Goal: Information Seeking & Learning: Learn about a topic

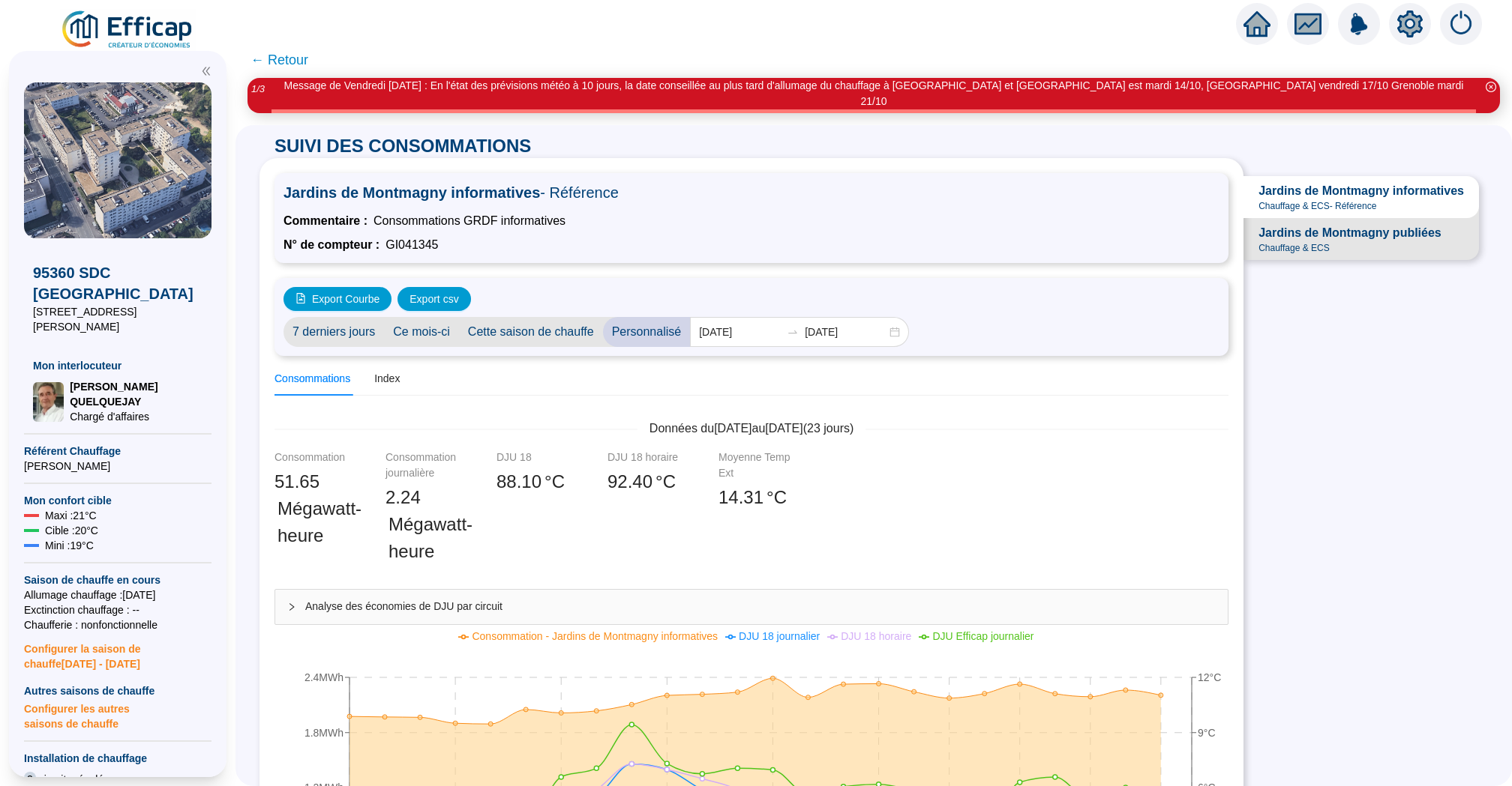
click at [1244, 15] on icon "home" at bounding box center [1257, 23] width 27 height 27
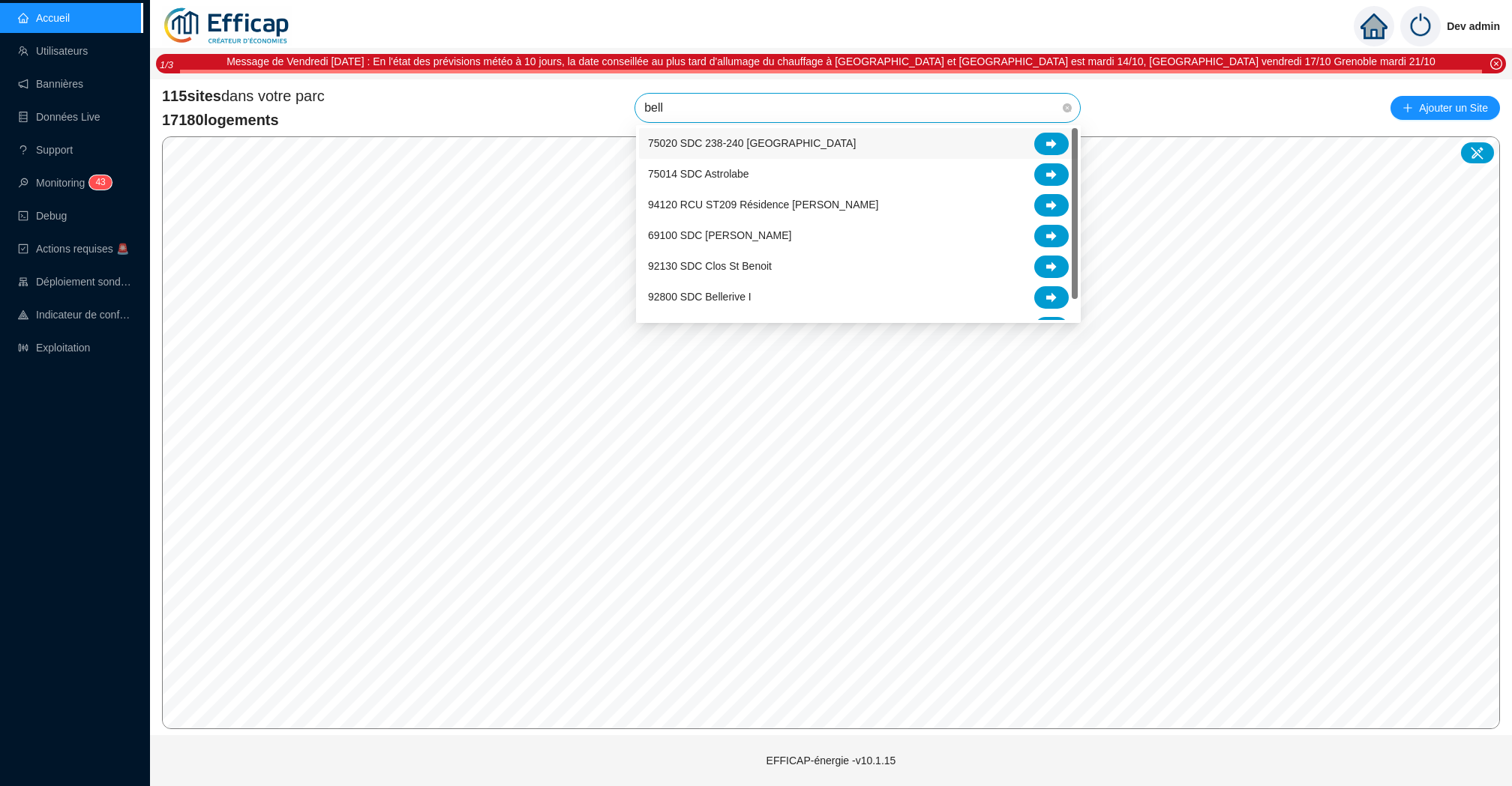
type input "belle"
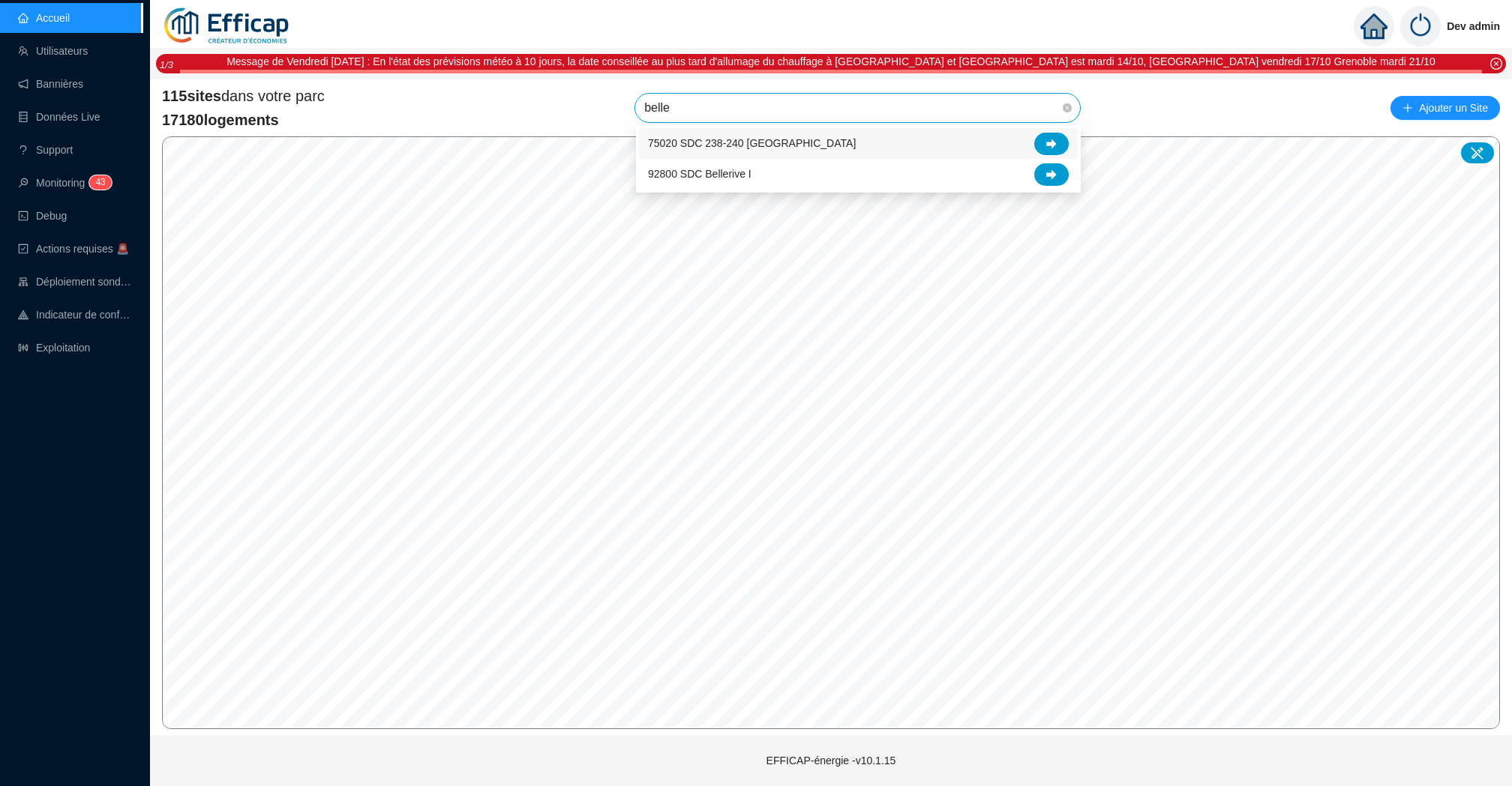
click at [922, 143] on div "75020 SDC 238-240 Belleville" at bounding box center [858, 144] width 421 height 22
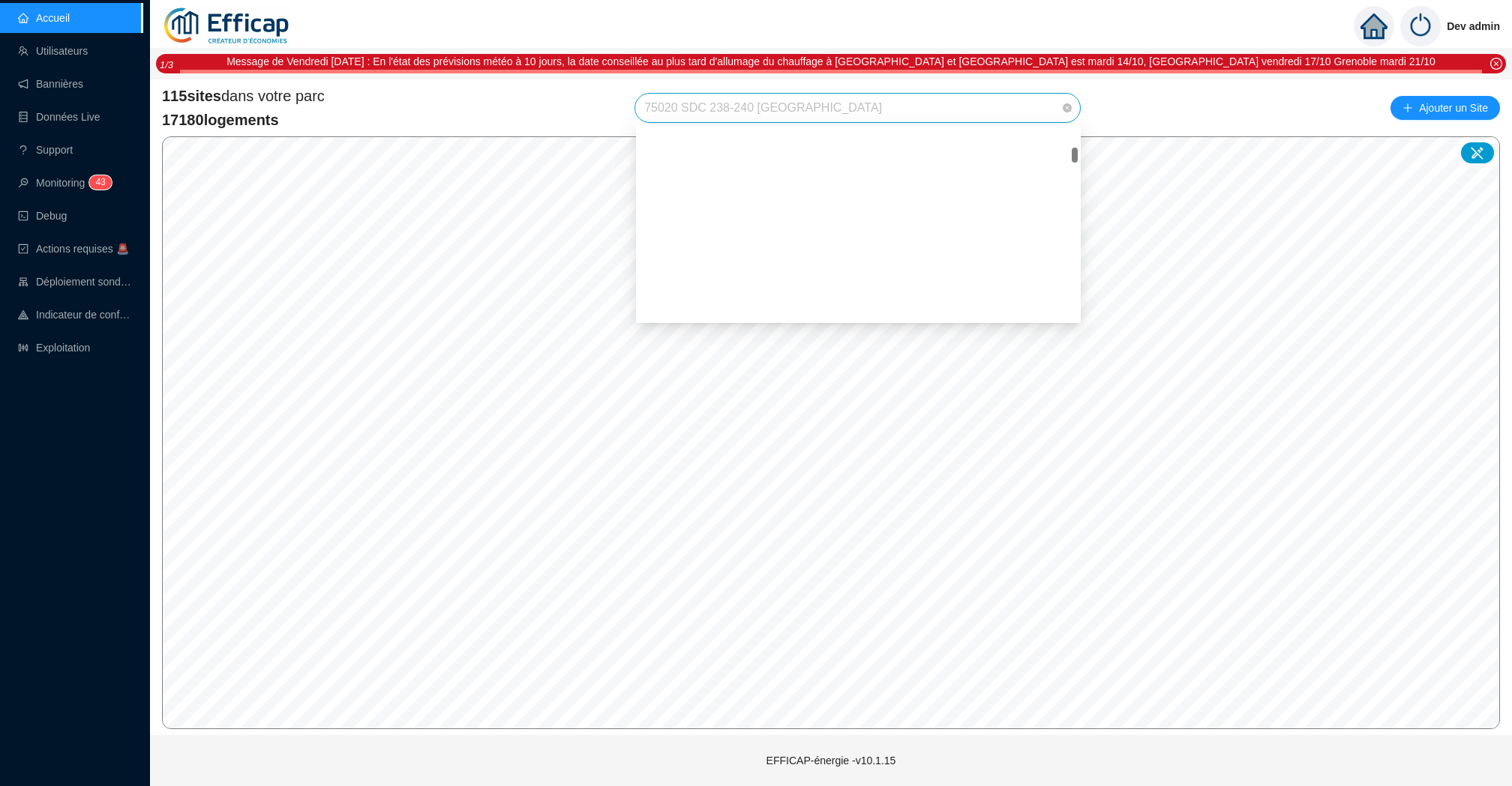
scroll to position [300, 0]
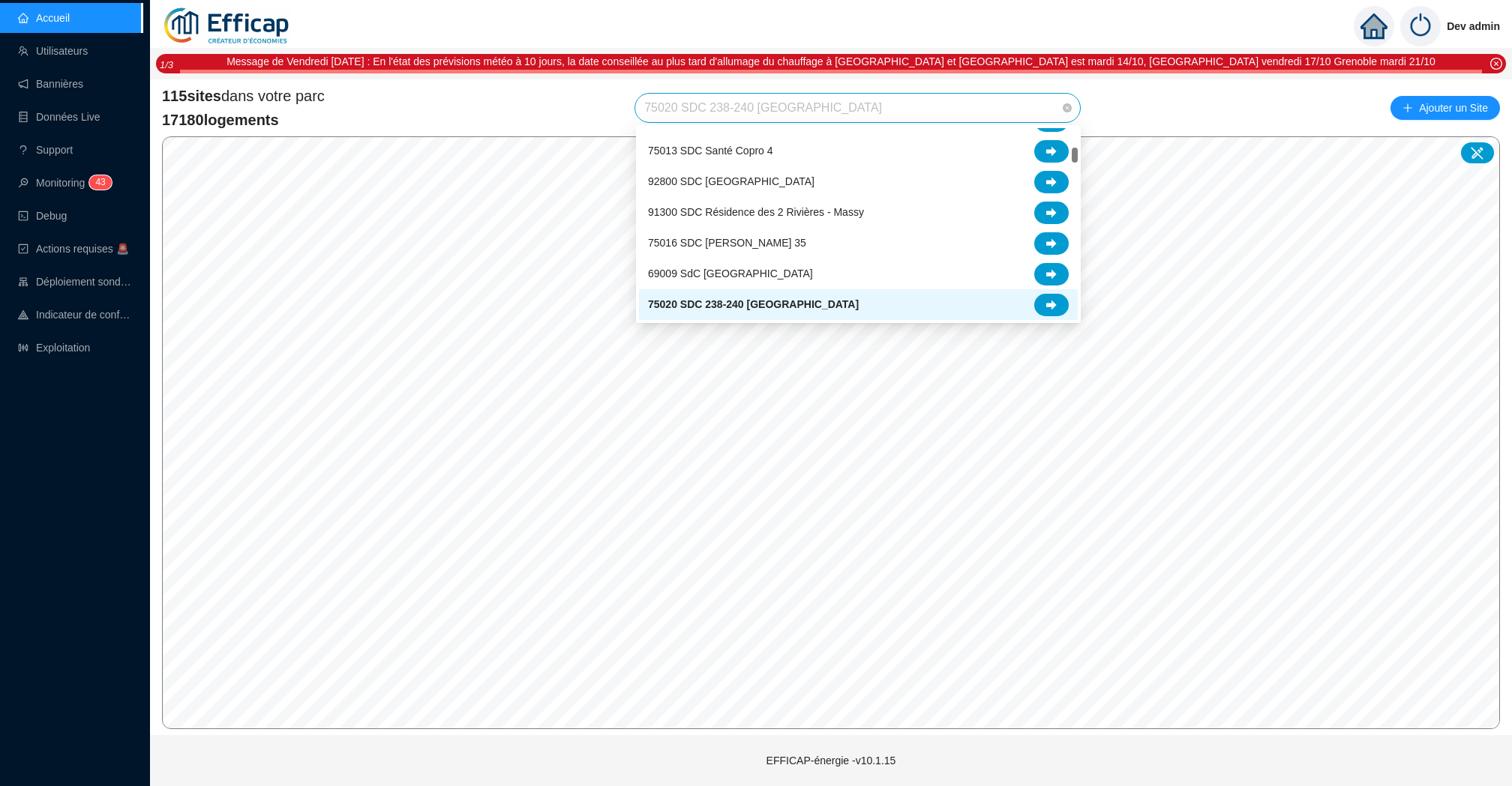
click at [876, 113] on span "75020 SDC 238-240 Belleville" at bounding box center [857, 107] width 427 height 28
click at [1053, 306] on icon at bounding box center [1051, 305] width 10 height 10
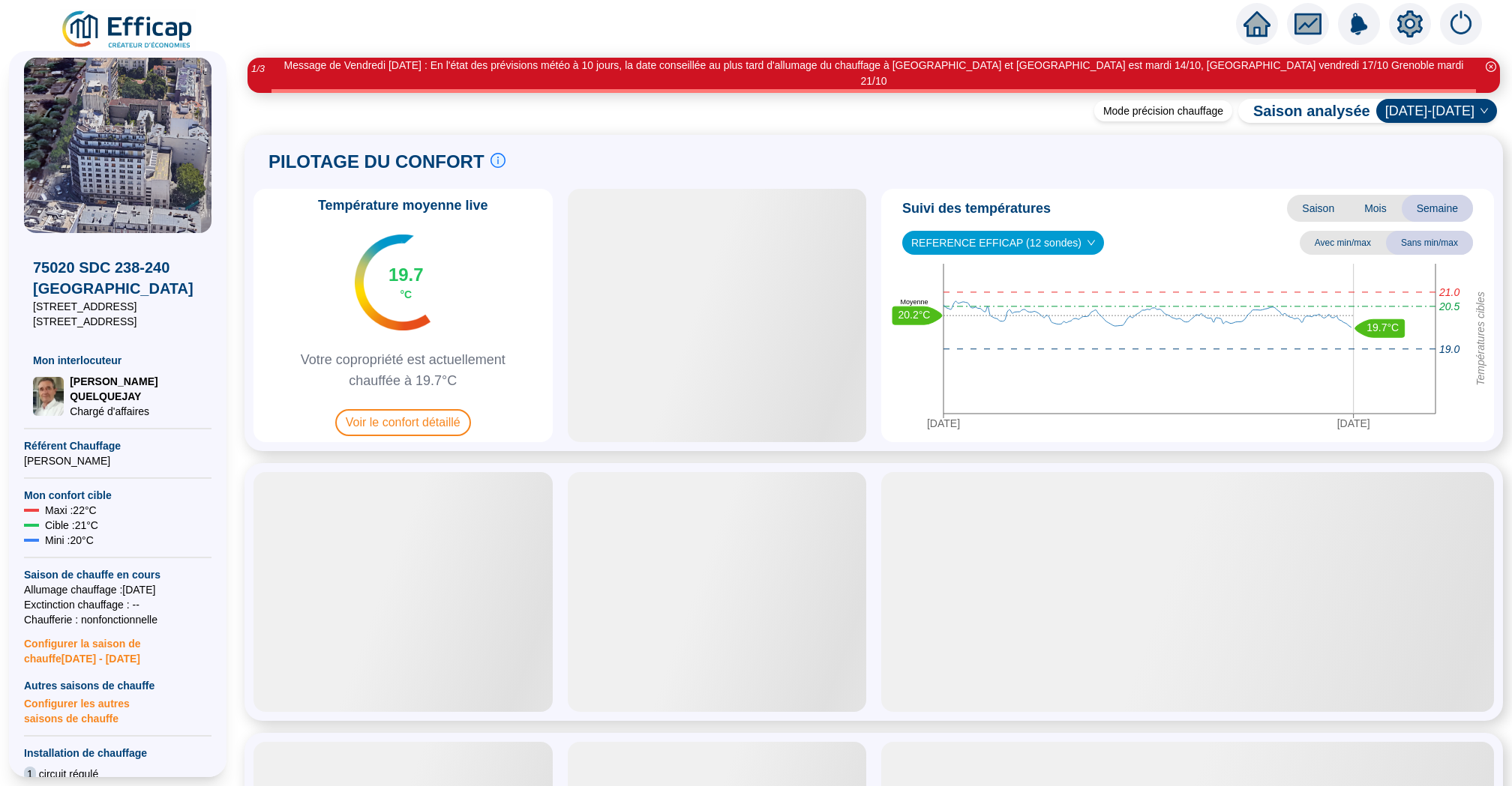
scroll to position [43, 0]
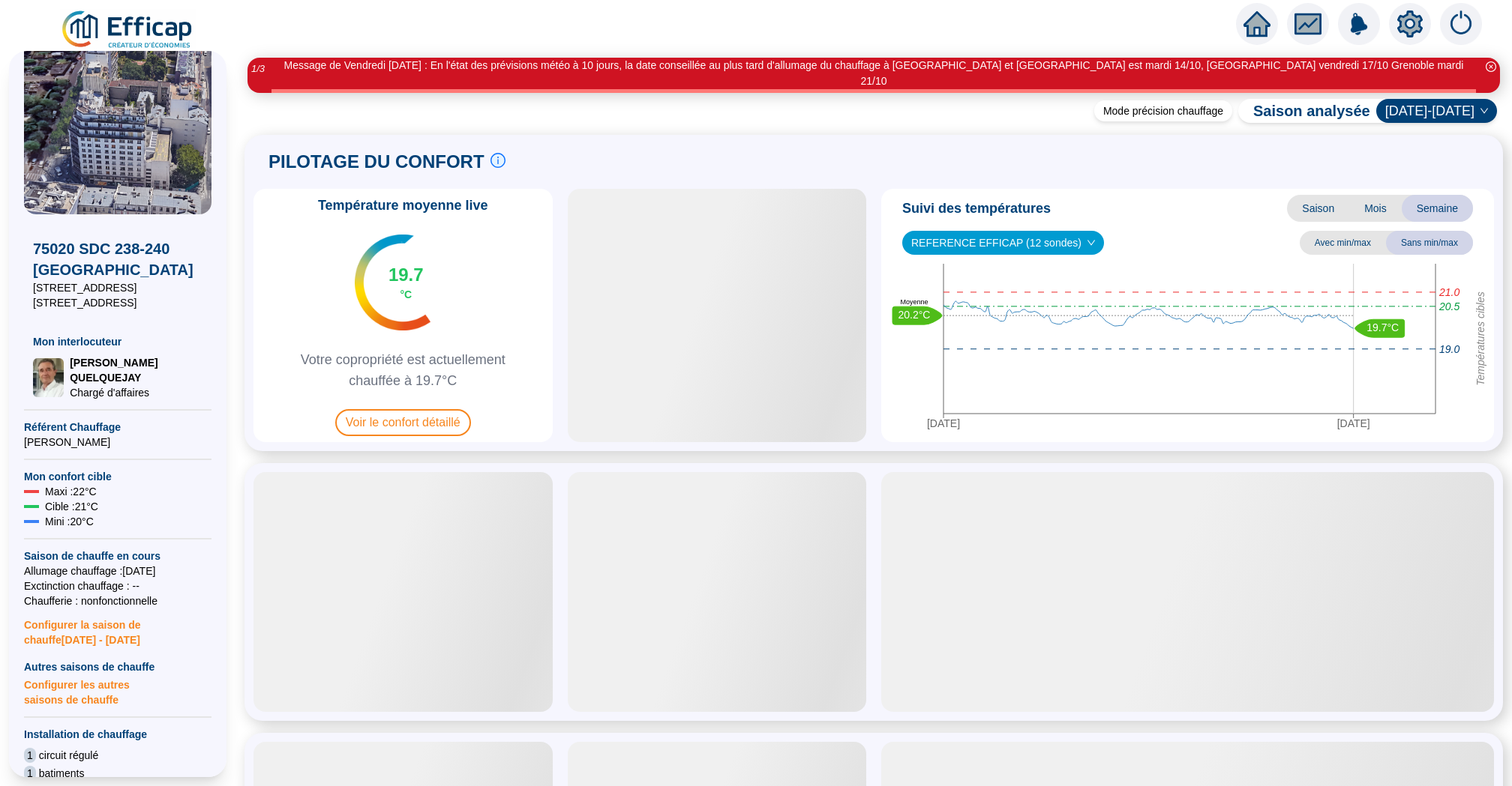
click at [96, 708] on div "75020 SDC 238-240 Belleville 238-240 rue de Belleville 55 Rue du Télépgraphe Mo…" at bounding box center [118, 596] width 187 height 1116
click at [96, 697] on span "Configurer les autres saisons de chauffe" at bounding box center [118, 691] width 187 height 33
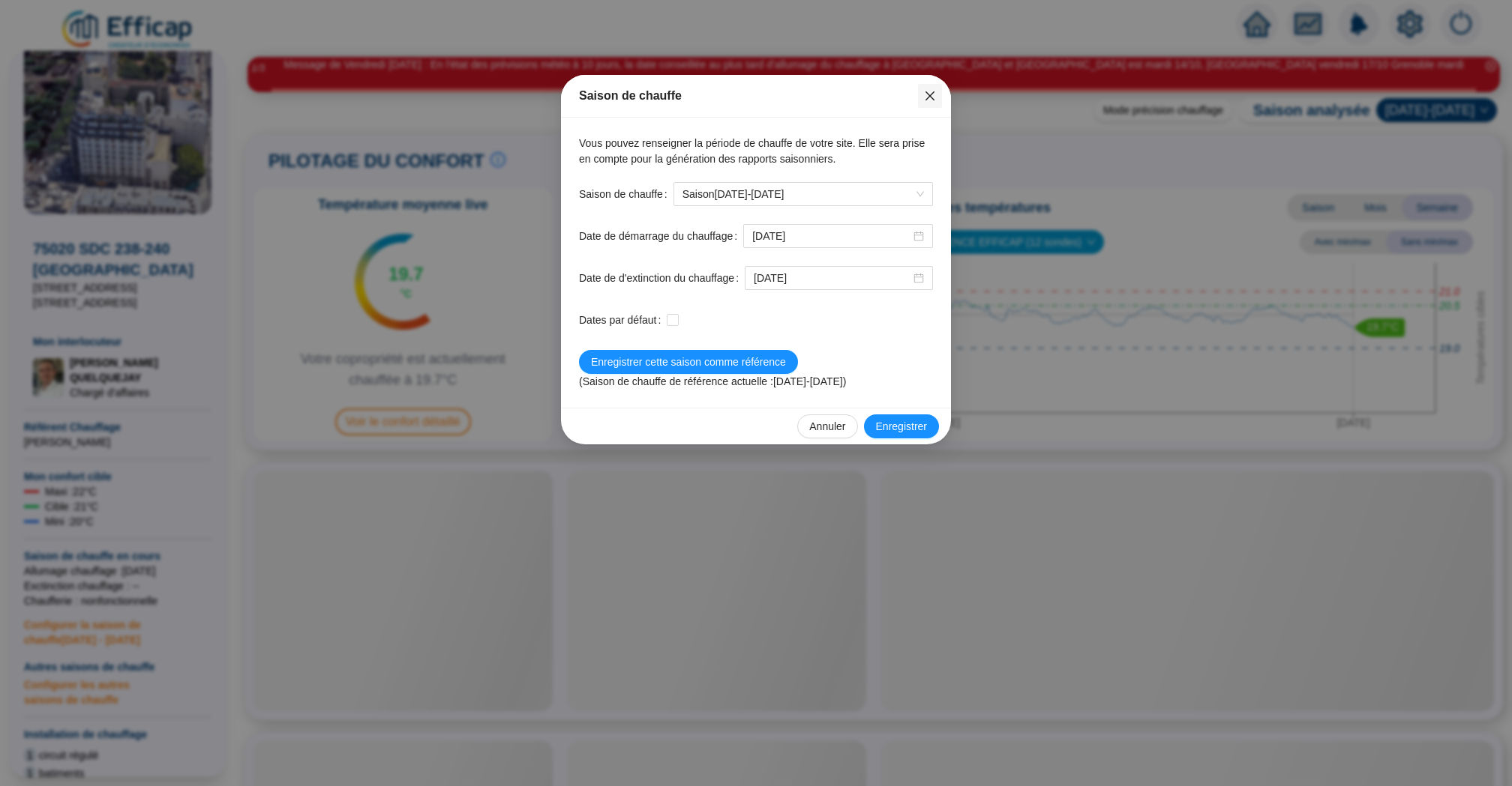
click at [930, 91] on icon "close" at bounding box center [930, 95] width 12 height 12
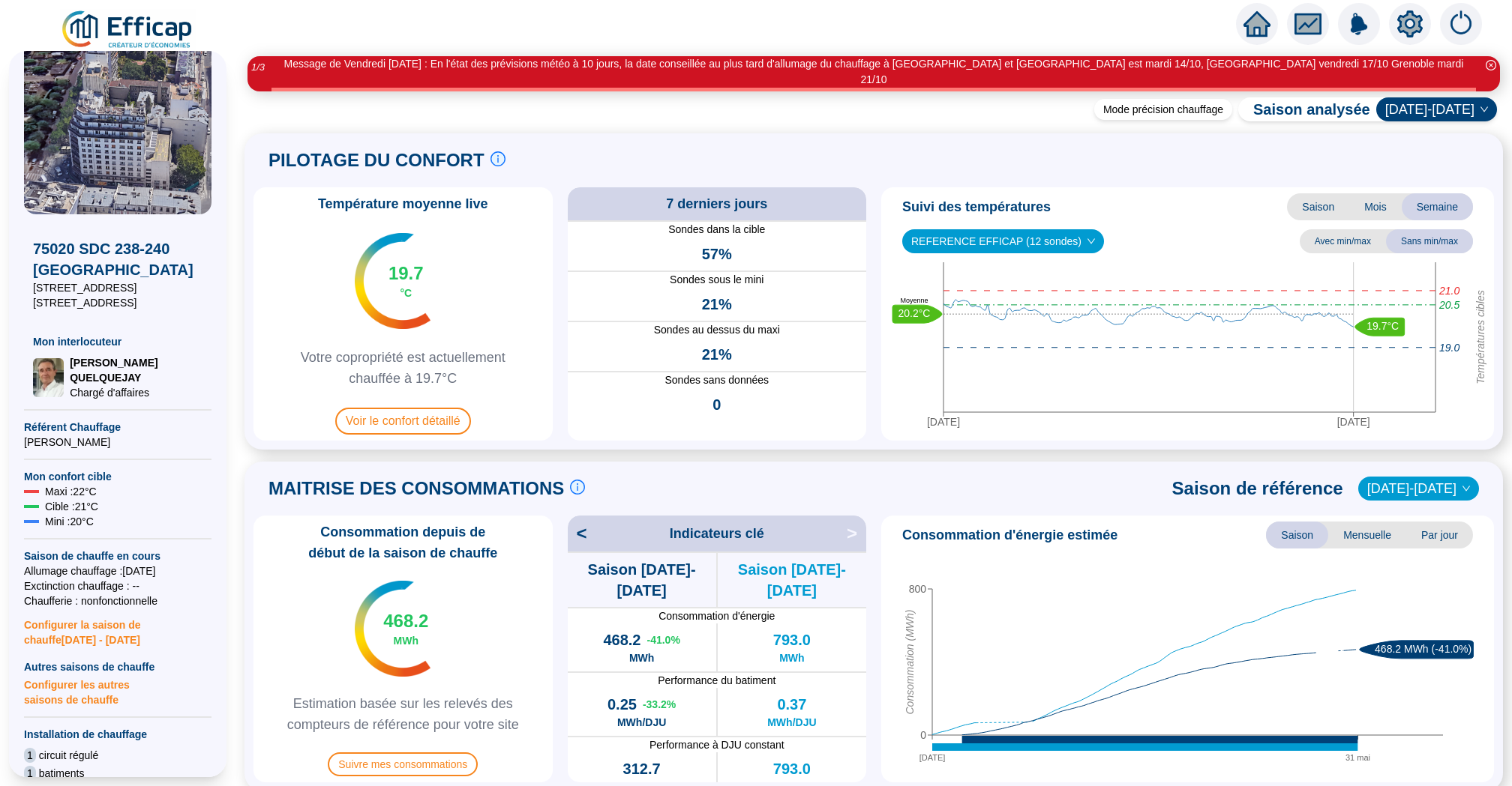
click at [1262, 27] on icon "home" at bounding box center [1257, 24] width 27 height 21
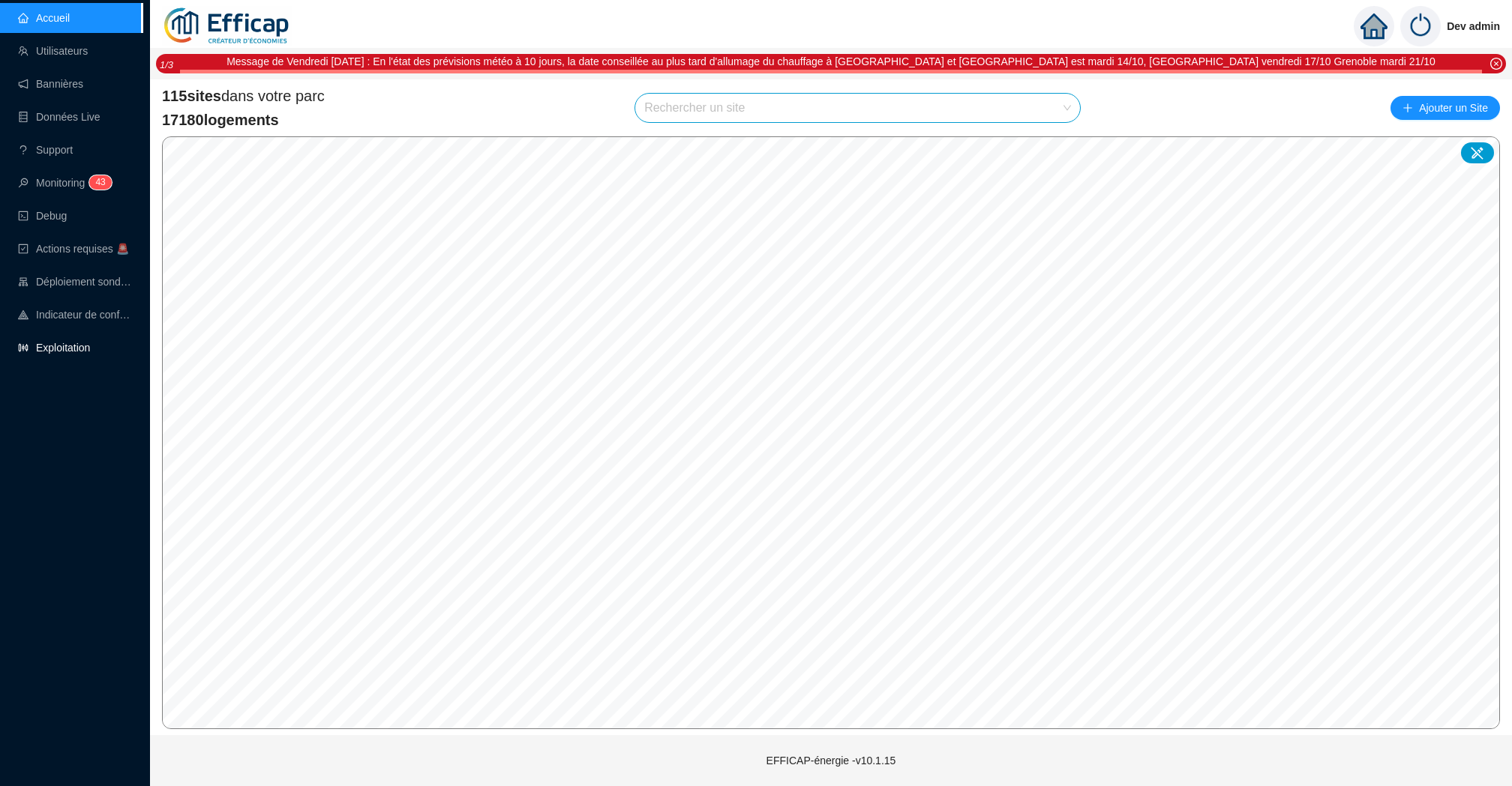
click at [83, 347] on link "Exploitation" at bounding box center [54, 347] width 72 height 12
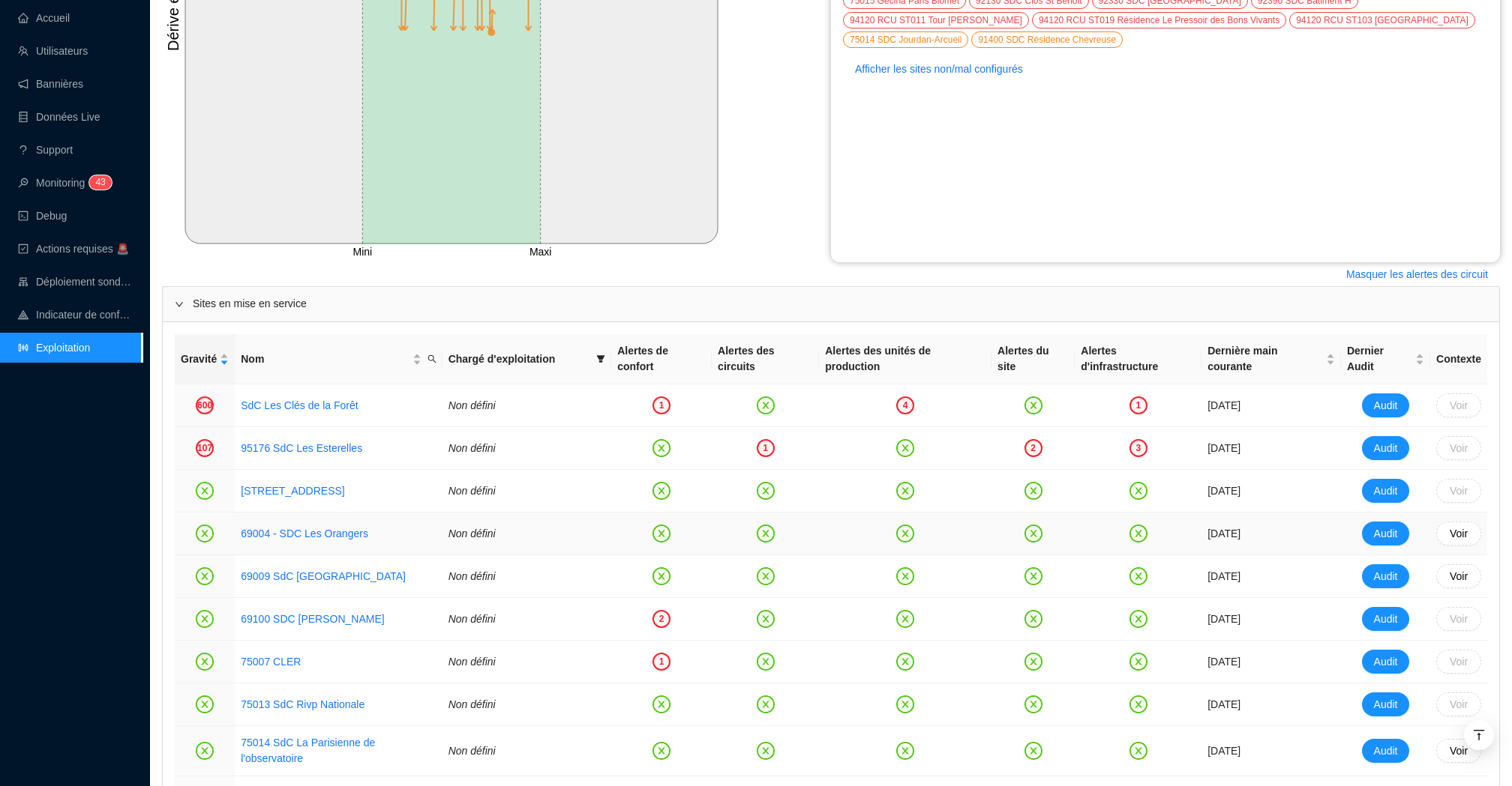
scroll to position [441, 0]
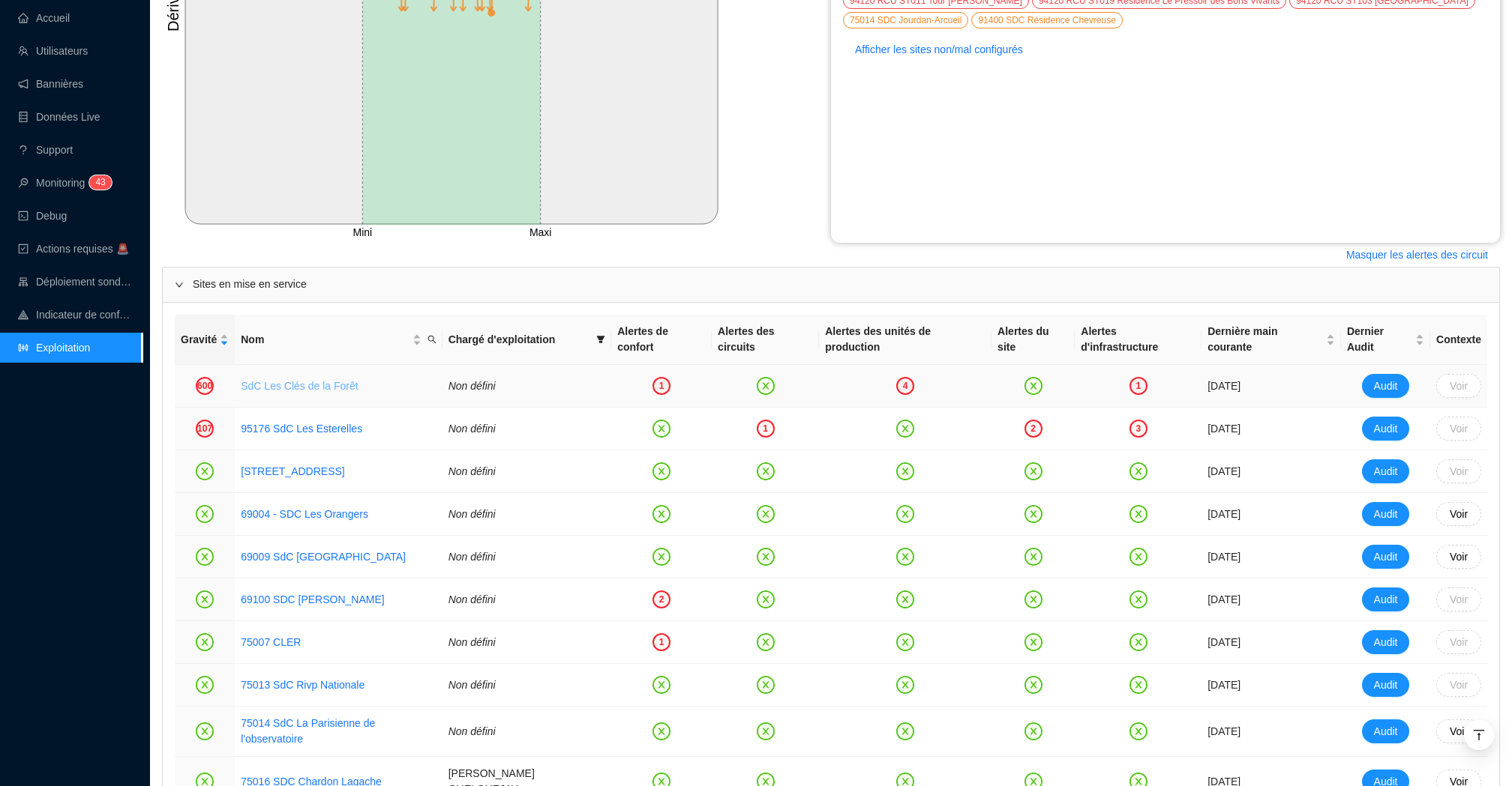
click at [288, 384] on link "SdC Les Clés de la Forêt" at bounding box center [299, 386] width 117 height 12
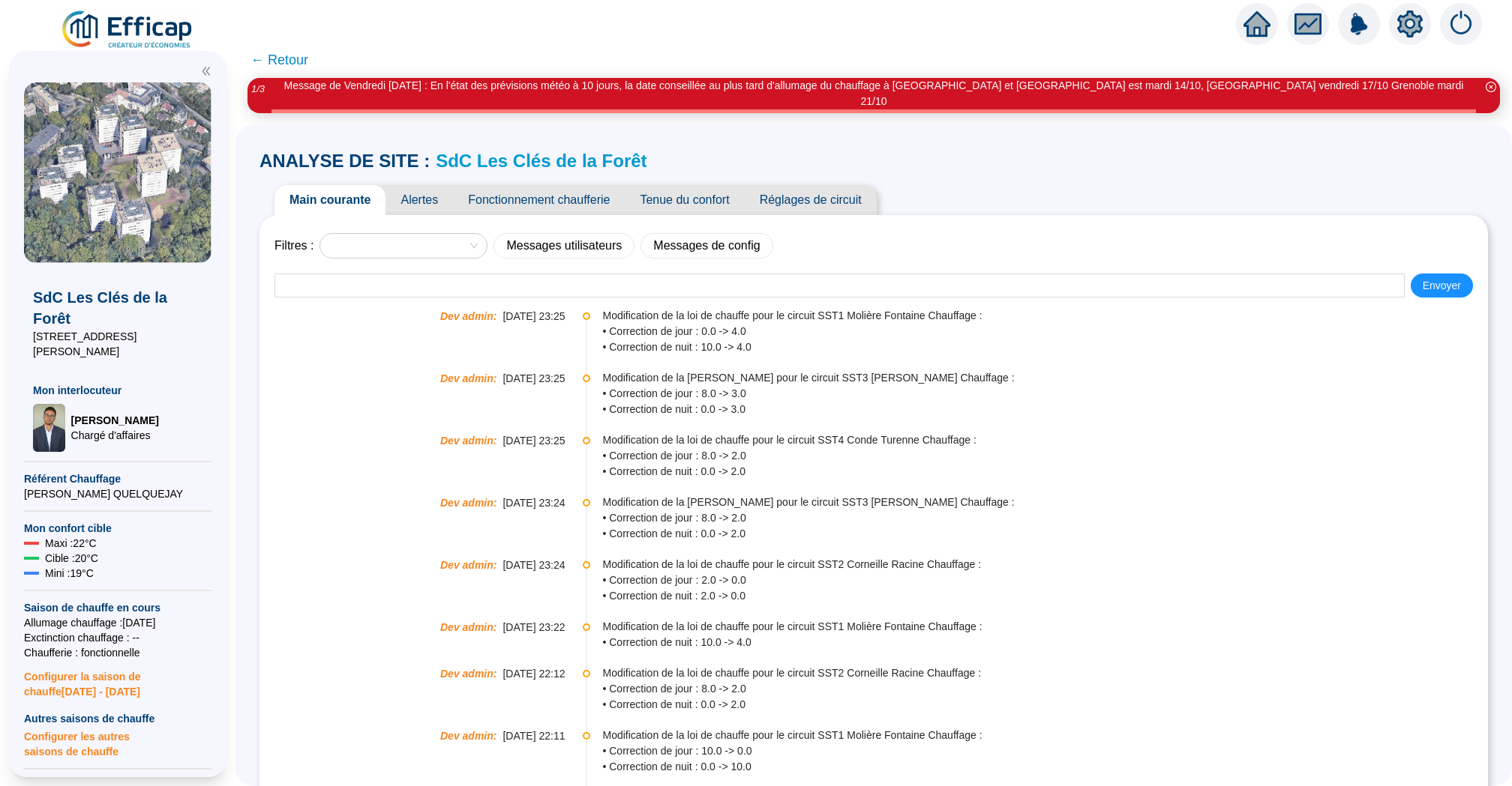
click at [673, 187] on span "Tenue du confort" at bounding box center [684, 200] width 119 height 30
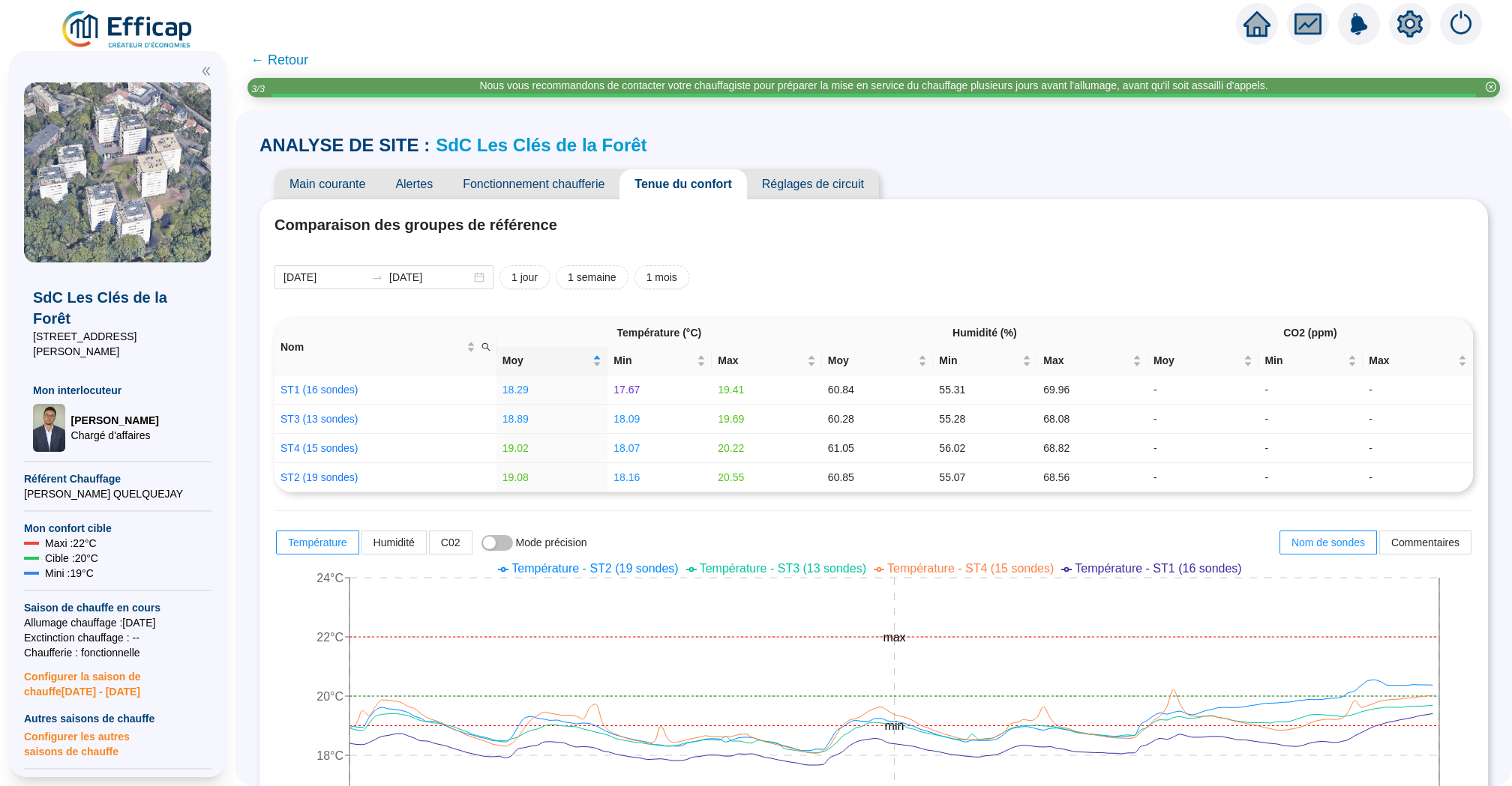
click at [469, 145] on link "SdC Les Clés de la Forêt" at bounding box center [540, 145] width 210 height 20
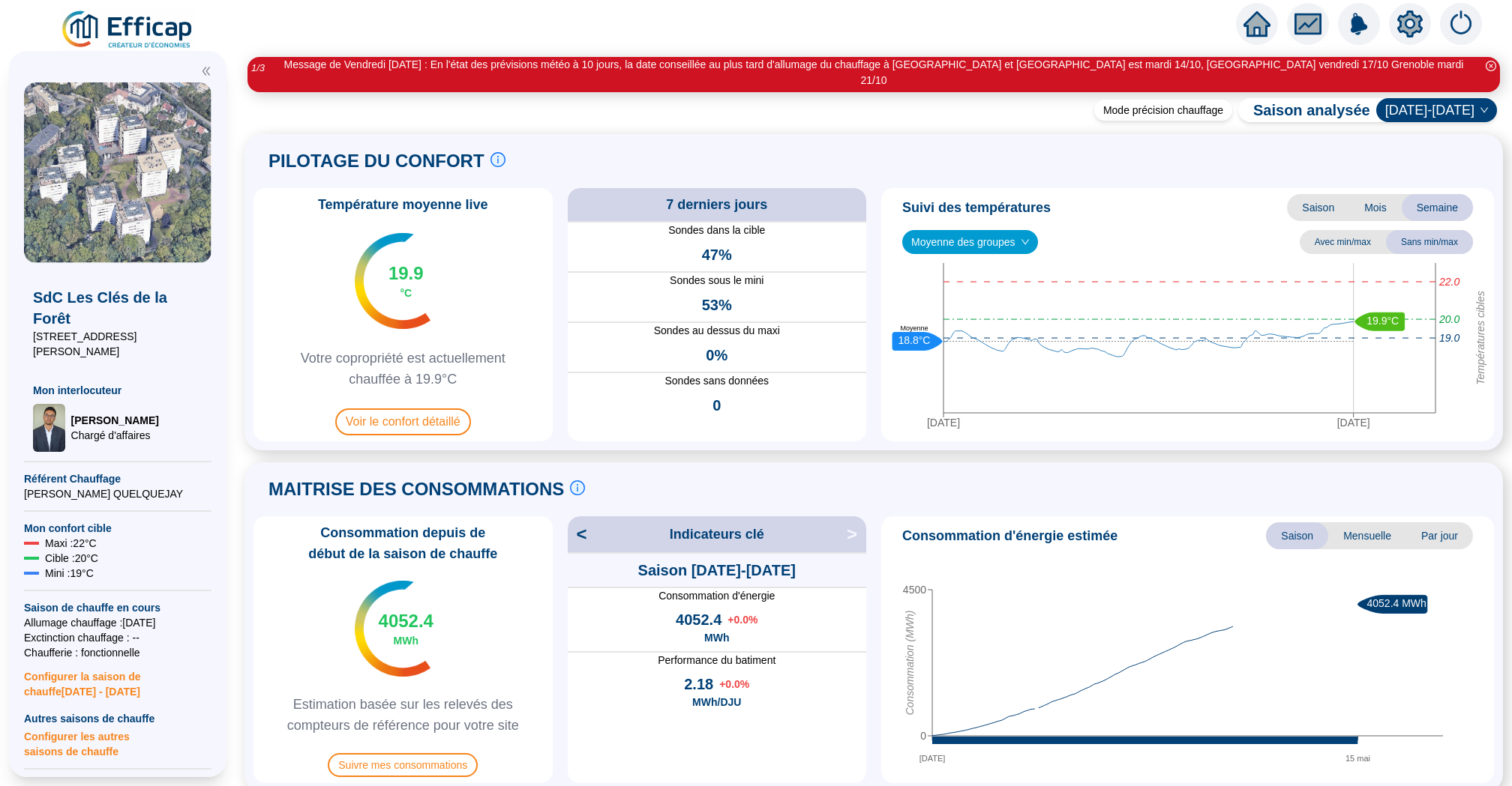
click at [1035, 230] on div "Moyenne des groupes" at bounding box center [970, 242] width 136 height 24
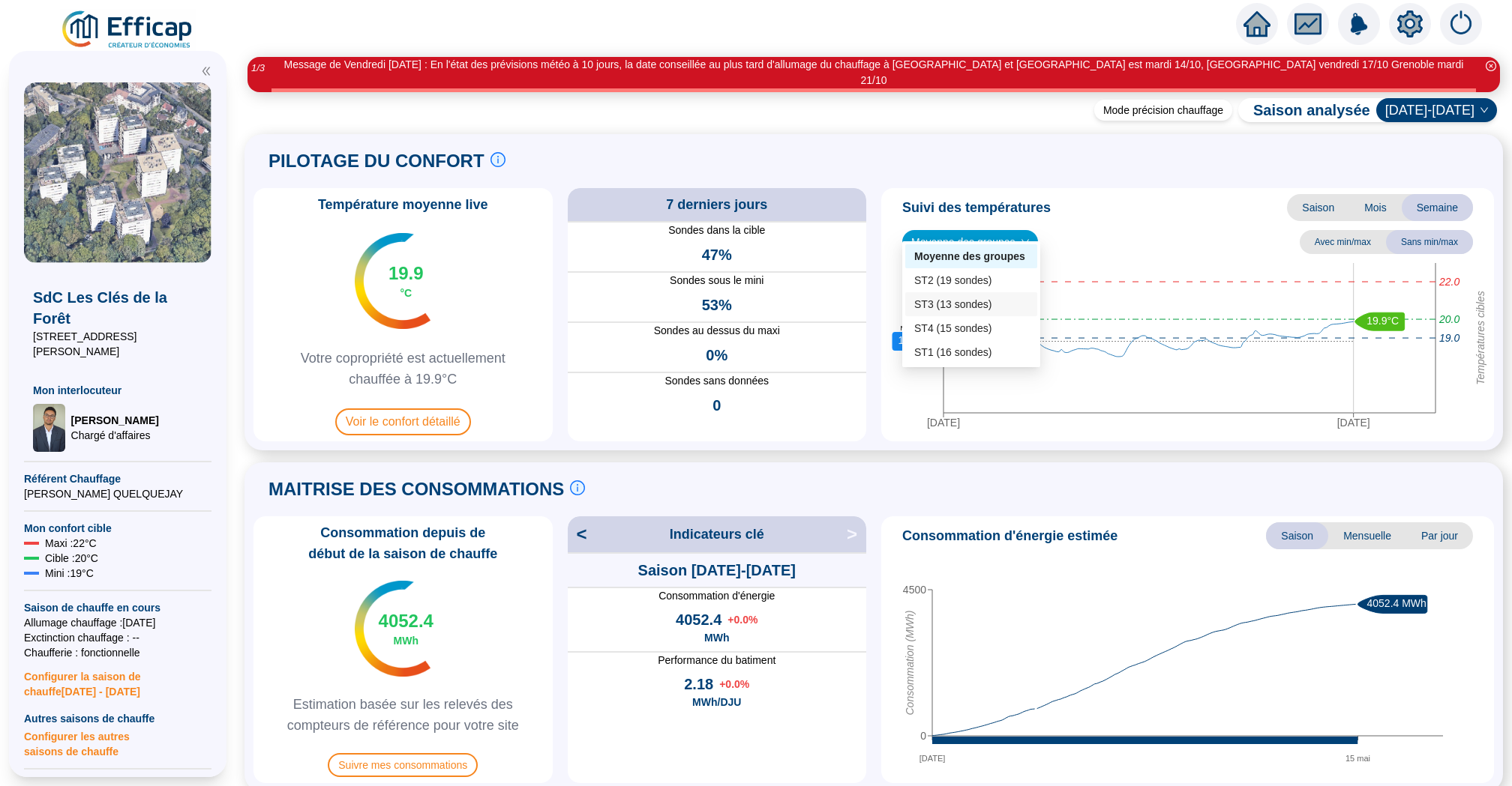
click at [860, 323] on span "Sondes au dessus du maxi" at bounding box center [717, 331] width 299 height 16
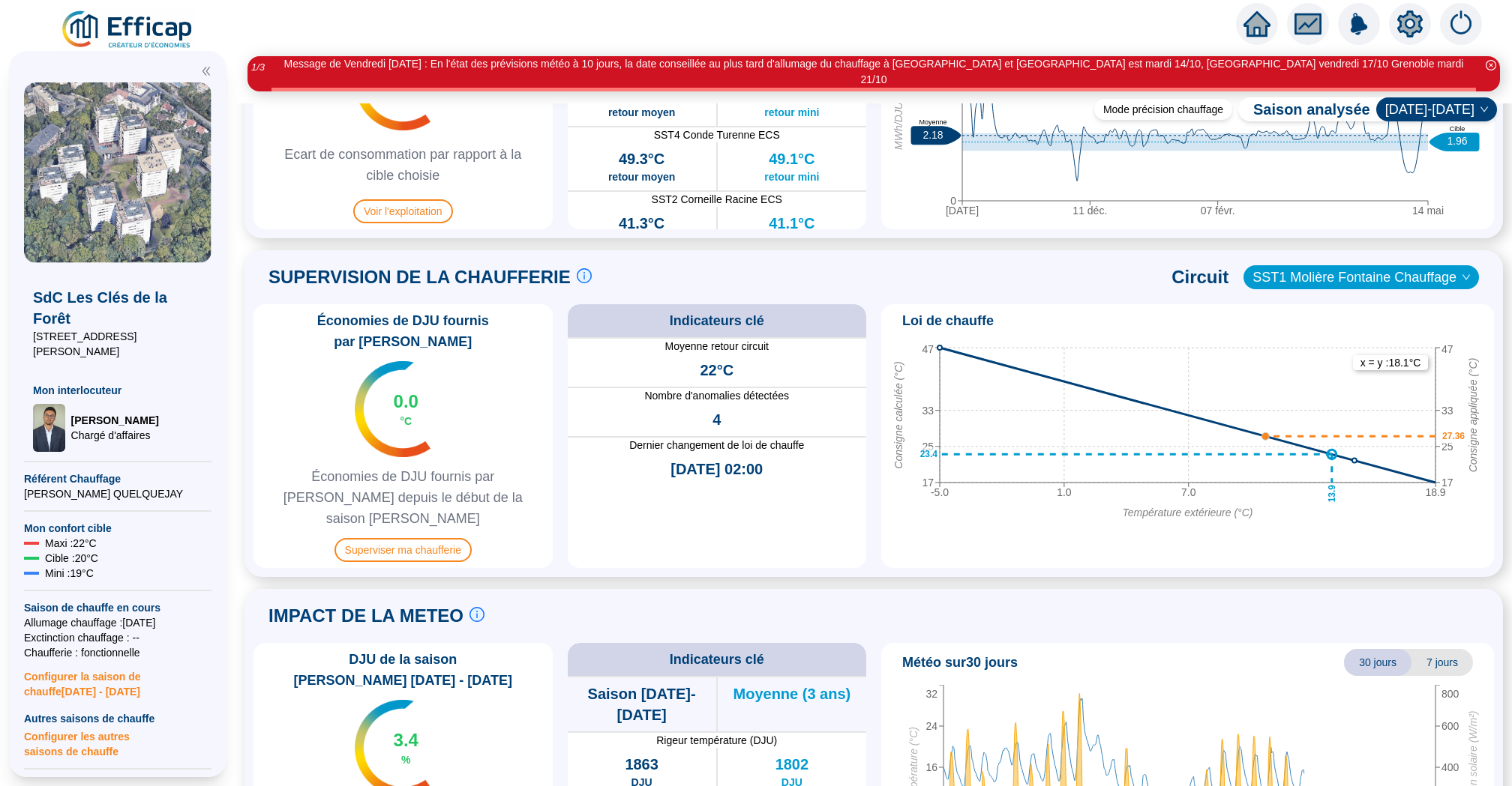
scroll to position [931, 0]
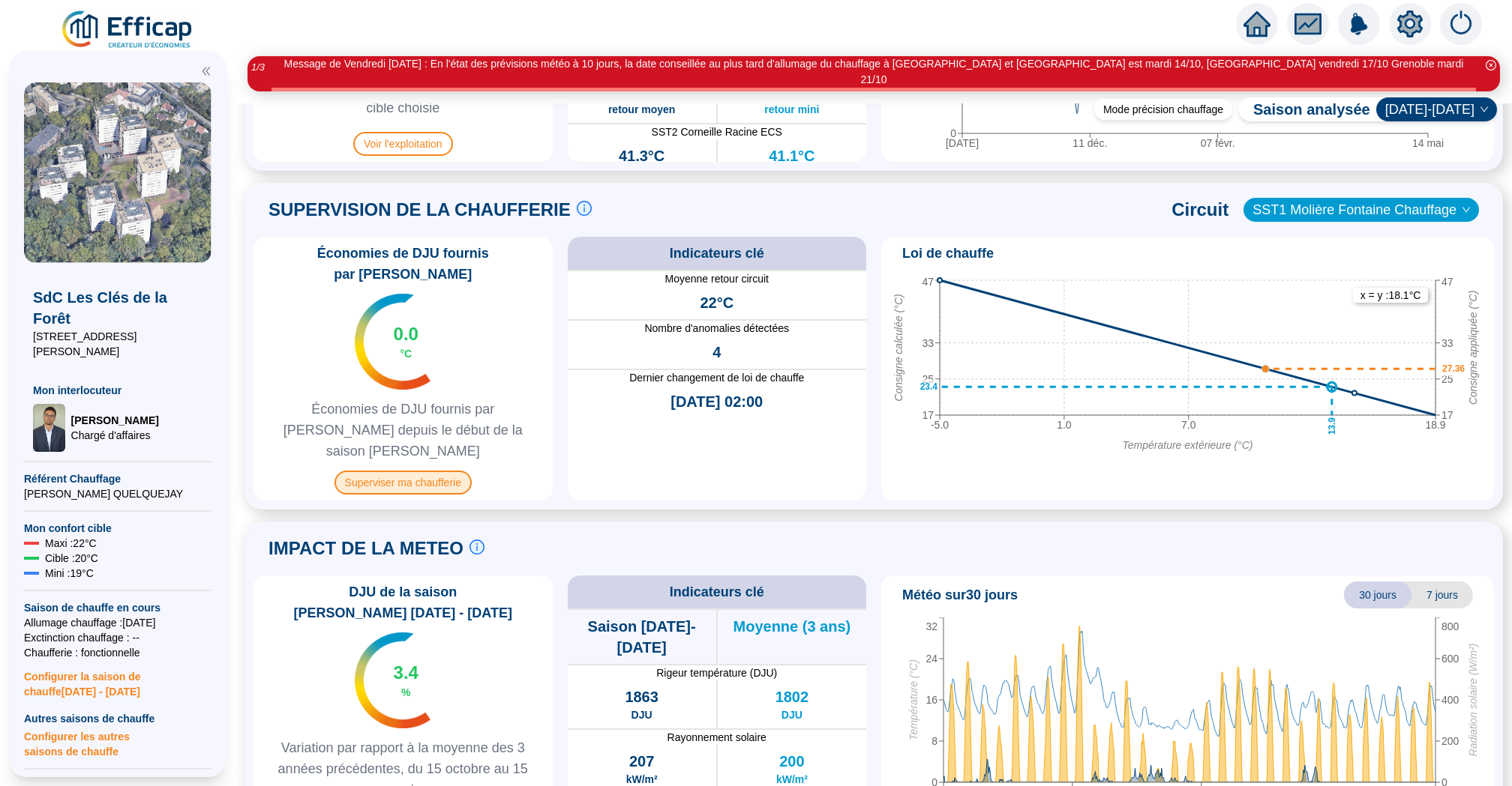
click at [434, 471] on span "Superviser ma chaufferie" at bounding box center [402, 483] width 137 height 24
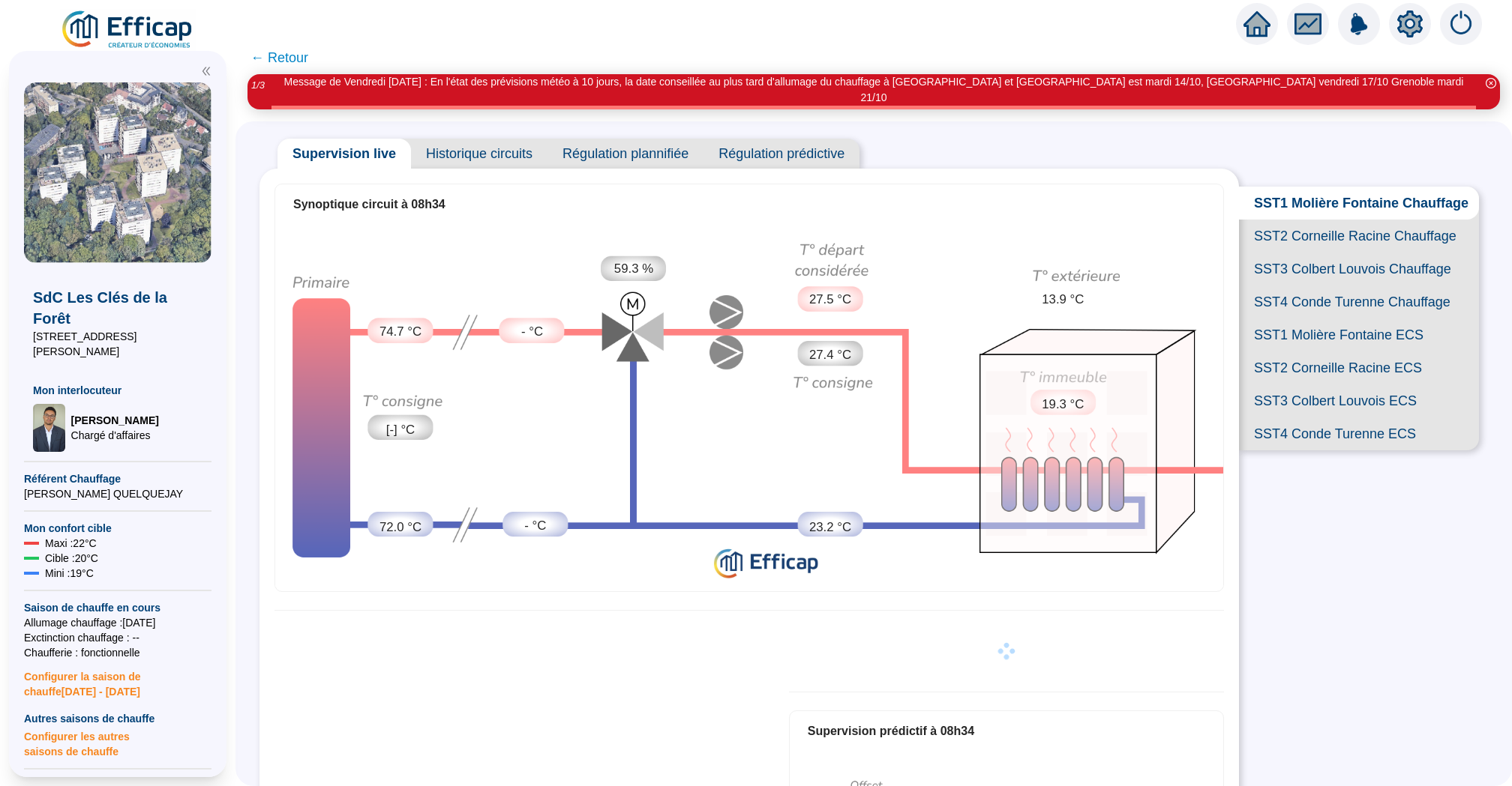
scroll to position [31, 0]
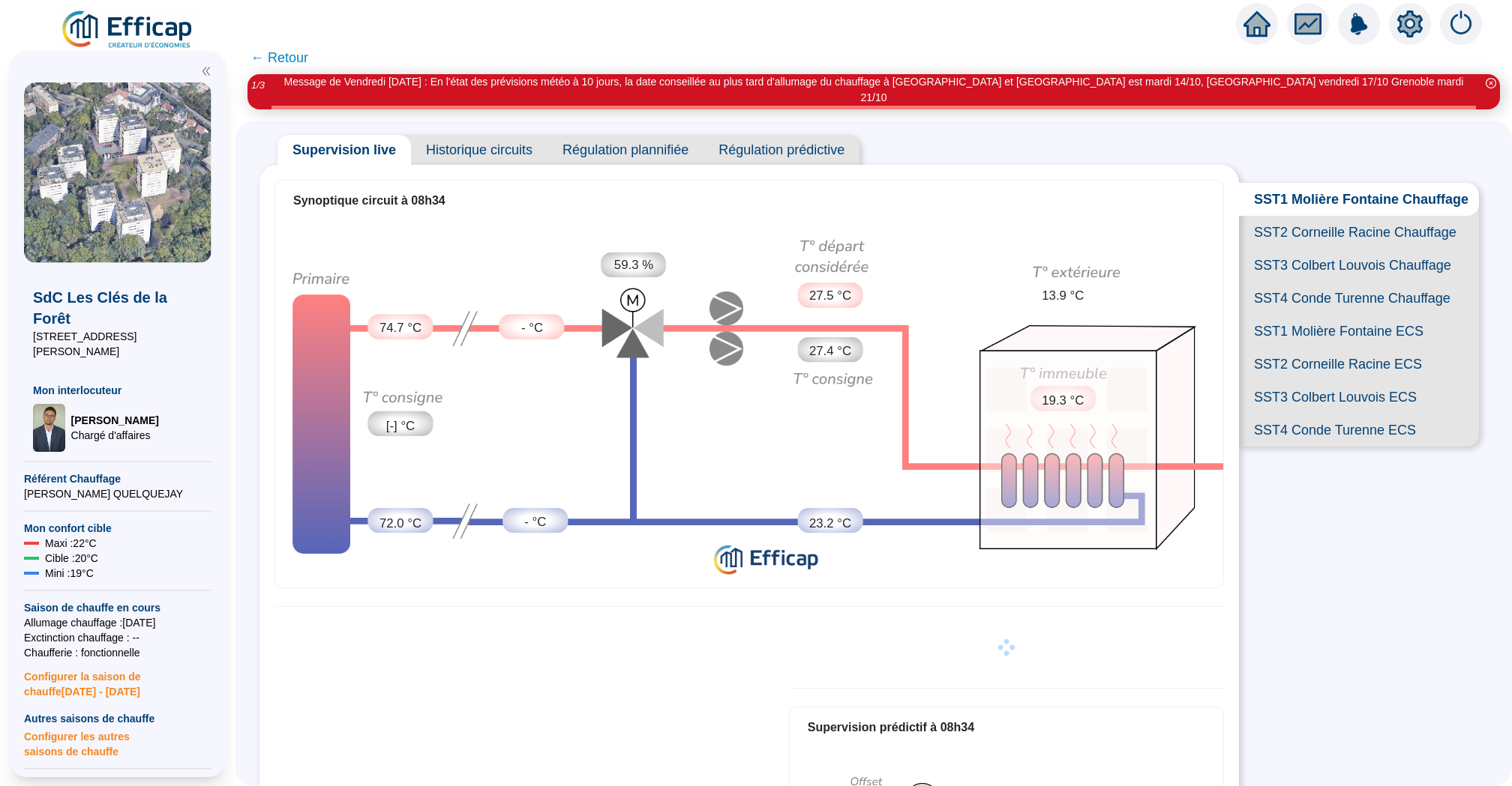
click at [1303, 216] on span "SST2 Corneille Racine Chauffage" at bounding box center [1359, 232] width 240 height 33
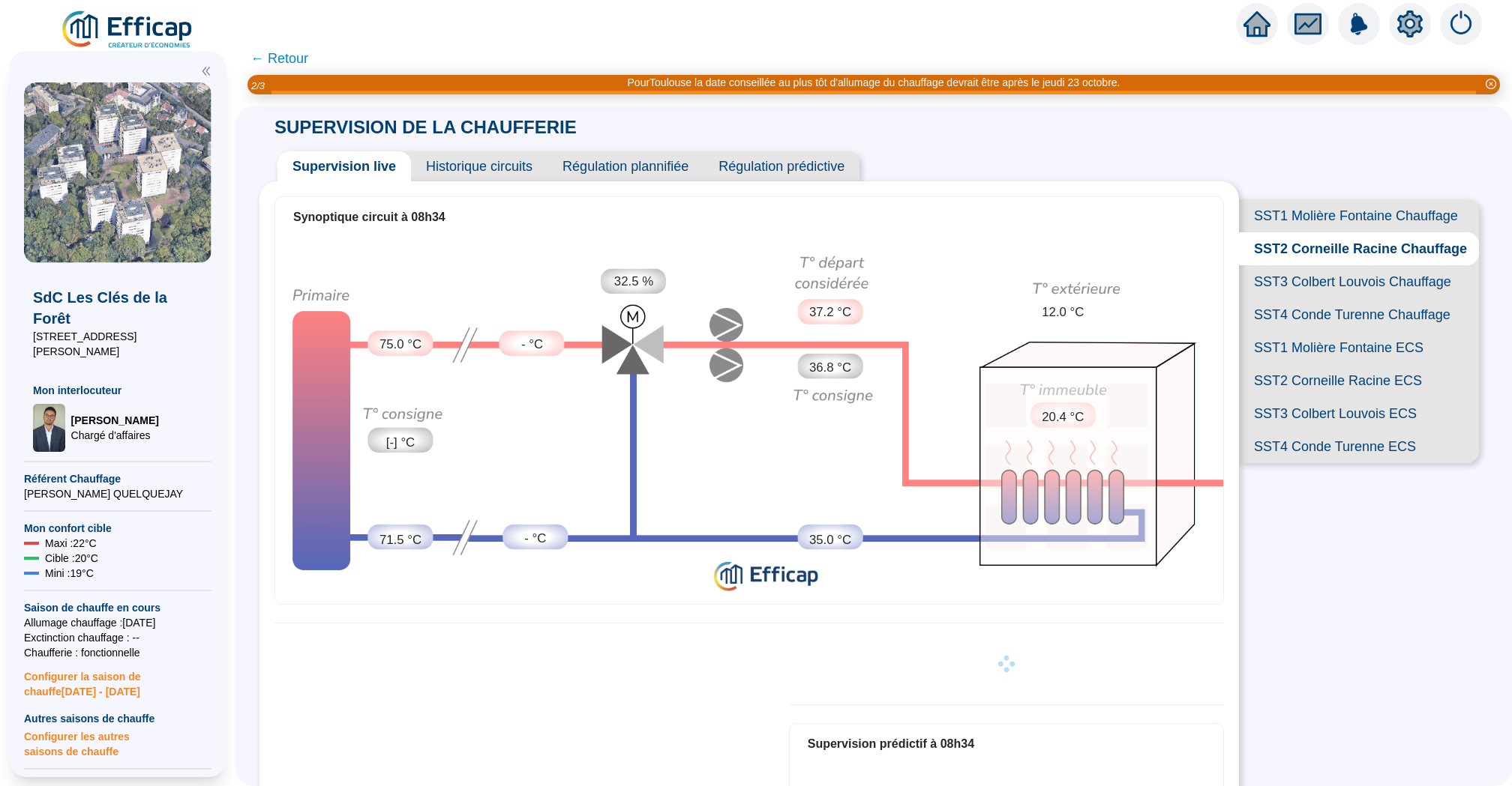
click at [1328, 276] on span "SST3 Colbert Louvois Chauffage" at bounding box center [1359, 282] width 240 height 33
click at [1354, 322] on span "SST4 Conde Turenne Chauffage" at bounding box center [1359, 315] width 240 height 33
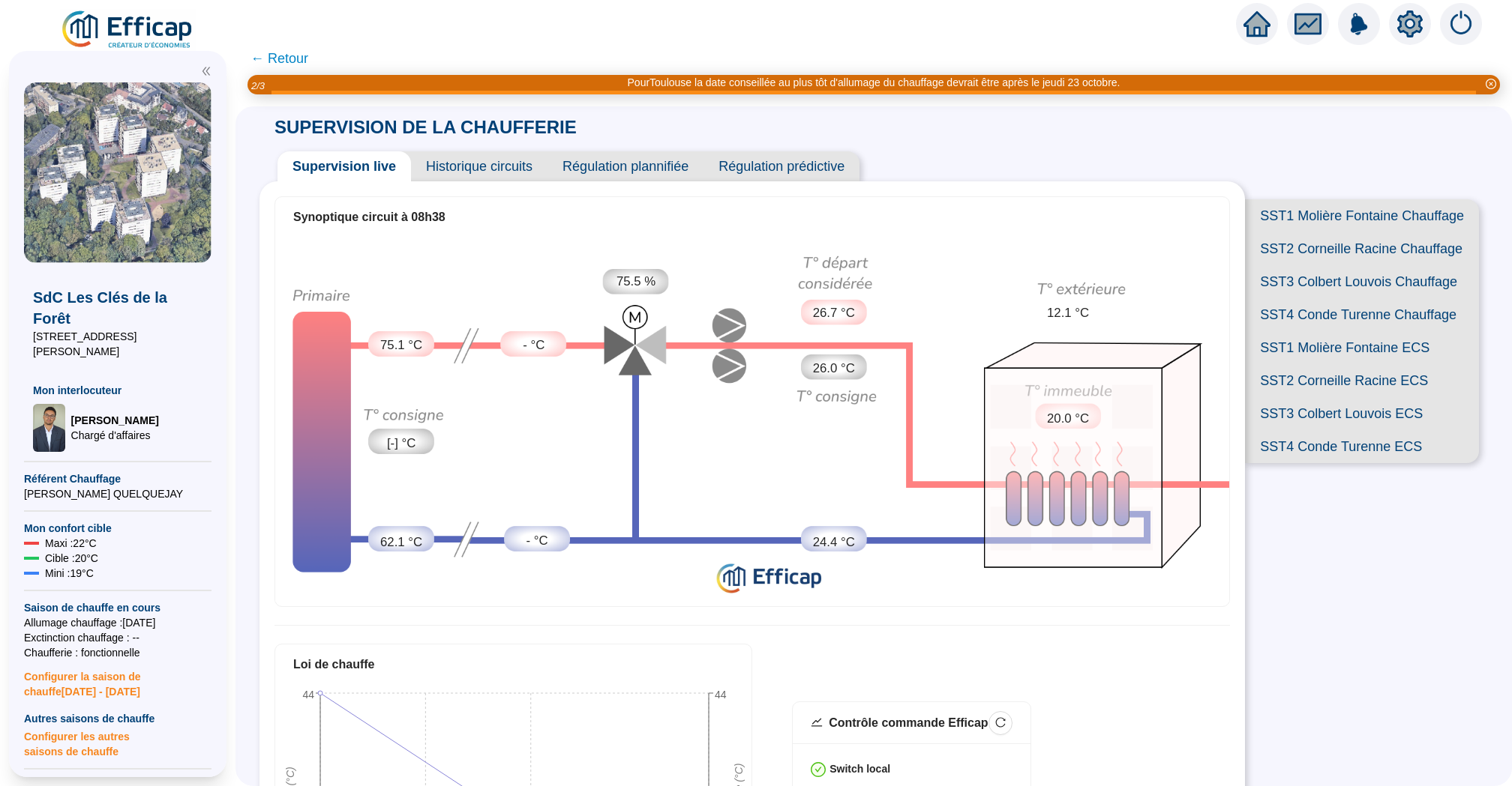
click at [505, 166] on span "Historique circuits" at bounding box center [479, 166] width 137 height 30
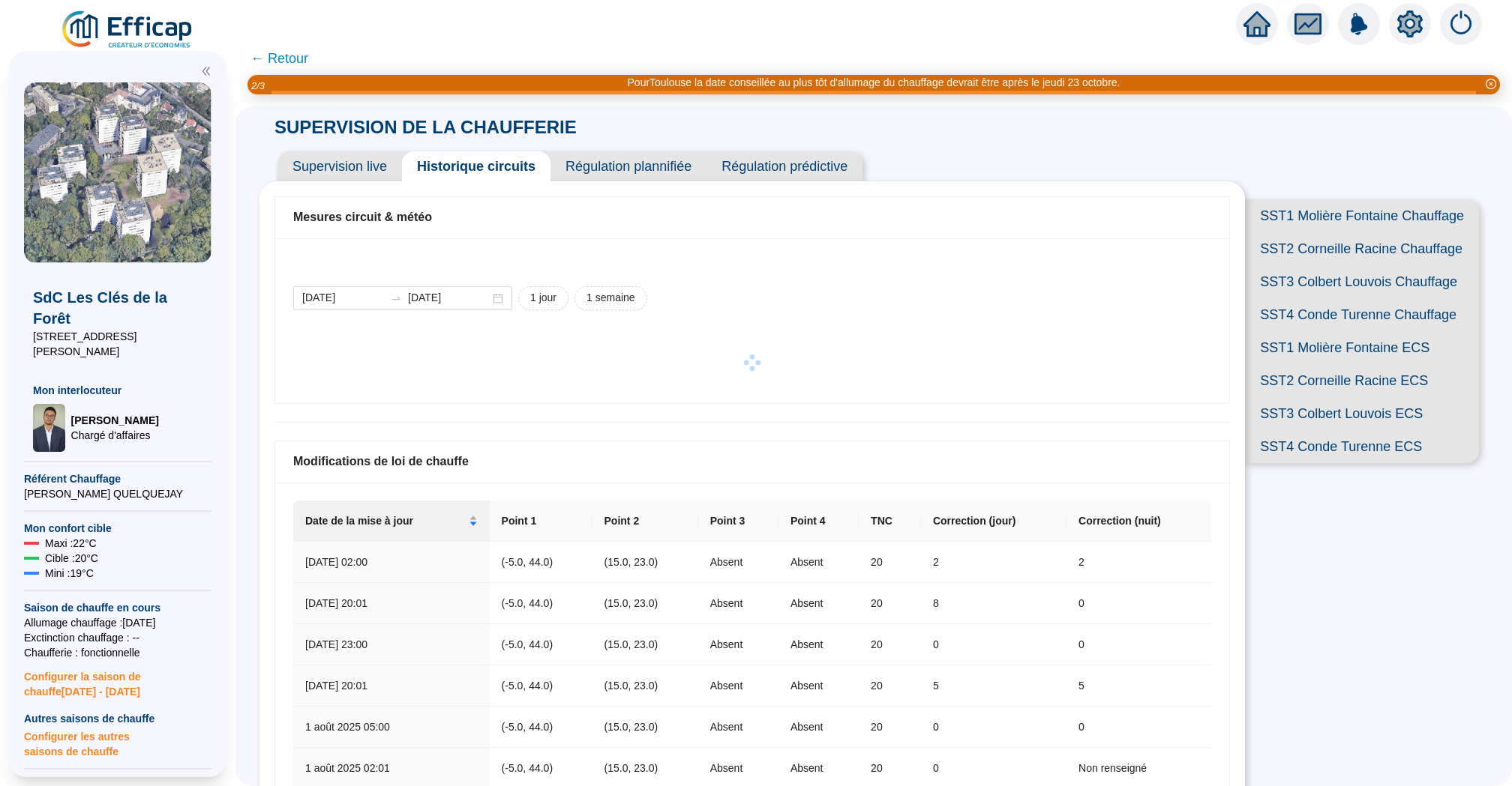
click at [360, 164] on span "Supervision live" at bounding box center [340, 166] width 125 height 30
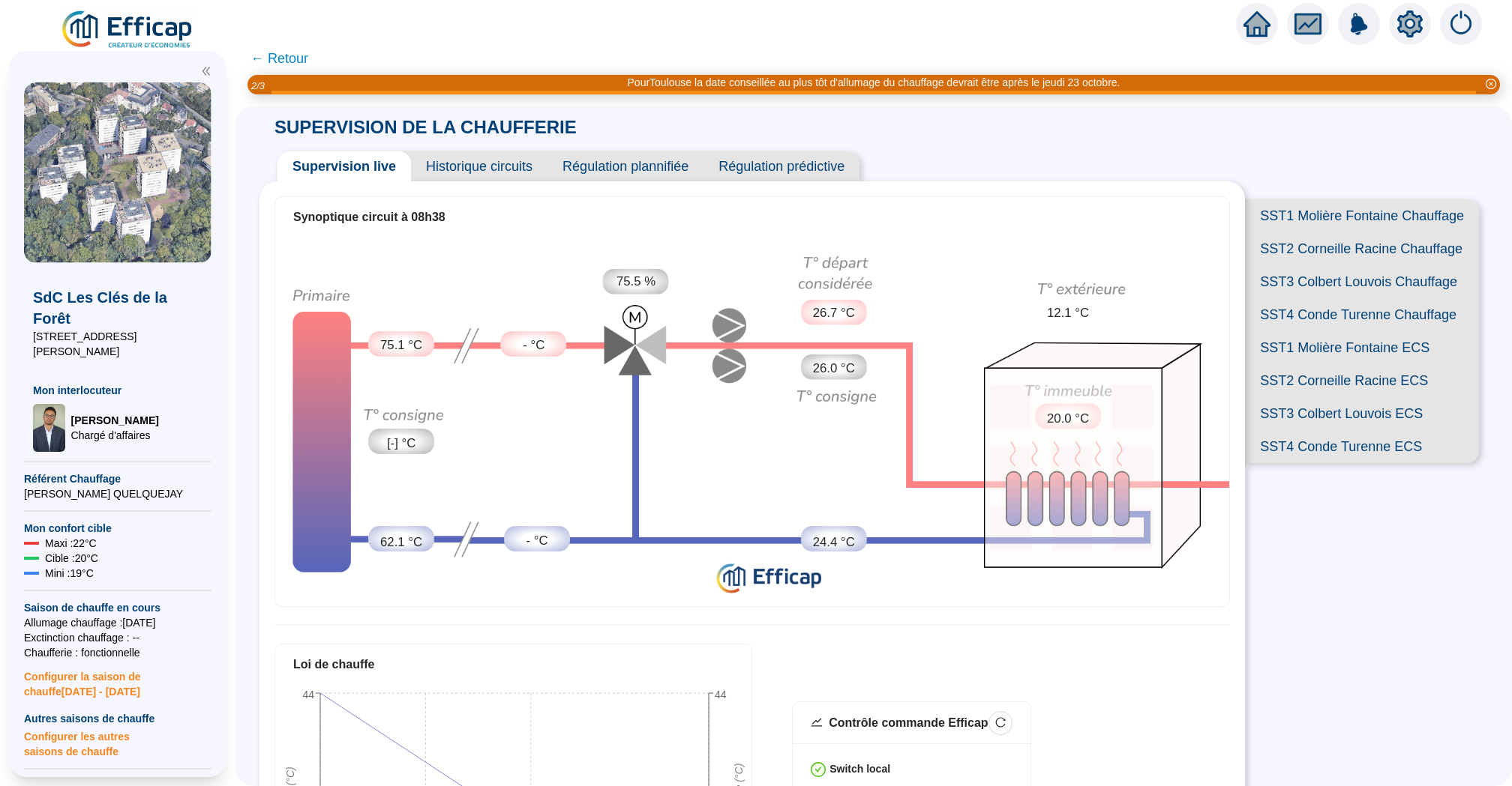
type input "0"
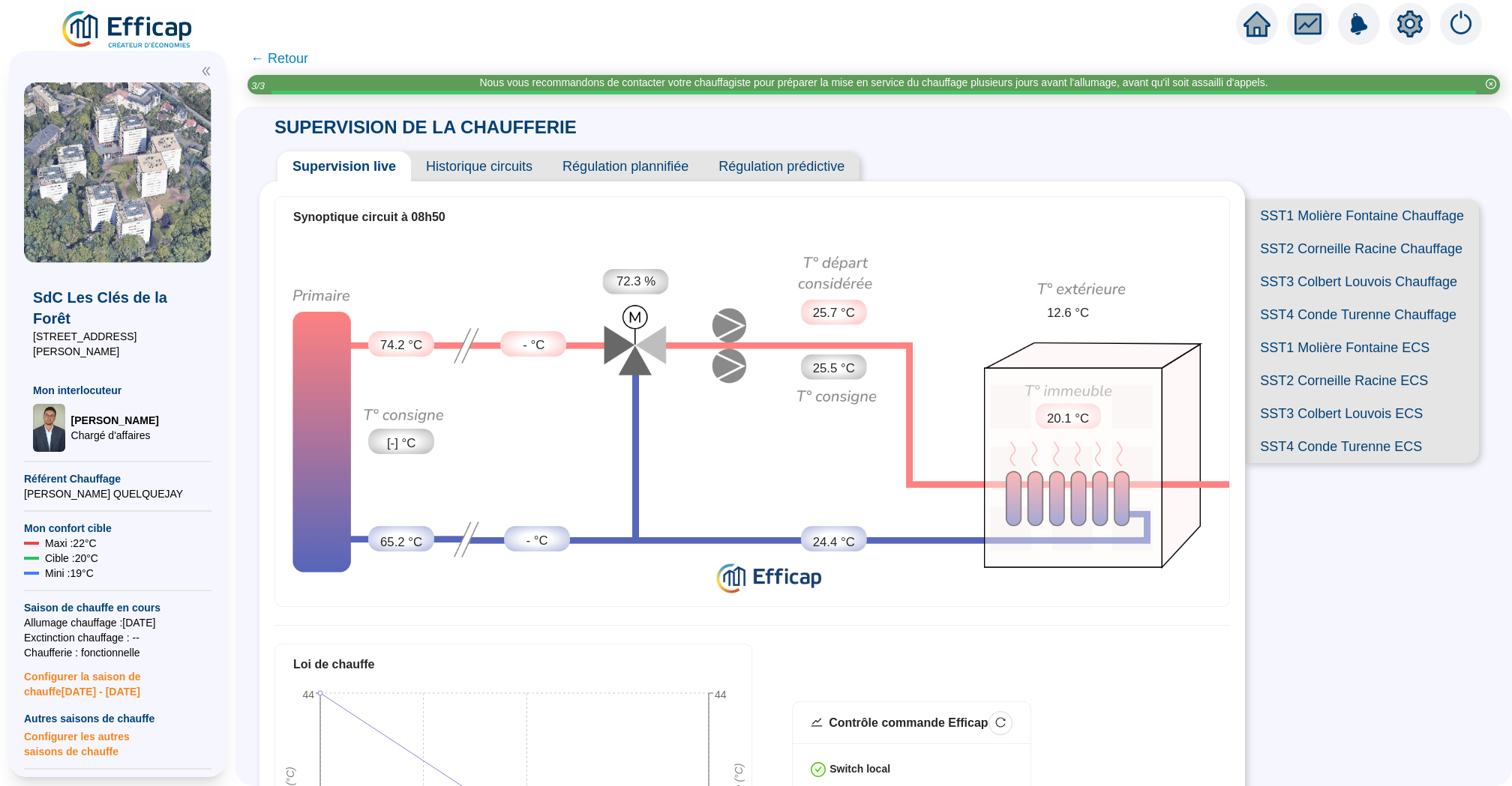
click at [1360, 248] on span "SST2 Corneille Racine Chauffage" at bounding box center [1361, 249] width 234 height 33
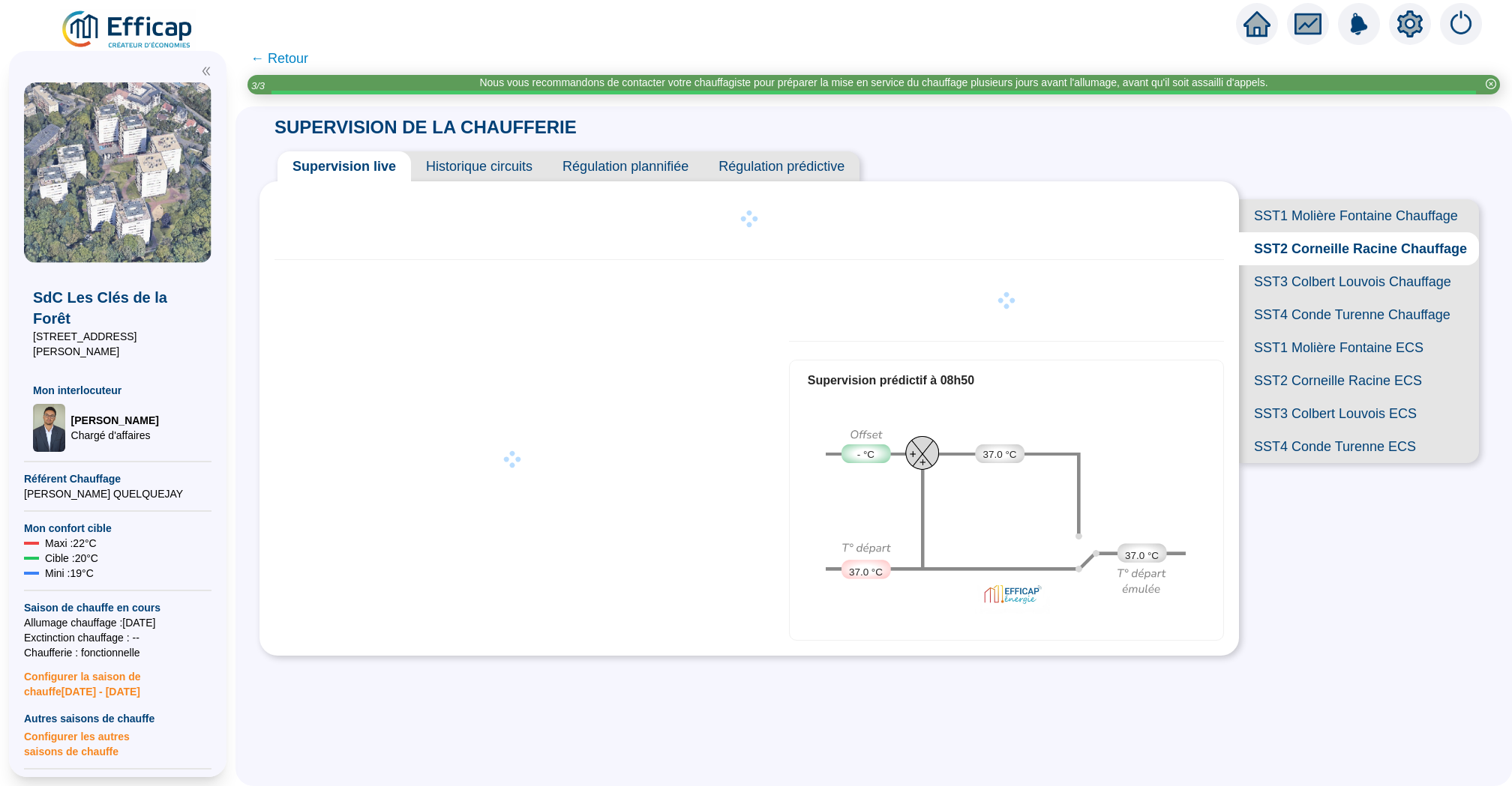
click at [1360, 218] on span "SST1 Molière Fontaine Chauffage" at bounding box center [1359, 216] width 240 height 33
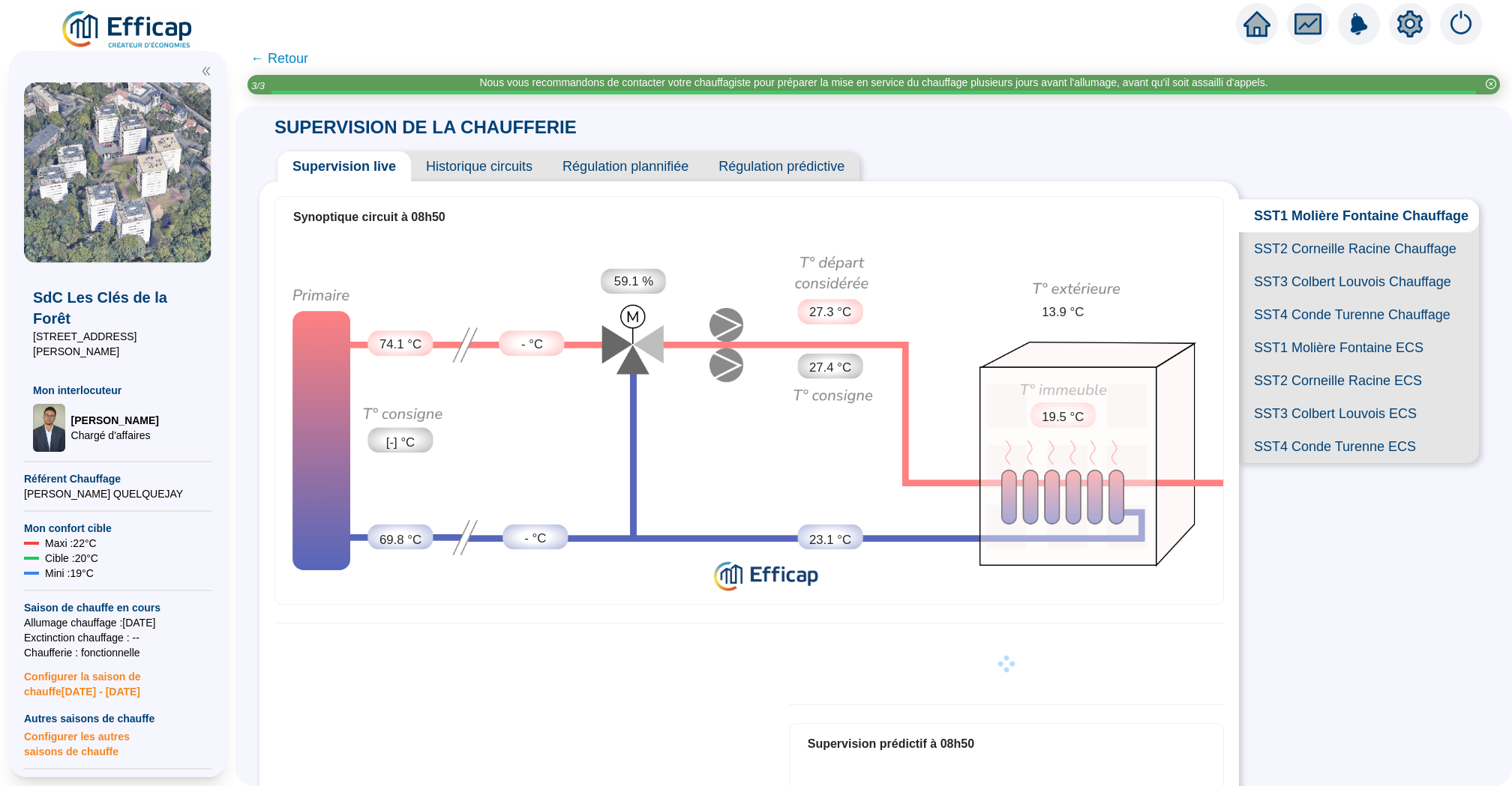
click at [1353, 254] on span "SST2 Corneille Racine Chauffage" at bounding box center [1359, 249] width 240 height 33
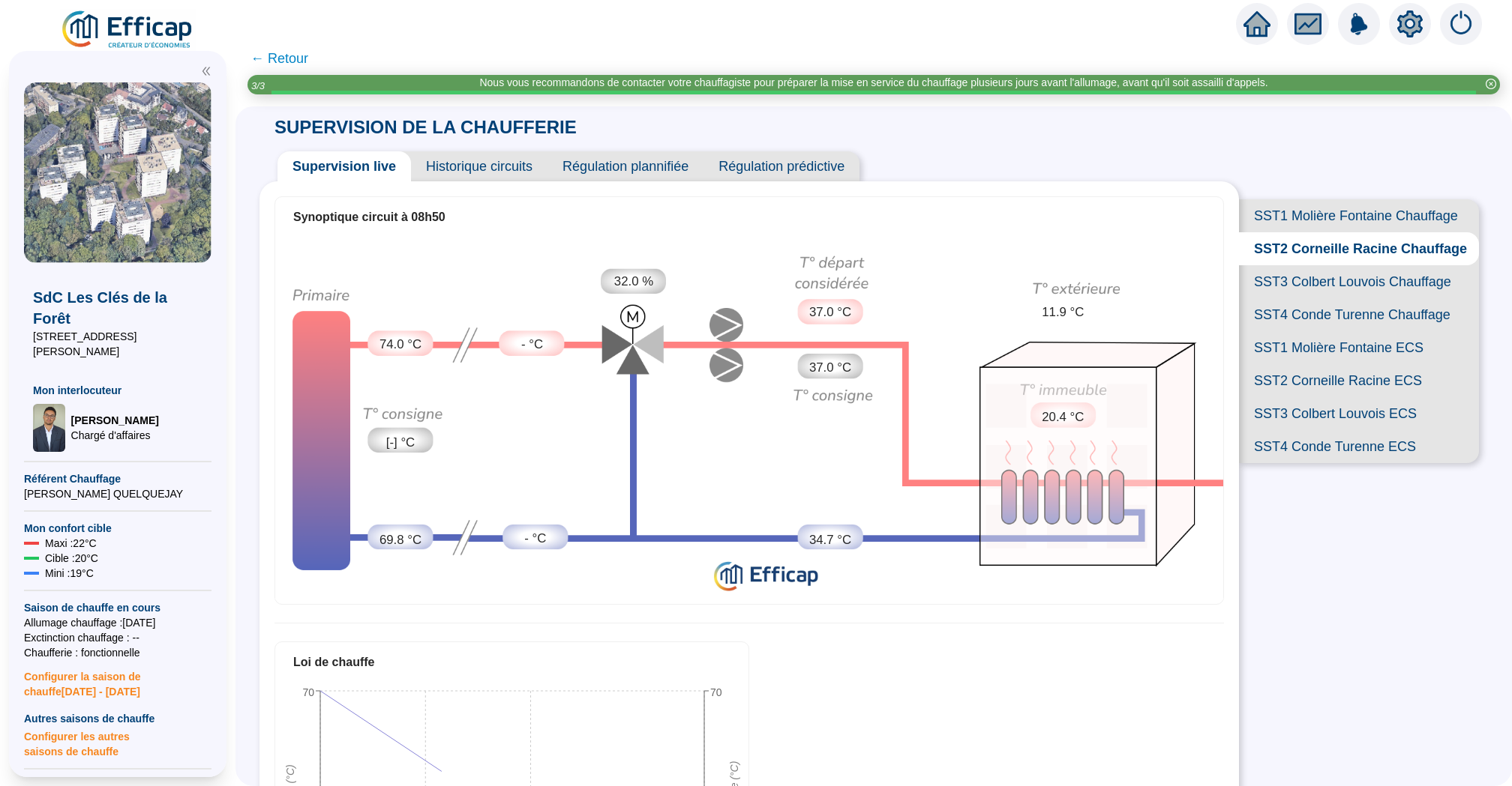
click at [1352, 273] on span "SST3 Colbert Louvois Chauffage" at bounding box center [1359, 282] width 240 height 33
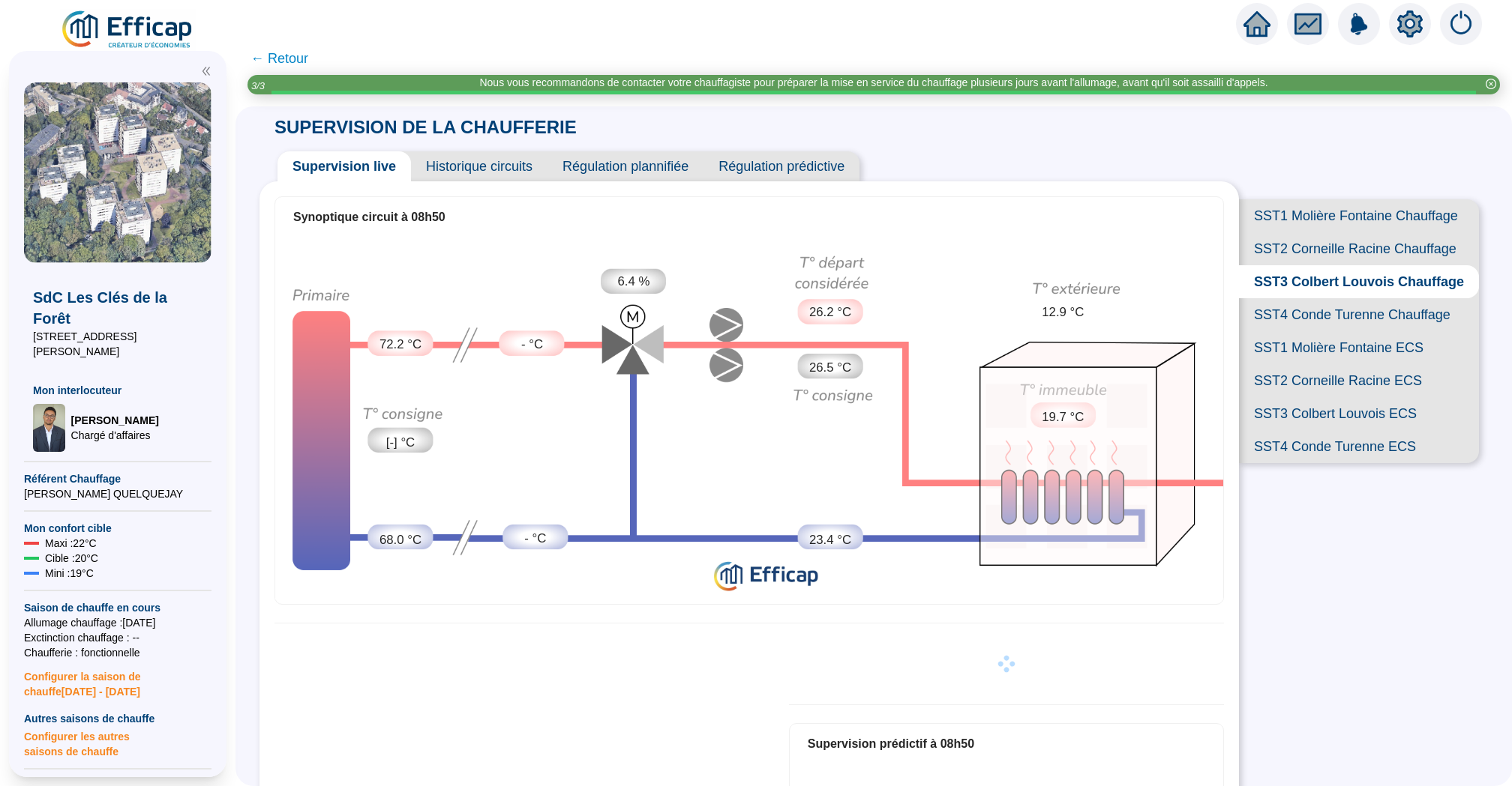
click at [1342, 313] on span "SST4 Conde Turenne Chauffage" at bounding box center [1359, 315] width 240 height 33
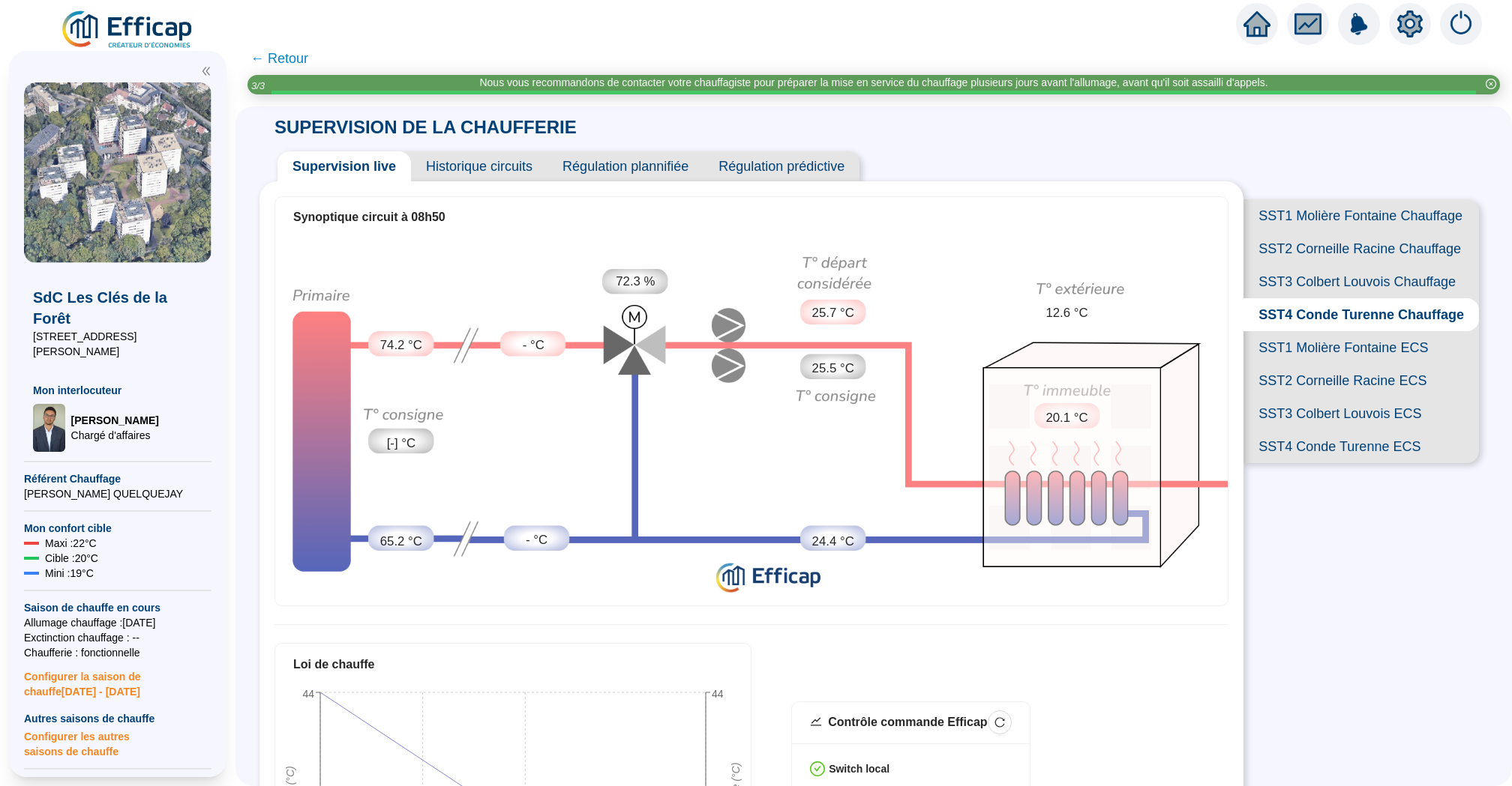
click at [276, 61] on span "← Retour" at bounding box center [279, 58] width 58 height 21
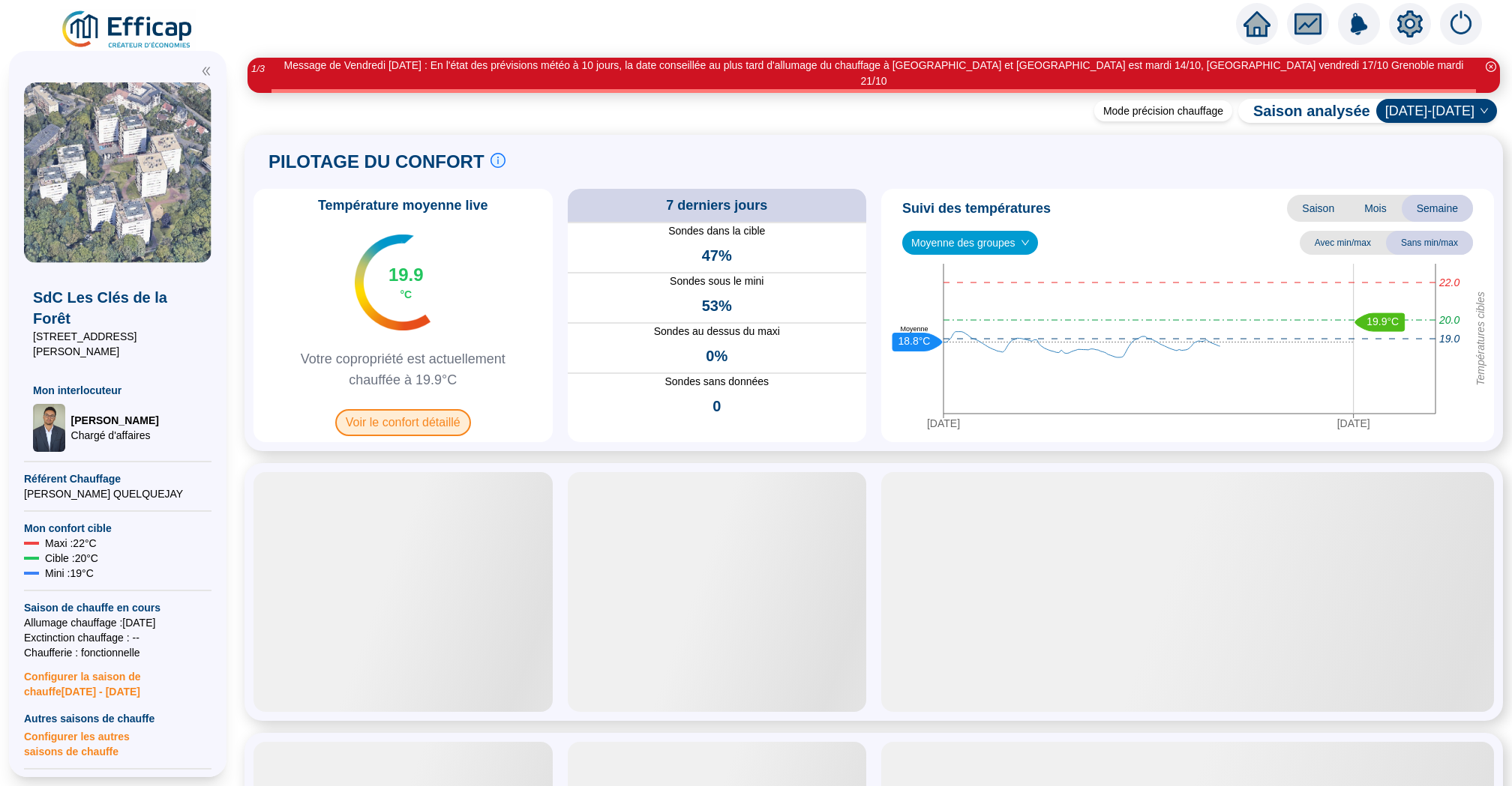
click at [416, 410] on span "Voir le confort détaillé" at bounding box center [403, 422] width 136 height 27
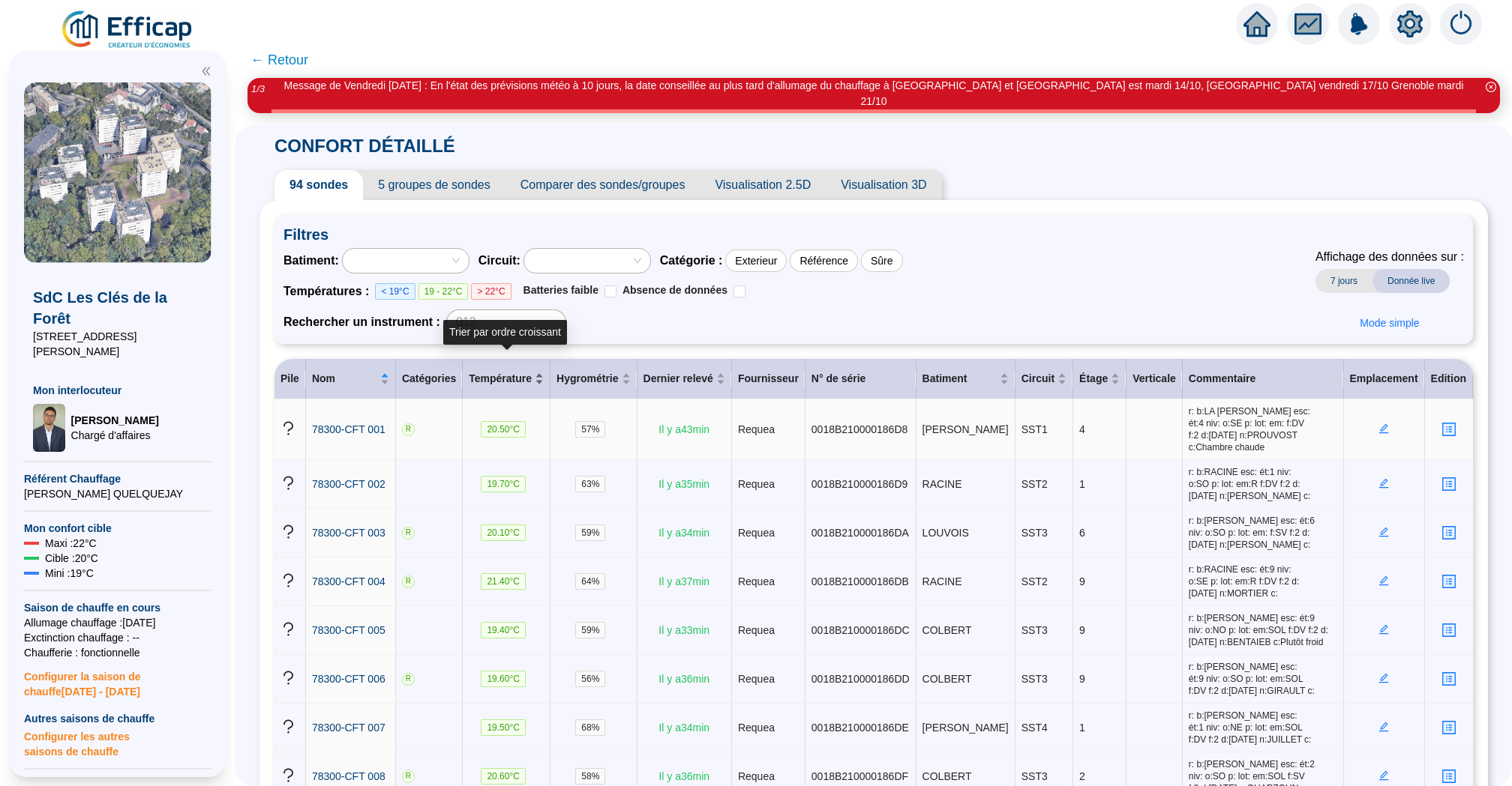
click at [540, 371] on div "Température" at bounding box center [506, 378] width 75 height 16
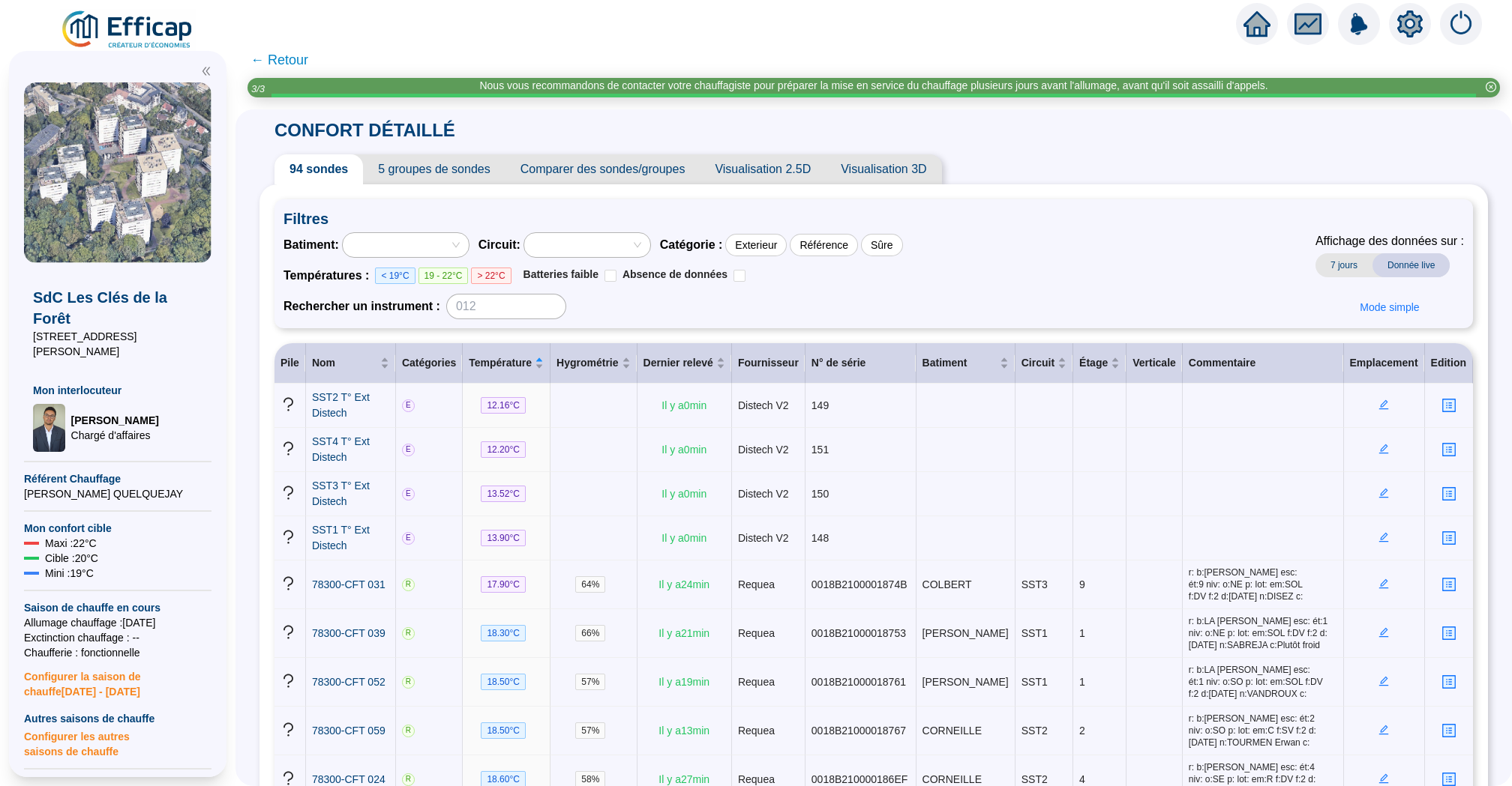
click at [442, 162] on span "5 groupes de sondes" at bounding box center [434, 169] width 141 height 30
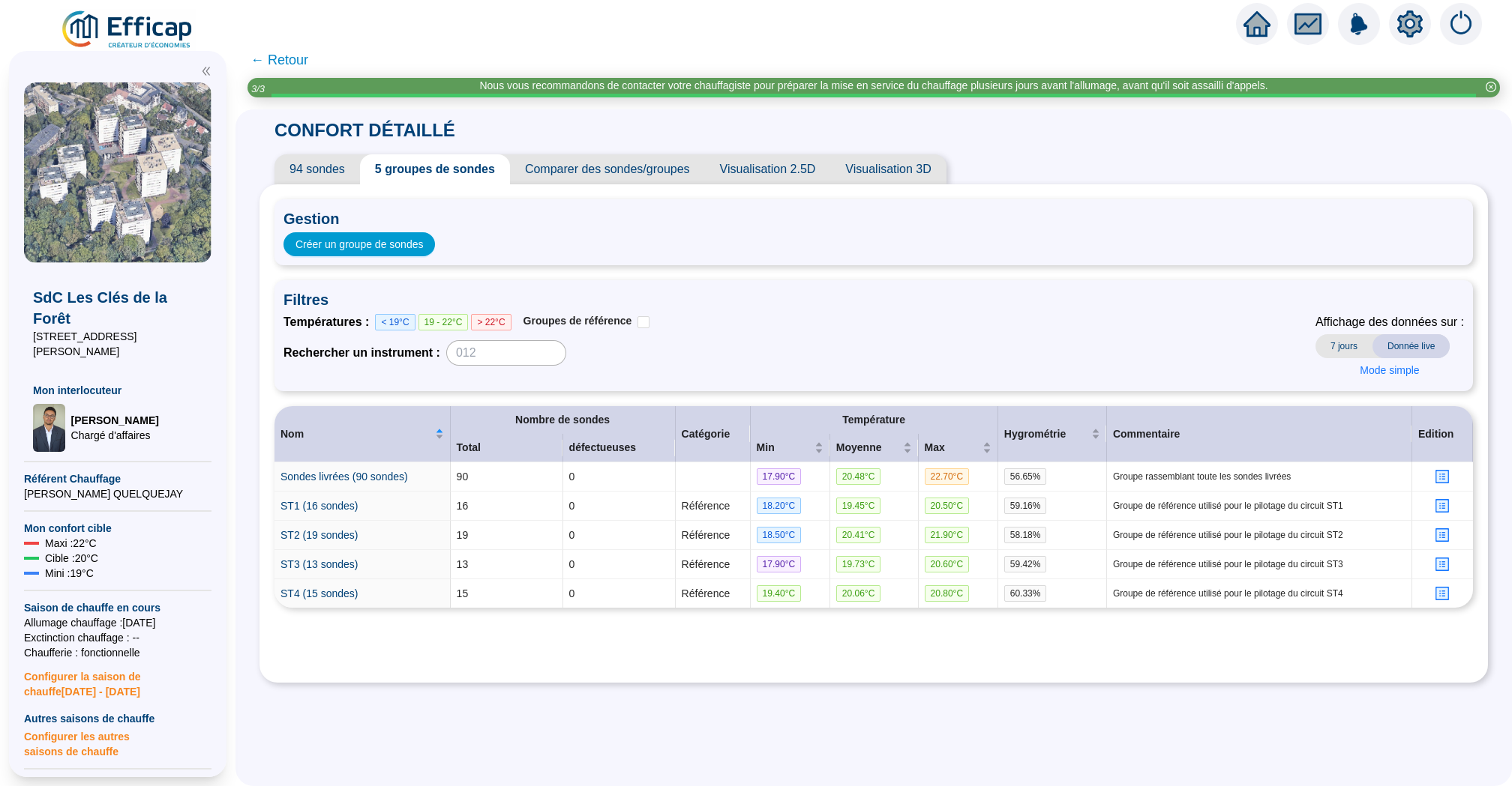
click at [319, 165] on span "94 sondes" at bounding box center [317, 169] width 85 height 30
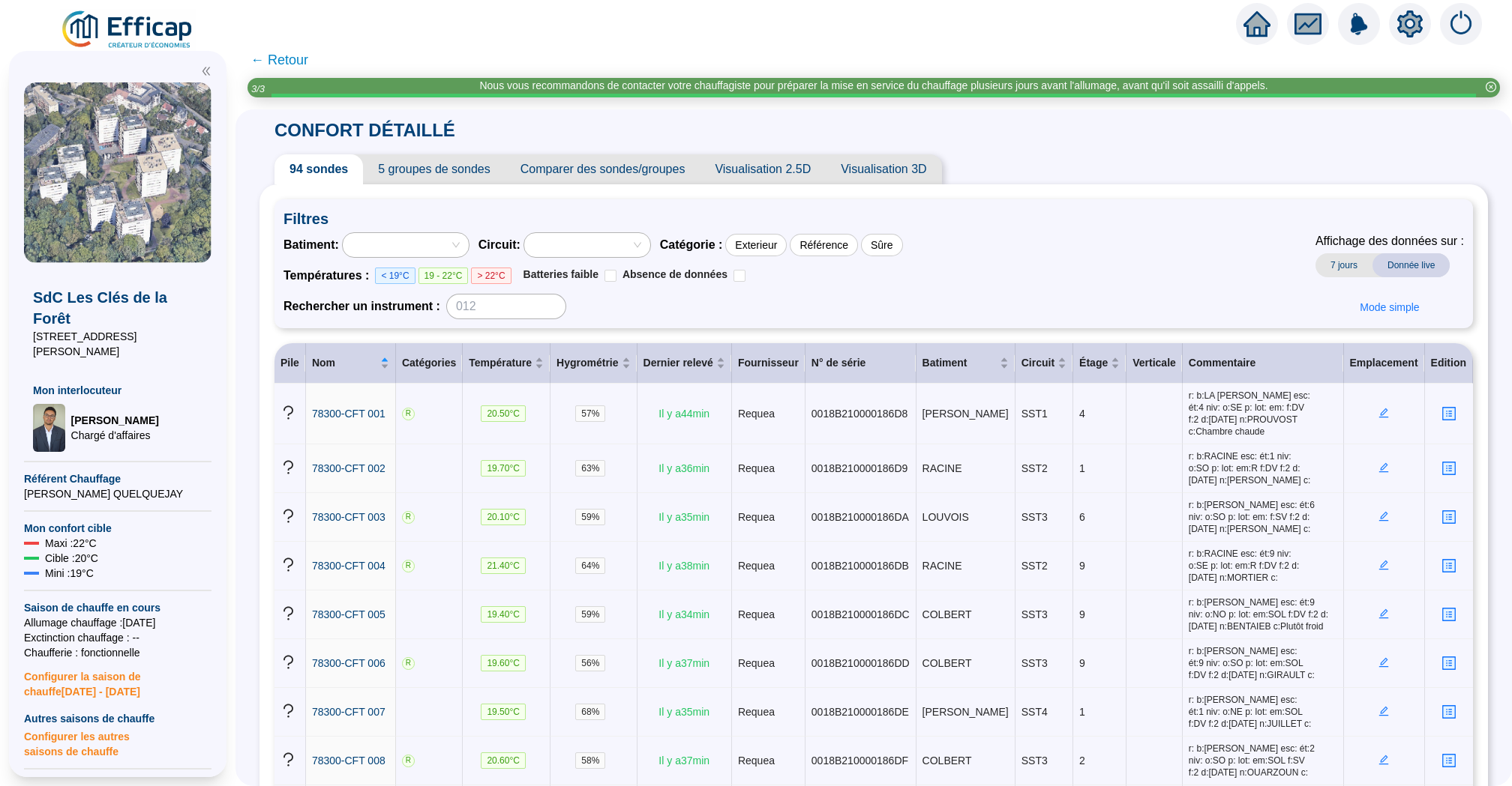
click at [435, 240] on div at bounding box center [397, 245] width 104 height 21
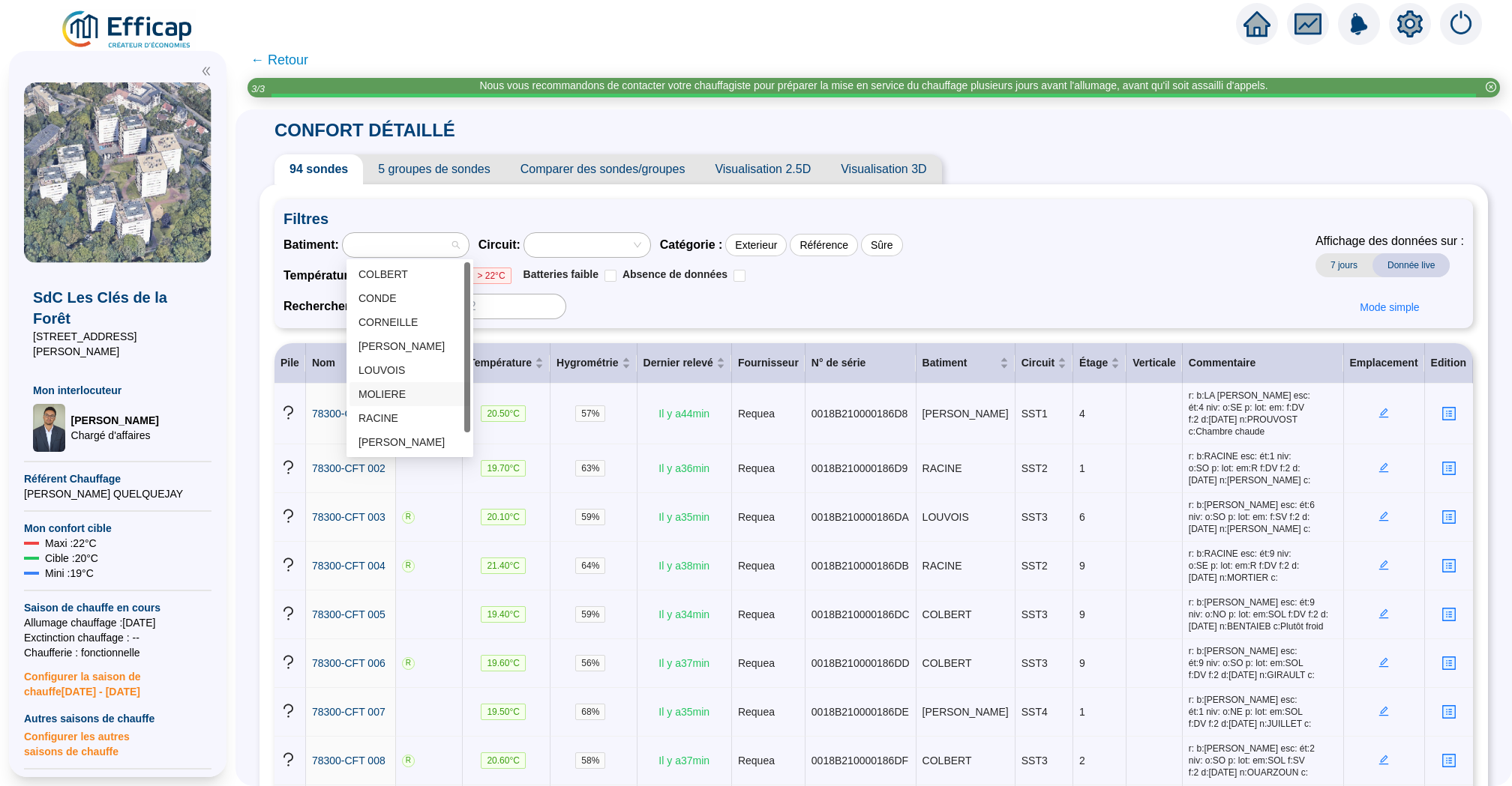
scroll to position [24, 0]
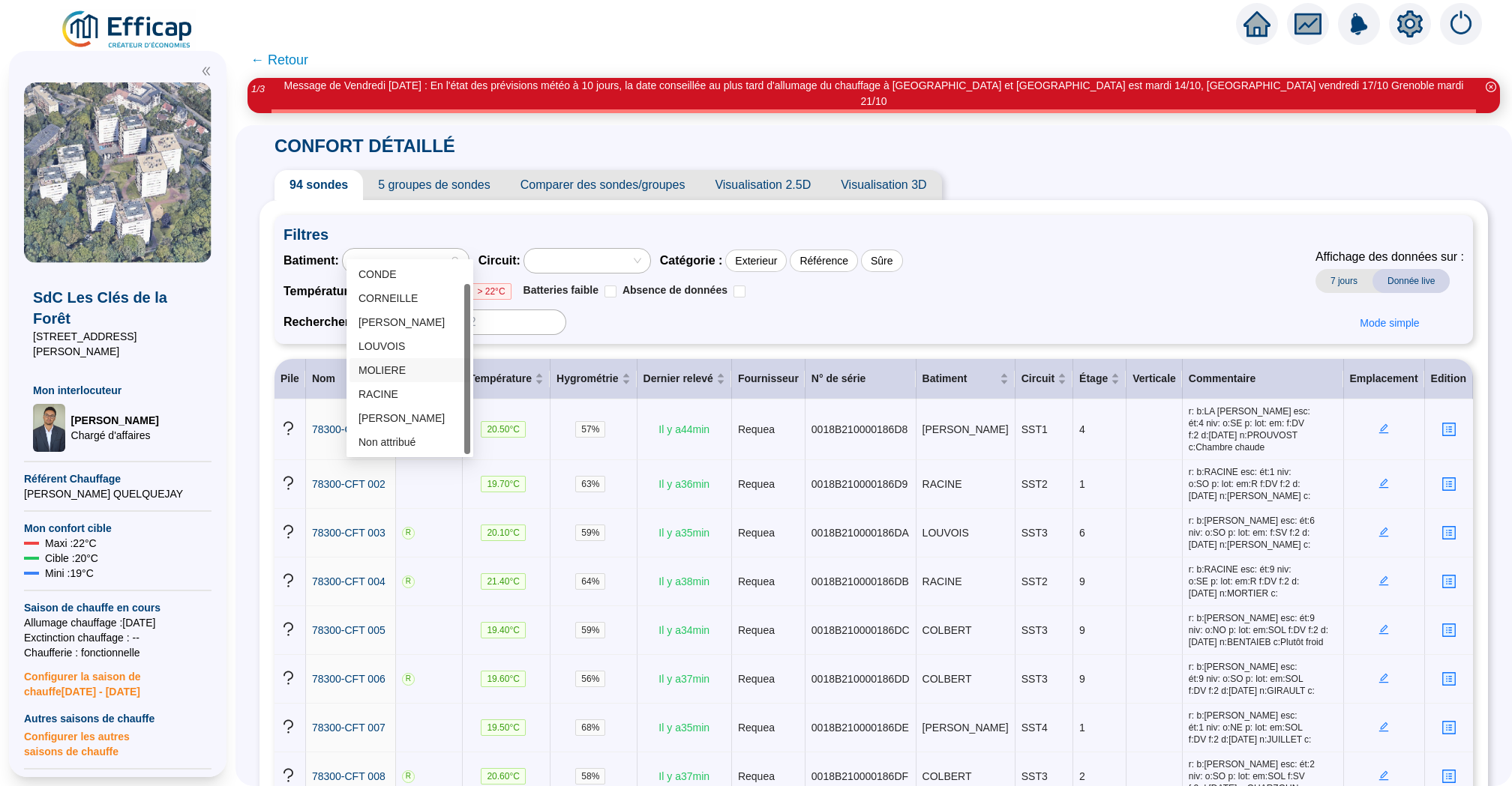
click at [414, 367] on div "MOLIERE" at bounding box center [410, 370] width 103 height 16
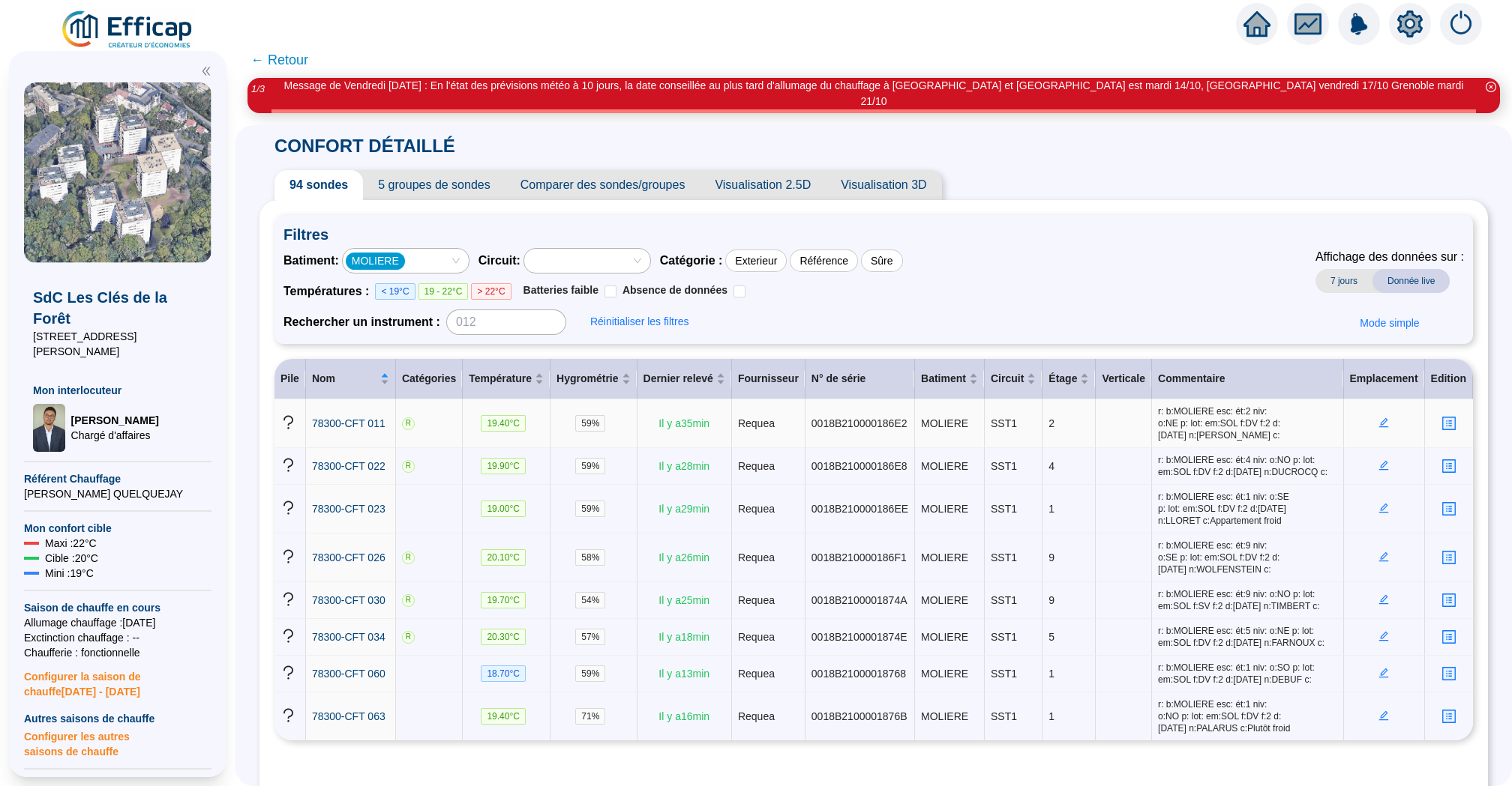
scroll to position [67, 0]
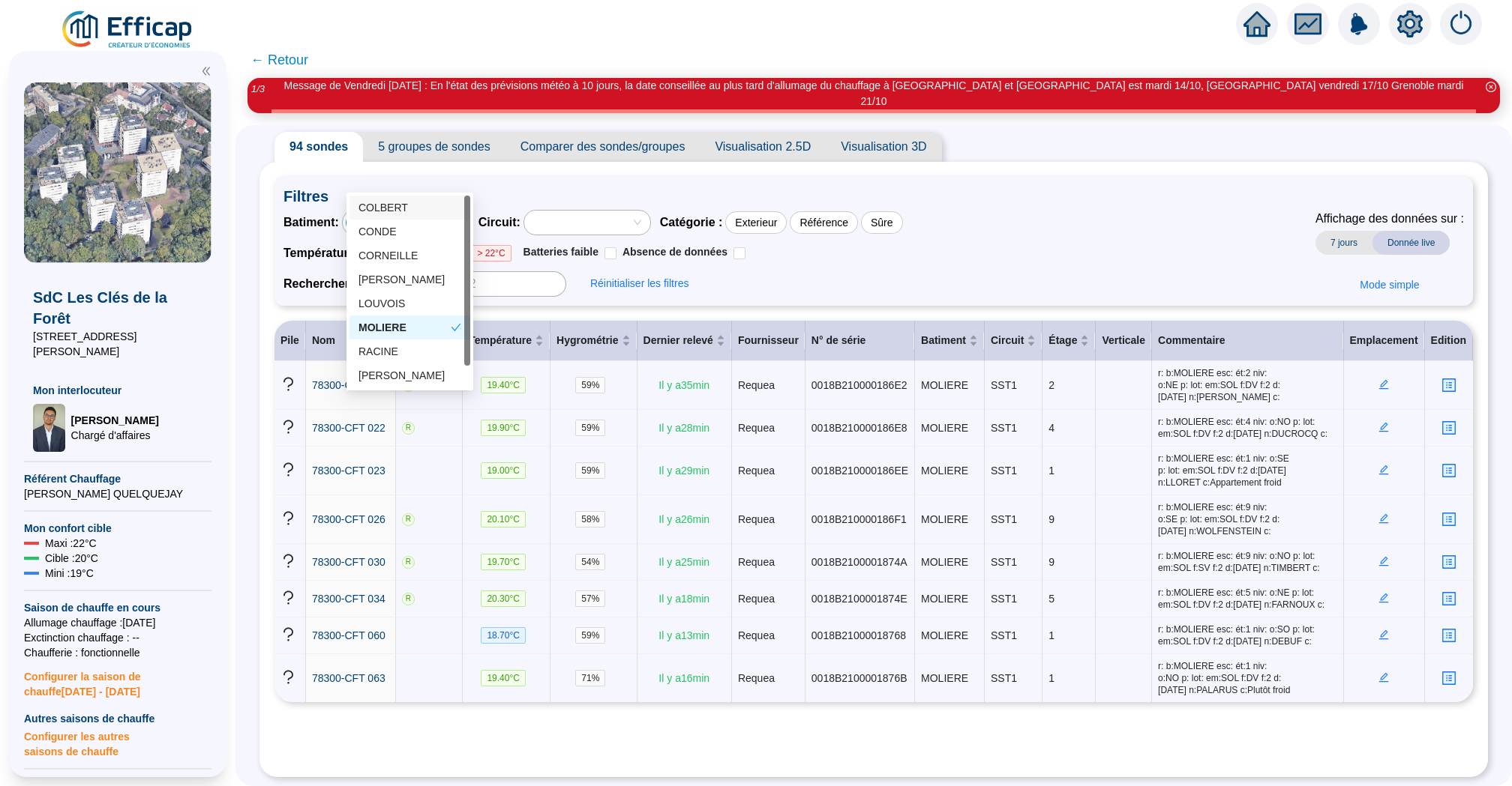
click at [449, 212] on div "MOLIERE" at bounding box center [397, 222] width 104 height 21
click at [417, 259] on div "CORNEILLE" at bounding box center [410, 255] width 103 height 16
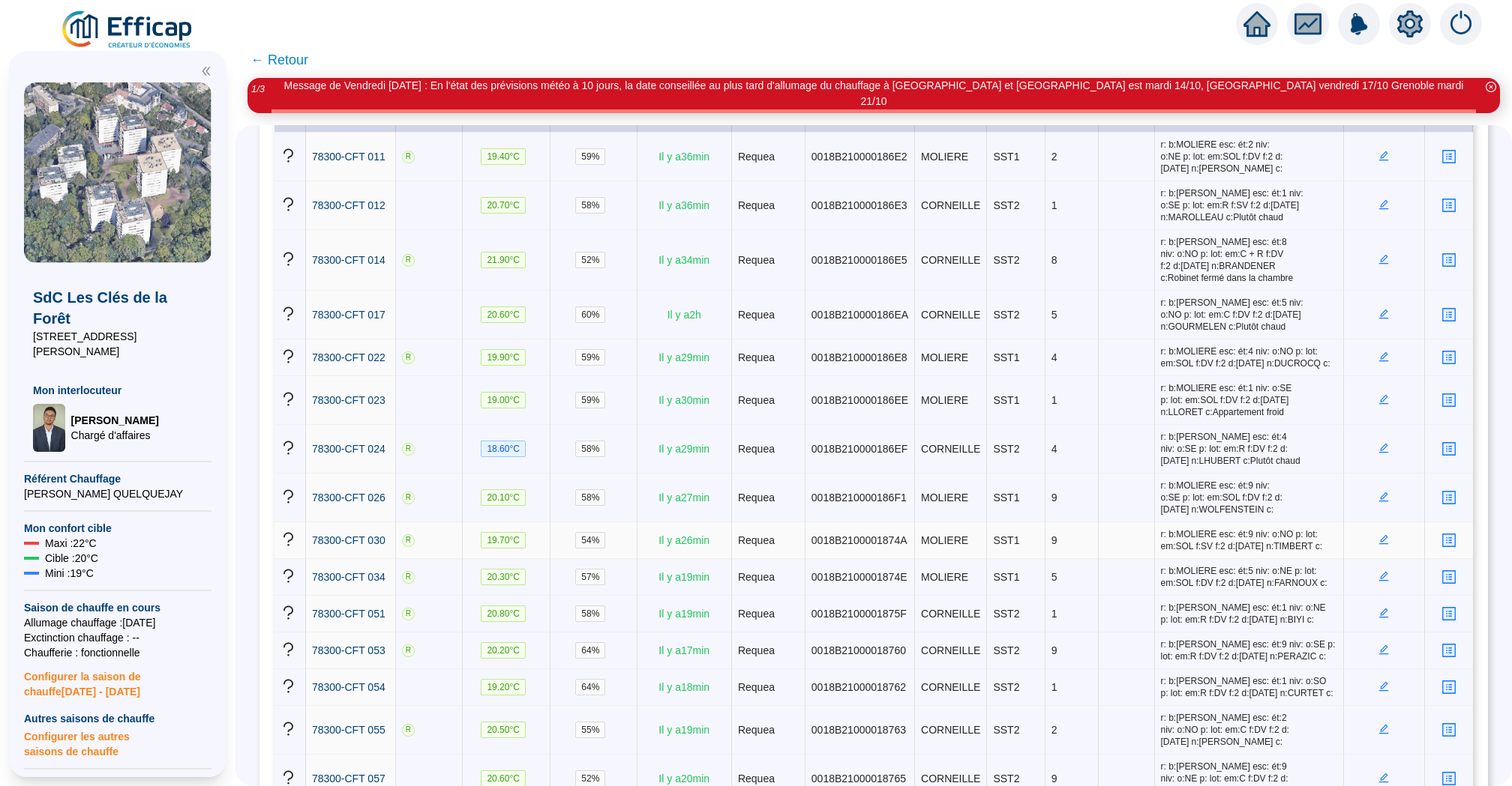
scroll to position [0, 0]
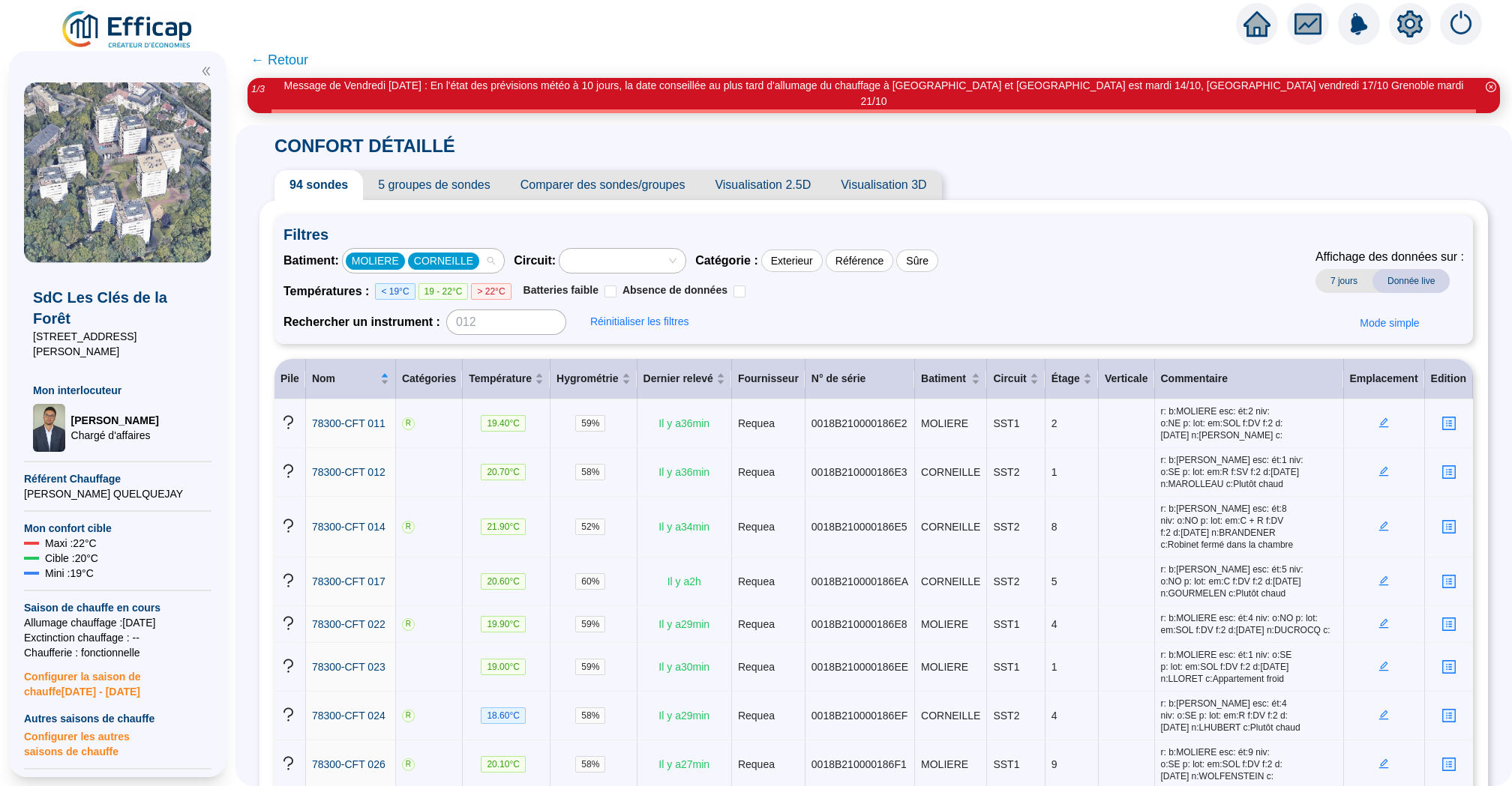
click at [476, 253] on div "CORNEILLE" at bounding box center [444, 261] width 72 height 17
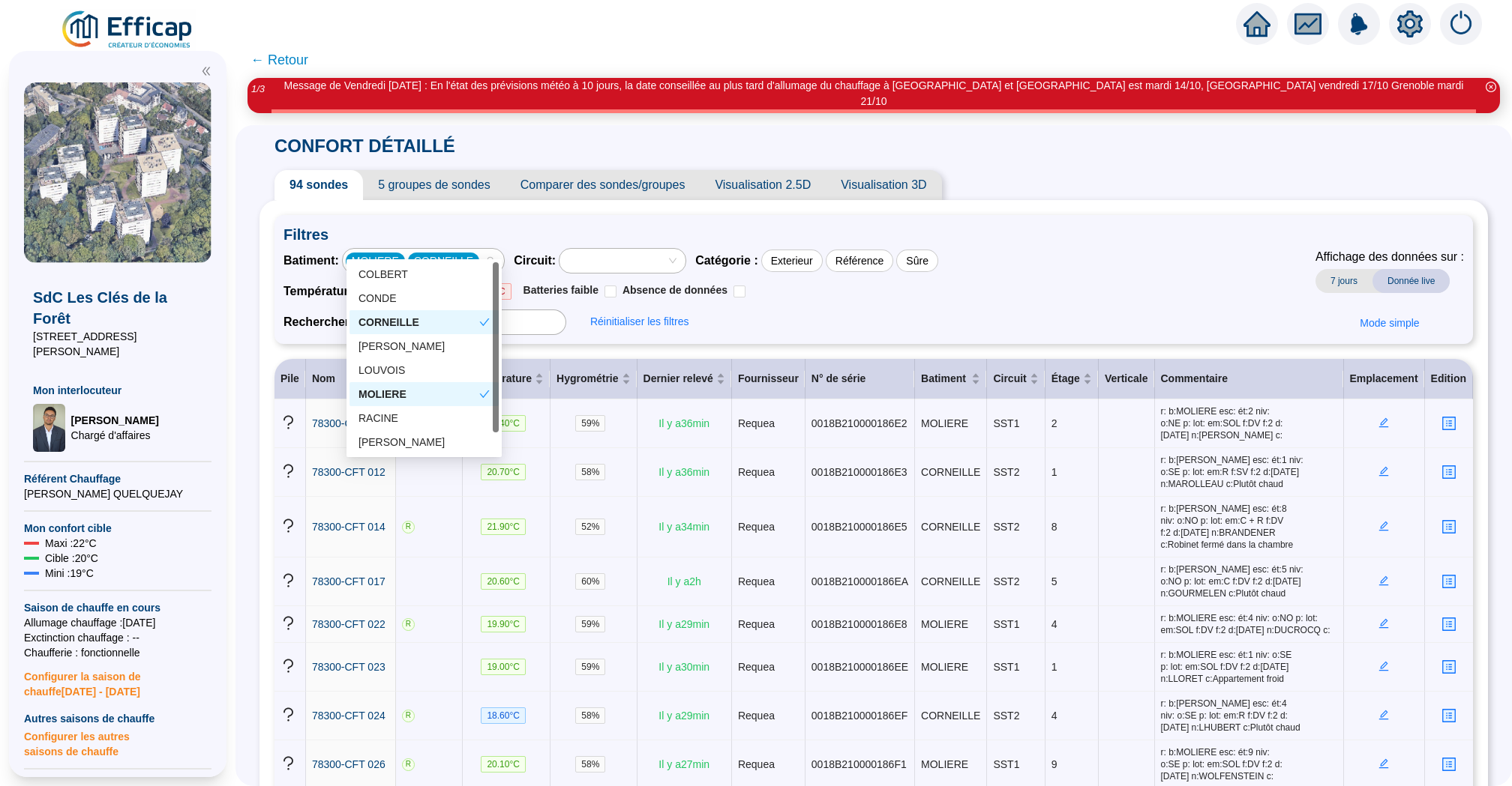
click at [417, 387] on div "MOLIERE" at bounding box center [418, 394] width 120 height 16
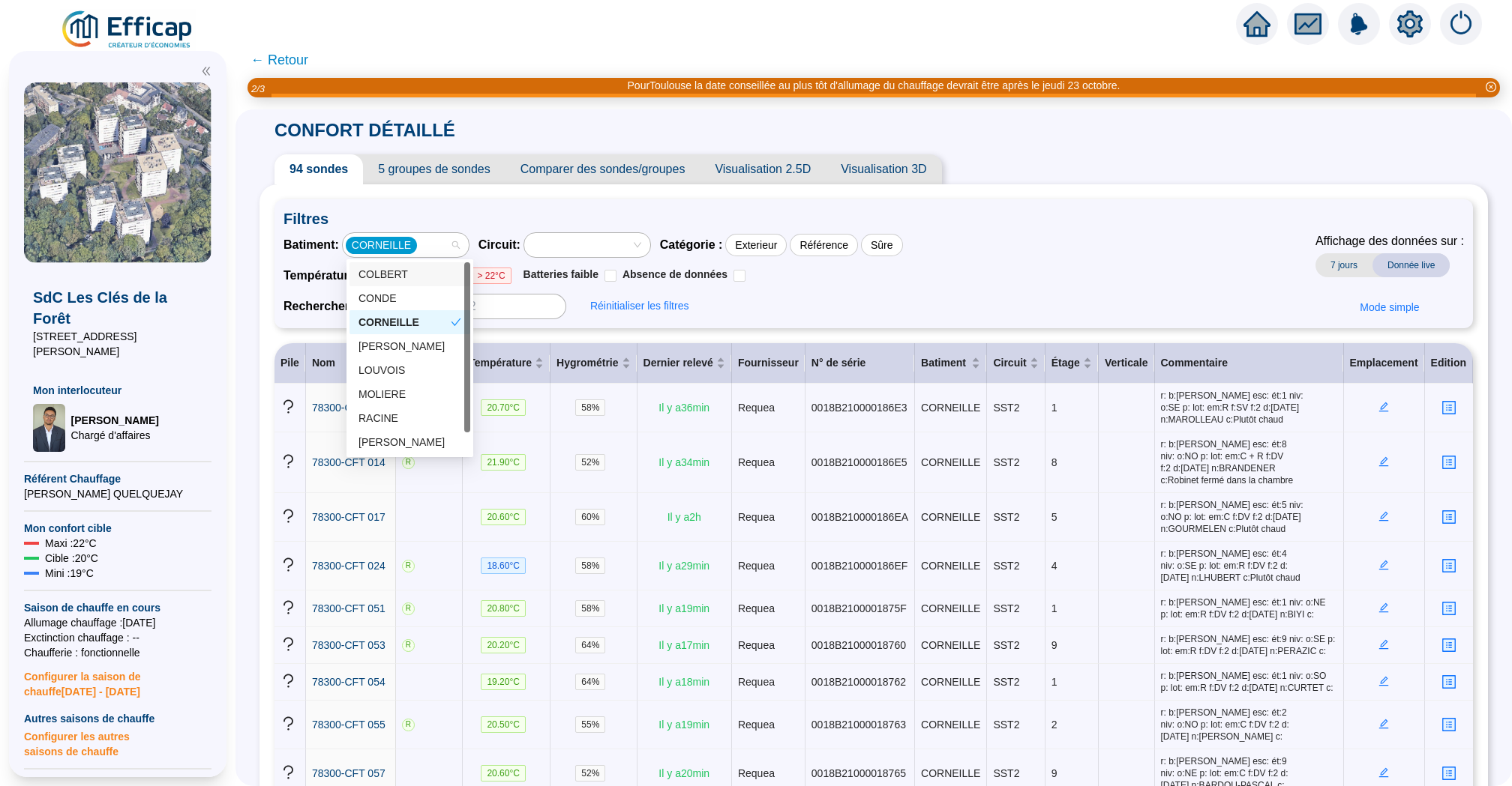
click at [416, 248] on div "CORNEILLE" at bounding box center [381, 245] width 72 height 17
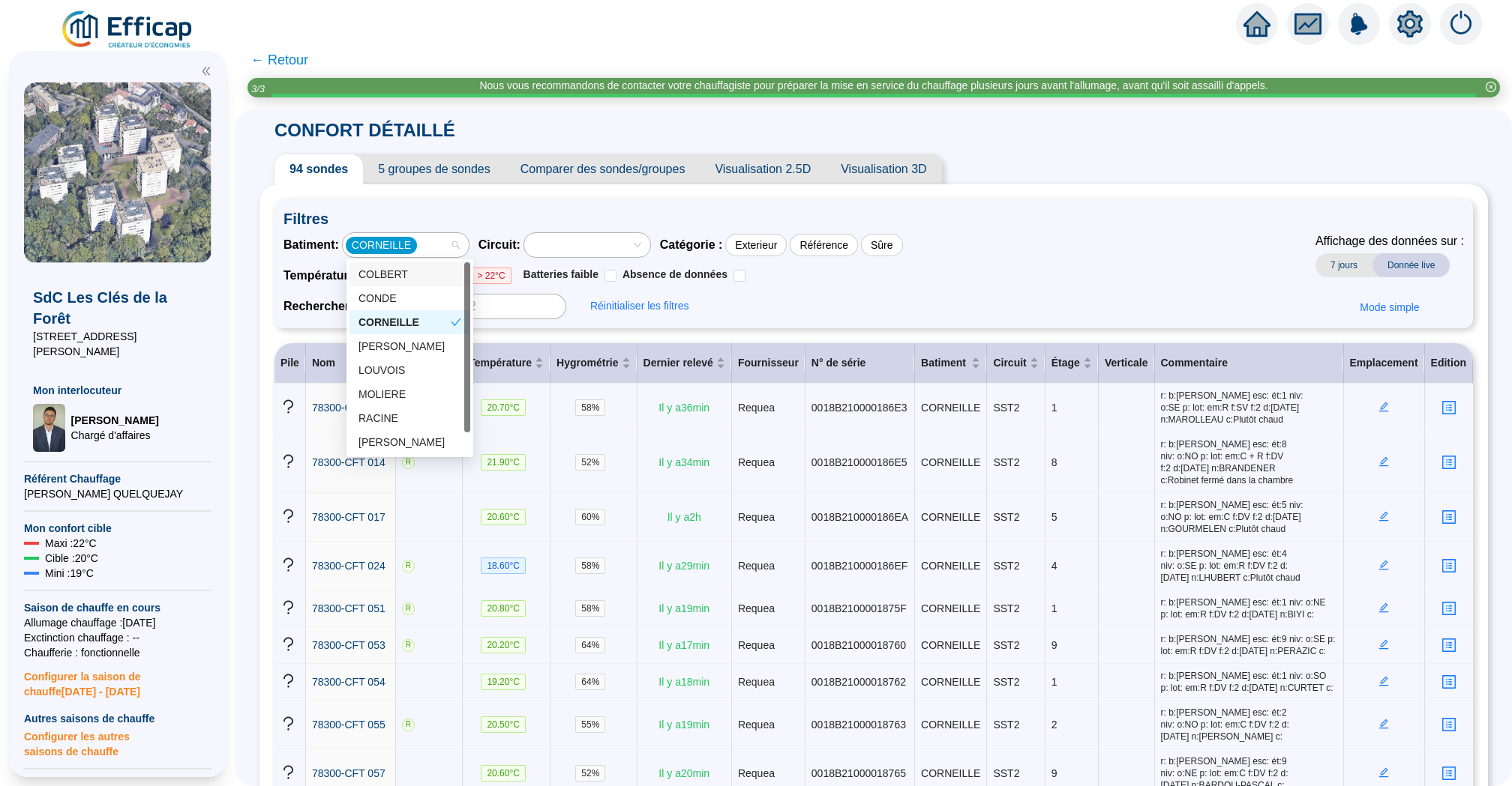
click at [419, 283] on div "COLBERT" at bounding box center [409, 275] width 120 height 24
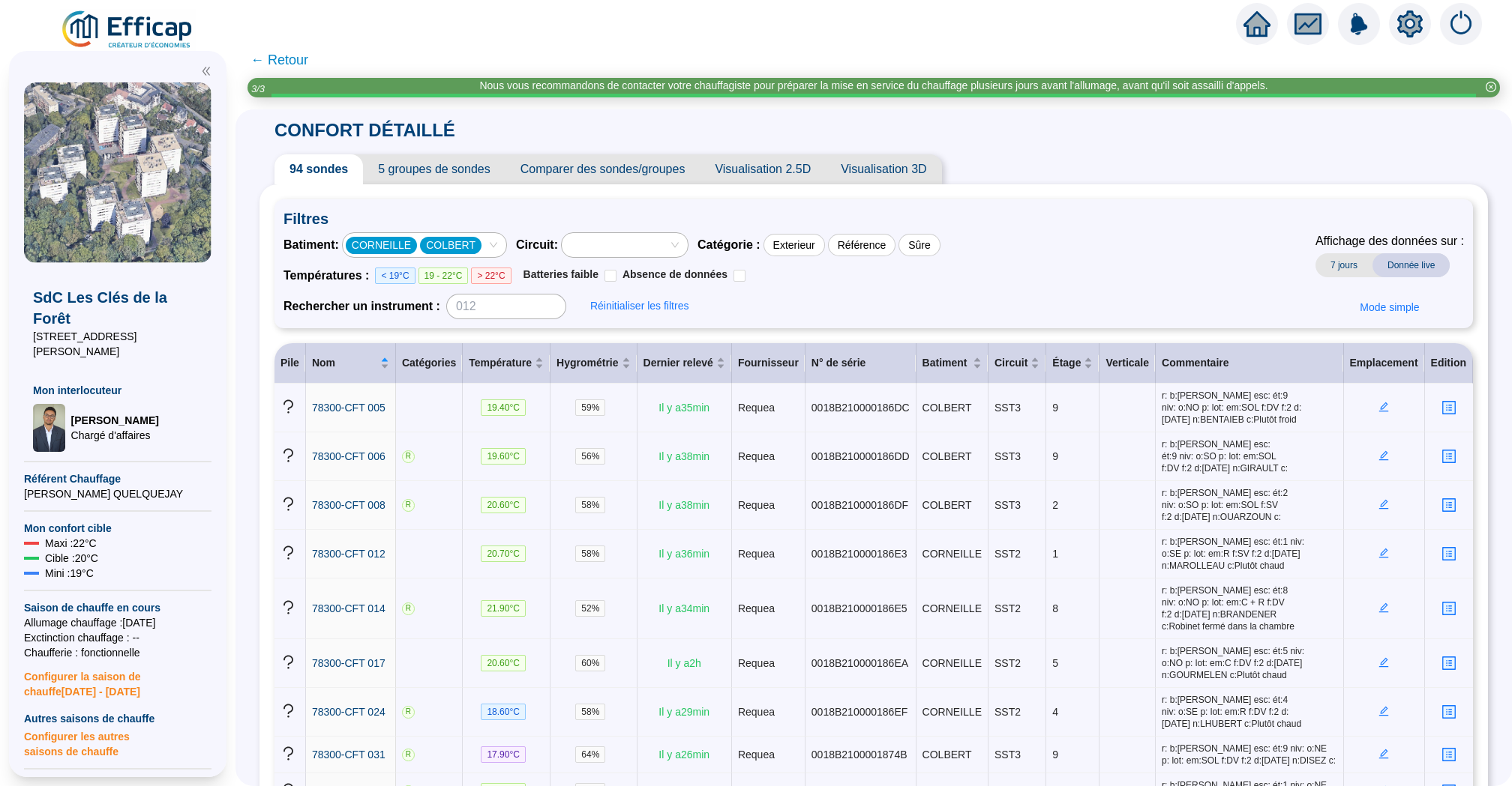
click at [480, 253] on div "CORNEILLE COLBERT" at bounding box center [416, 245] width 141 height 21
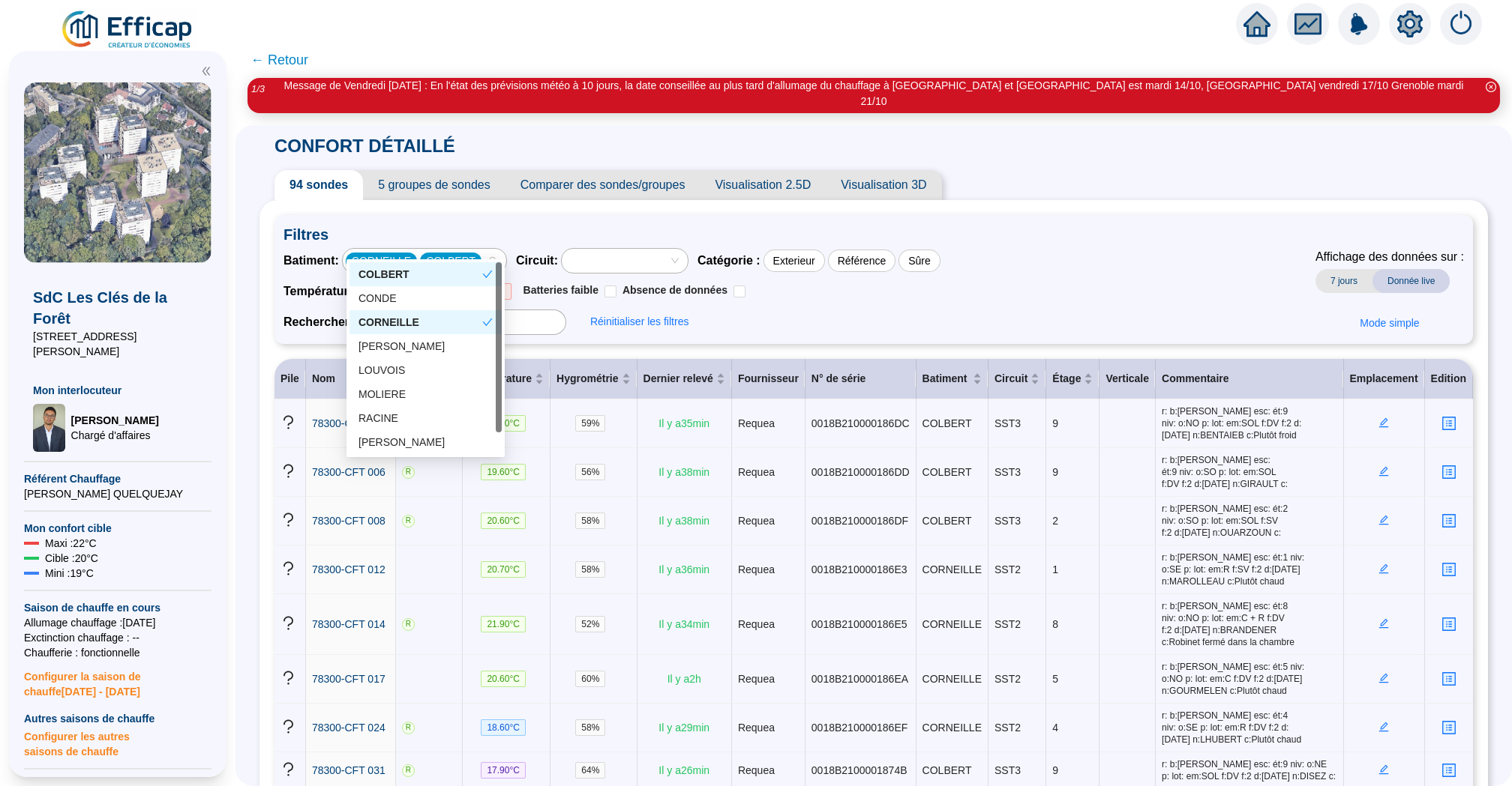
click at [452, 271] on div "COLBERT" at bounding box center [420, 275] width 124 height 16
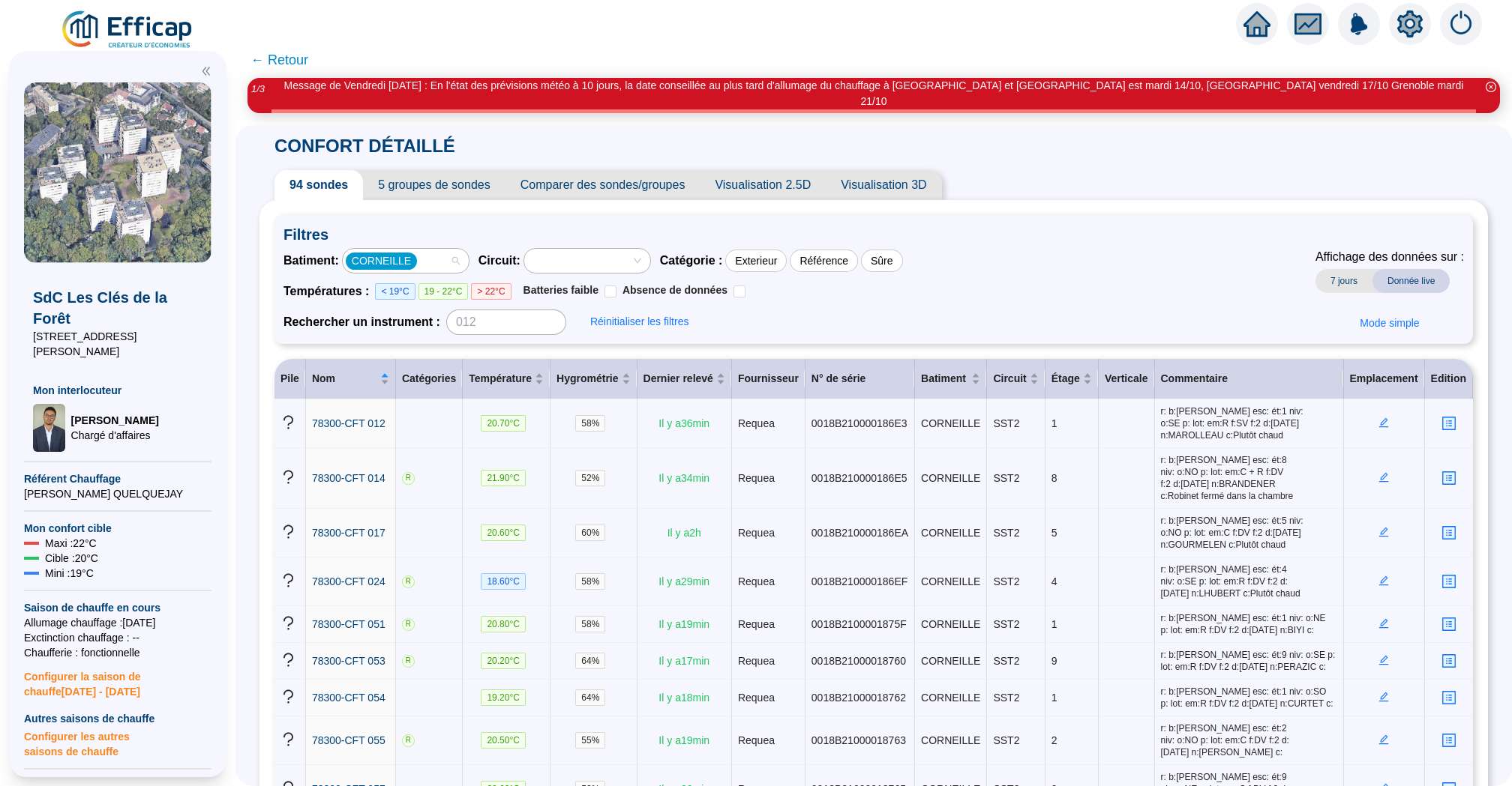
click at [456, 251] on div "CORNEILLE" at bounding box center [405, 261] width 126 height 24
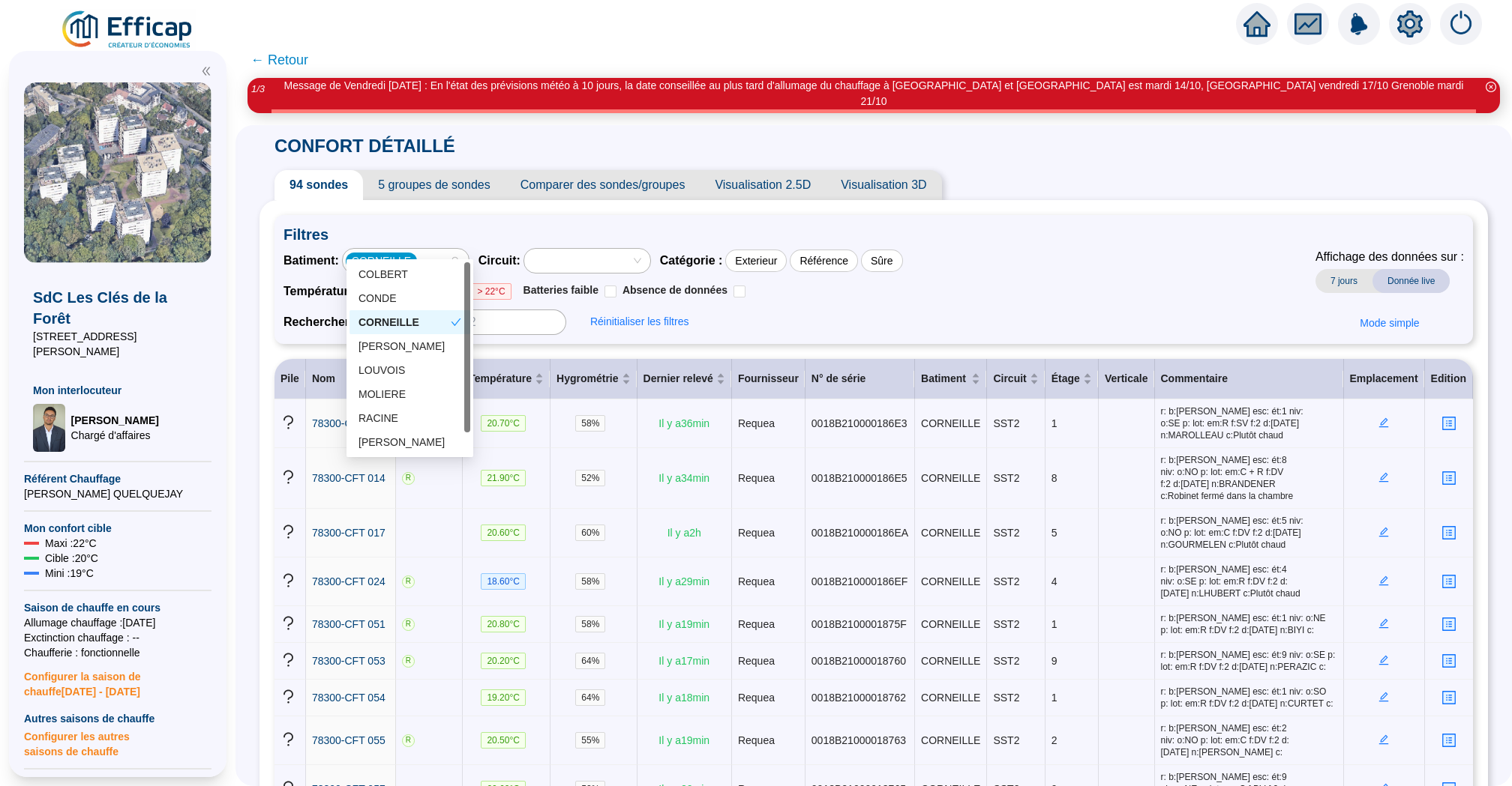
click at [435, 319] on div "CORNEILLE" at bounding box center [404, 322] width 92 height 16
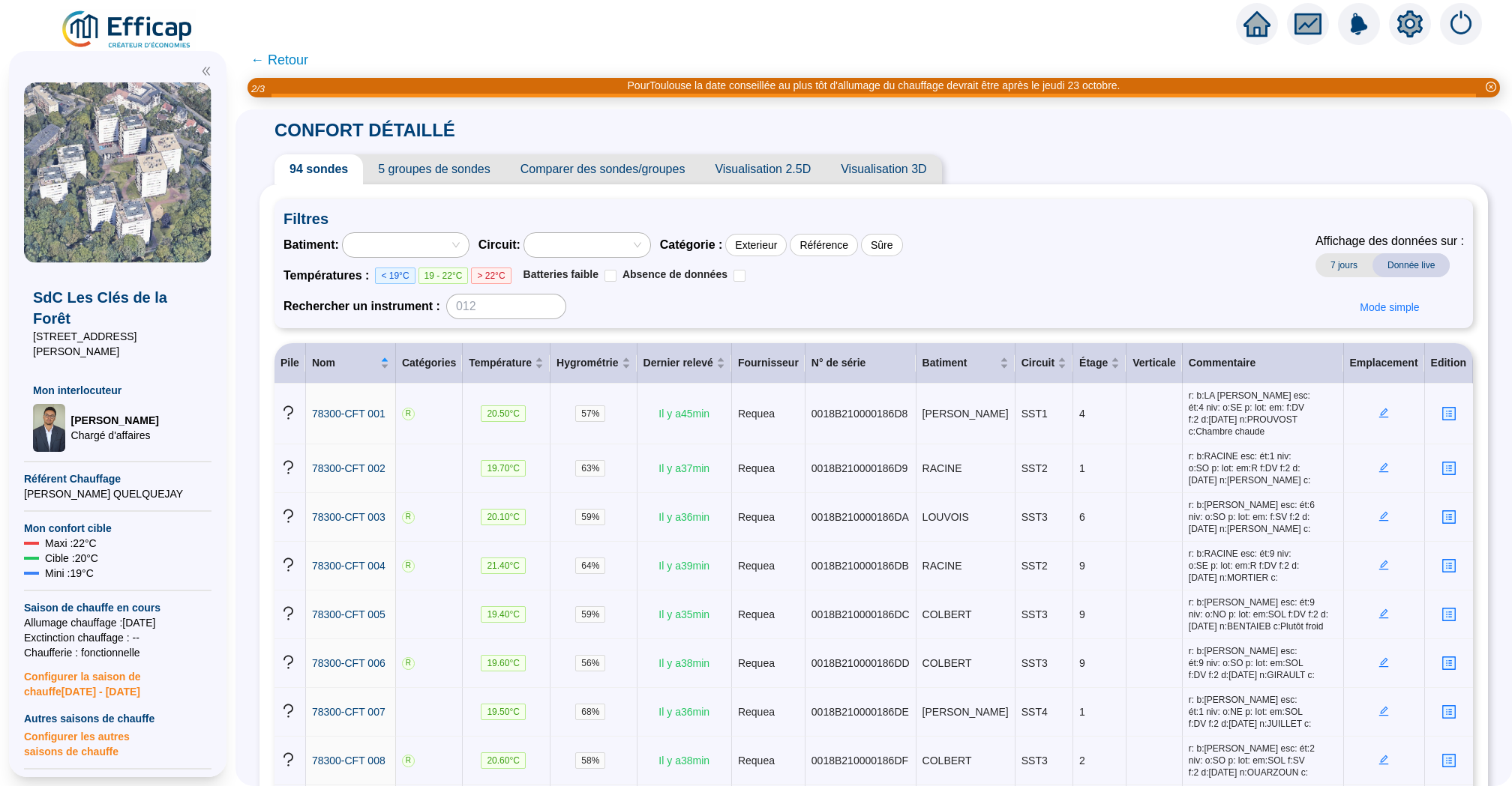
click at [411, 158] on span "5 groupes de sondes" at bounding box center [434, 169] width 141 height 30
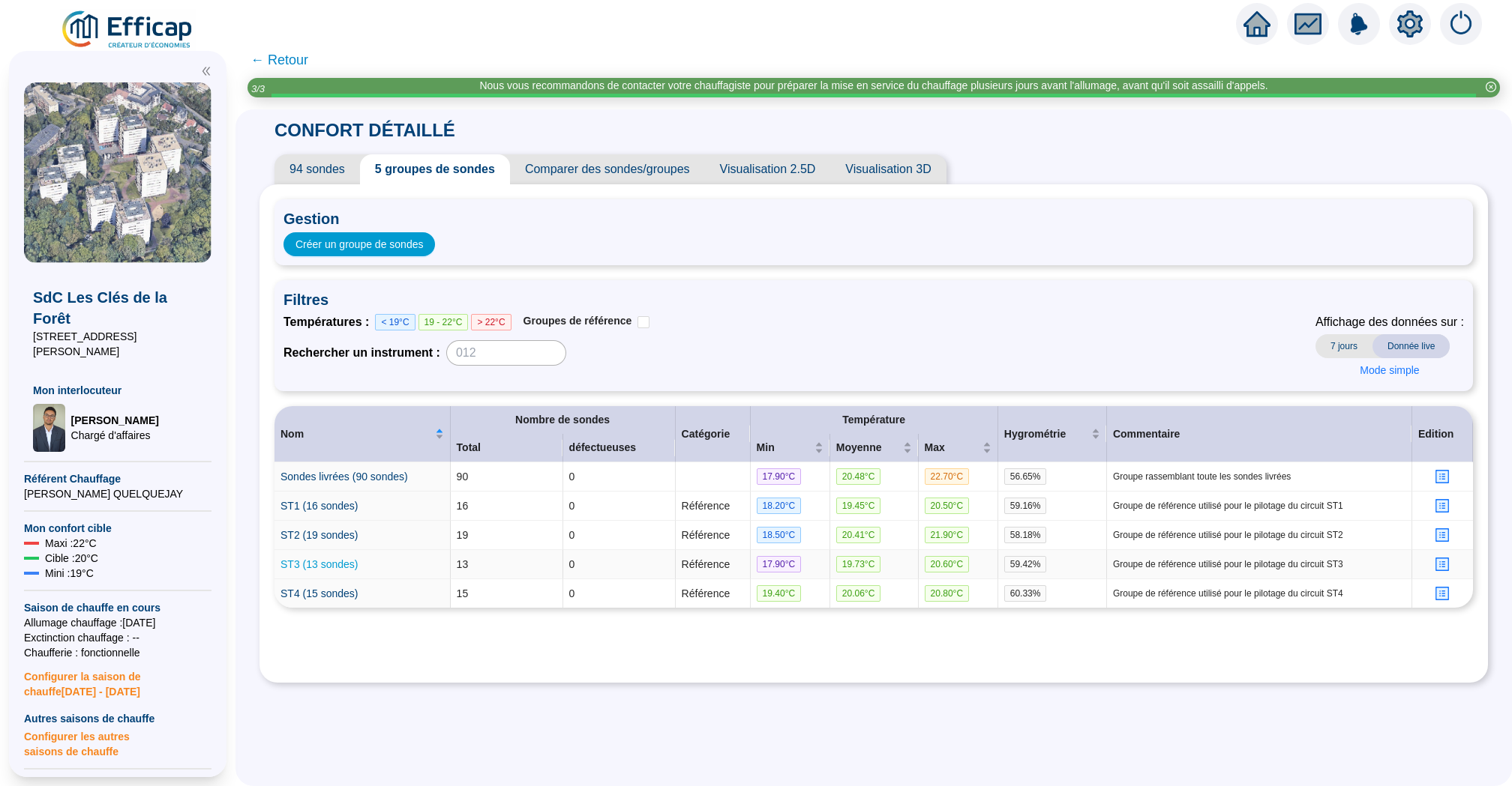
click at [343, 566] on link "ST3 (13 sondes)" at bounding box center [319, 564] width 78 height 12
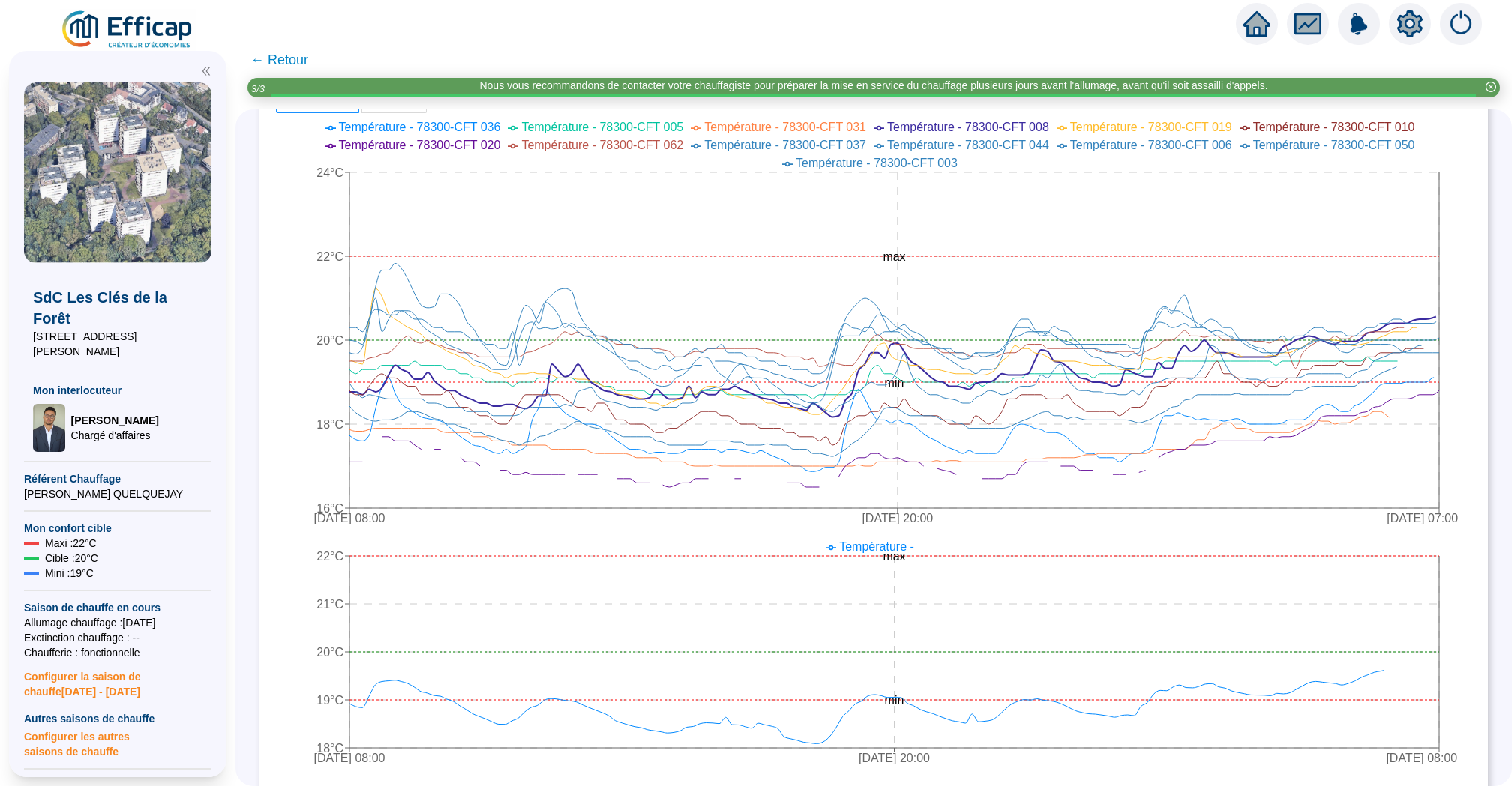
scroll to position [194, 0]
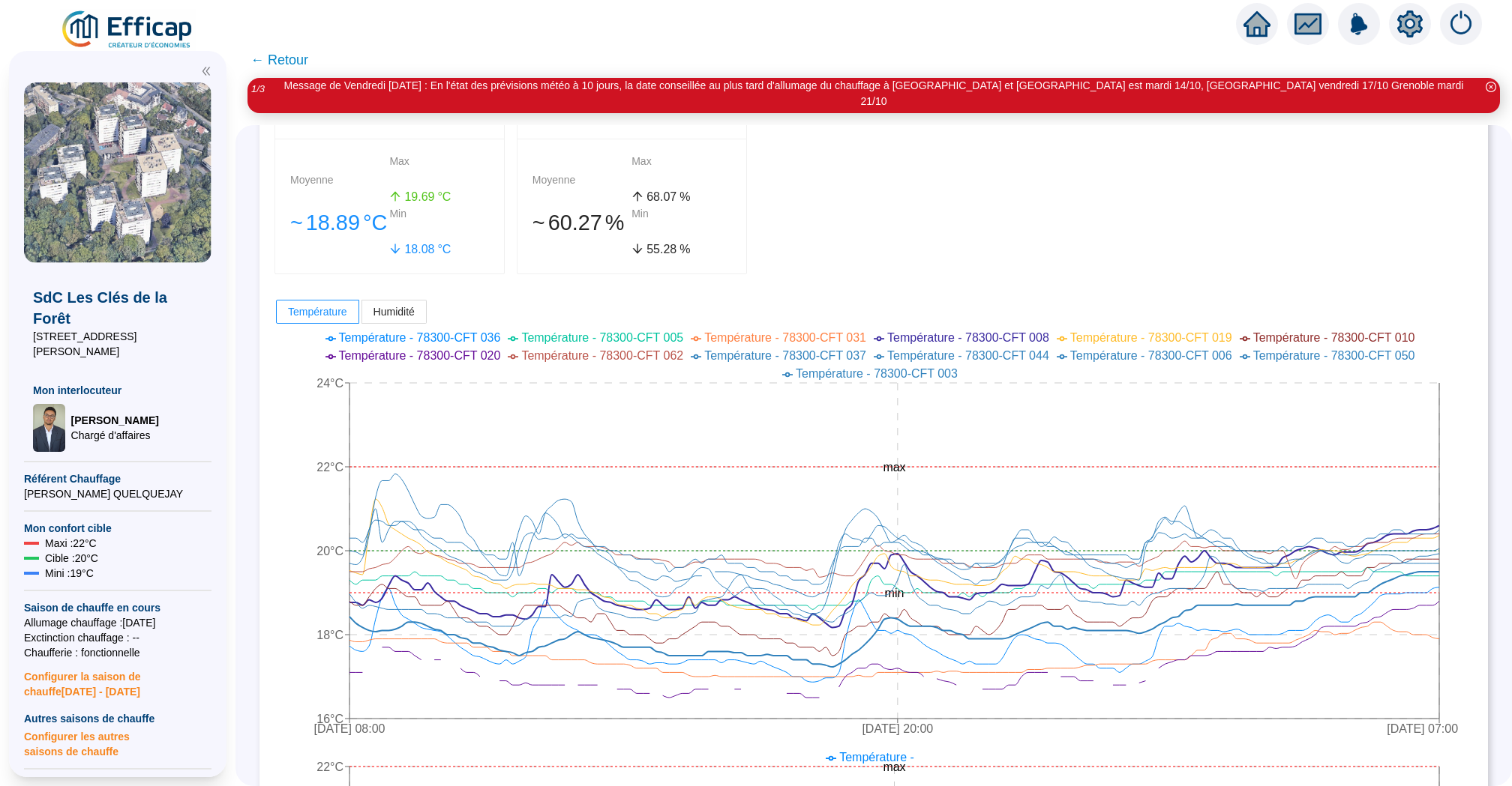
click at [286, 63] on span "← Retour" at bounding box center [279, 60] width 58 height 21
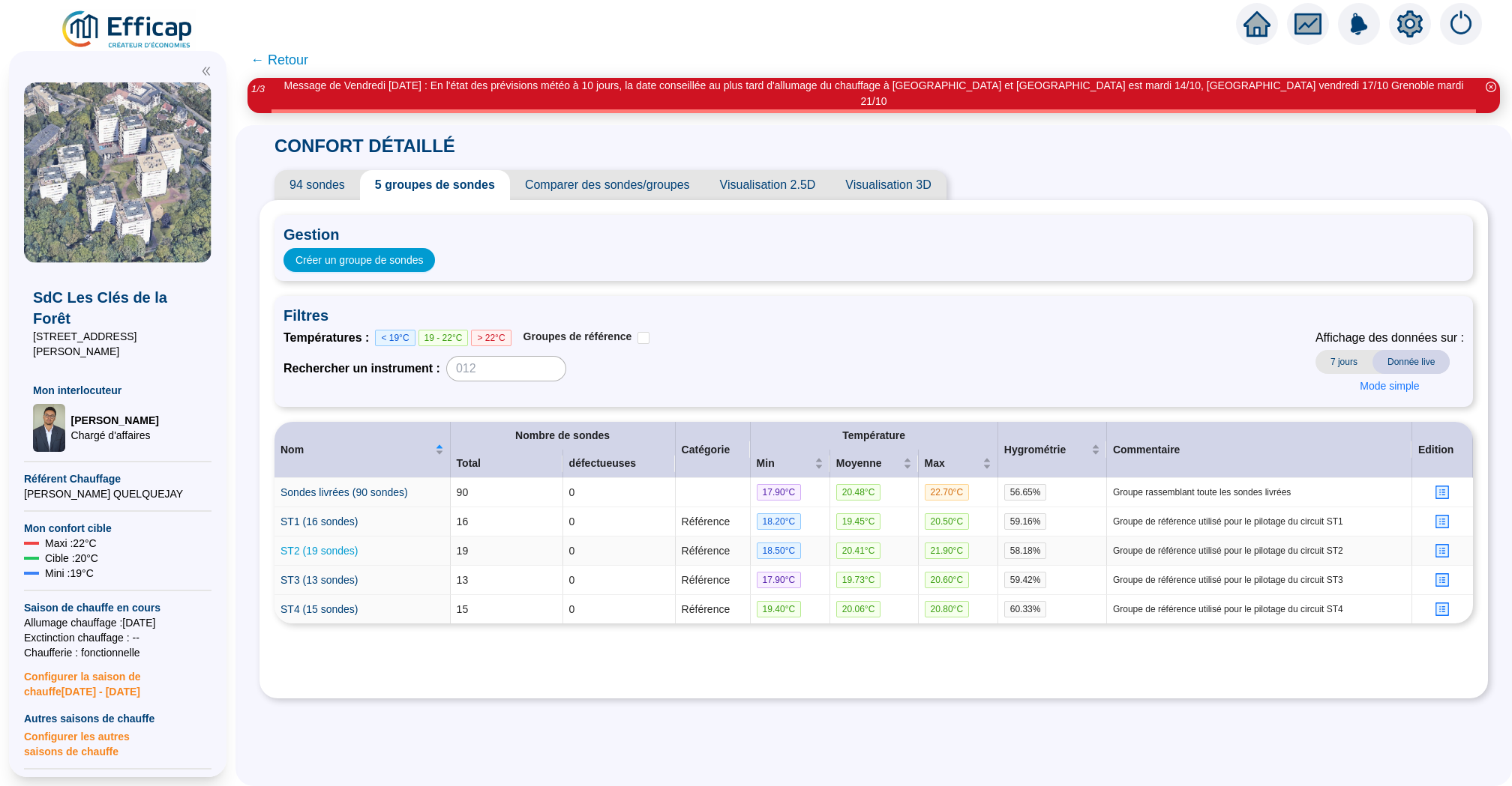
click at [322, 545] on link "ST2 (19 sondes)" at bounding box center [319, 551] width 78 height 12
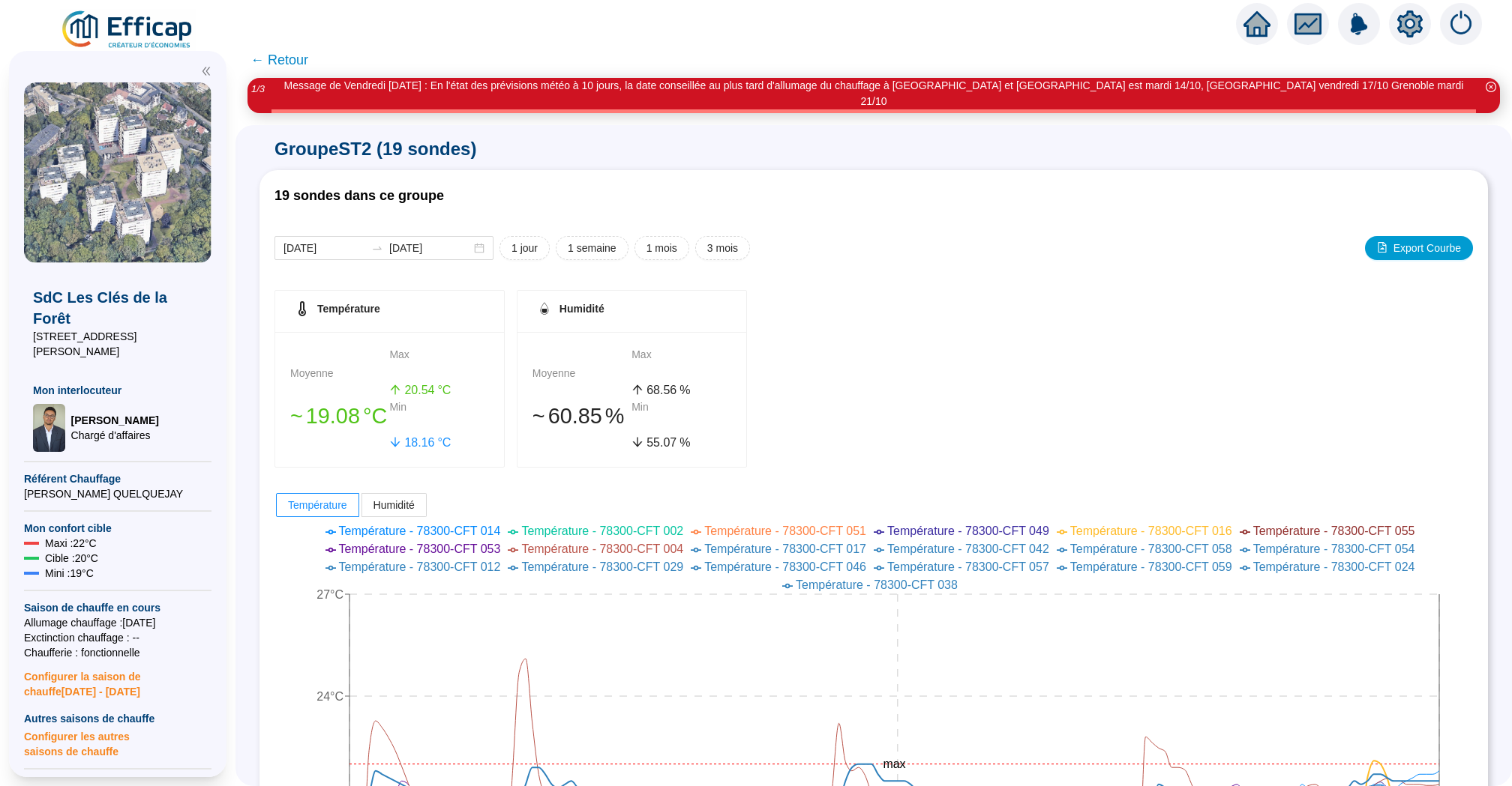
click at [267, 62] on span "← Retour" at bounding box center [279, 60] width 58 height 21
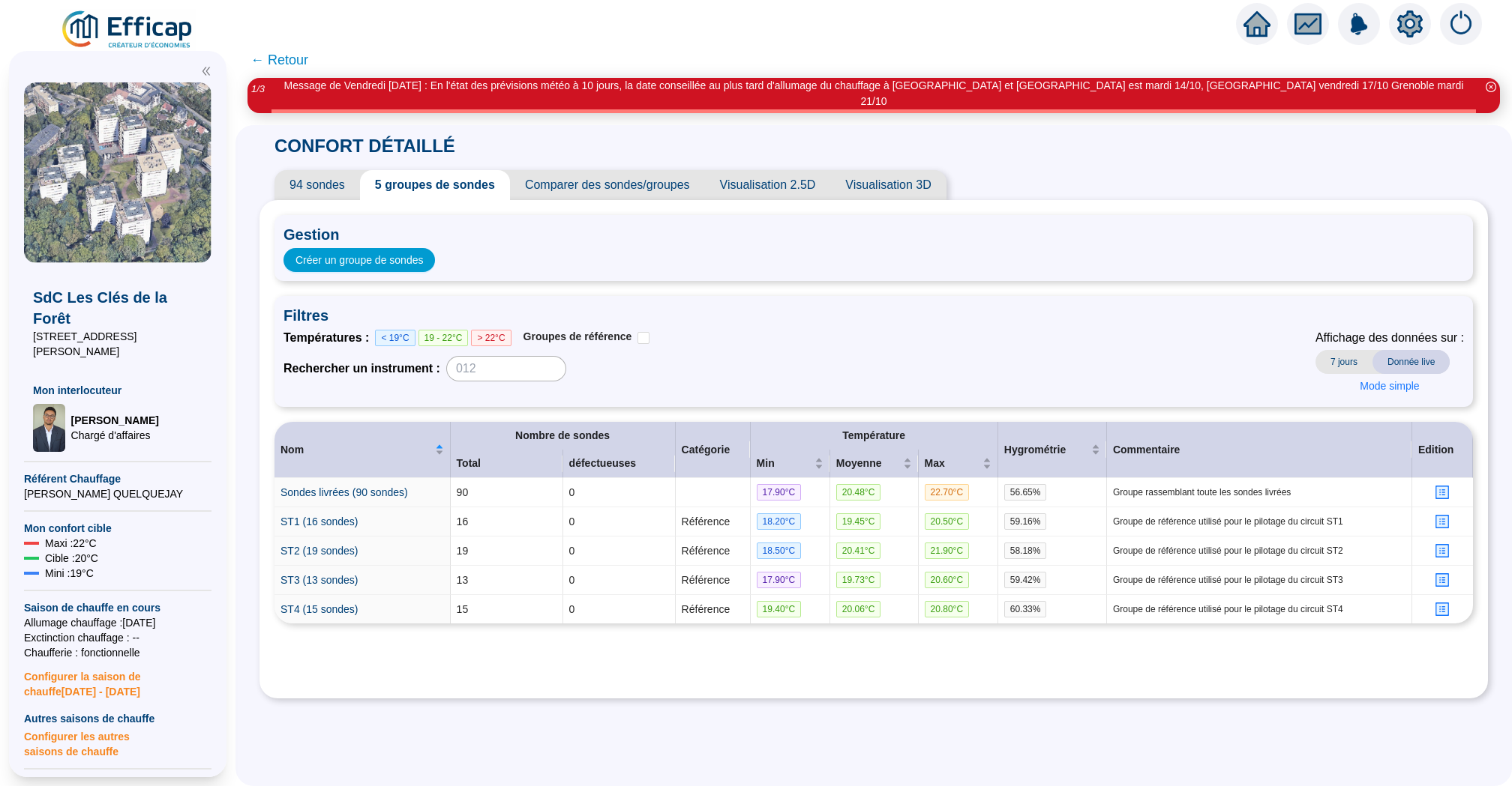
click at [283, 57] on span "← Retour" at bounding box center [279, 60] width 58 height 21
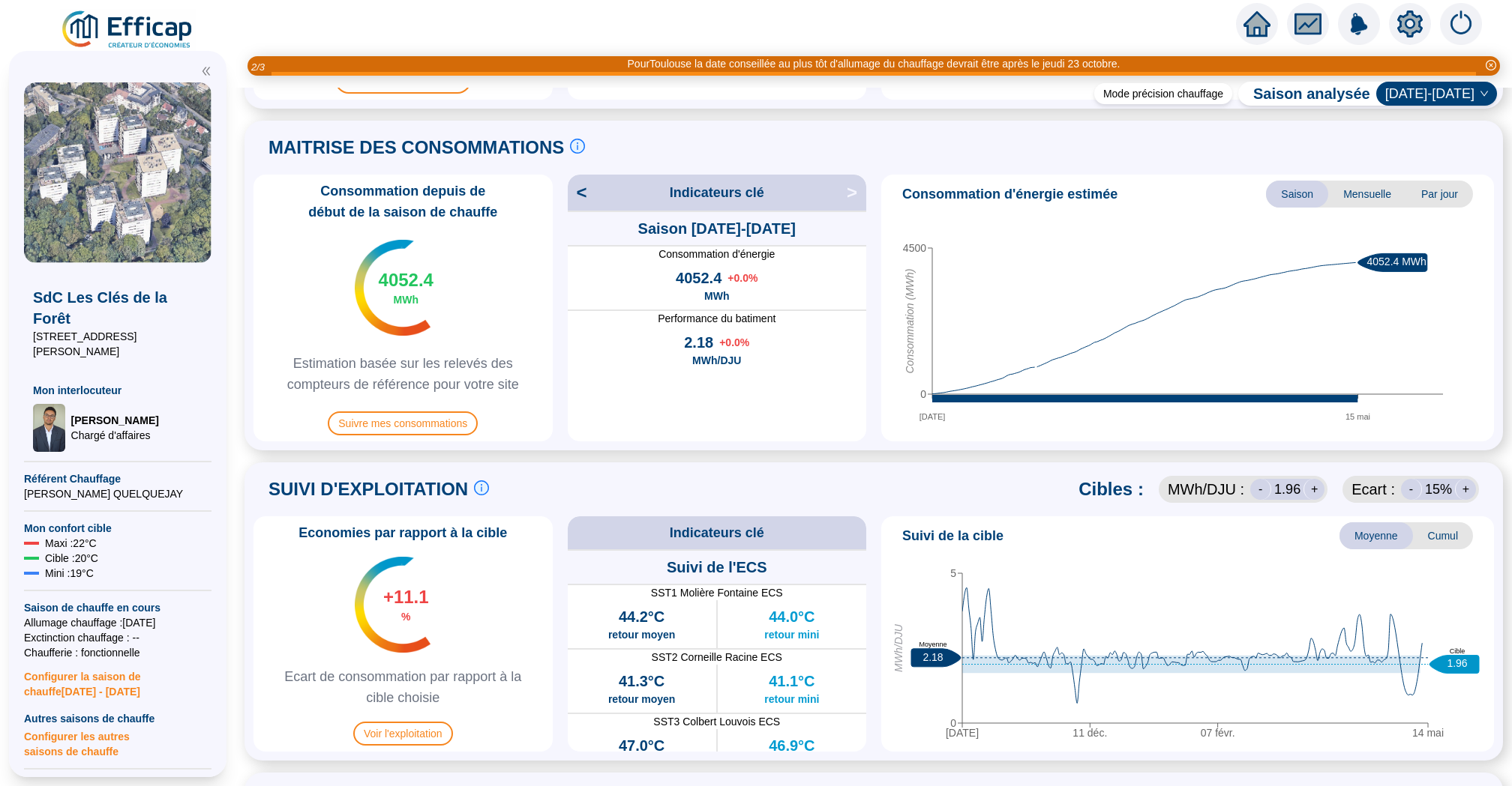
scroll to position [250, 0]
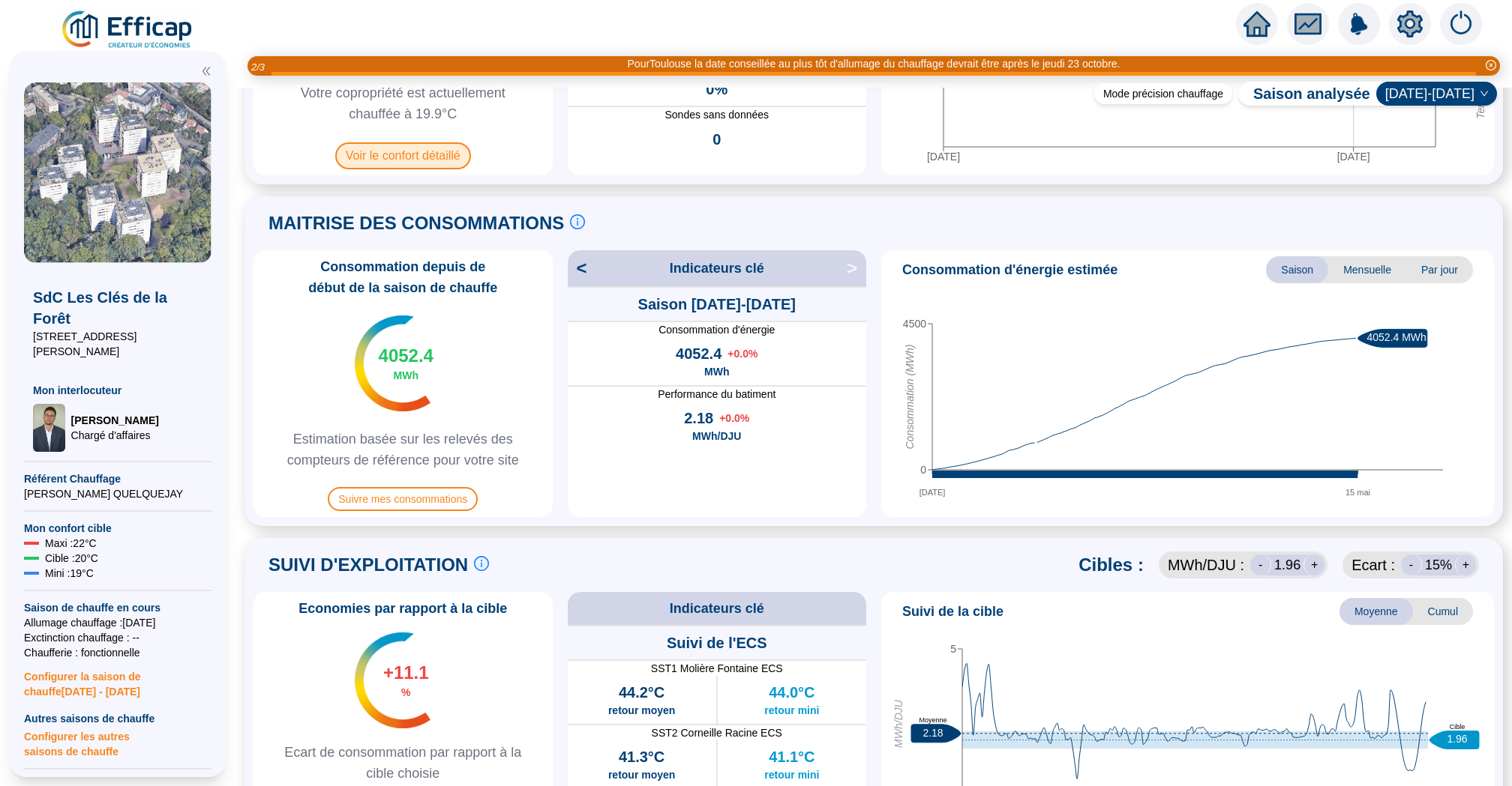
click at [423, 165] on span "Voir le confort détaillé" at bounding box center [403, 155] width 136 height 27
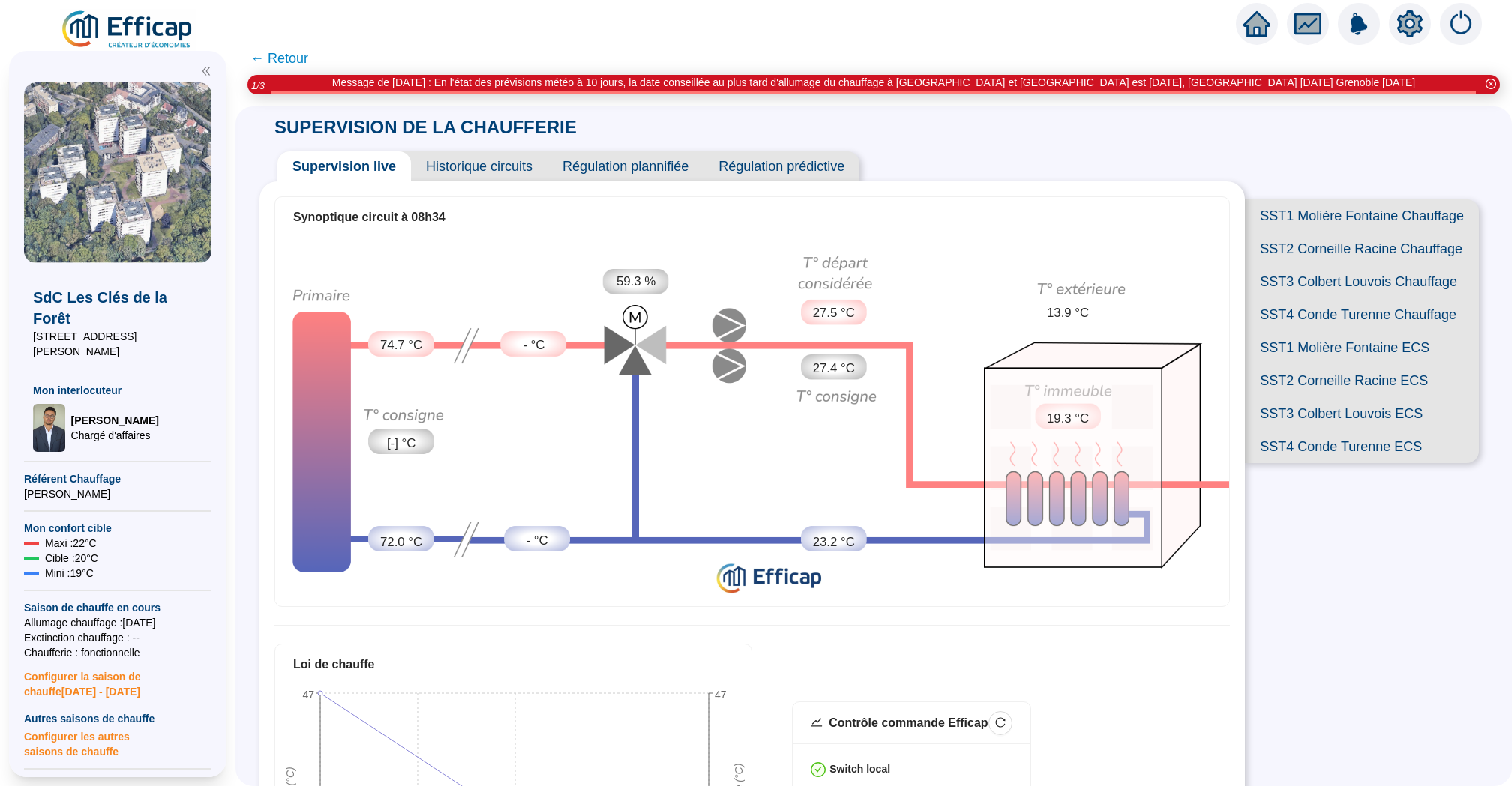
click at [1317, 224] on span "SST1 Molière Fontaine Chauffage" at bounding box center [1361, 216] width 234 height 33
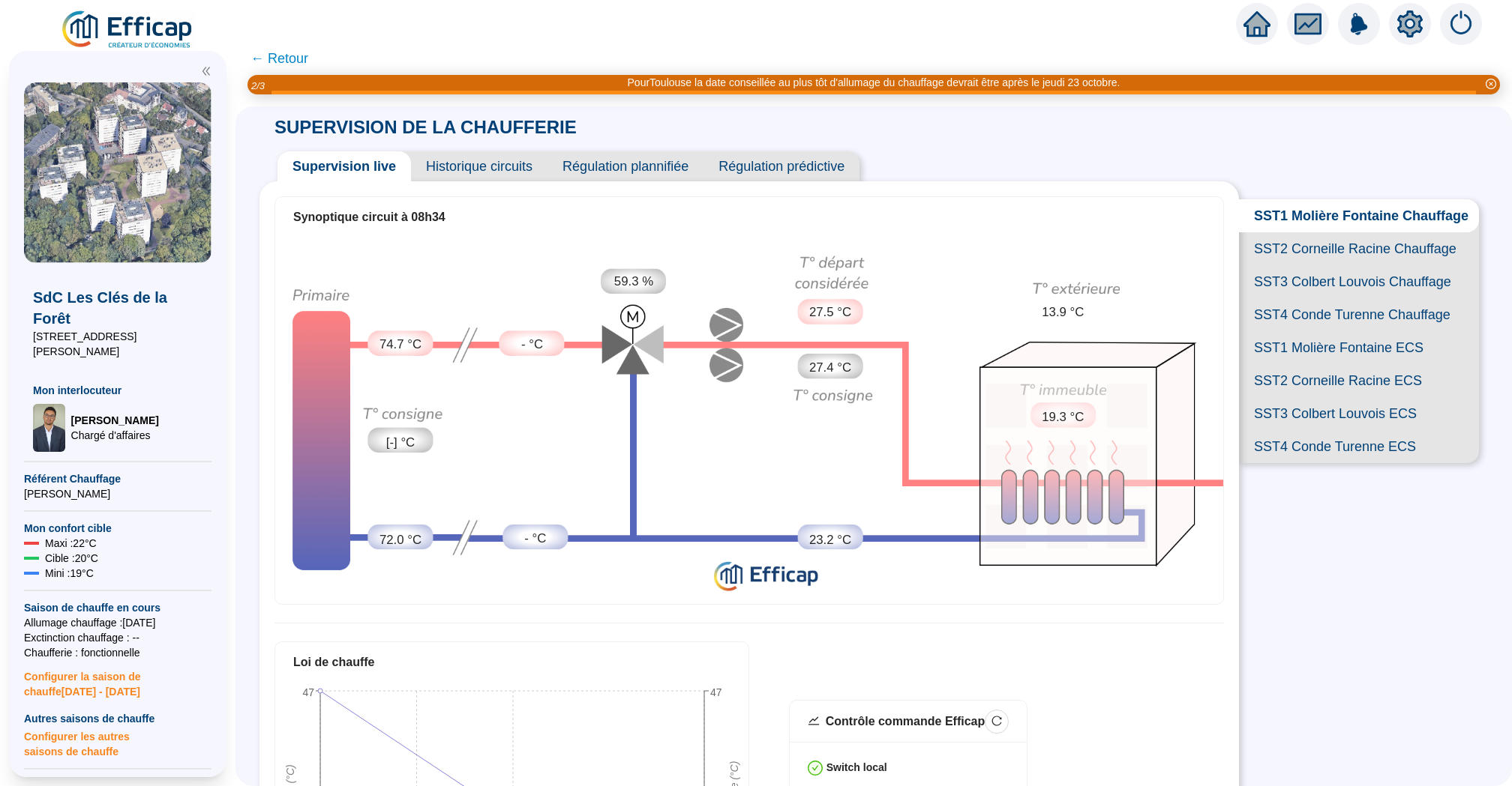
click at [1353, 243] on span "SST2 Corneille Racine Chauffage" at bounding box center [1359, 249] width 240 height 33
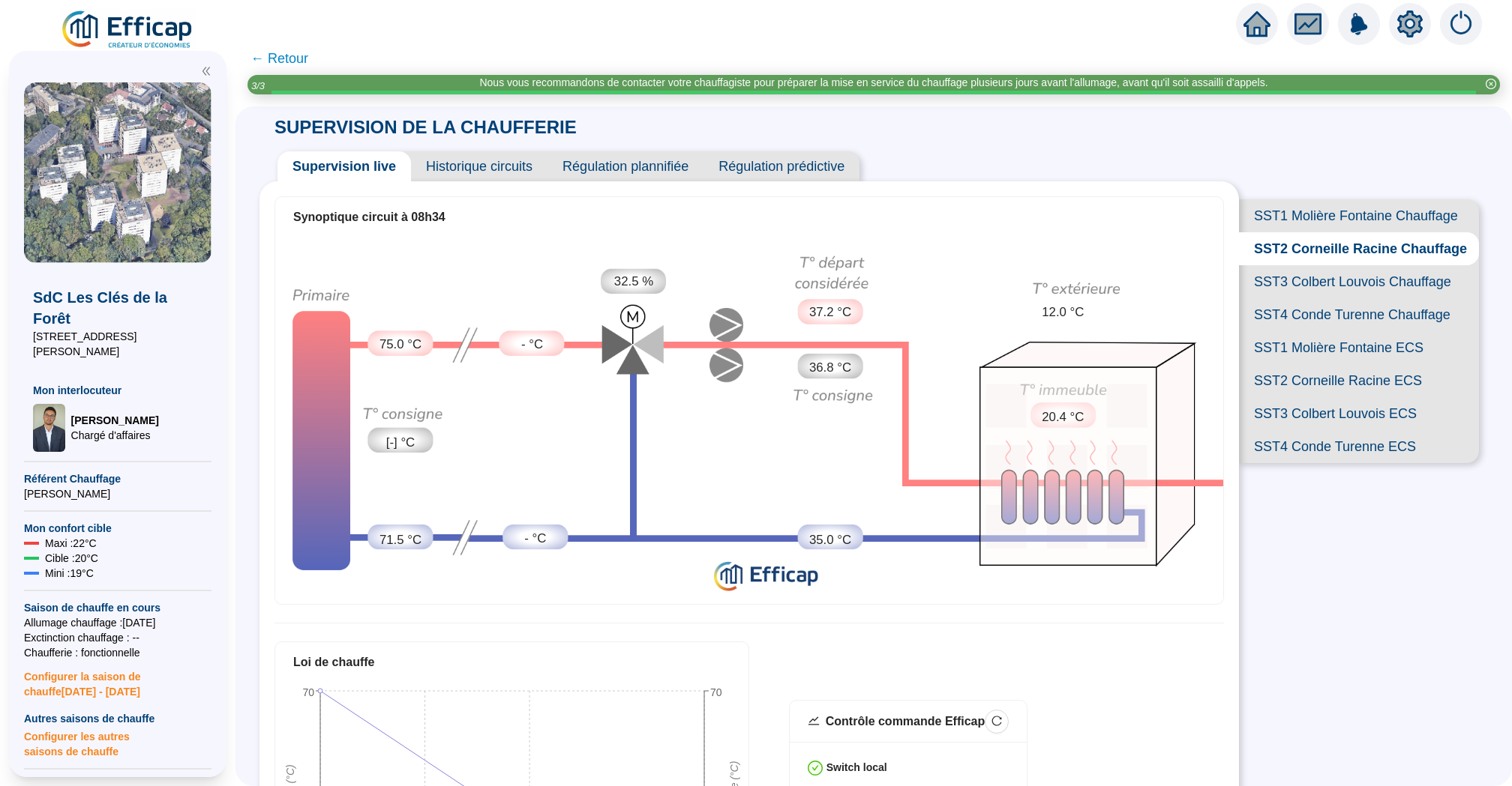
scroll to position [28, 0]
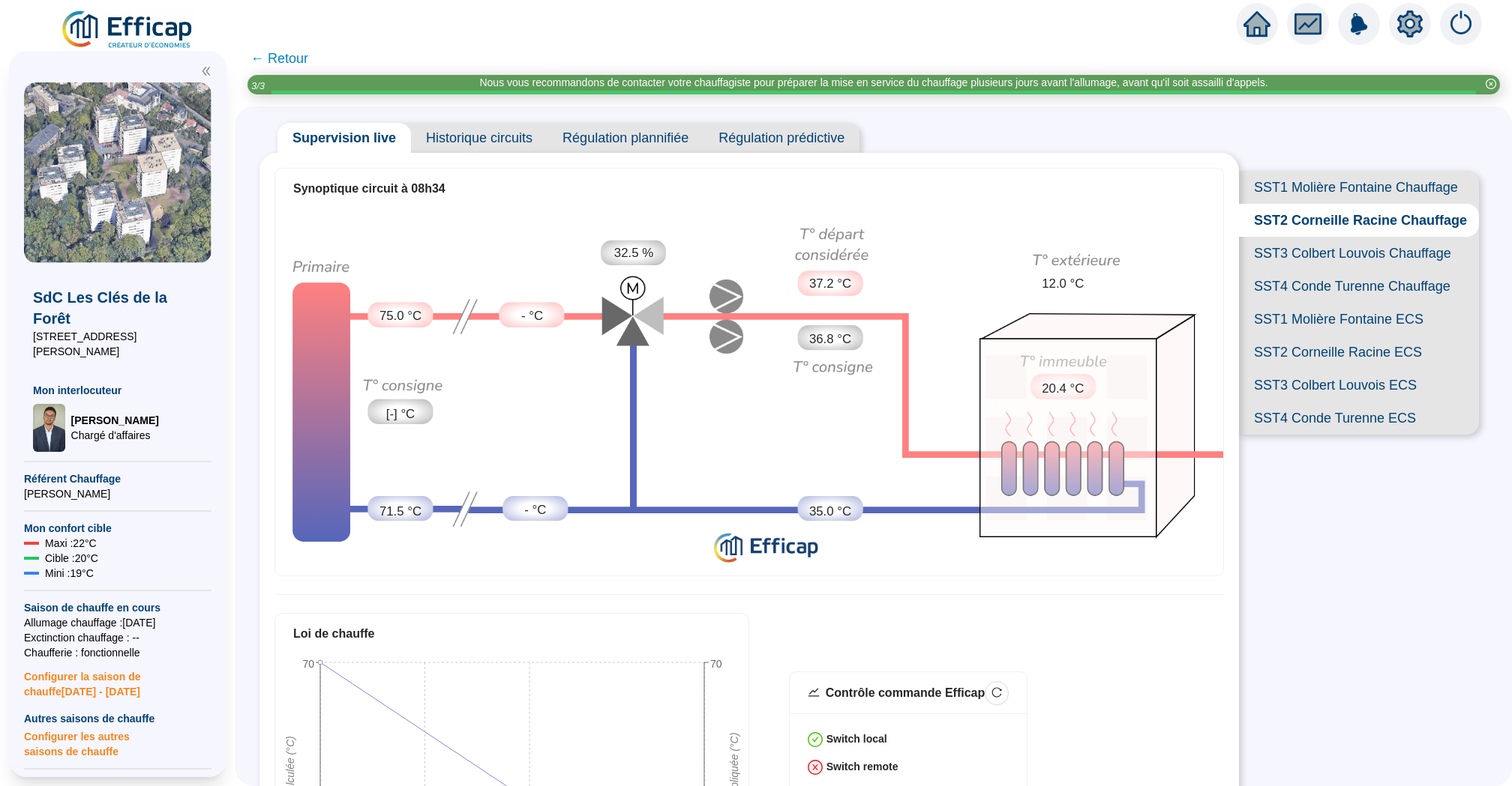
click at [1322, 266] on span "SST3 Colbert Louvois Chauffage" at bounding box center [1359, 253] width 240 height 33
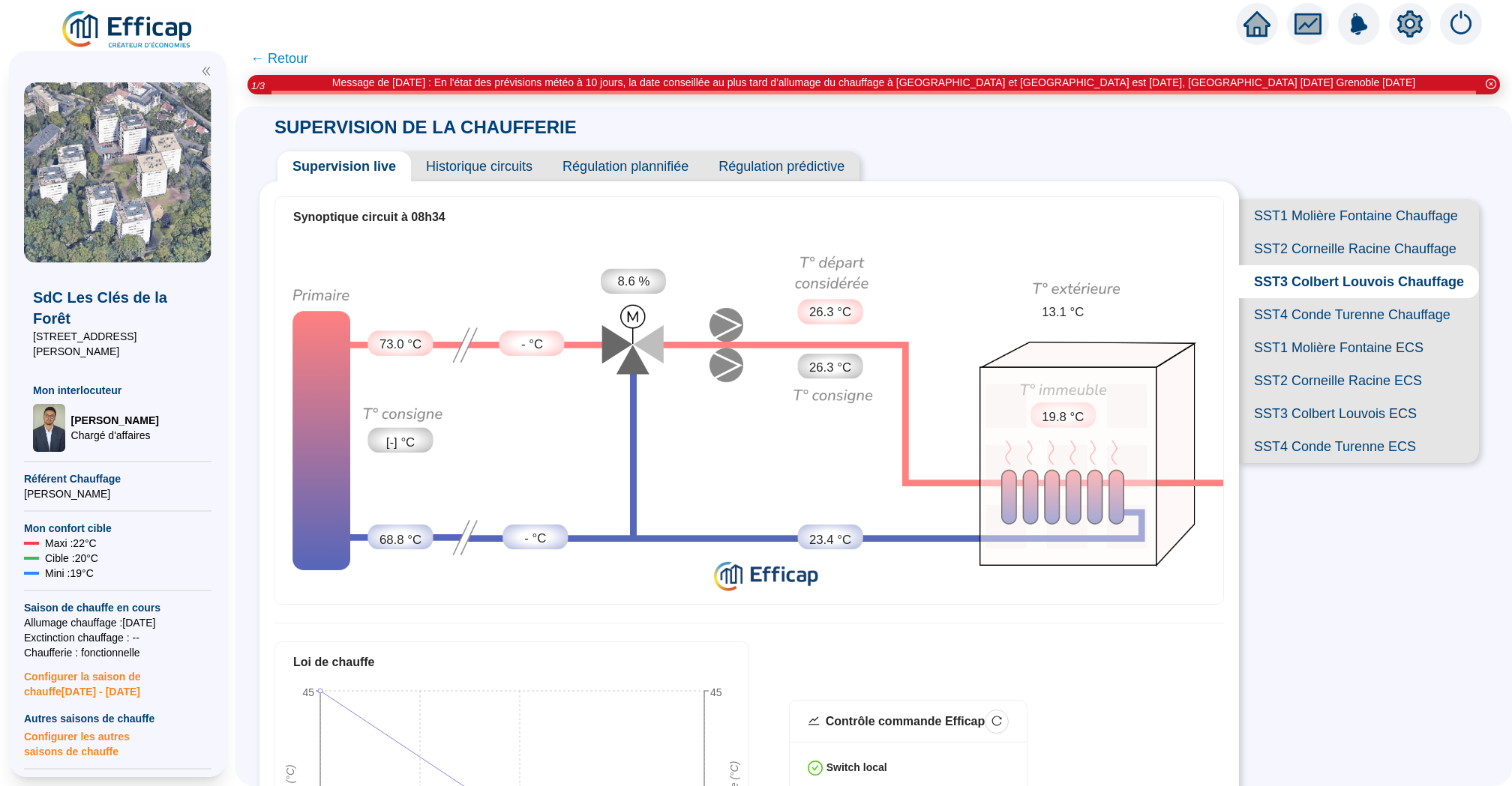
click at [1322, 321] on span "SST4 Conde Turenne Chauffage" at bounding box center [1359, 315] width 240 height 33
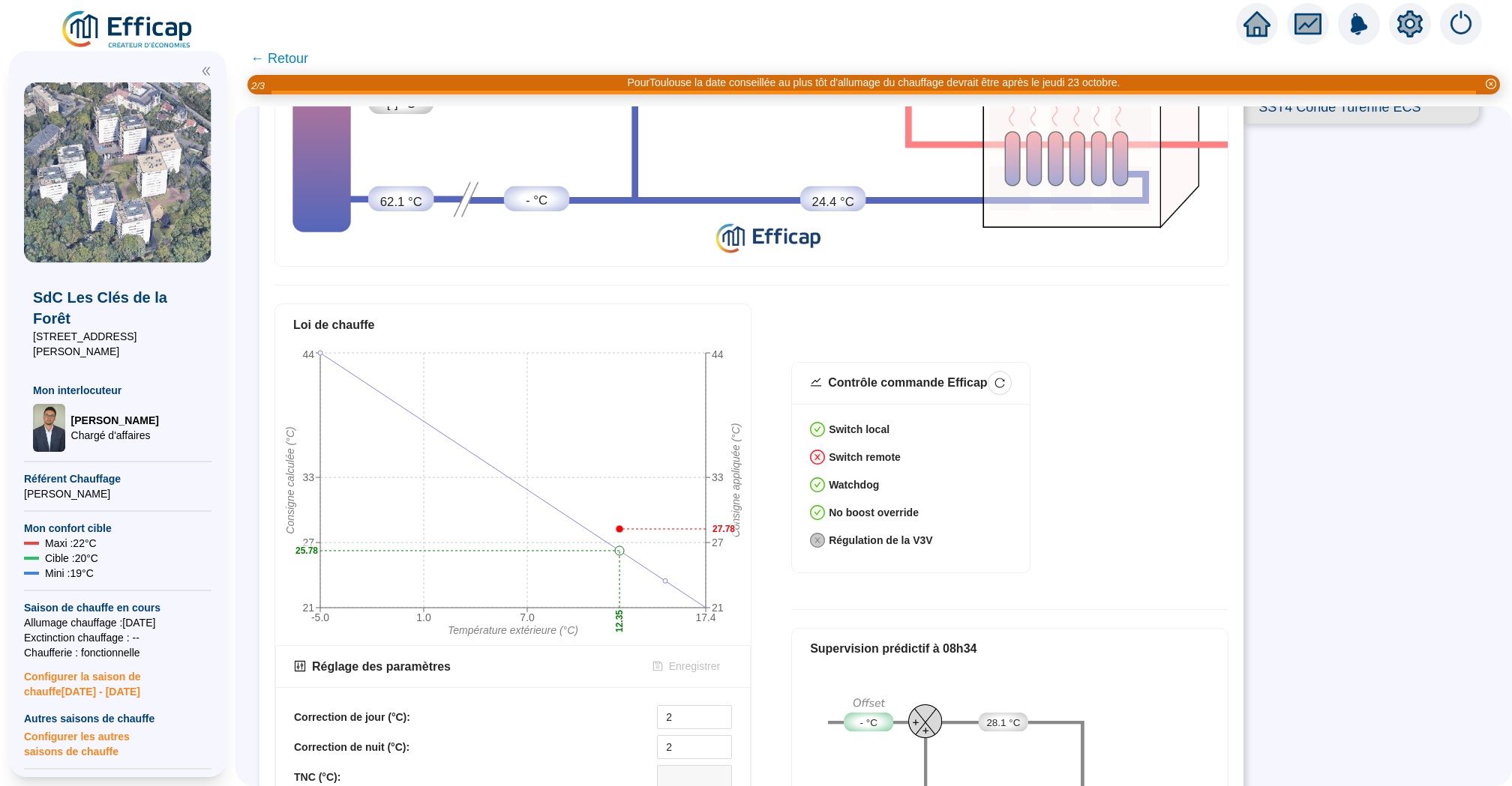
scroll to position [396, 0]
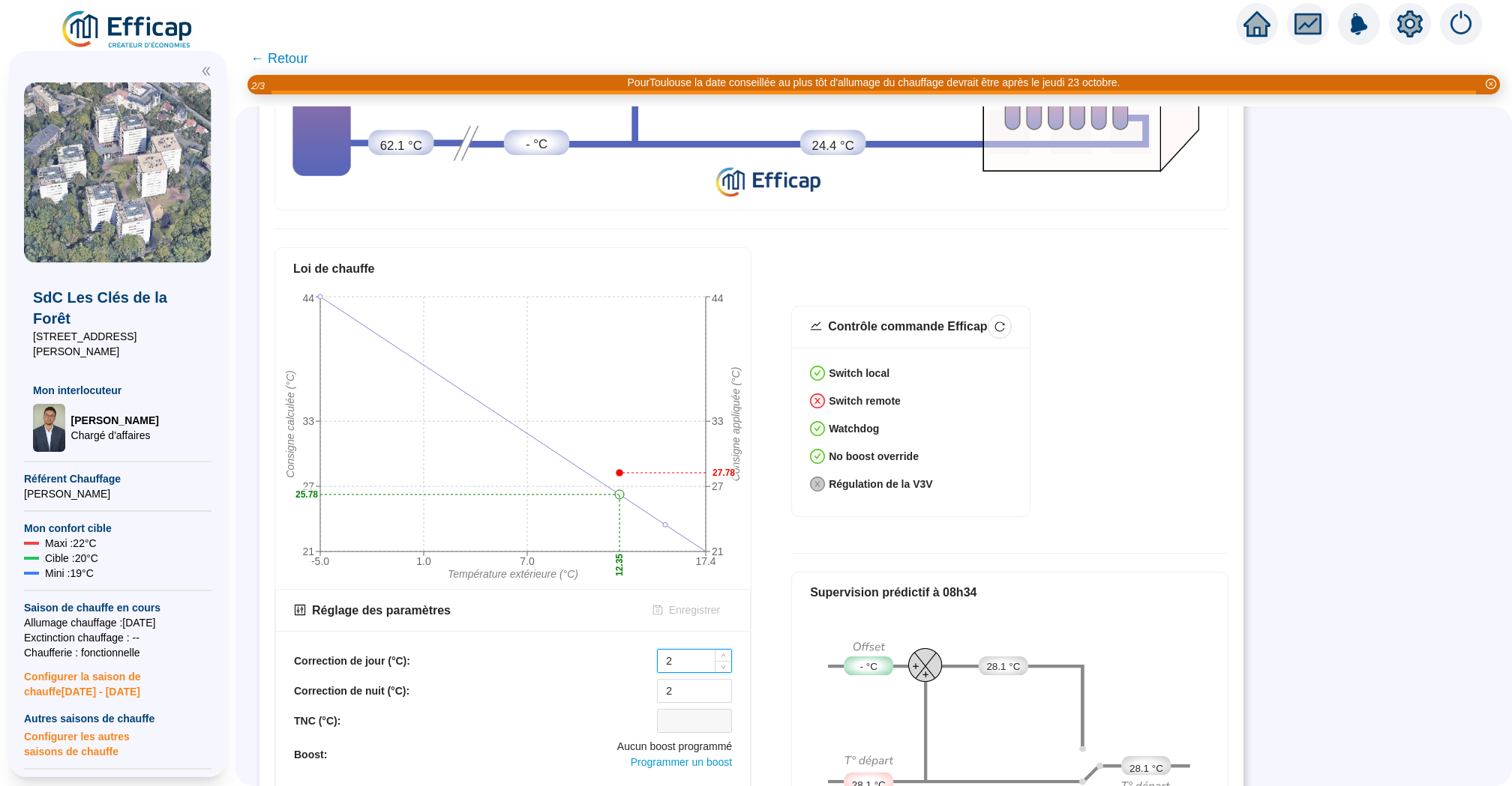
click at [694, 659] on input "2" at bounding box center [694, 661] width 73 height 22
type input "0"
click at [701, 685] on input "2" at bounding box center [694, 691] width 73 height 22
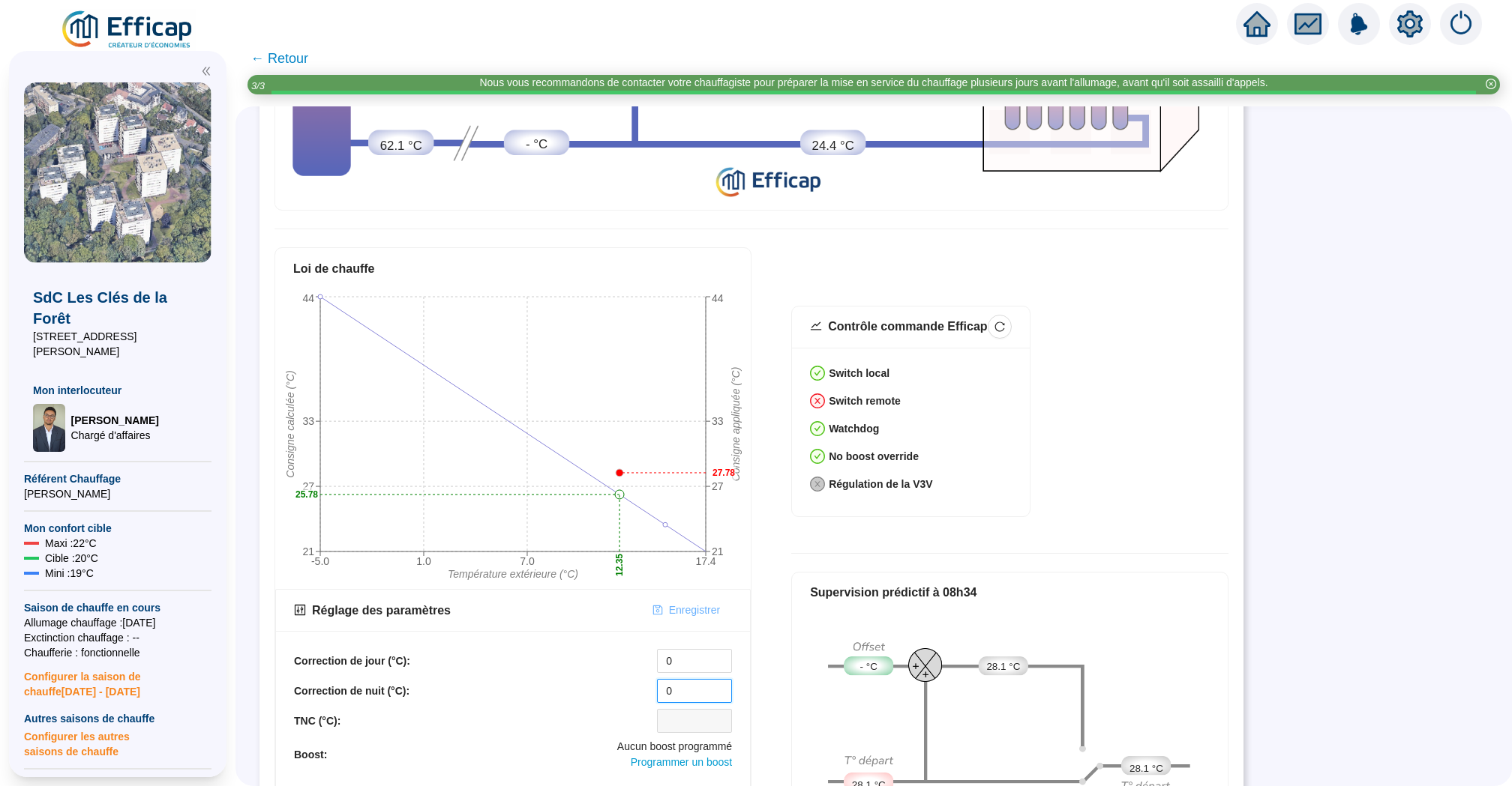
type input "0"
click at [689, 607] on span "Enregistrer" at bounding box center [694, 610] width 51 height 16
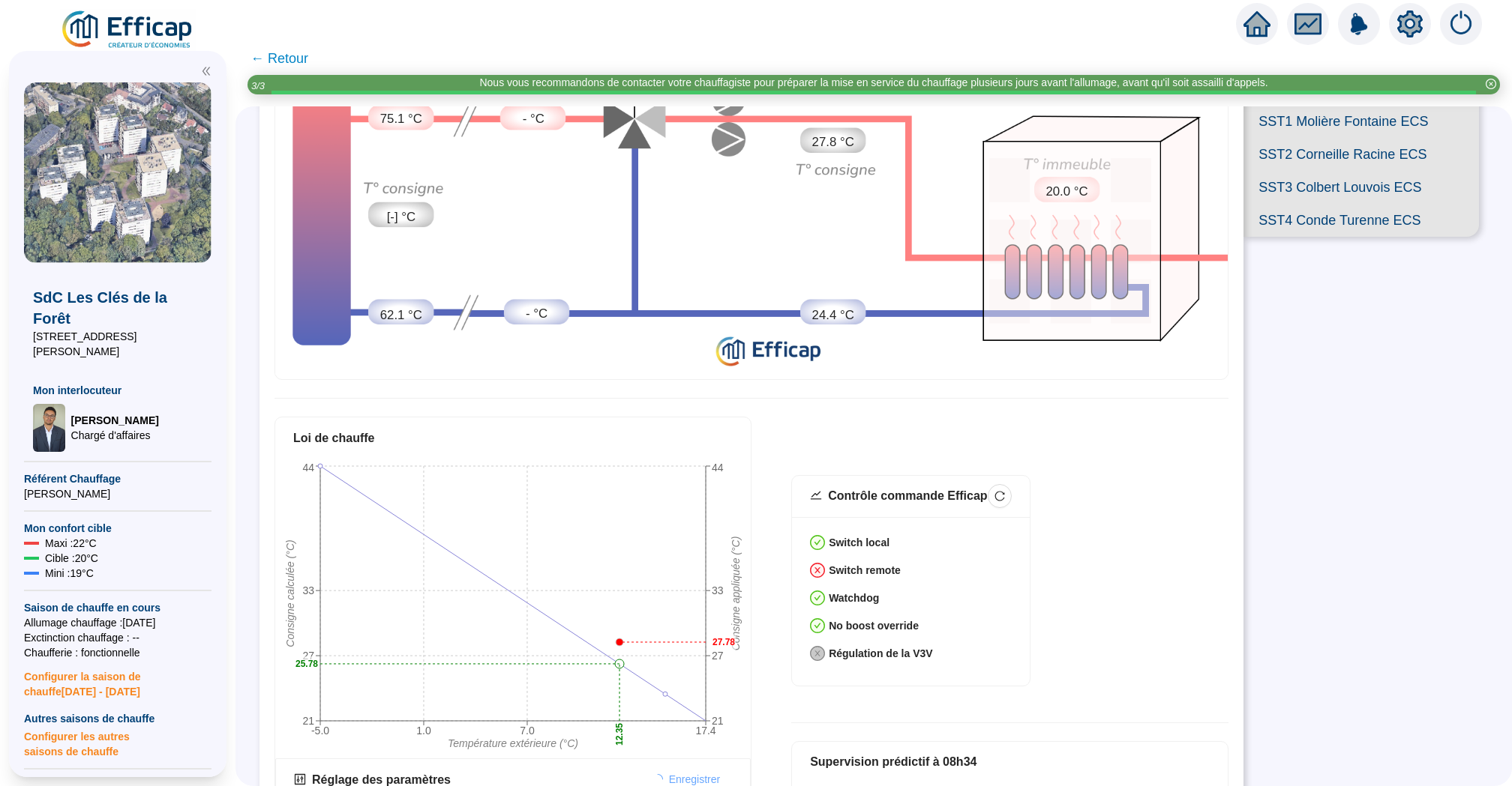
scroll to position [0, 0]
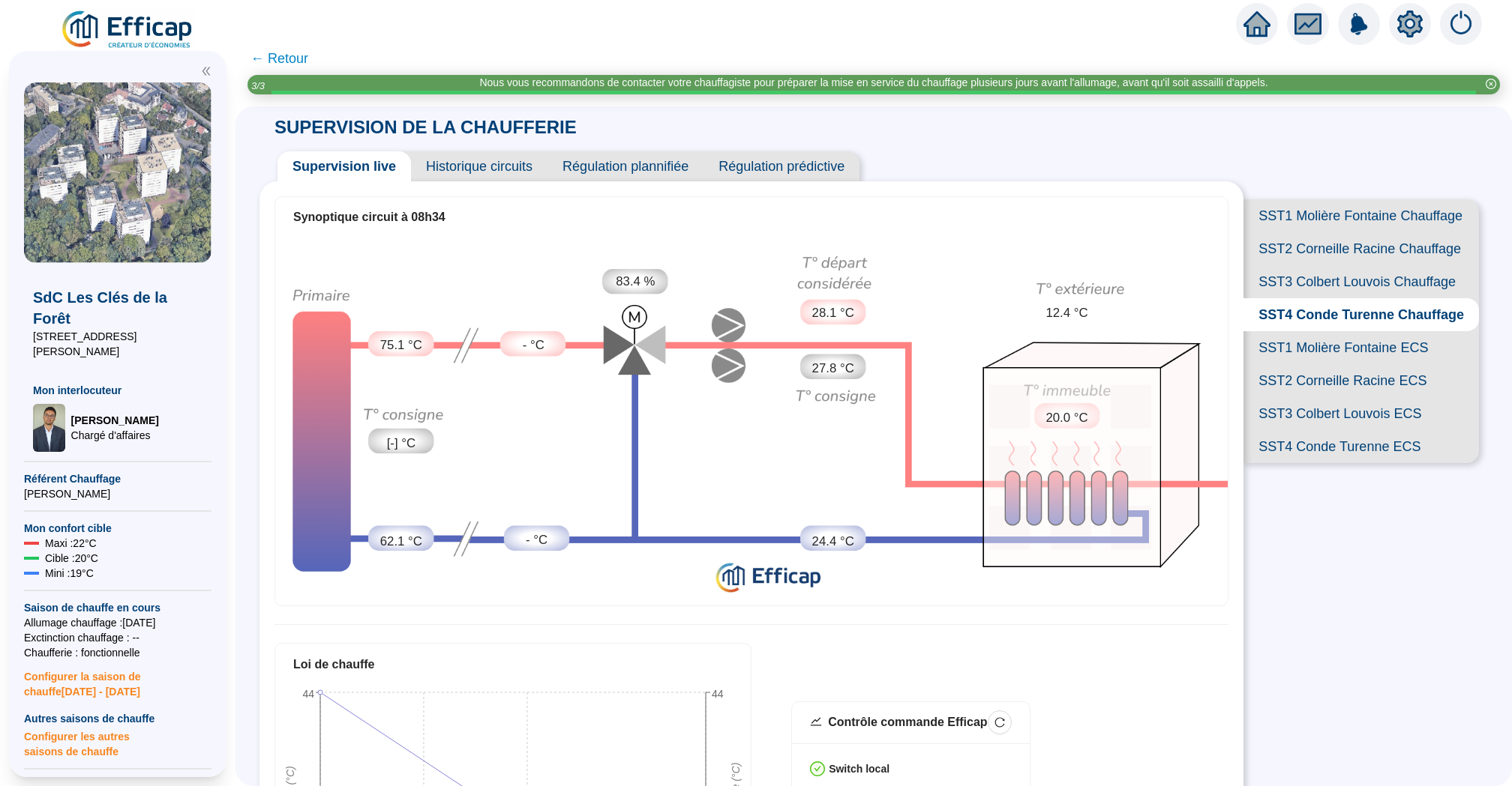
click at [499, 174] on span "Historique circuits" at bounding box center [479, 166] width 137 height 30
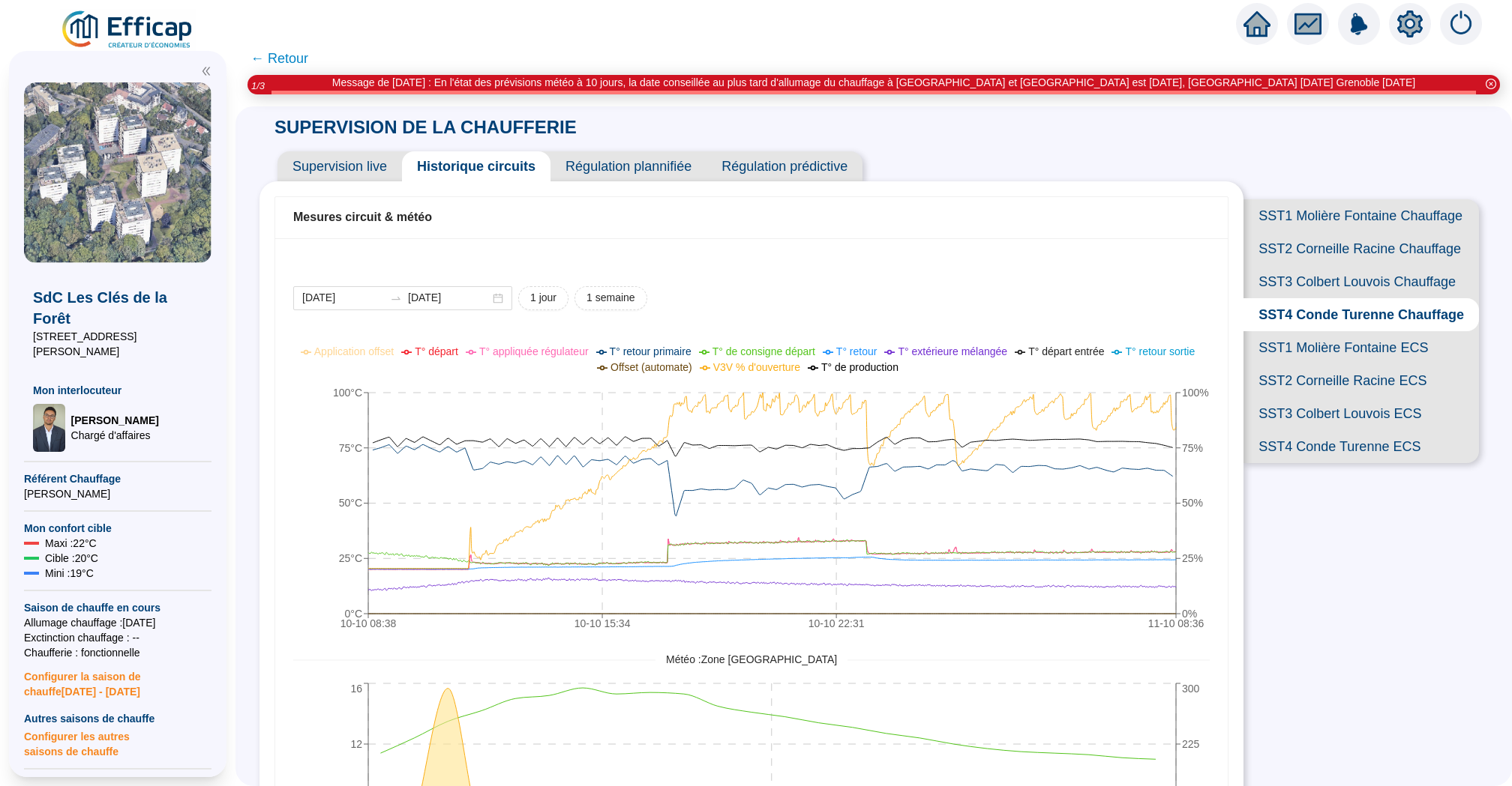
click at [1359, 241] on span "SST2 Corneille Racine Chauffage" at bounding box center [1361, 249] width 235 height 33
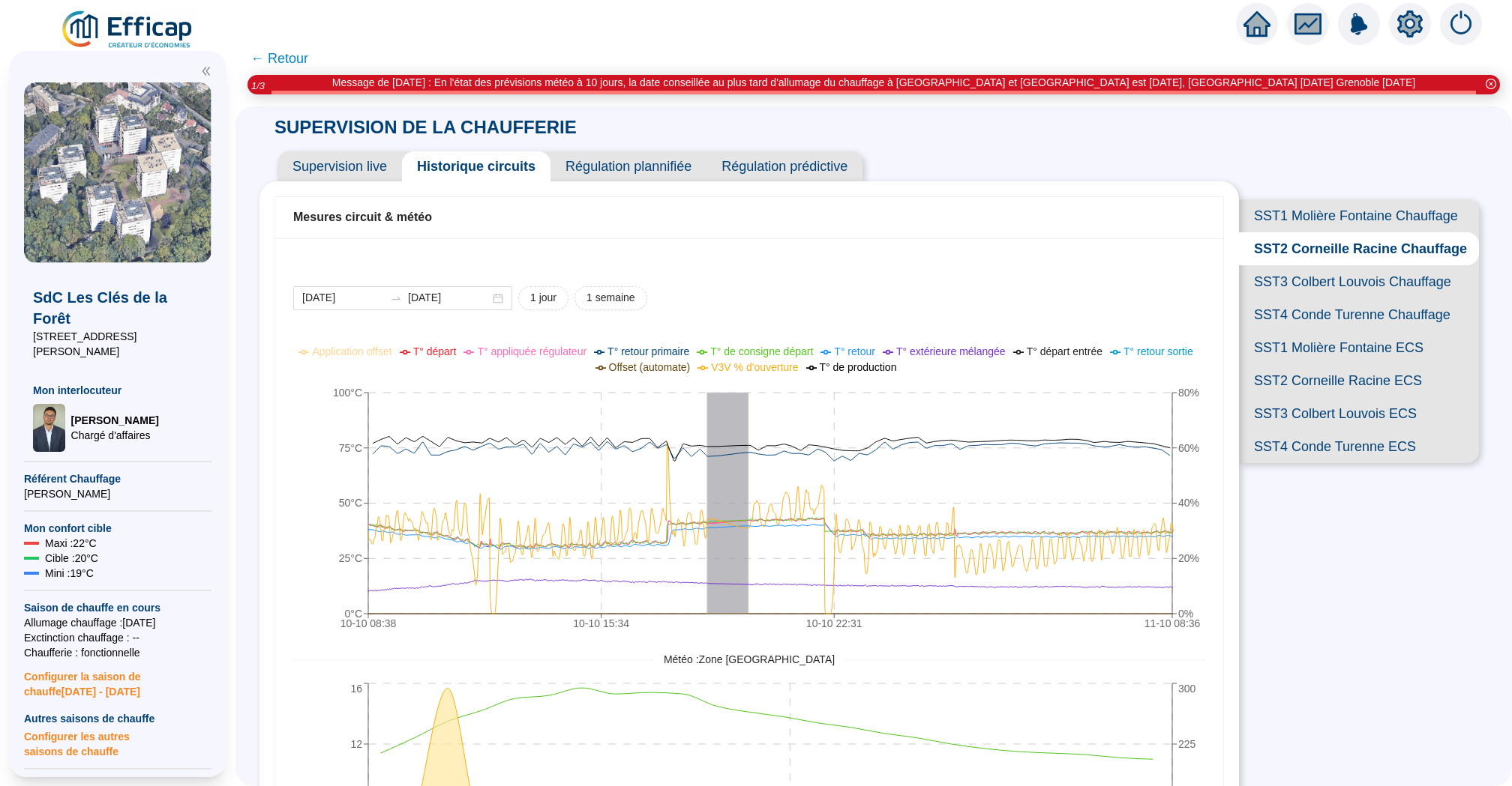
click at [1376, 285] on span "SST3 Colbert Louvois Chauffage" at bounding box center [1359, 282] width 240 height 33
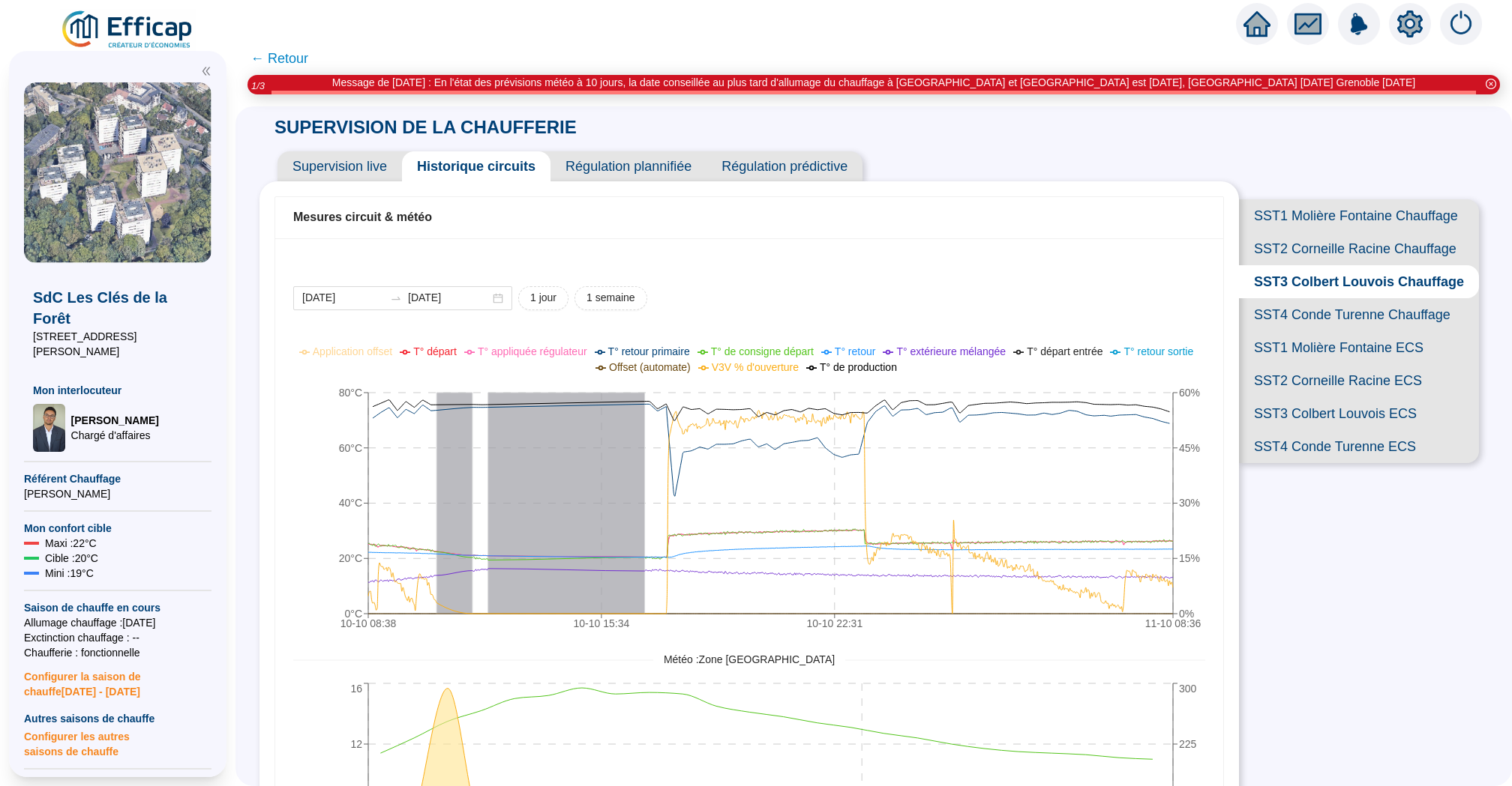
click at [1400, 200] on span "SST1 Molière Fontaine Chauffage" at bounding box center [1359, 216] width 240 height 33
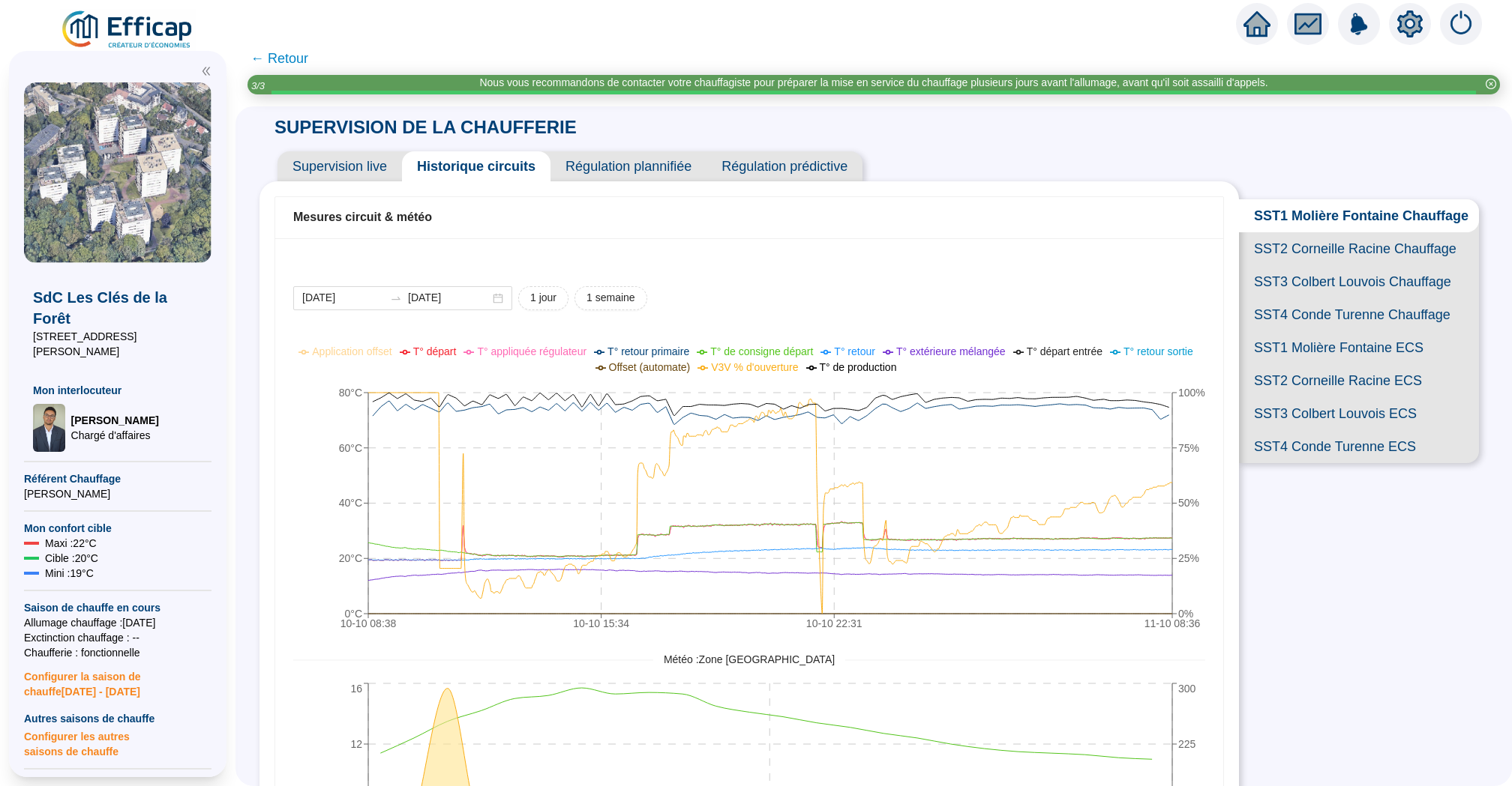
click at [325, 175] on span "Supervision live" at bounding box center [340, 166] width 125 height 30
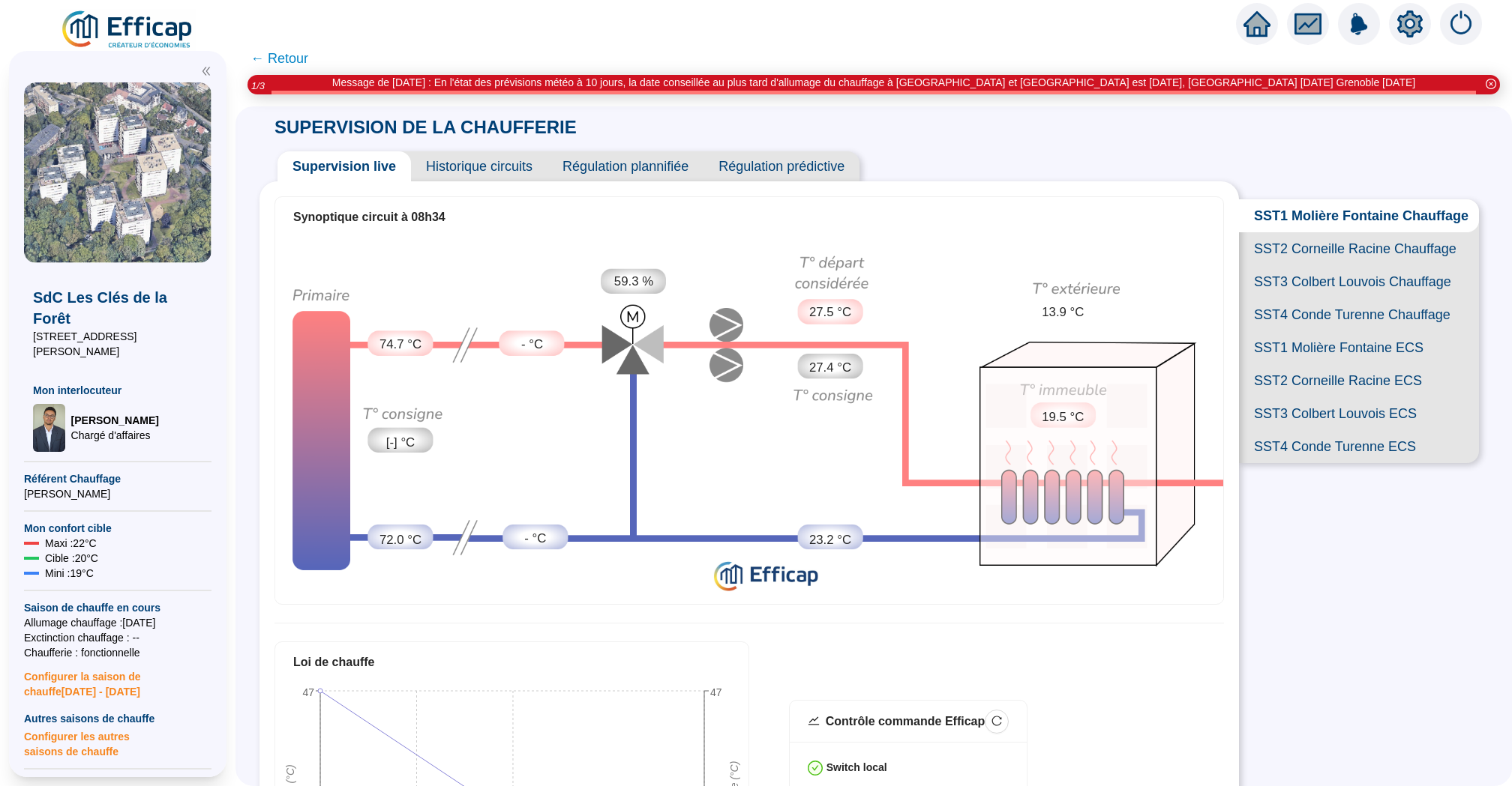
click at [1256, 27] on icon "home" at bounding box center [1257, 24] width 27 height 26
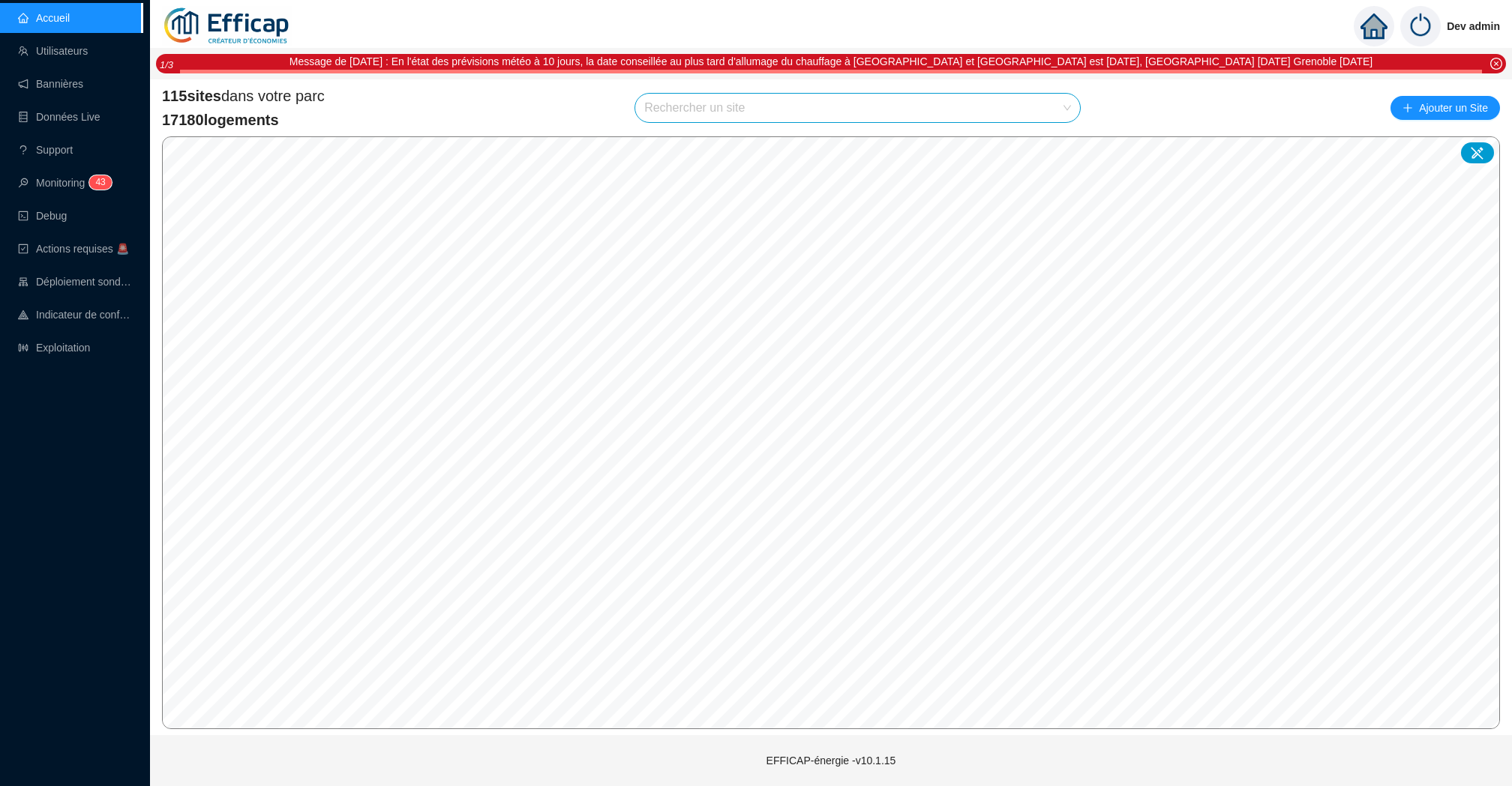
click at [756, 111] on input "search" at bounding box center [851, 107] width 413 height 28
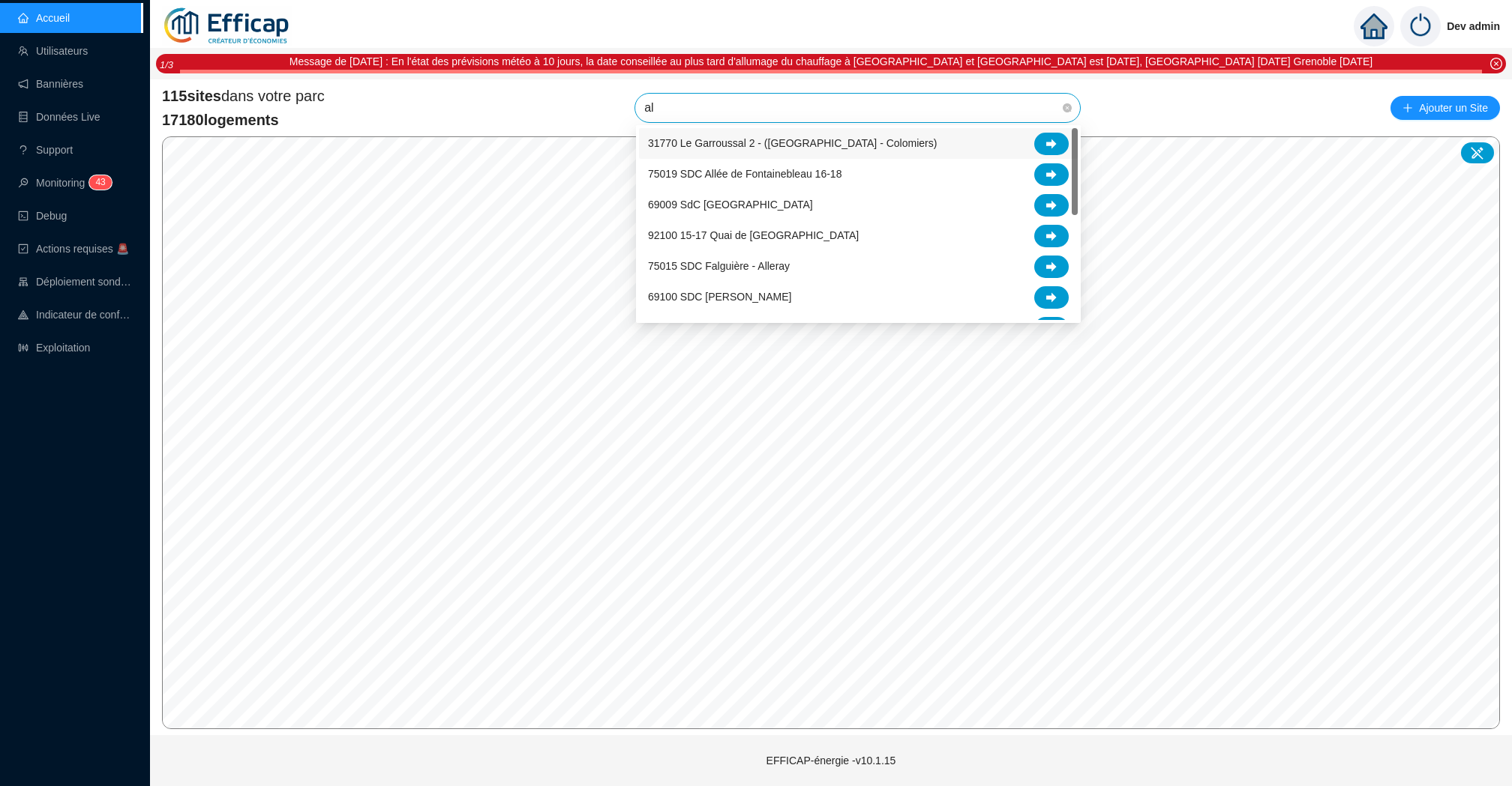
type input "alb"
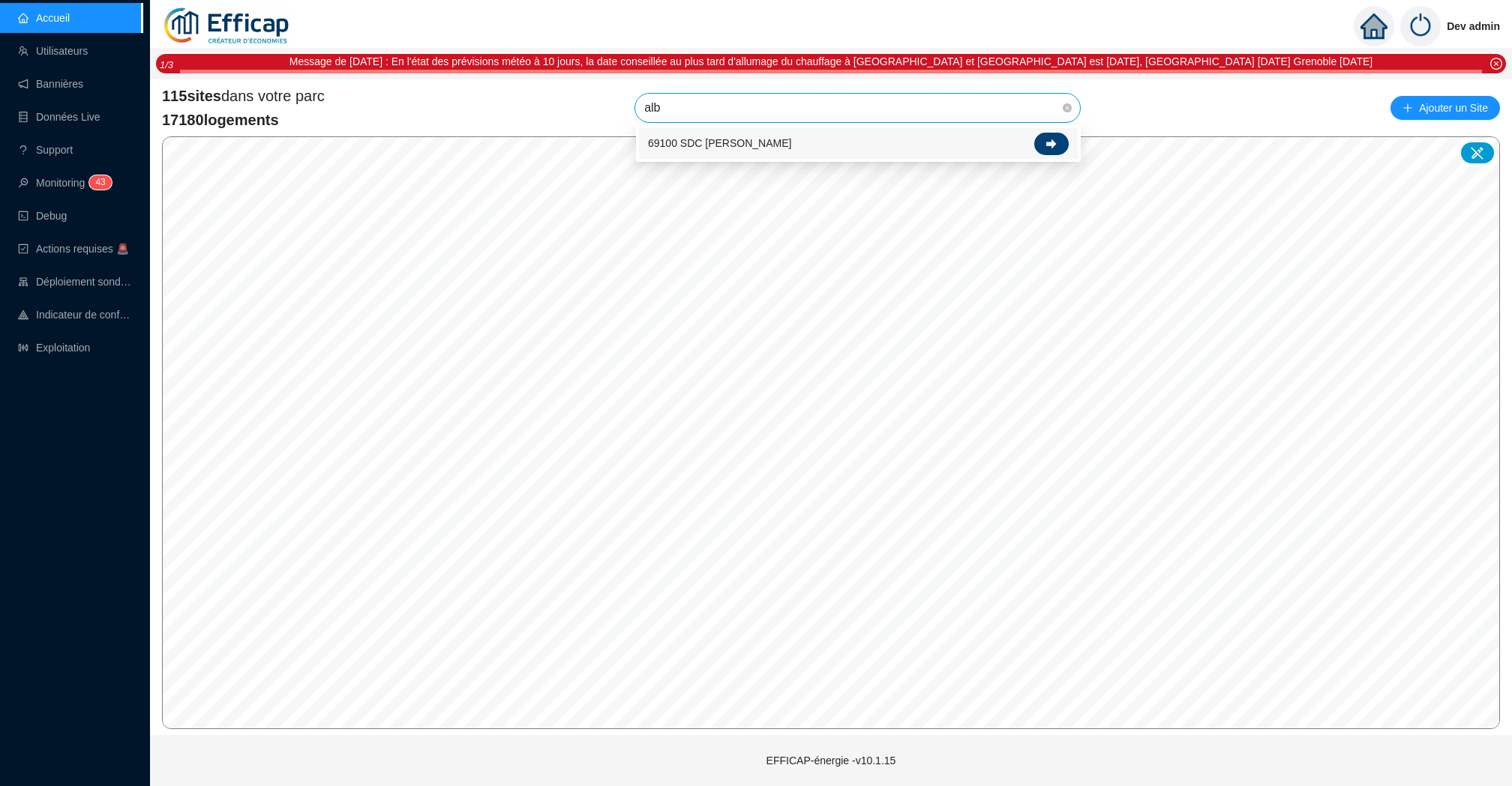
click at [1048, 140] on icon at bounding box center [1051, 143] width 10 height 10
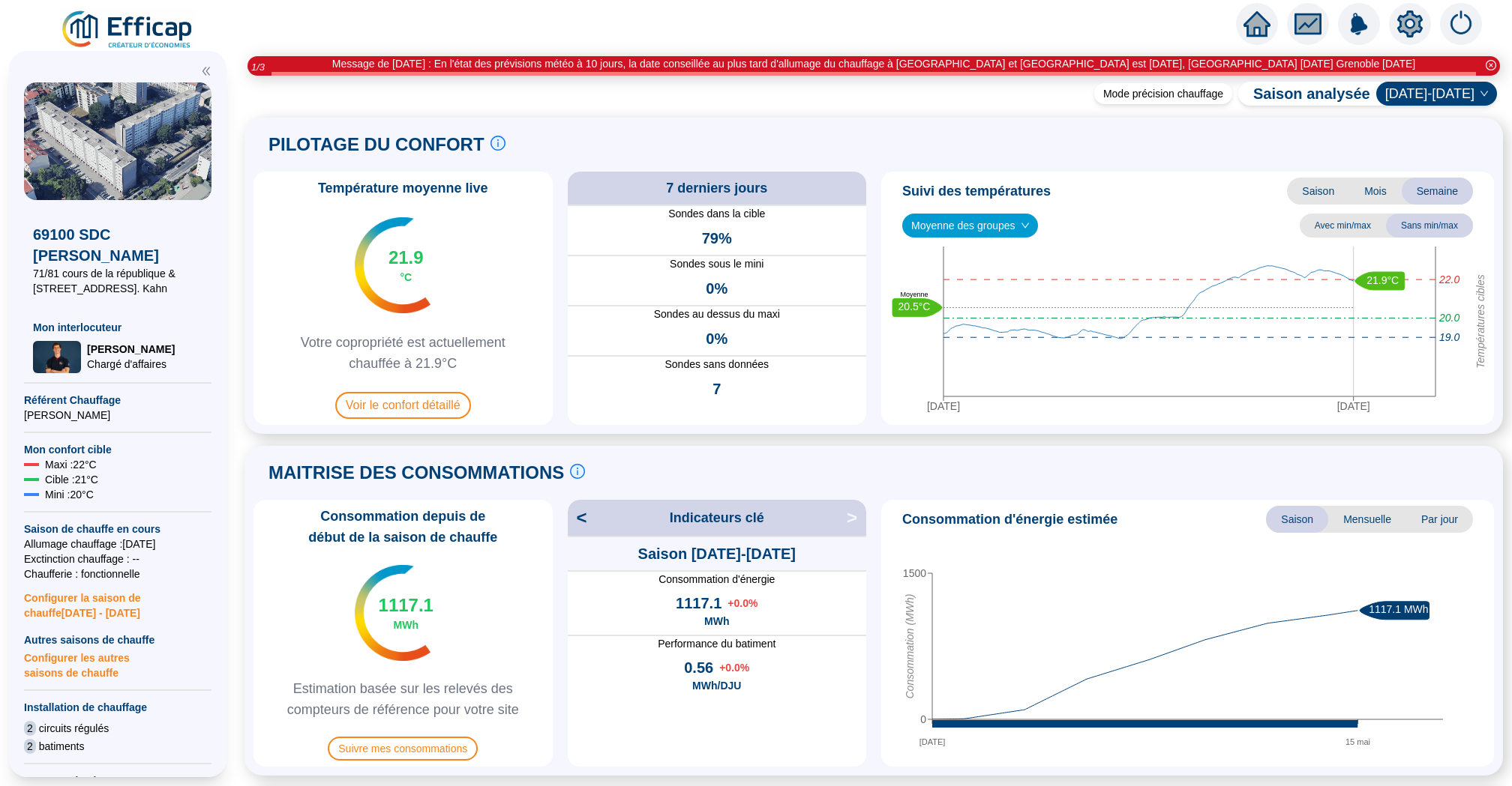
click at [998, 210] on div "Suivi des températures Saison Mois Semaine Moyenne des groupes Avec min/max San…" at bounding box center [1187, 298] width 613 height 253
click at [998, 238] on div "Moyenne des groupes" at bounding box center [970, 226] width 136 height 24
click at [961, 283] on div "Bâtiment A (17 sondes)" at bounding box center [971, 280] width 114 height 16
click at [1012, 223] on span "Bâtiment A (17 sondes)" at bounding box center [972, 226] width 122 height 22
click at [981, 300] on div "Bâtiment B (16 sondes)" at bounding box center [974, 304] width 119 height 16
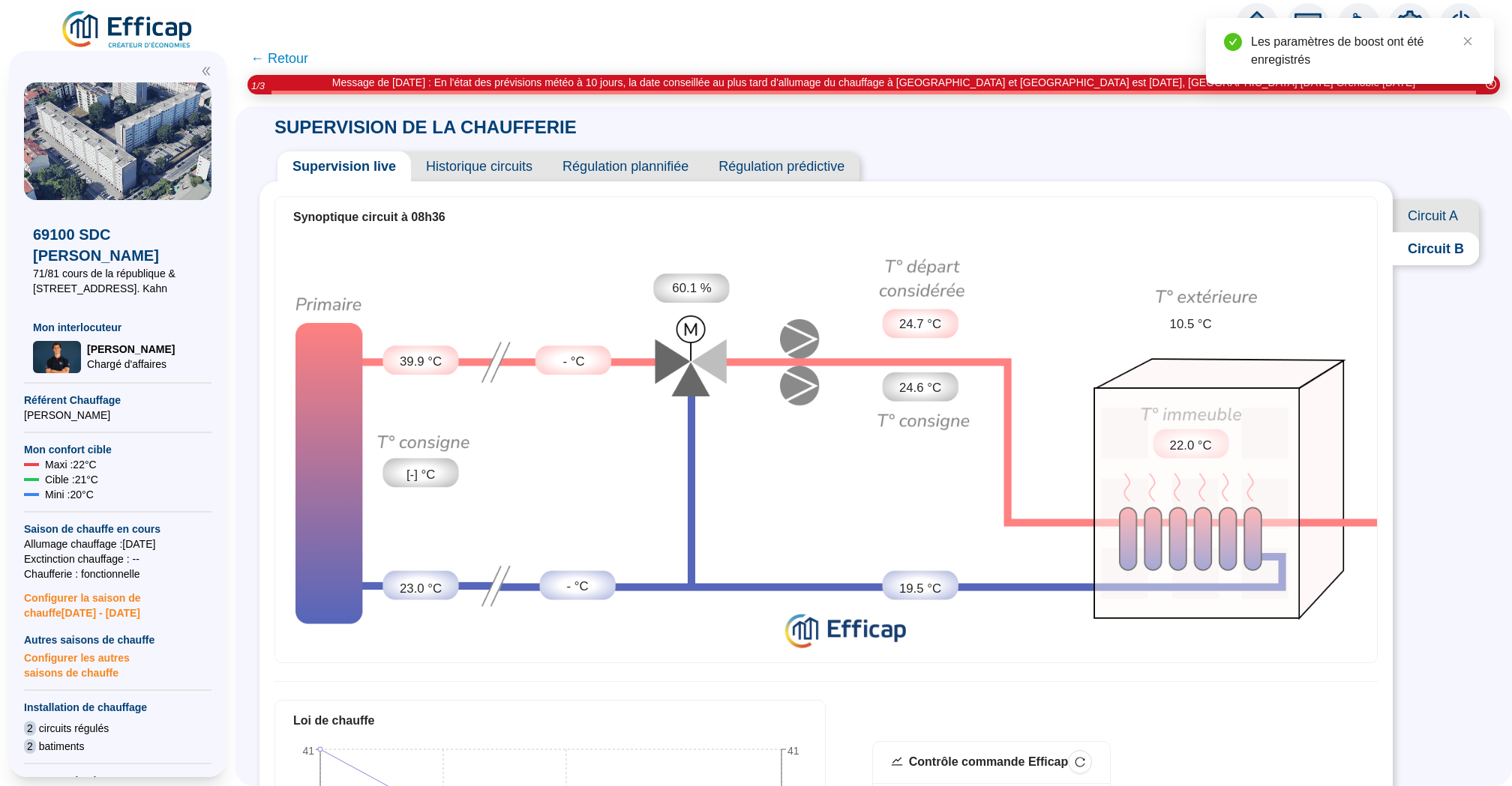
click at [469, 173] on span "Historique circuits" at bounding box center [479, 166] width 137 height 30
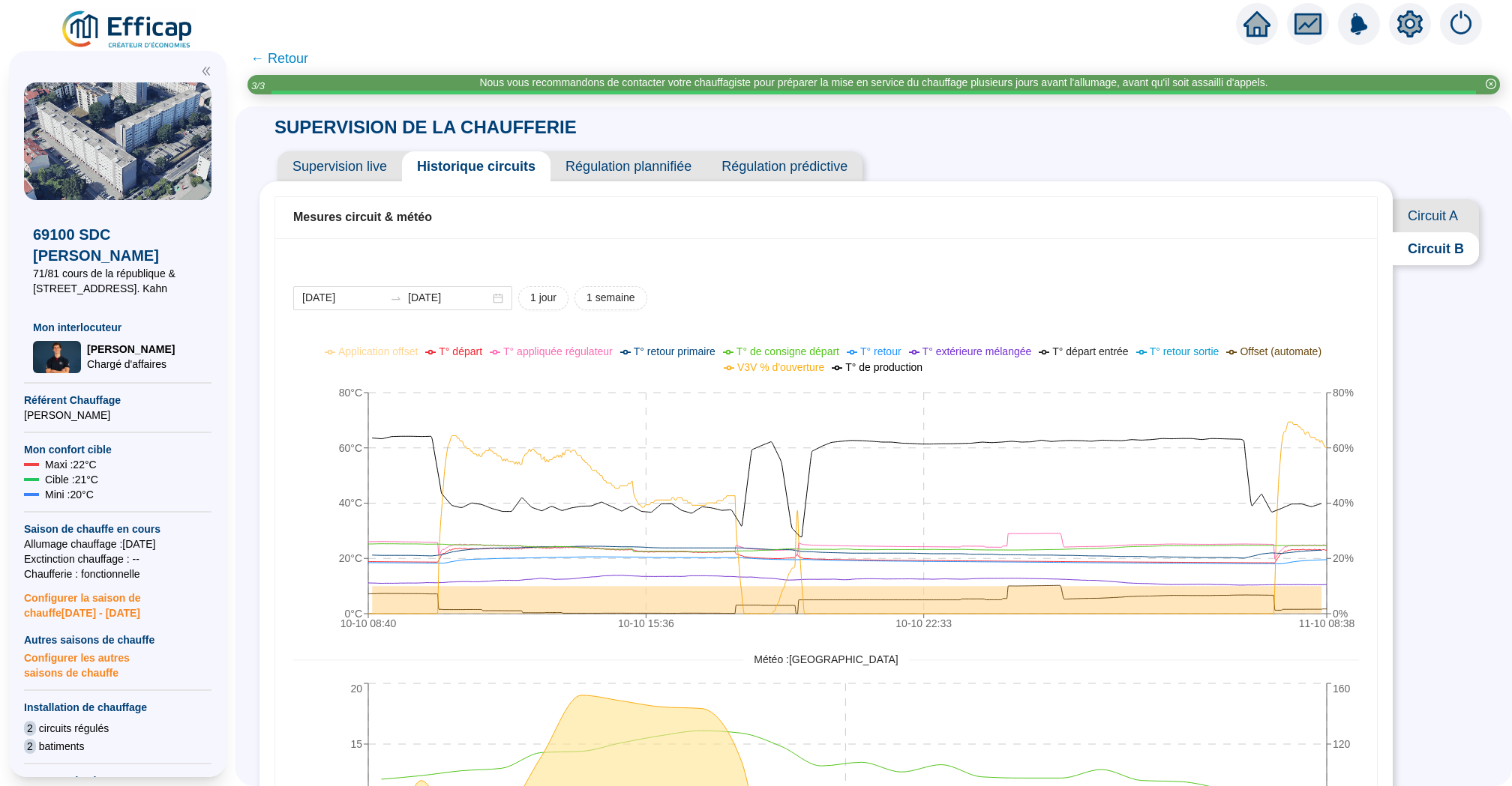
click at [1405, 27] on icon "setting" at bounding box center [1410, 23] width 26 height 24
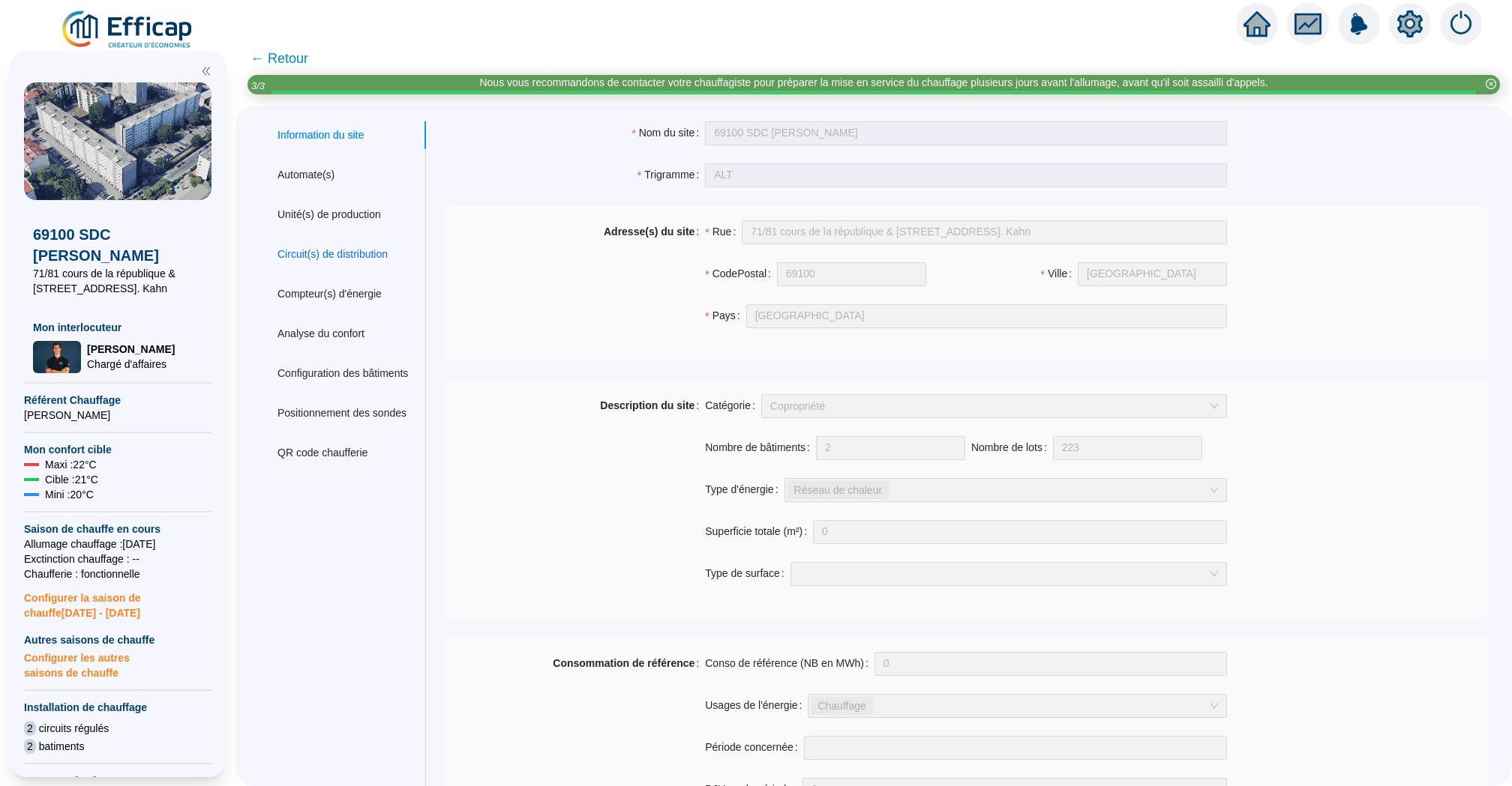
click at [367, 254] on div "Circuit(s) de distribution" at bounding box center [333, 254] width 110 height 16
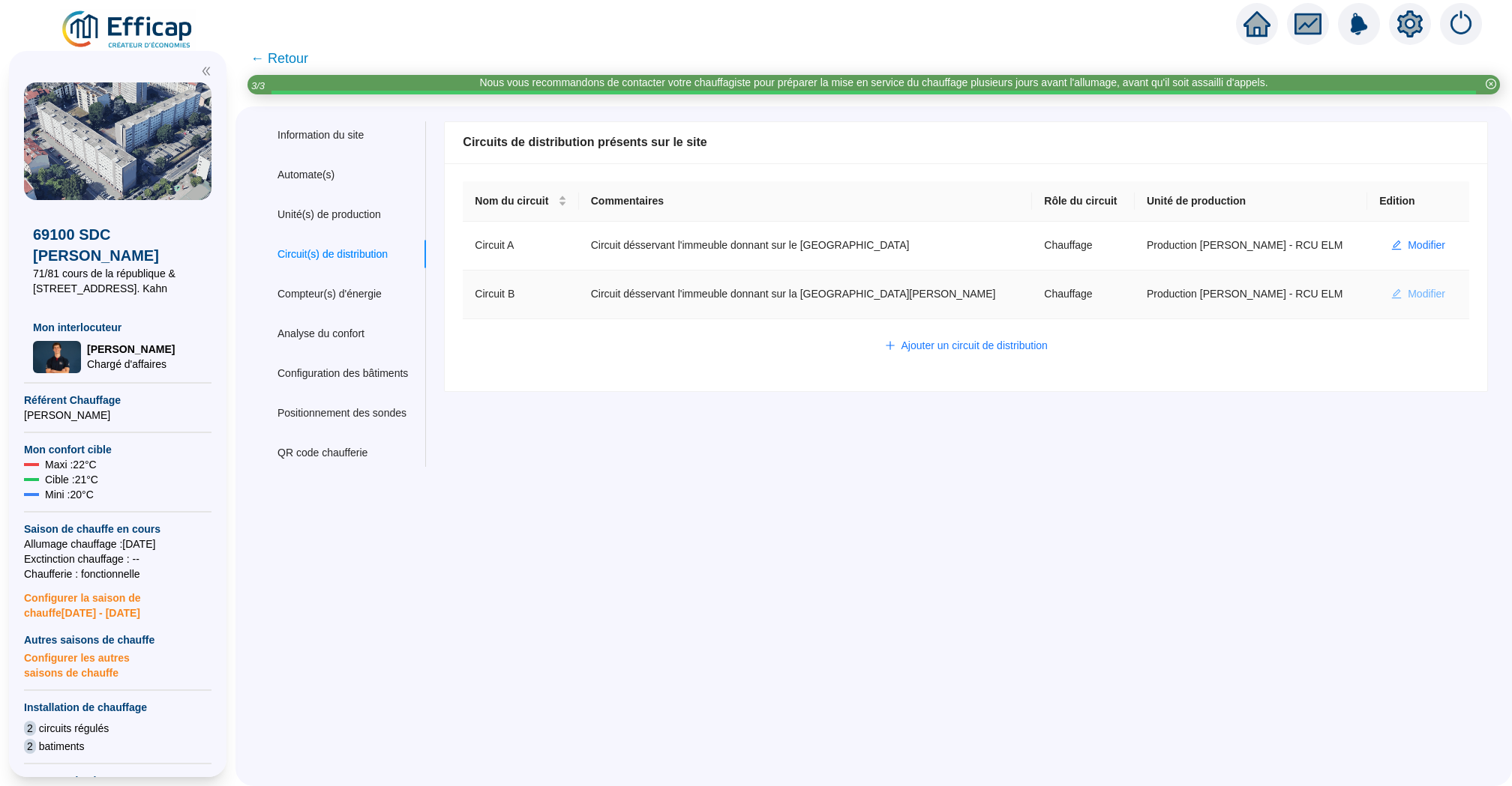
click at [1427, 290] on span "Modifier" at bounding box center [1427, 294] width 38 height 16
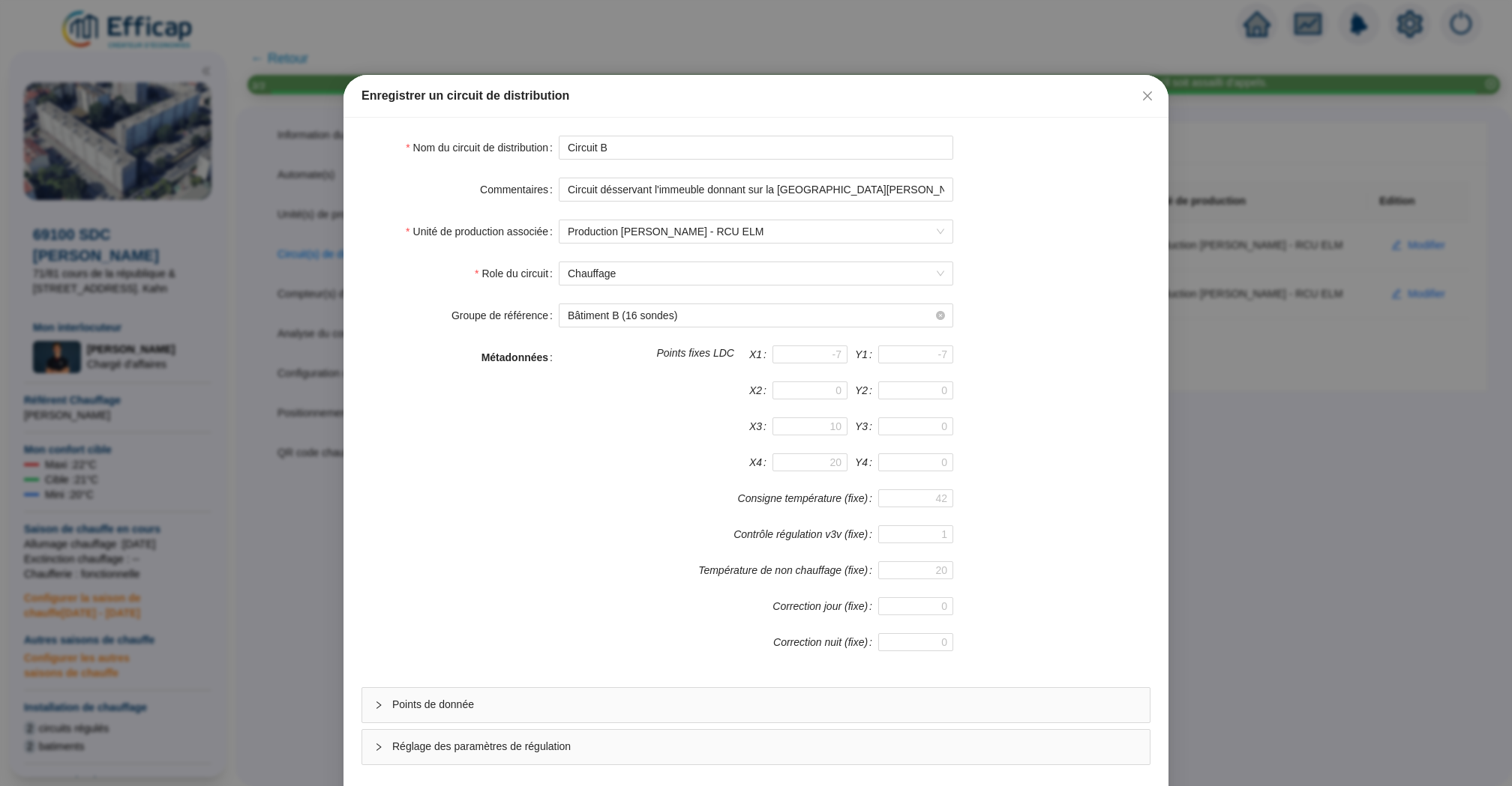
scroll to position [64, 0]
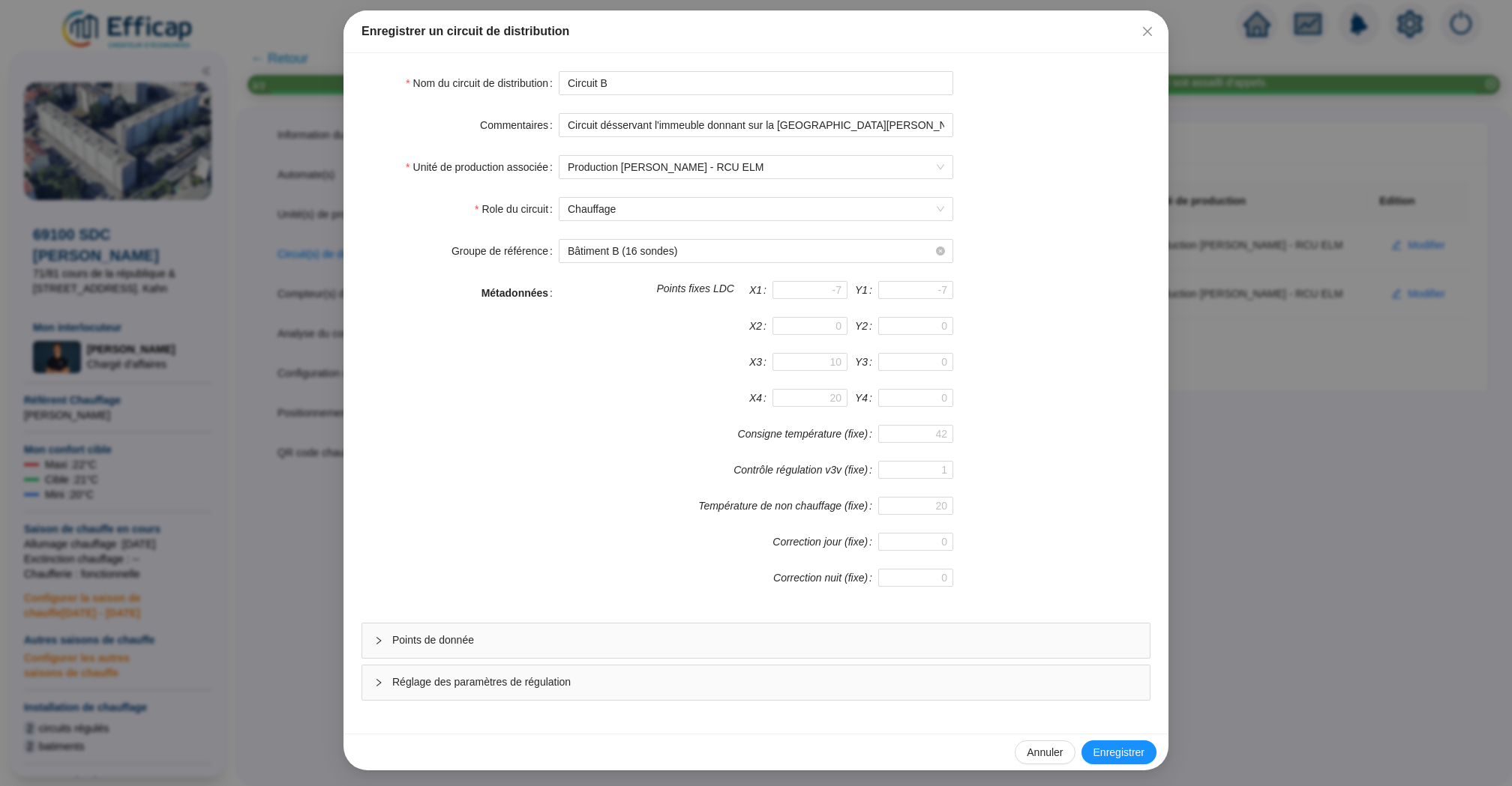
click at [817, 679] on span "Réglage des paramètres de régulation" at bounding box center [765, 682] width 746 height 16
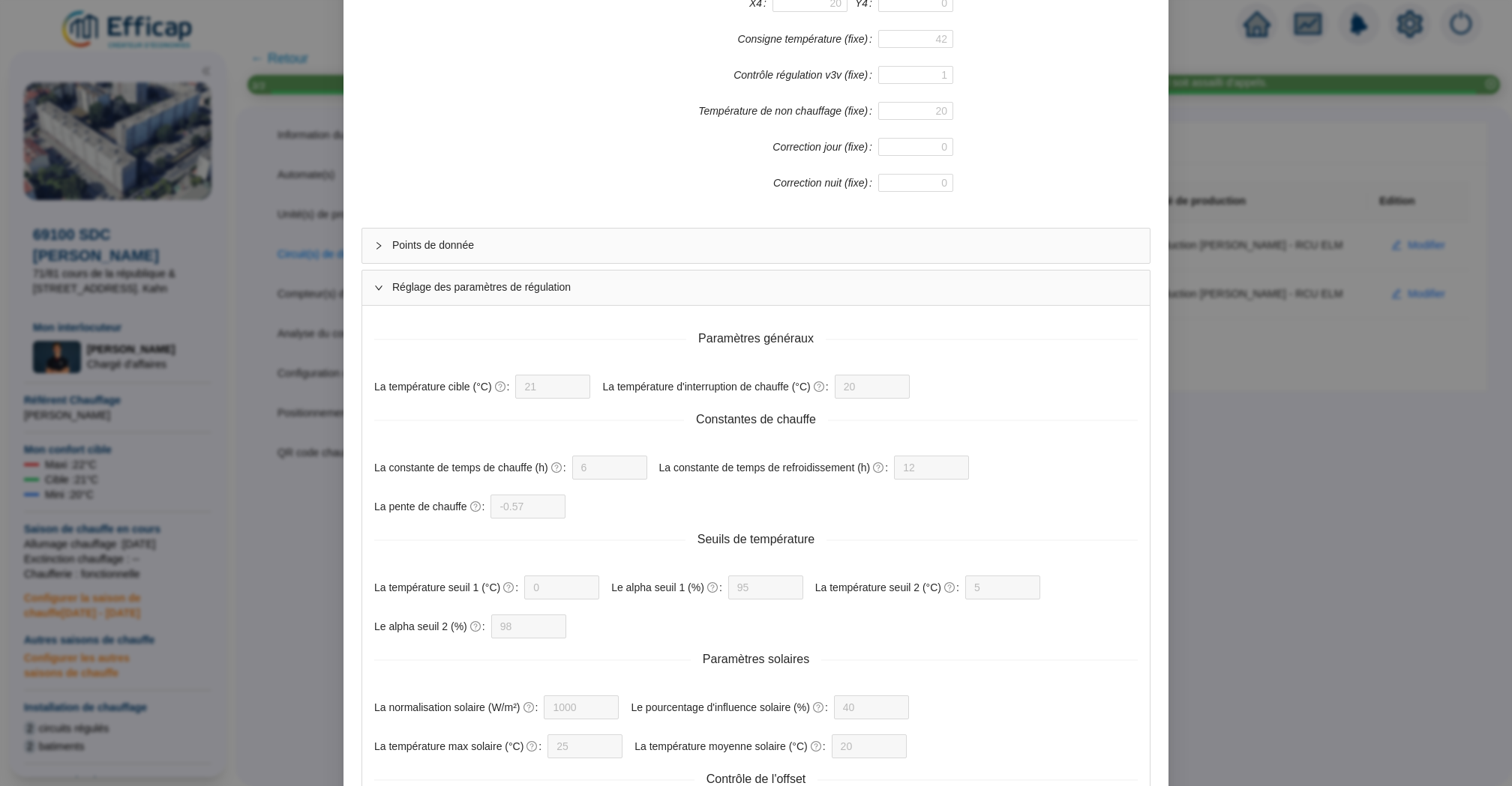
scroll to position [719, 0]
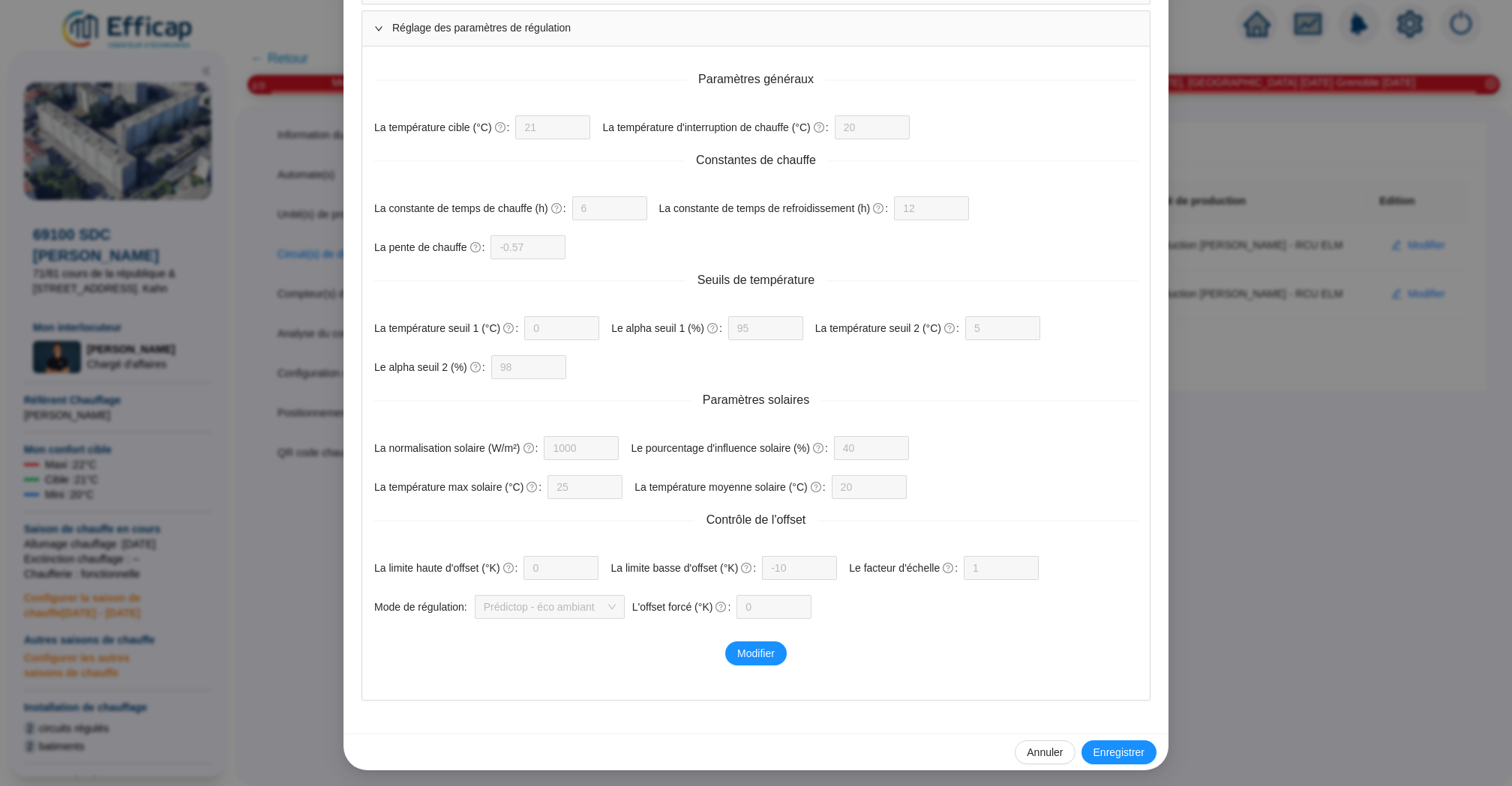
click at [1293, 435] on div "Enregistrer un circuit de distribution Nom du circuit de distribution Circuit B…" at bounding box center [756, 393] width 1512 height 786
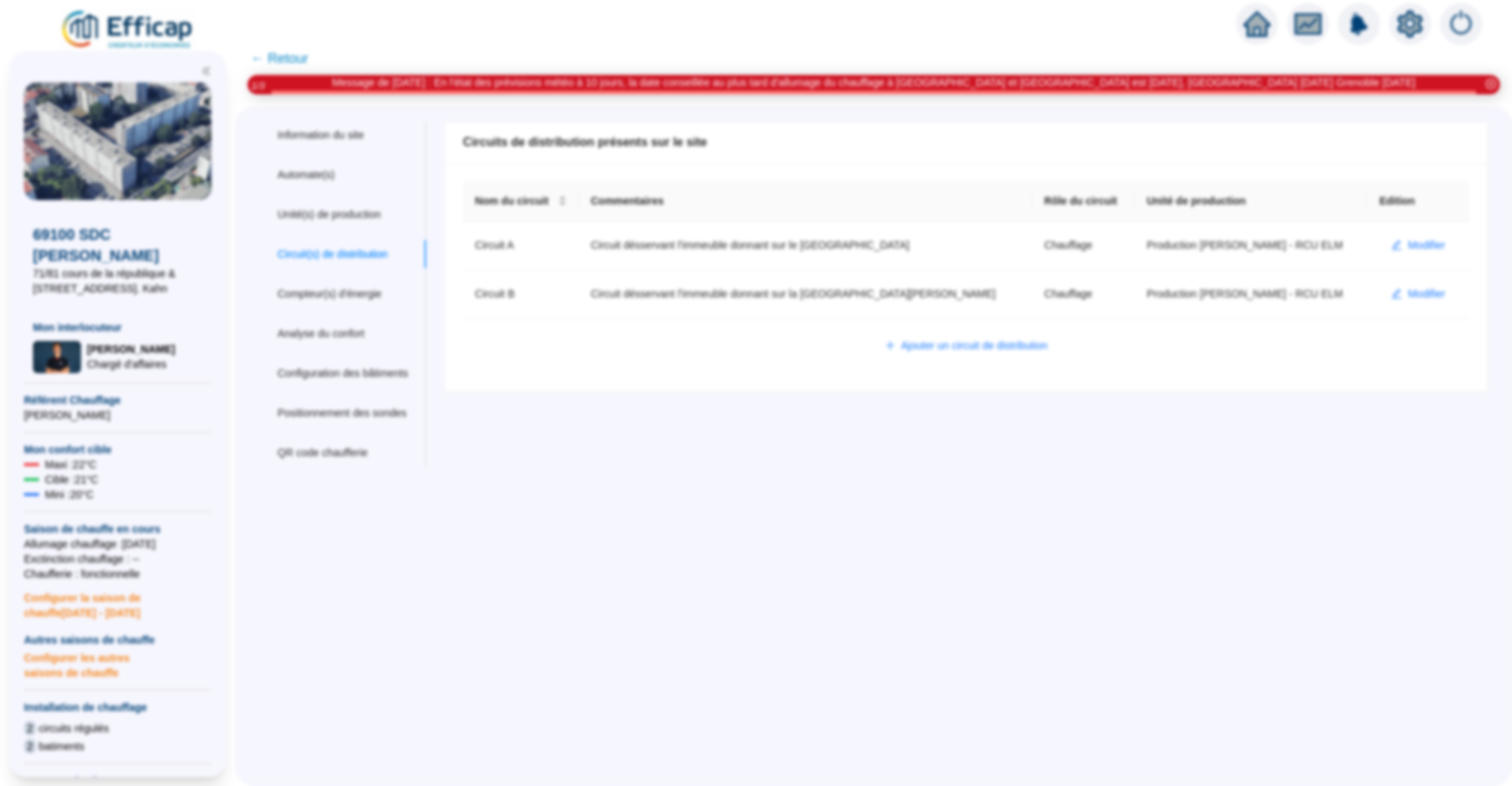
scroll to position [644, 0]
click at [1408, 248] on span "Modifier" at bounding box center [1427, 245] width 38 height 16
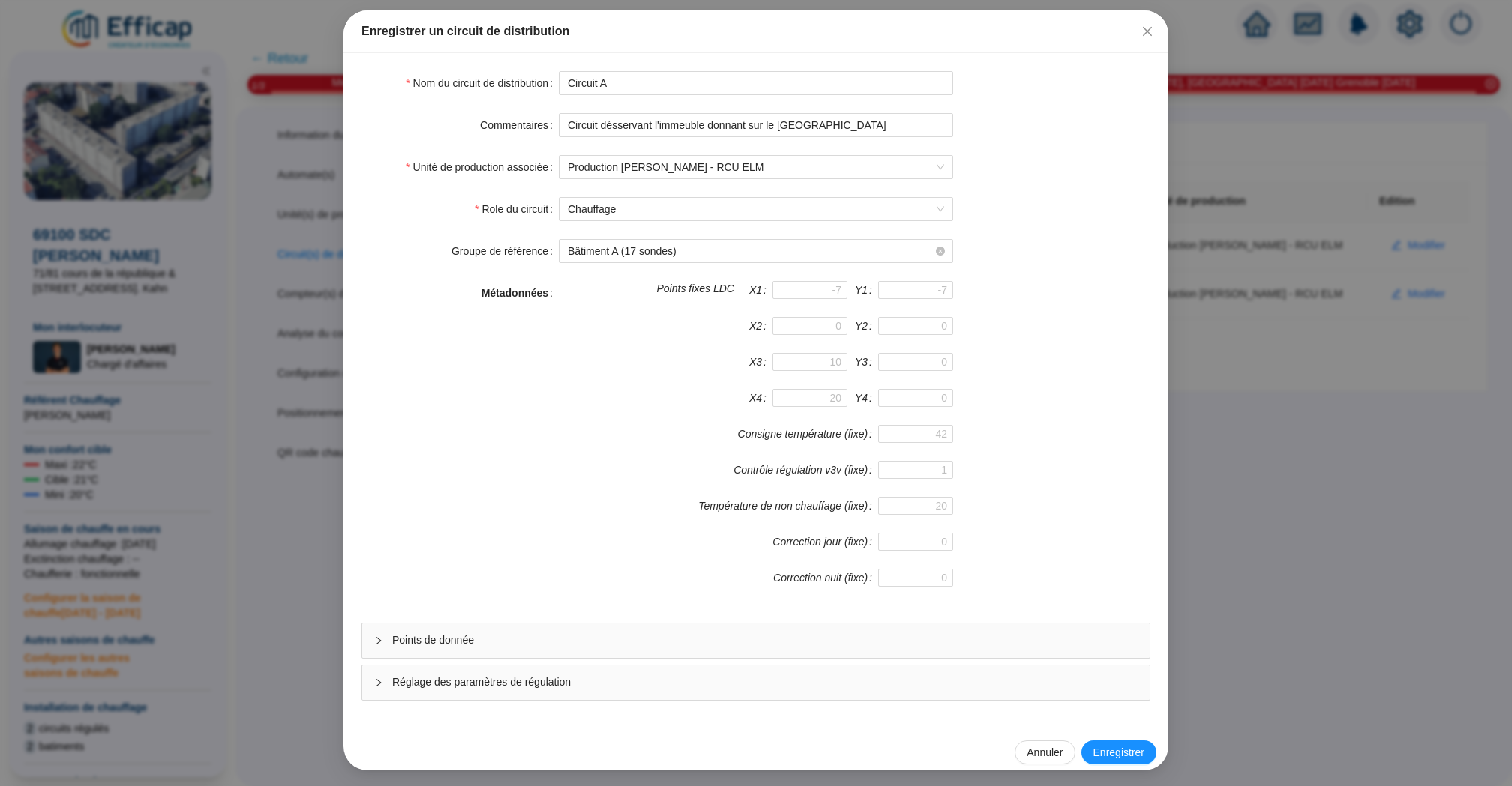
click at [691, 679] on span "Réglage des paramètres de régulation" at bounding box center [765, 682] width 746 height 16
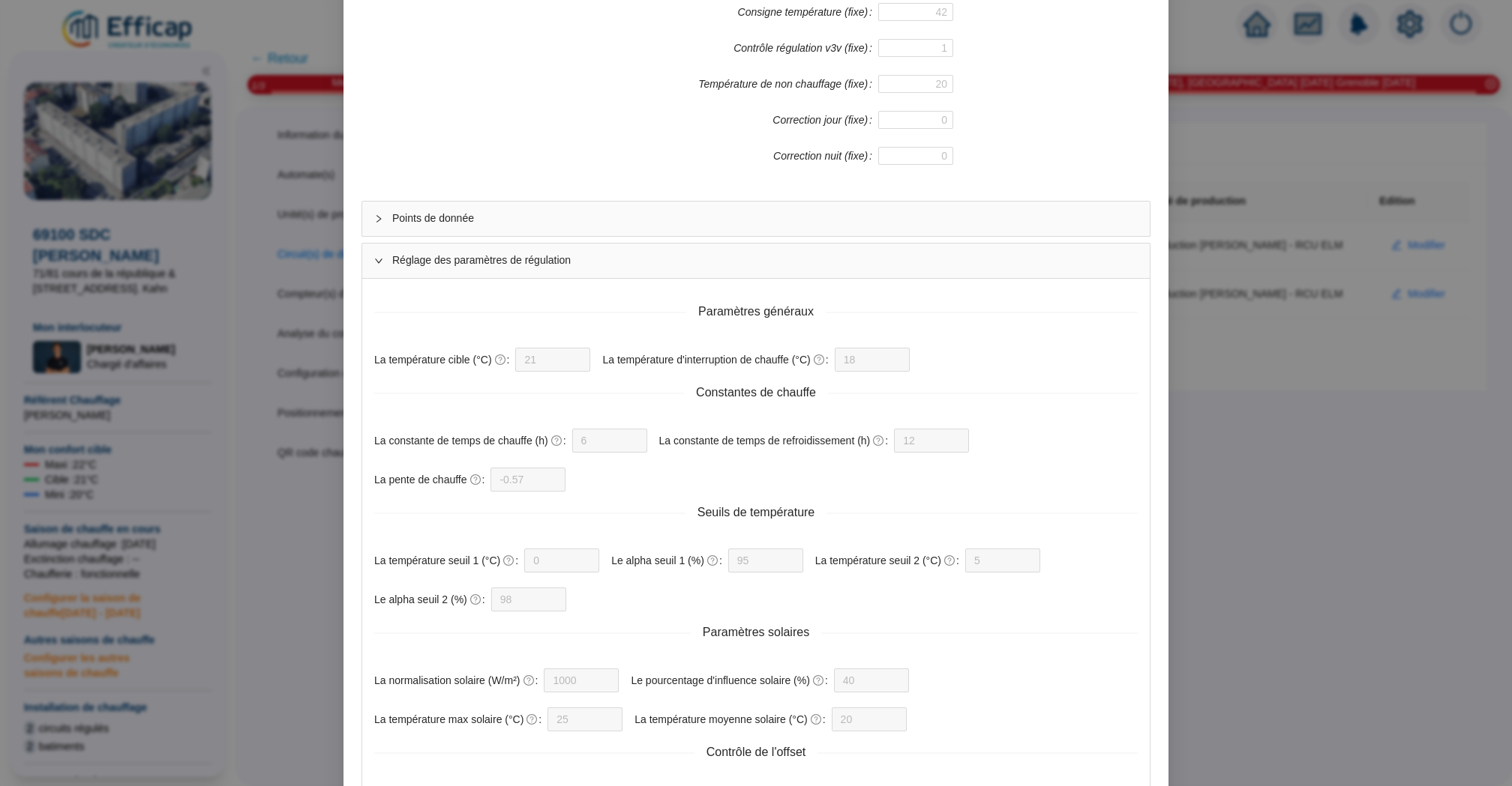
scroll to position [719, 0]
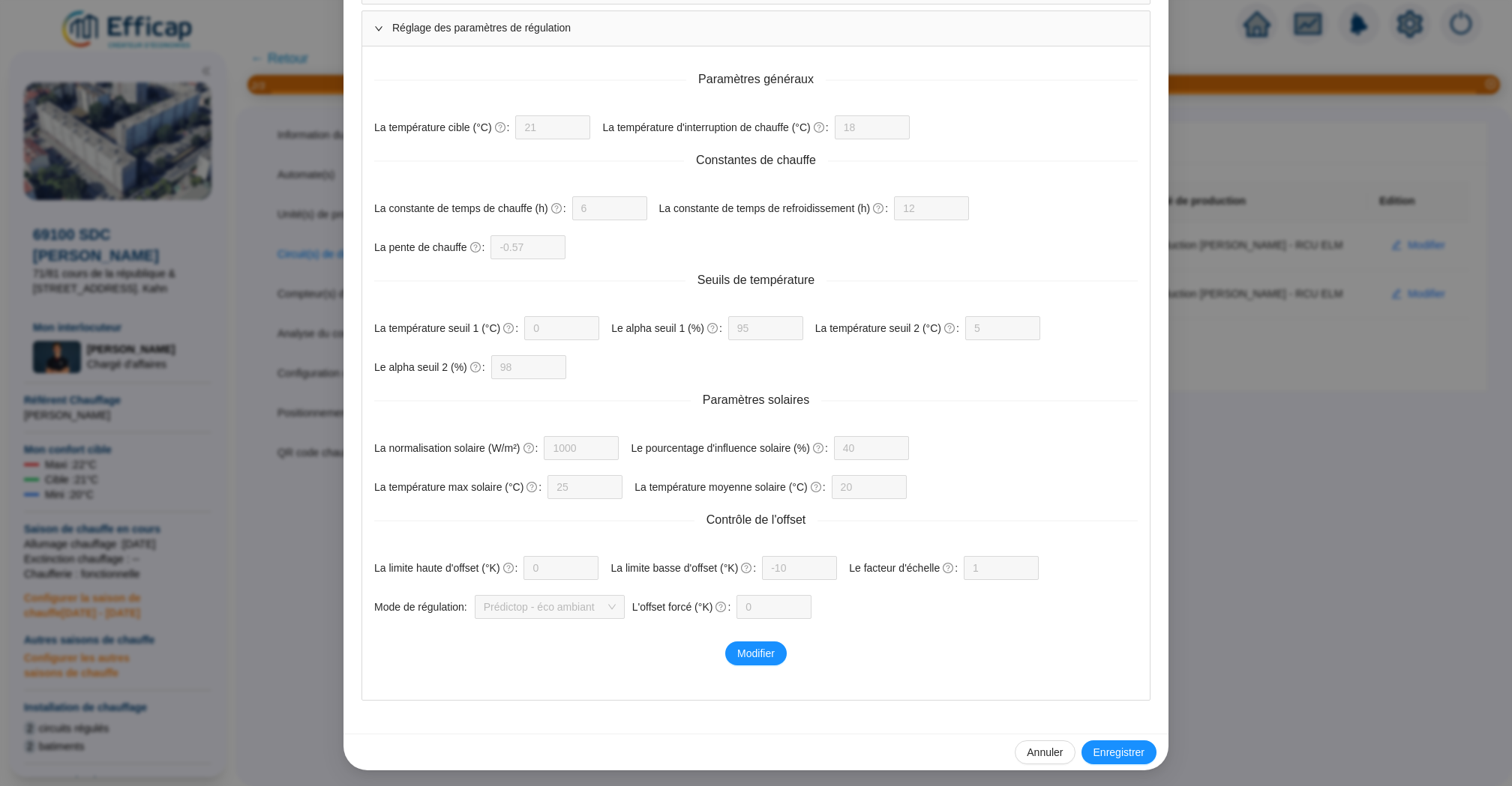
click at [1253, 418] on div "Enregistrer un circuit de distribution Nom du circuit de distribution Circuit A…" at bounding box center [756, 393] width 1512 height 786
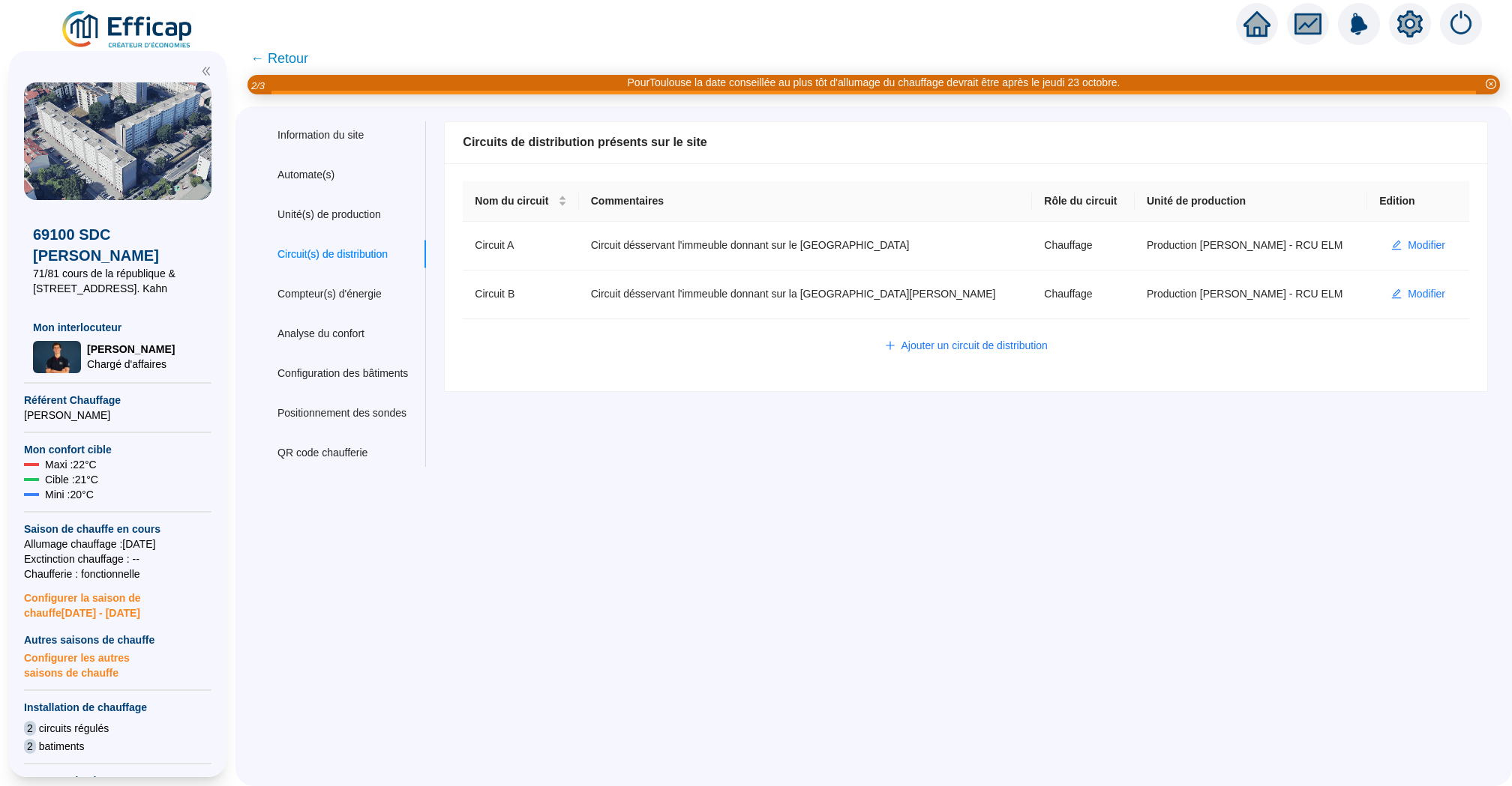
click at [276, 51] on span "← Retour" at bounding box center [279, 58] width 58 height 21
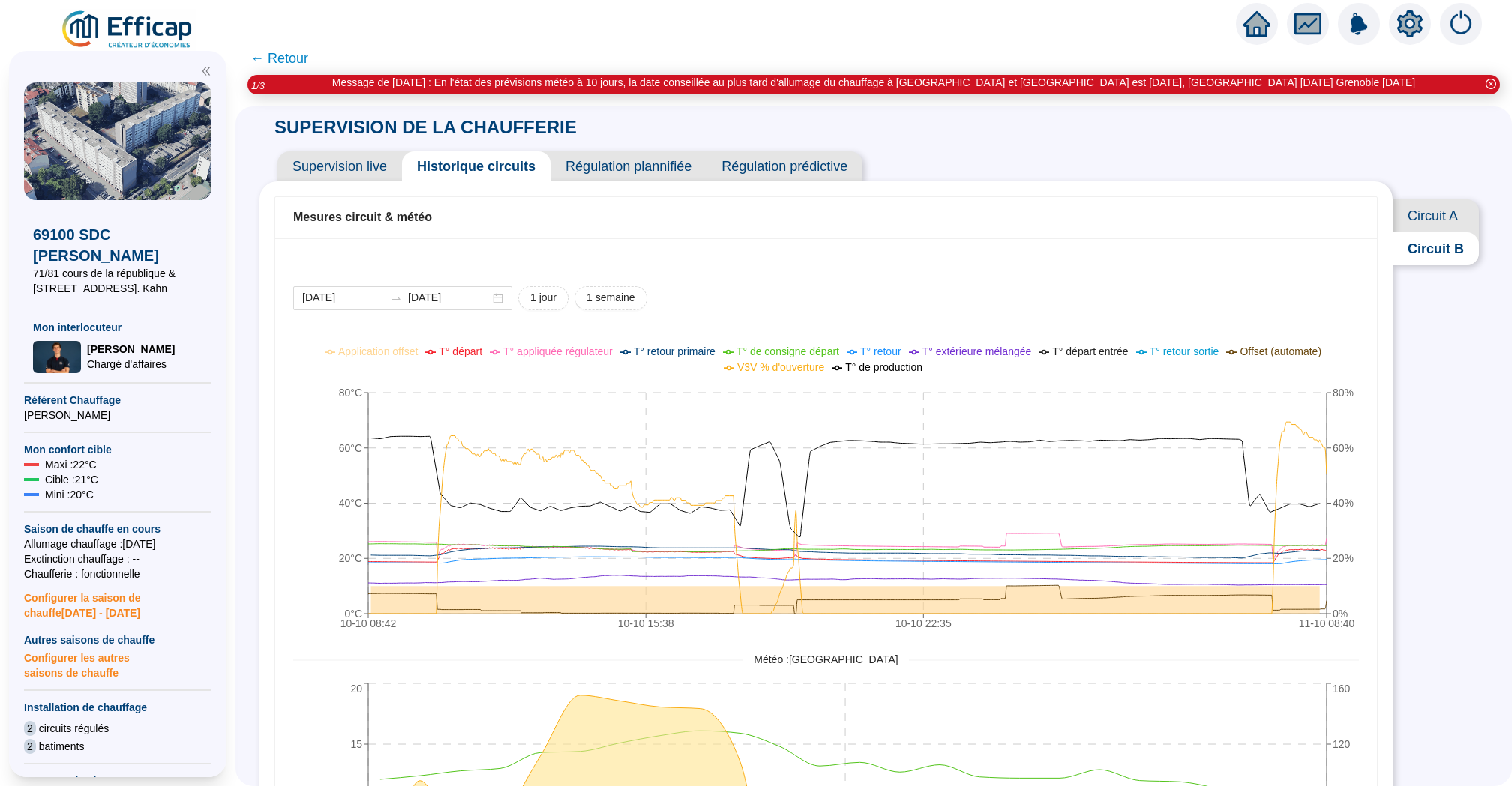
click at [1428, 224] on span "Circuit A" at bounding box center [1436, 216] width 86 height 33
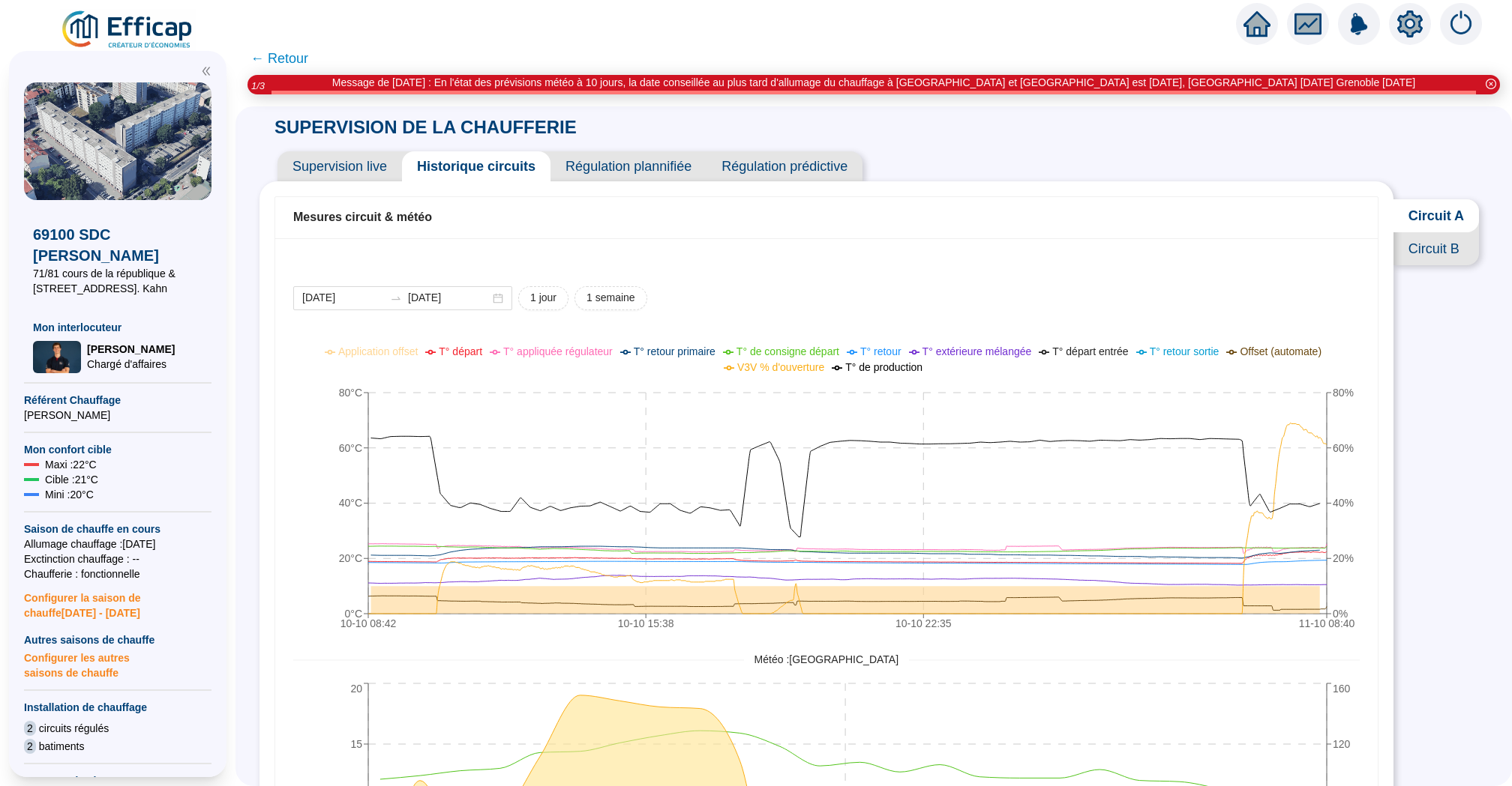
click at [289, 58] on span "← Retour" at bounding box center [279, 58] width 58 height 21
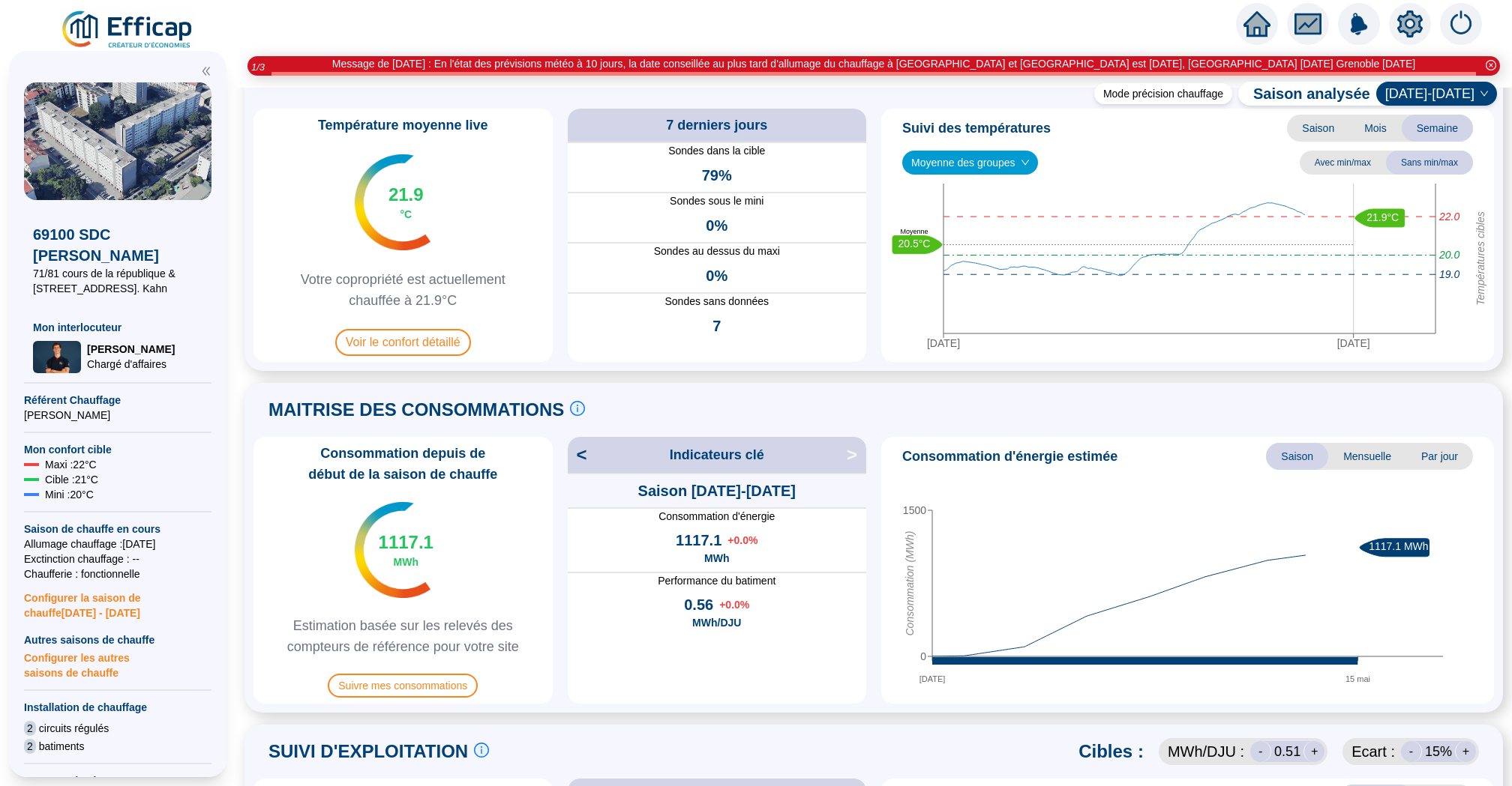
scroll to position [63, 0]
click at [454, 687] on span "Suivre mes consommations" at bounding box center [402, 685] width 150 height 24
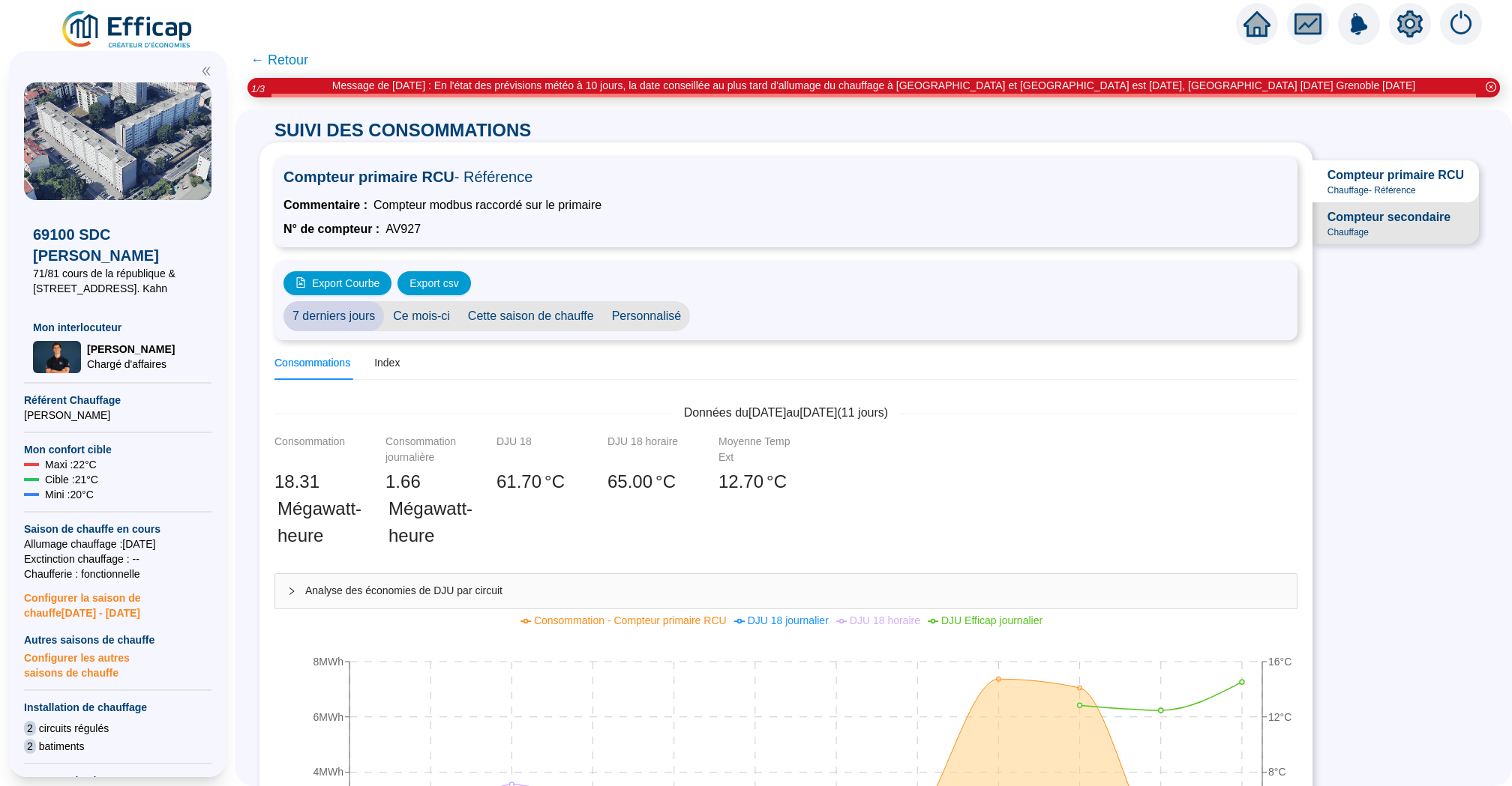
click at [1350, 219] on span "Compteur secondaire" at bounding box center [1389, 218] width 123 height 18
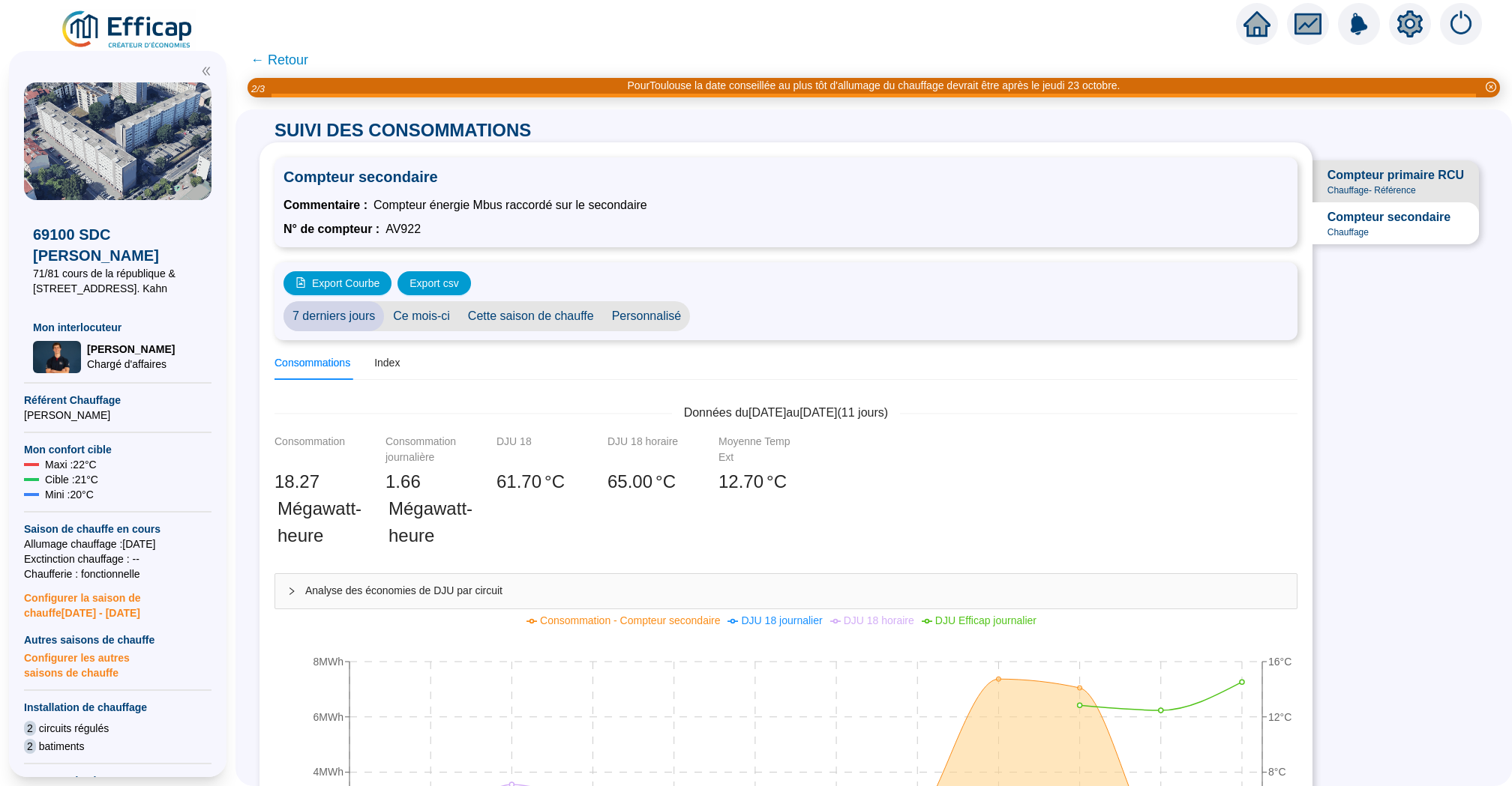
click at [265, 61] on span "← Retour" at bounding box center [279, 60] width 58 height 21
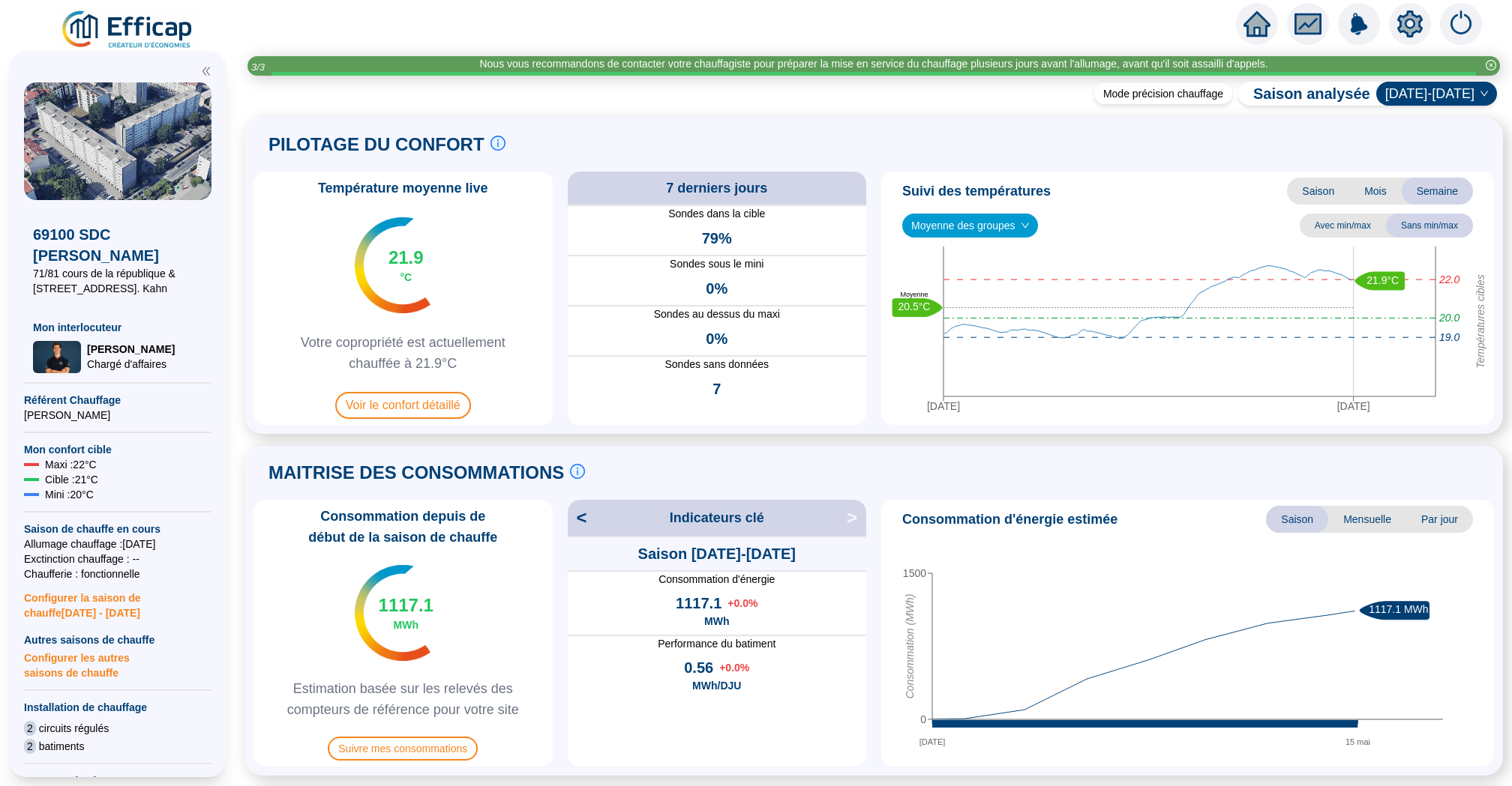
click at [1257, 35] on icon "home" at bounding box center [1257, 24] width 27 height 26
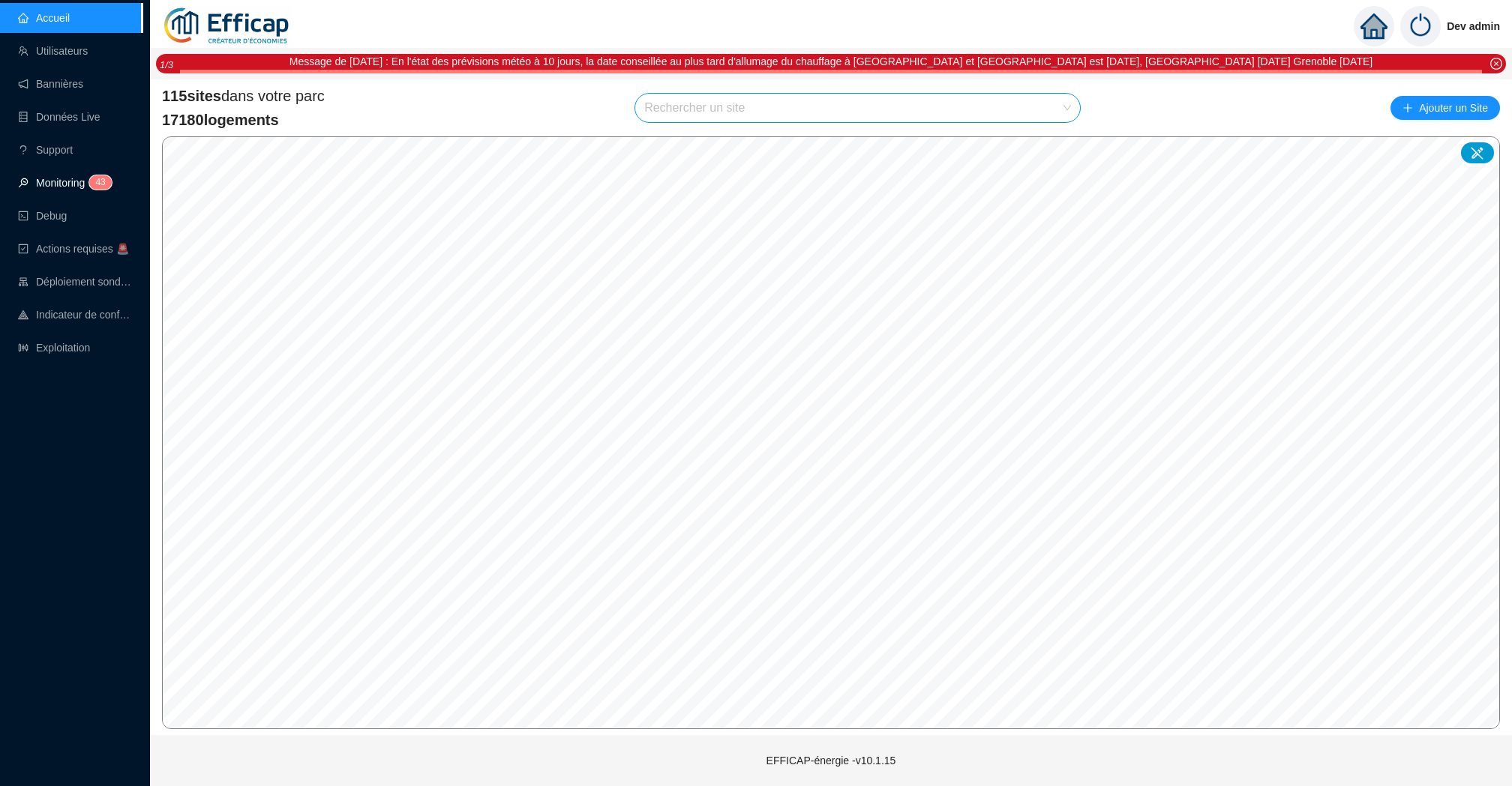
click at [86, 178] on link "Monitoring 4 3" at bounding box center [62, 183] width 89 height 12
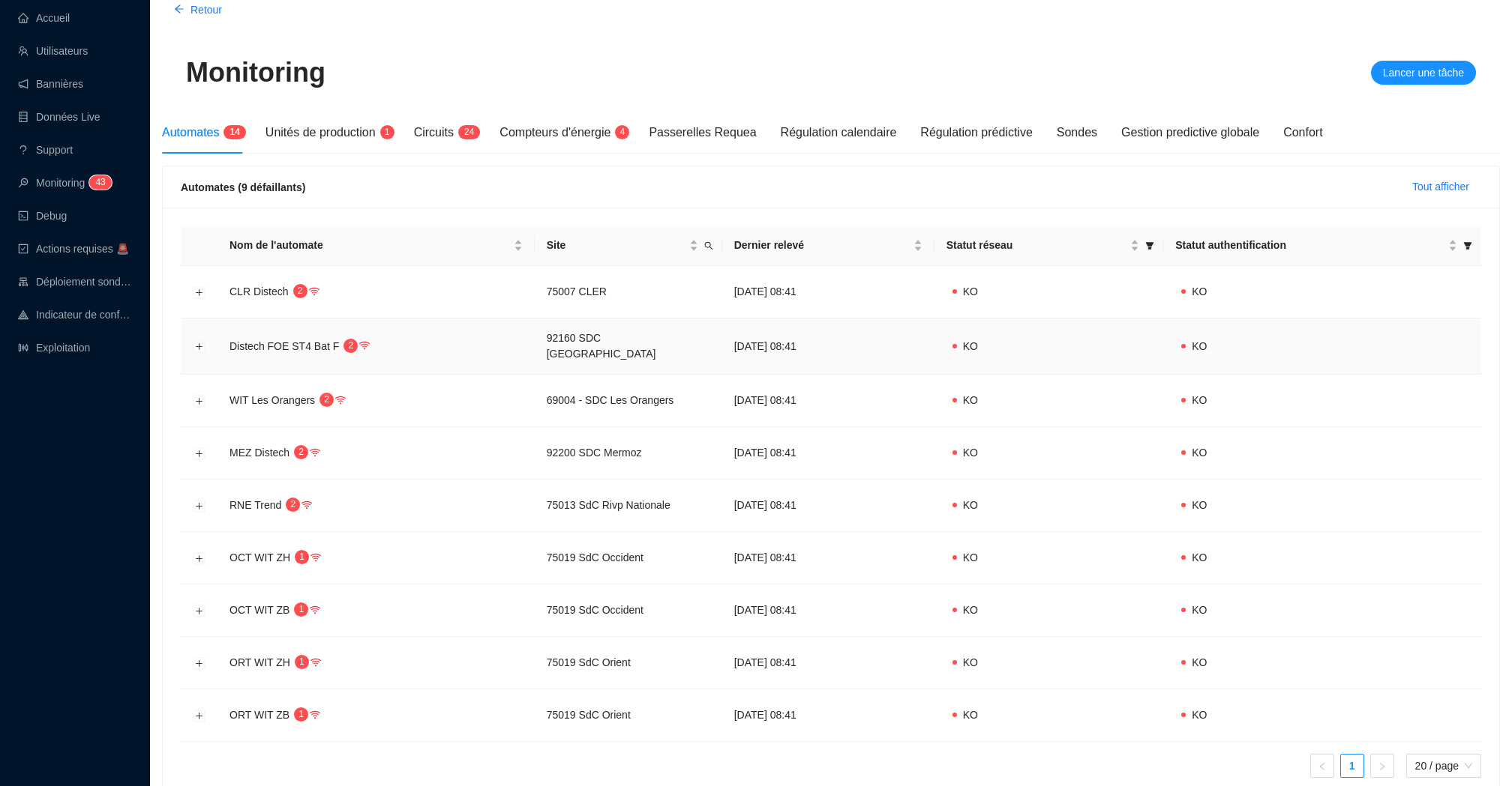
scroll to position [173, 0]
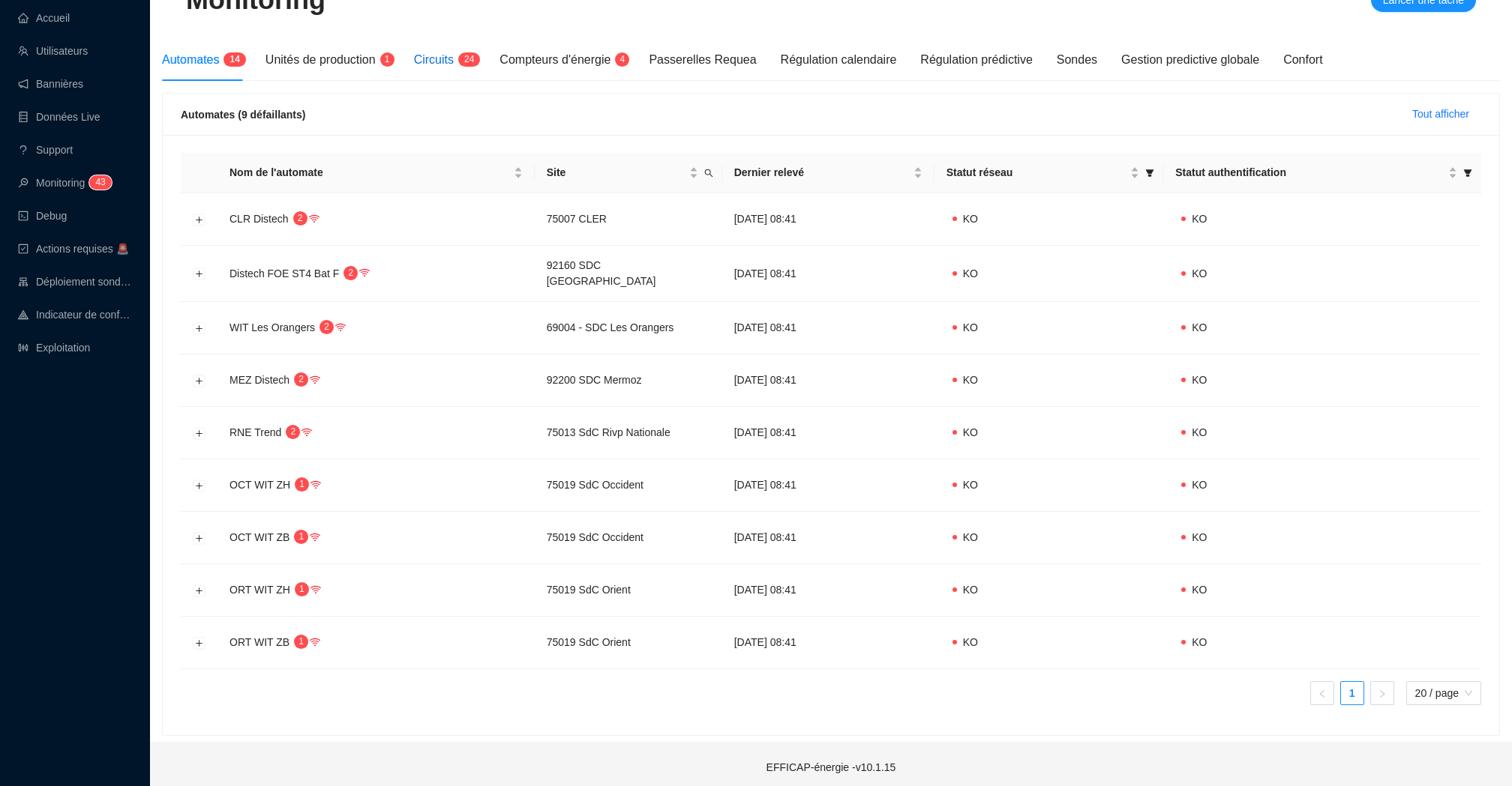
click at [447, 66] on span "Circuits" at bounding box center [434, 60] width 39 height 13
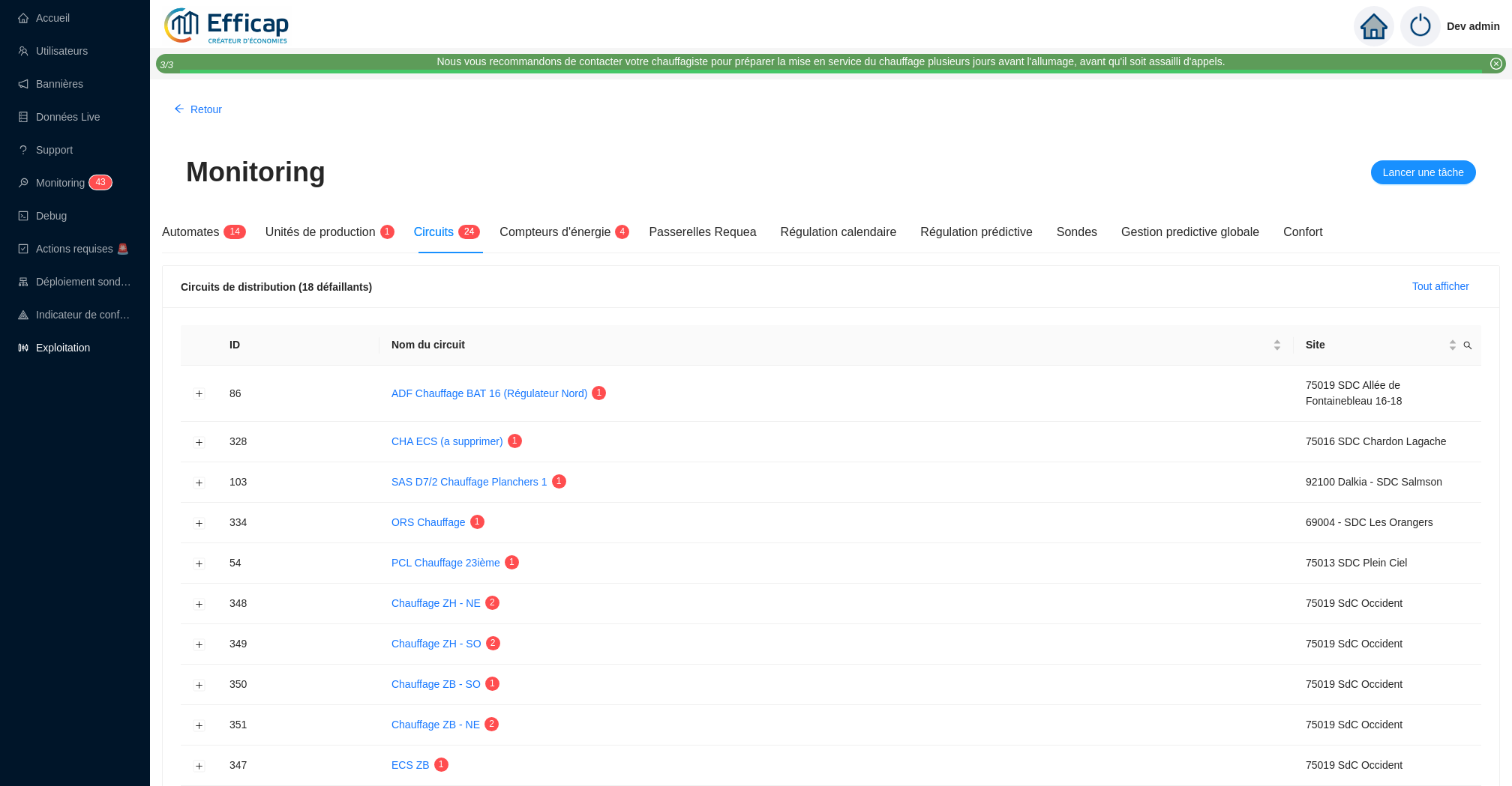
click at [90, 345] on link "Exploitation" at bounding box center [54, 347] width 72 height 12
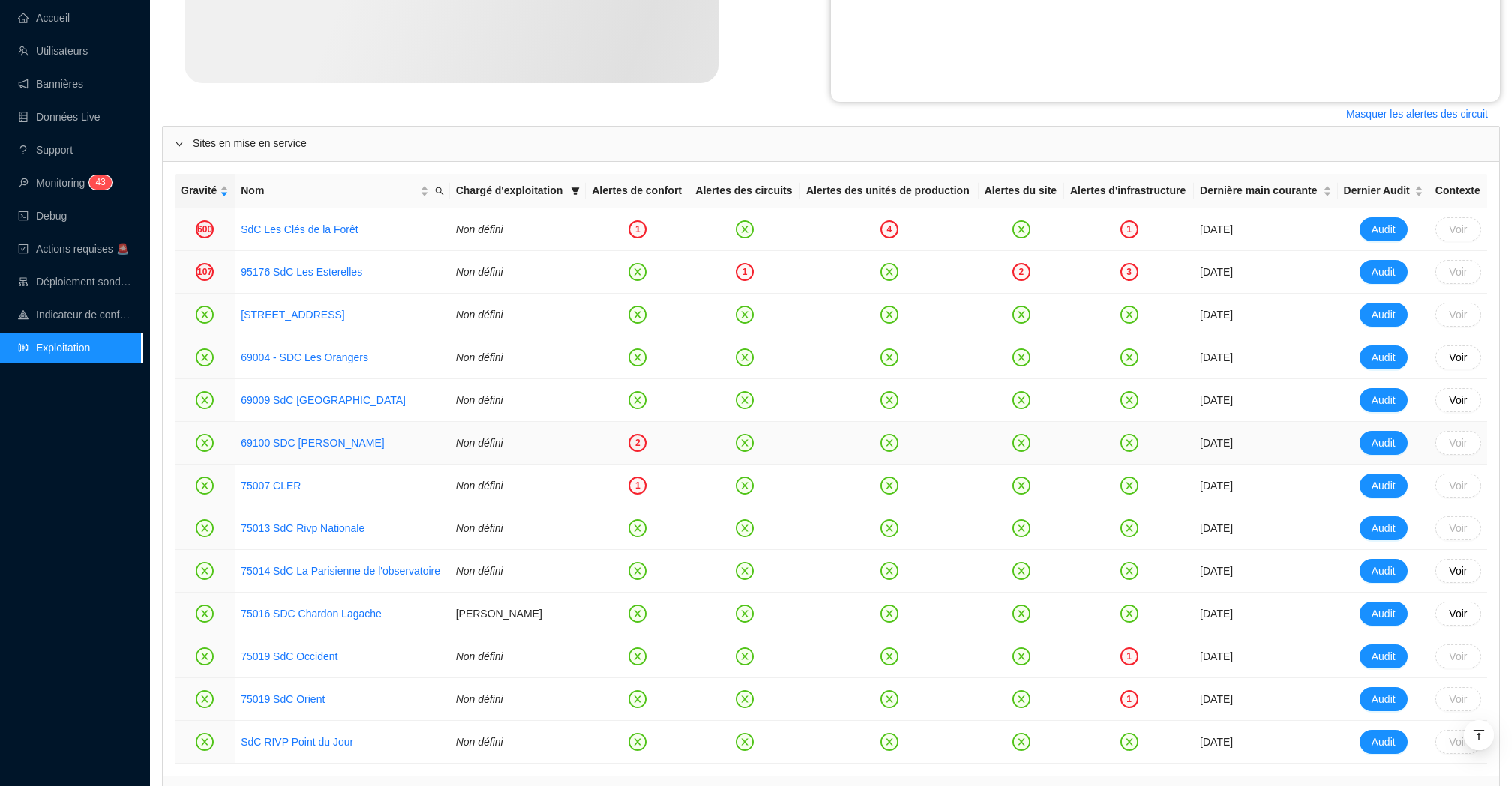
scroll to position [583, 0]
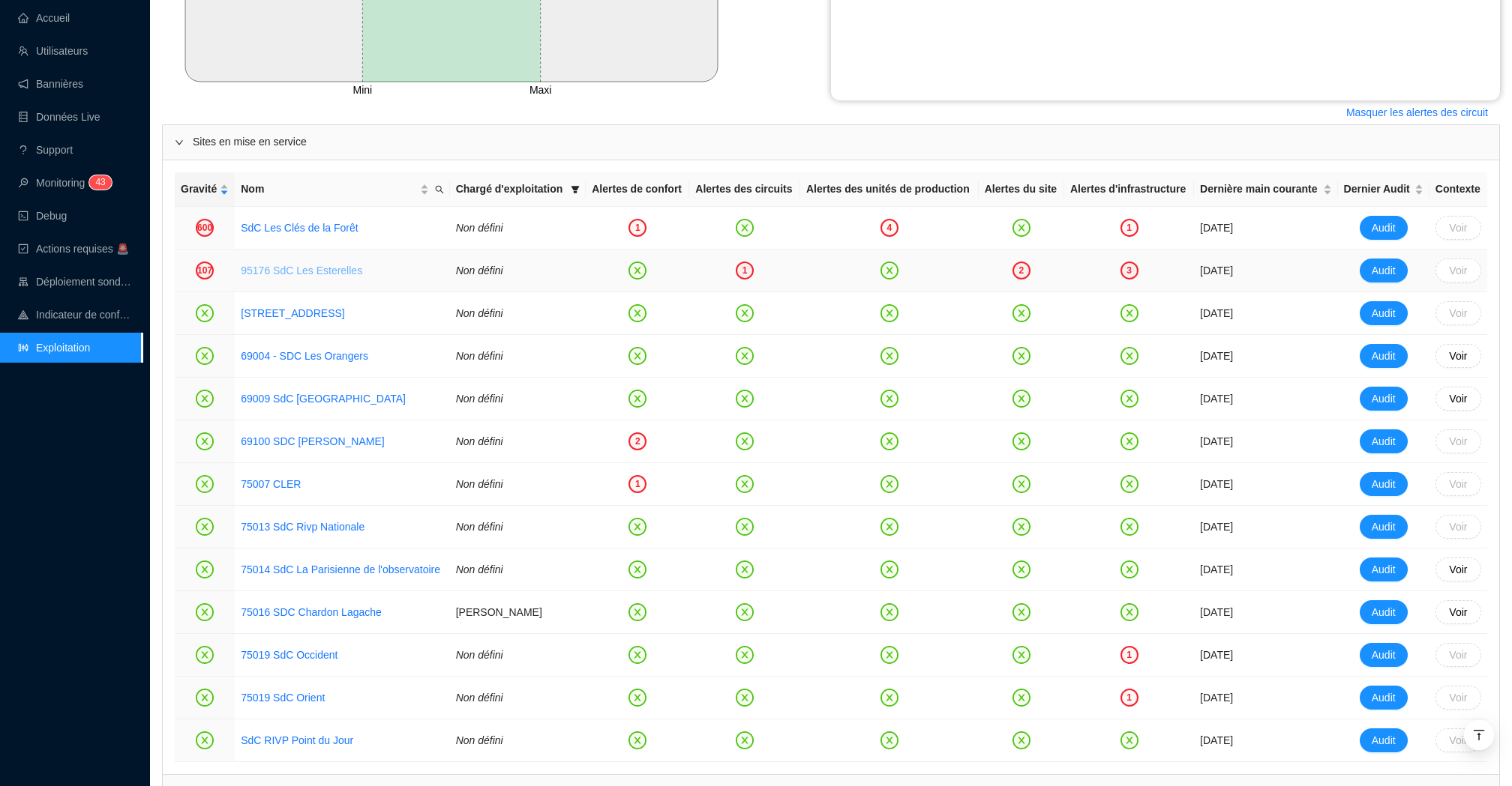
click at [337, 276] on link "95176 SdC Les Esterelles" at bounding box center [301, 270] width 121 height 12
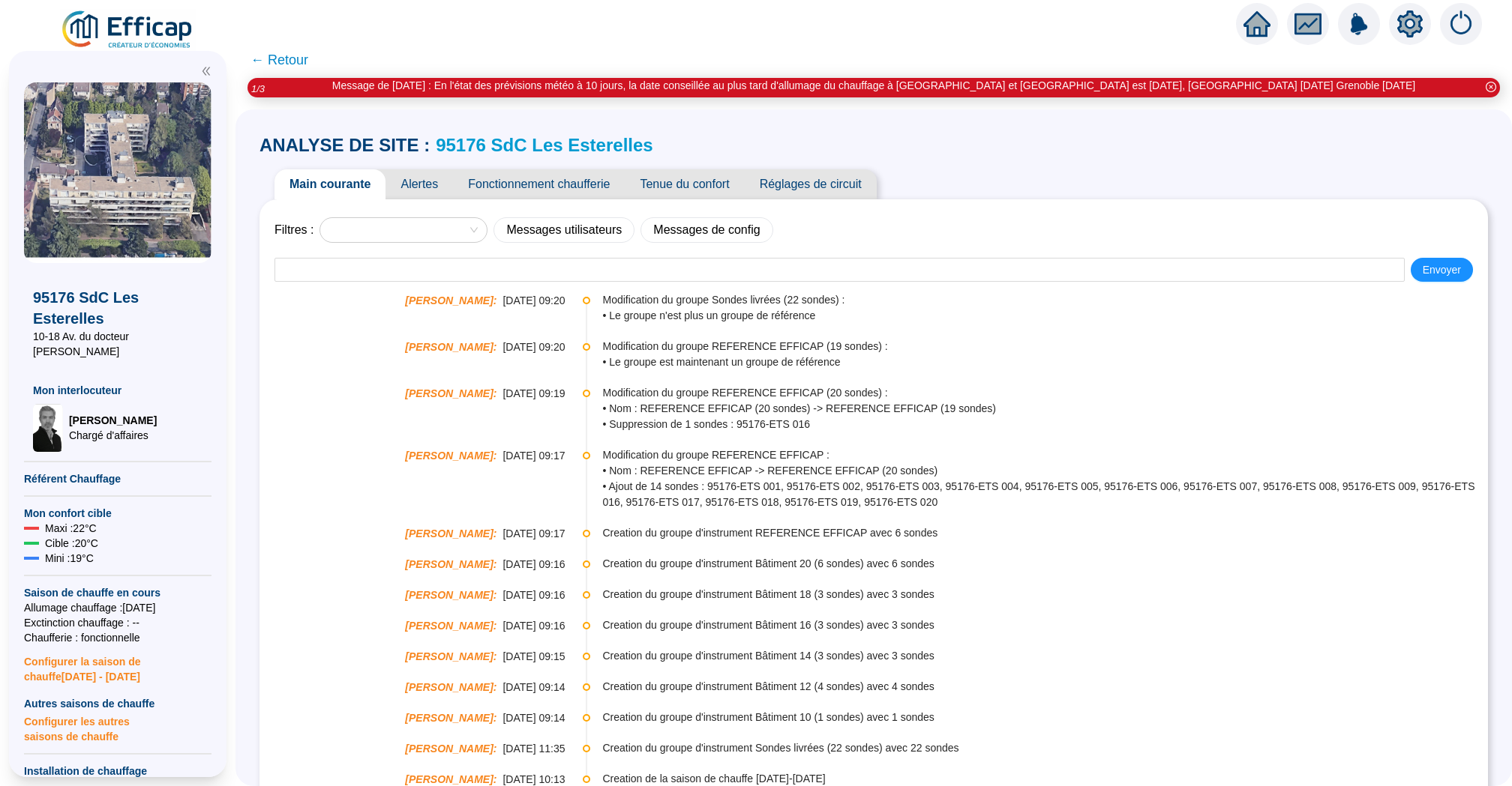
click at [427, 184] on span "Alertes" at bounding box center [419, 185] width 67 height 30
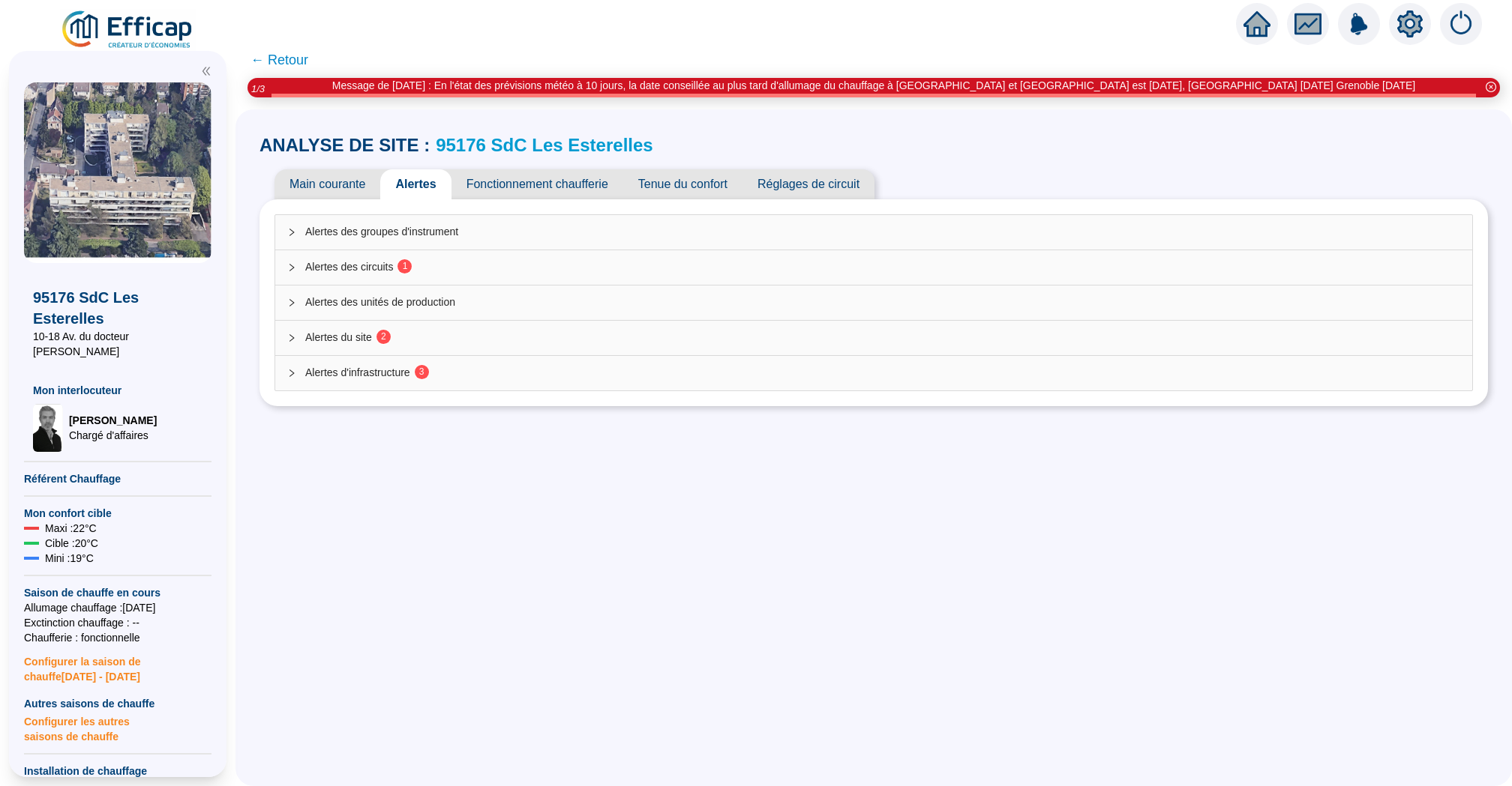
click at [480, 275] on div "Alertes des circuits 1" at bounding box center [874, 268] width 1197 height 35
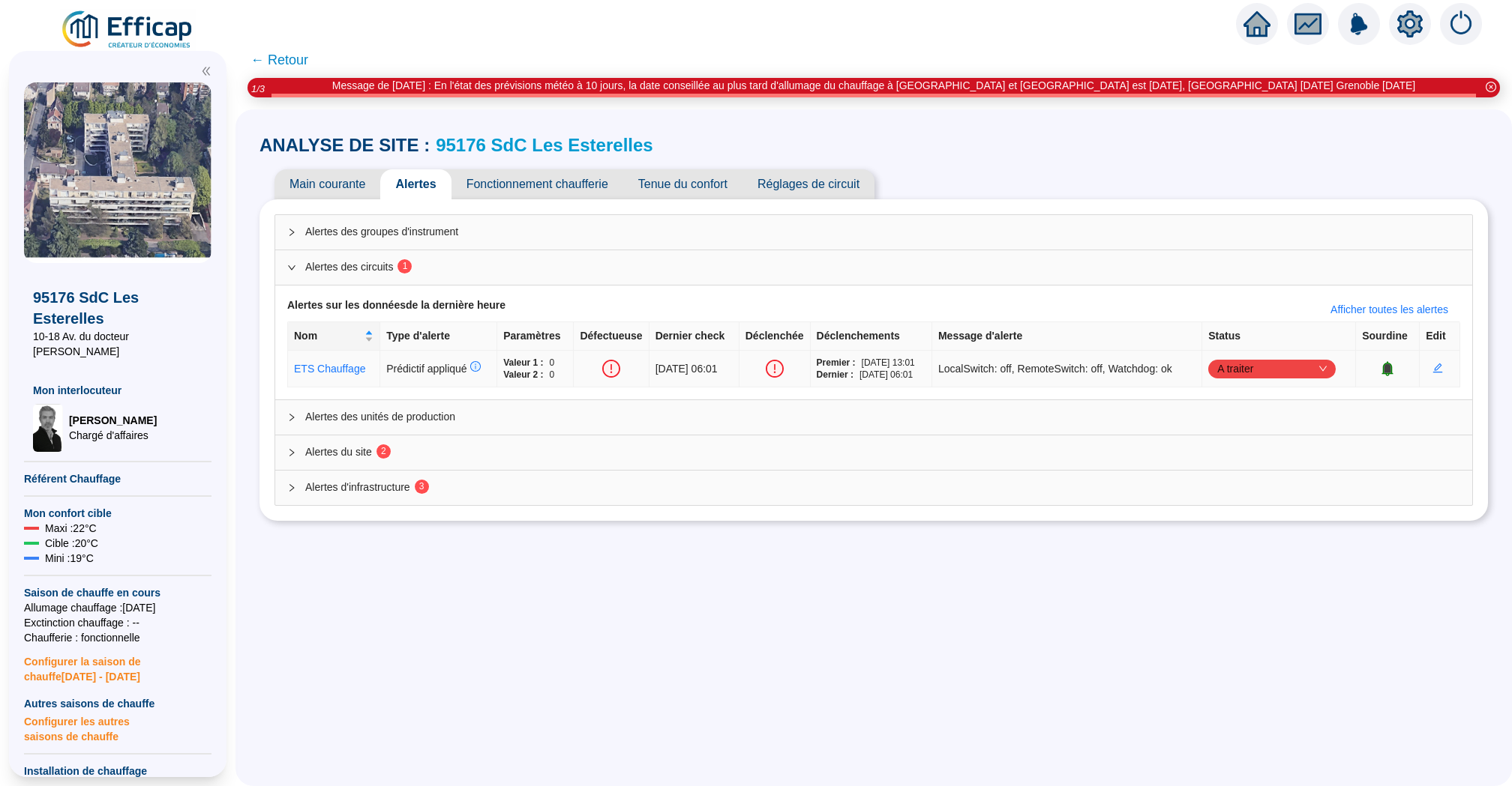
click at [1327, 365] on icon "down" at bounding box center [1323, 369] width 9 height 9
click at [1393, 368] on icon "bell" at bounding box center [1388, 367] width 10 height 10
click at [692, 445] on span "Alertes du site 2" at bounding box center [882, 452] width 1155 height 16
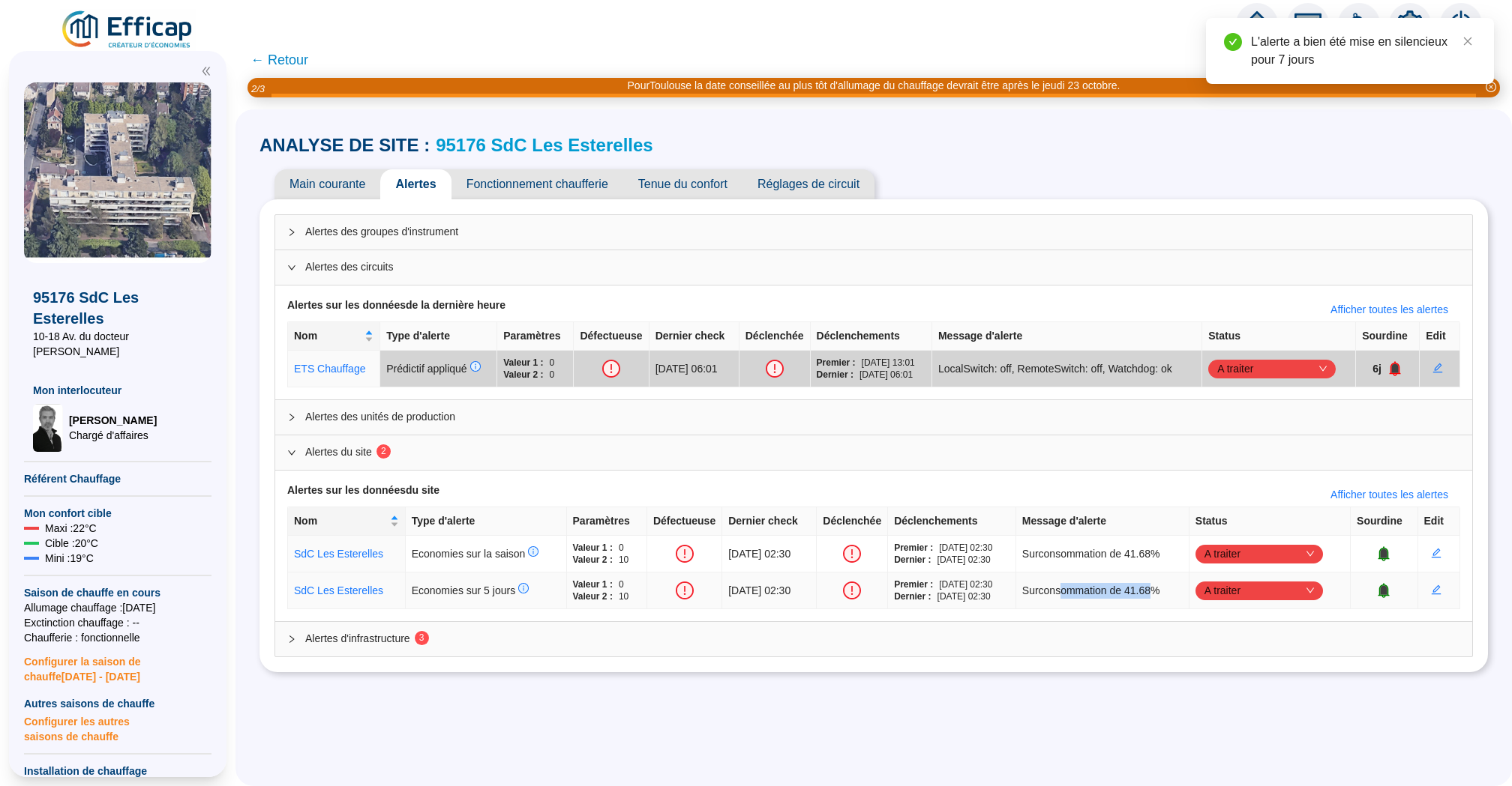
drag, startPoint x: 1090, startPoint y: 586, endPoint x: 1179, endPoint y: 585, distance: 89.0
click at [1160, 585] on span "Surconsommation de 41.68%" at bounding box center [1091, 590] width 138 height 16
click at [371, 626] on div "Alertes d'infrastructure 3" at bounding box center [874, 640] width 1197 height 35
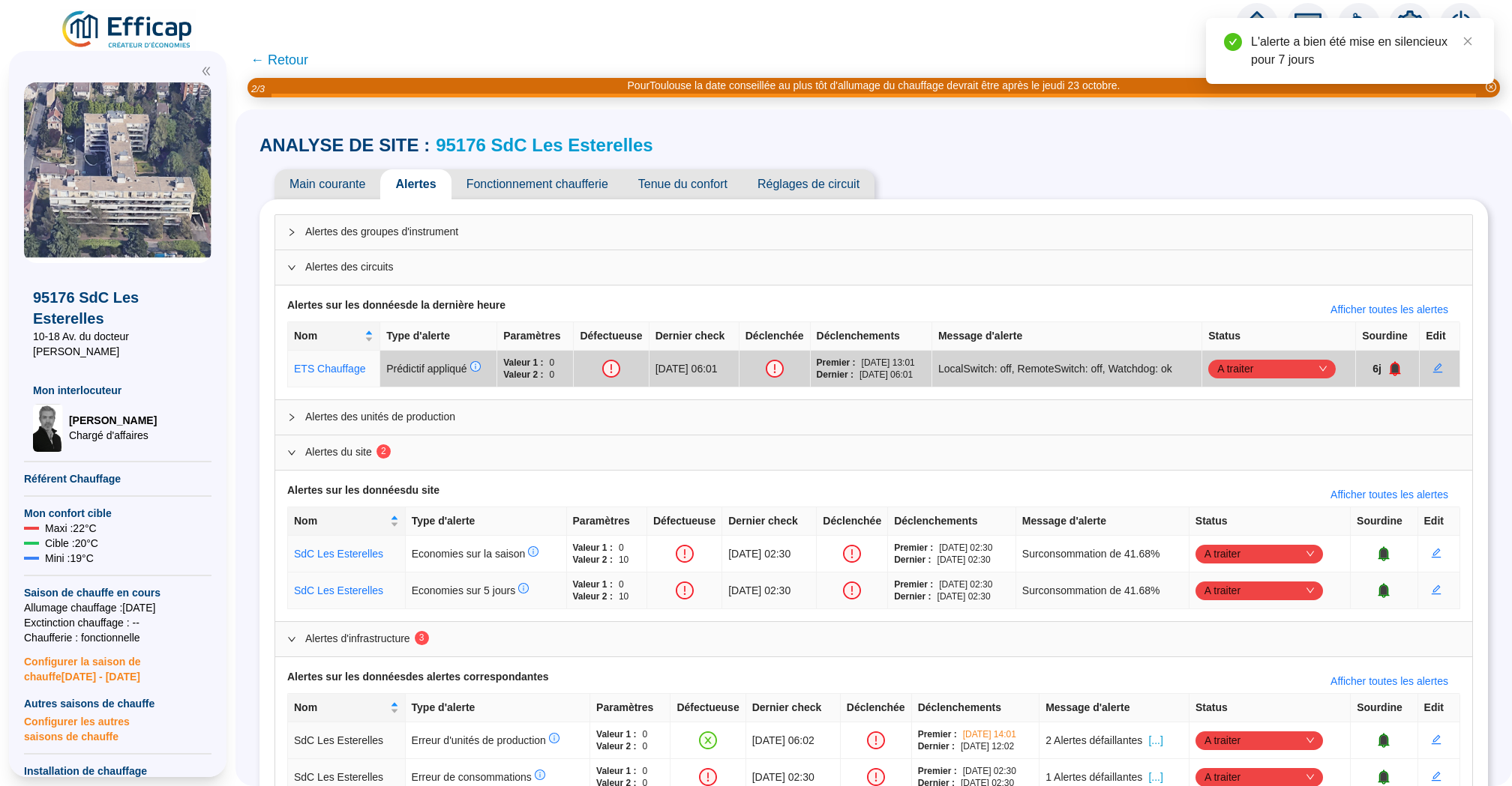
scroll to position [78, 0]
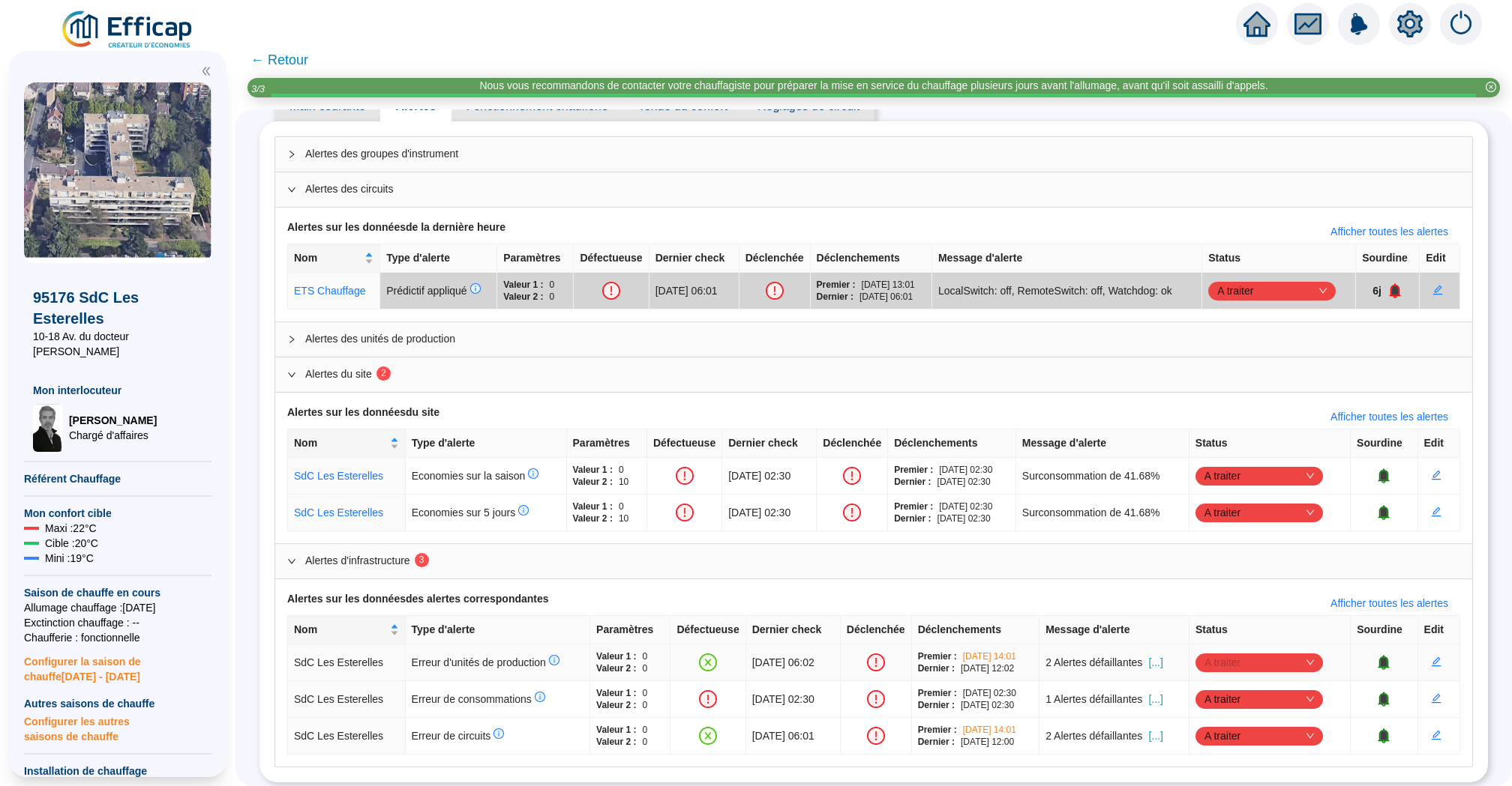
click at [1310, 660] on span "A traiter" at bounding box center [1258, 663] width 109 height 22
click at [1281, 726] on div "Traité" at bounding box center [1280, 734] width 104 height 16
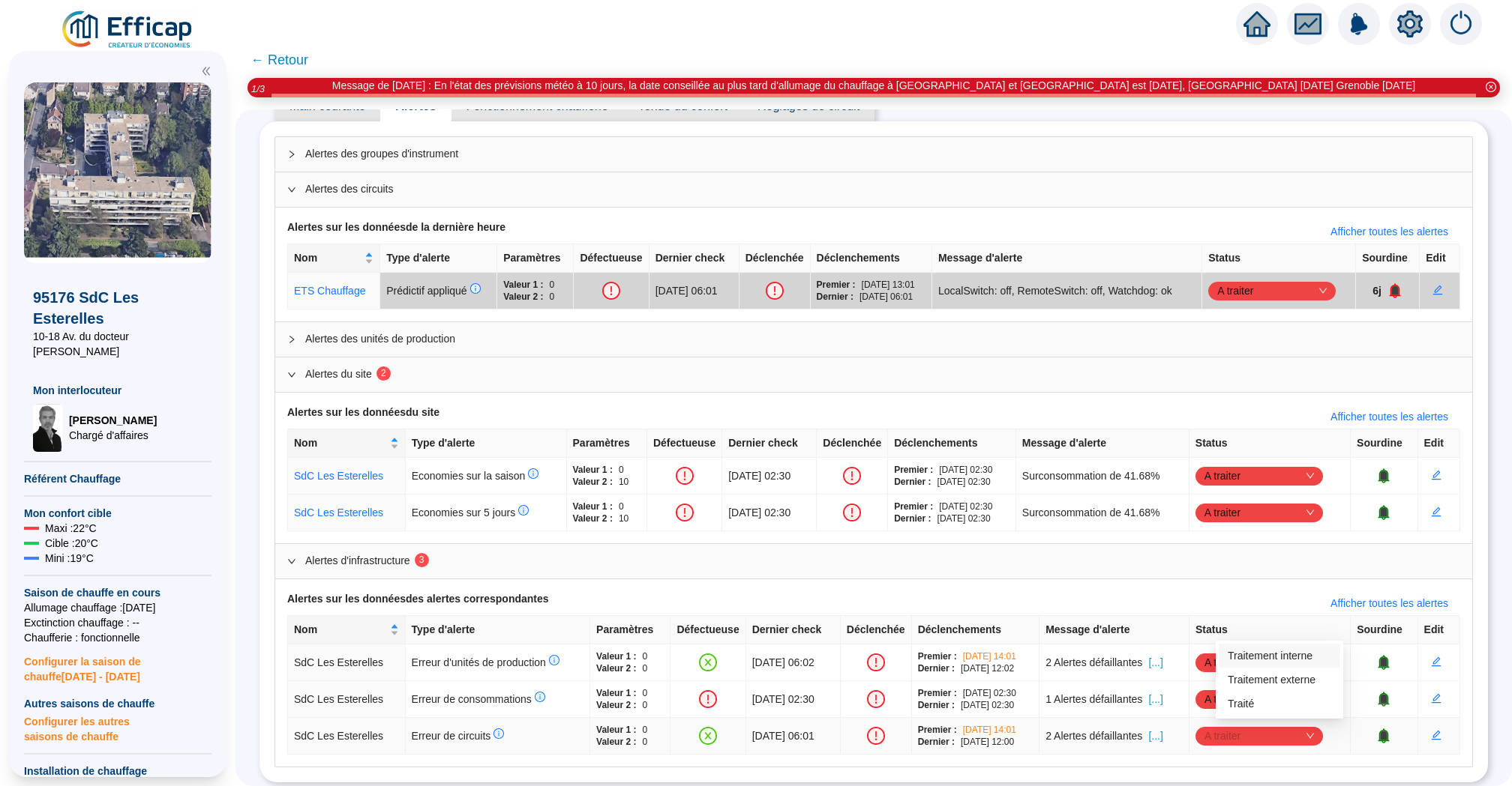
click at [1314, 730] on span "A traiter" at bounding box center [1258, 736] width 109 height 22
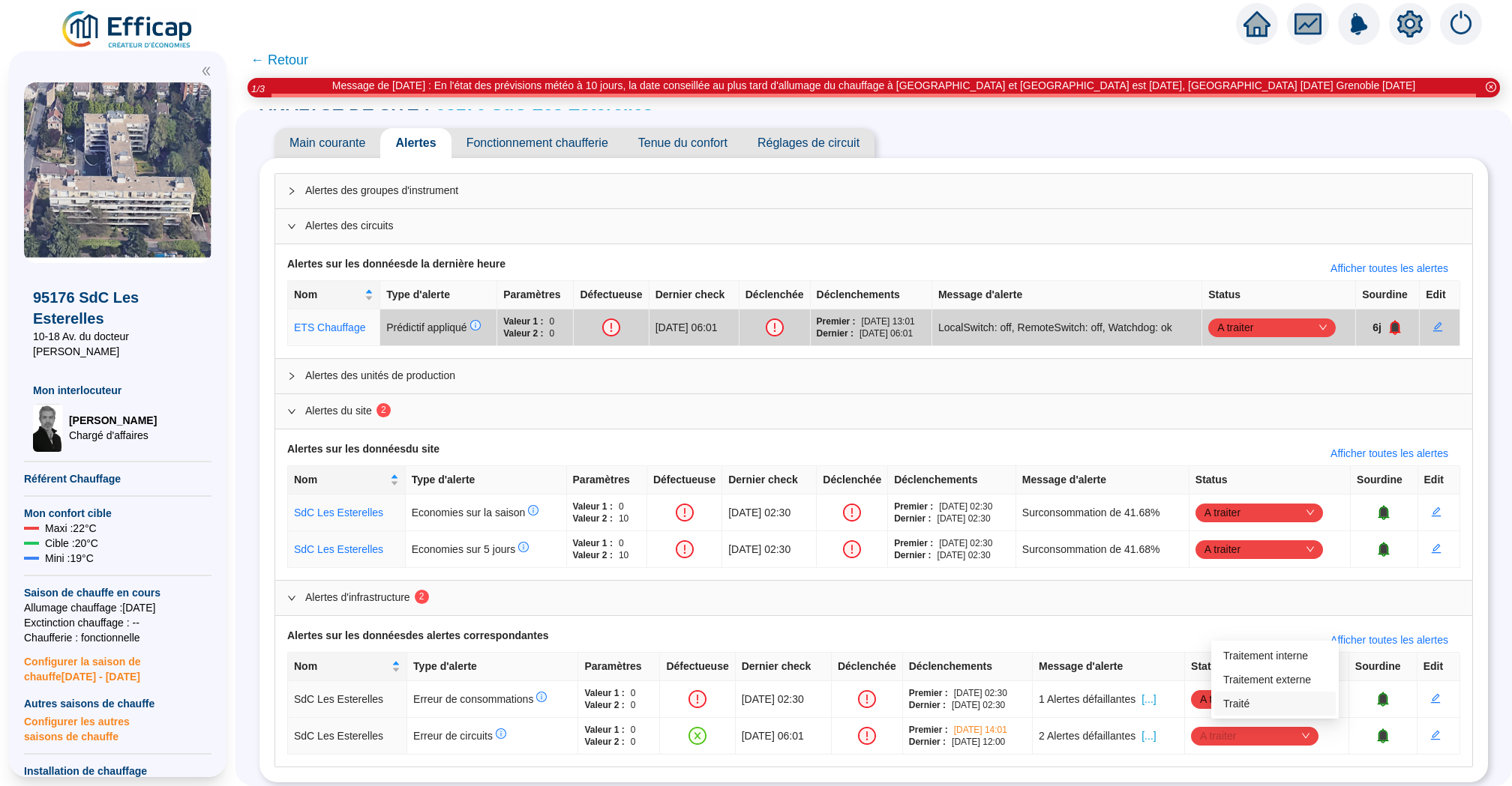
click at [1278, 704] on div "Traité" at bounding box center [1275, 703] width 104 height 16
drag, startPoint x: 1278, startPoint y: 704, endPoint x: 1171, endPoint y: 617, distance: 137.9
click at [1171, 617] on div "Alertes sur les données des alertes correspondantes Afficher toutes les alertes…" at bounding box center [874, 691] width 1197 height 151
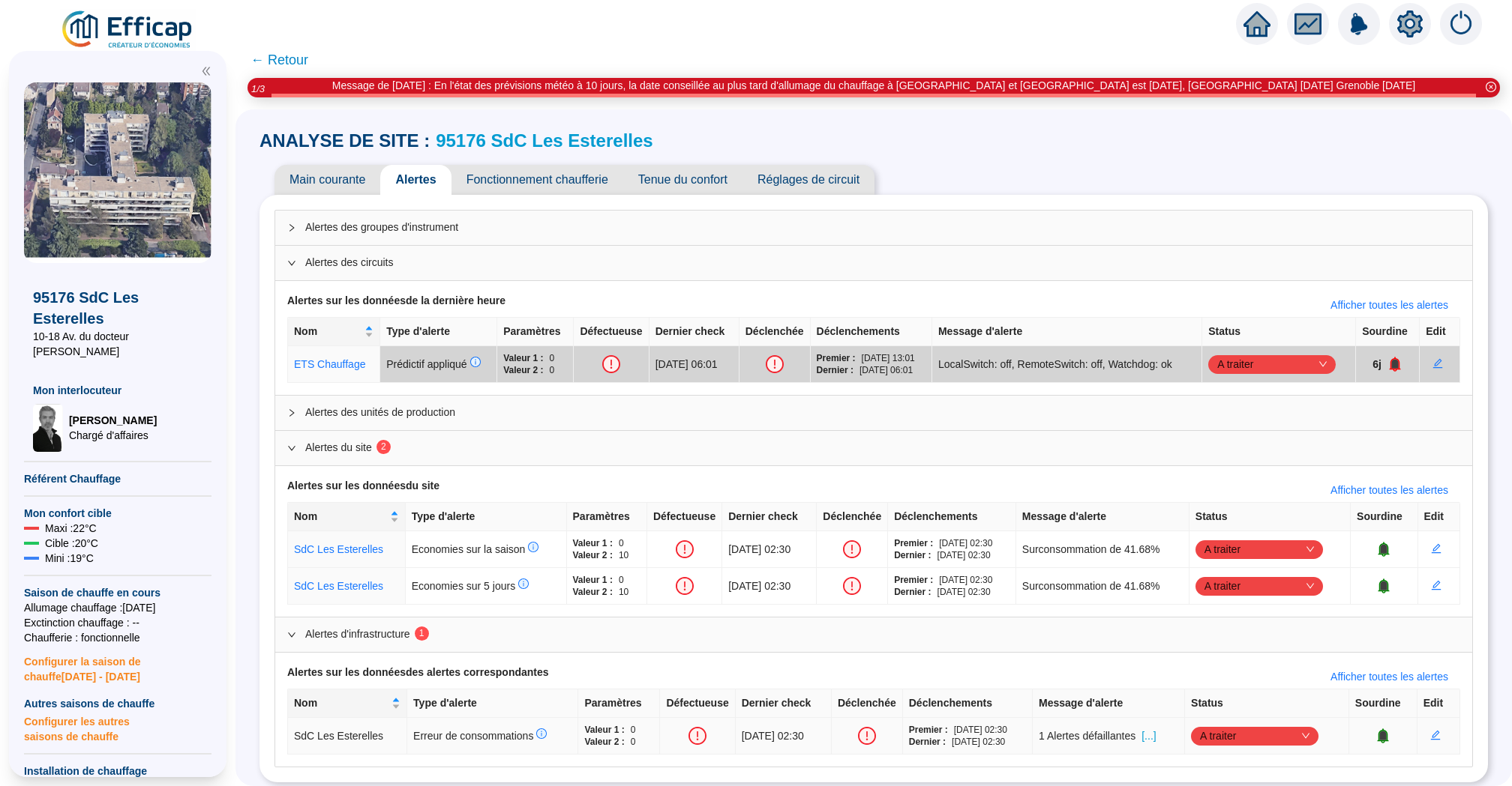
click at [1156, 731] on span "[...]" at bounding box center [1149, 736] width 15 height 16
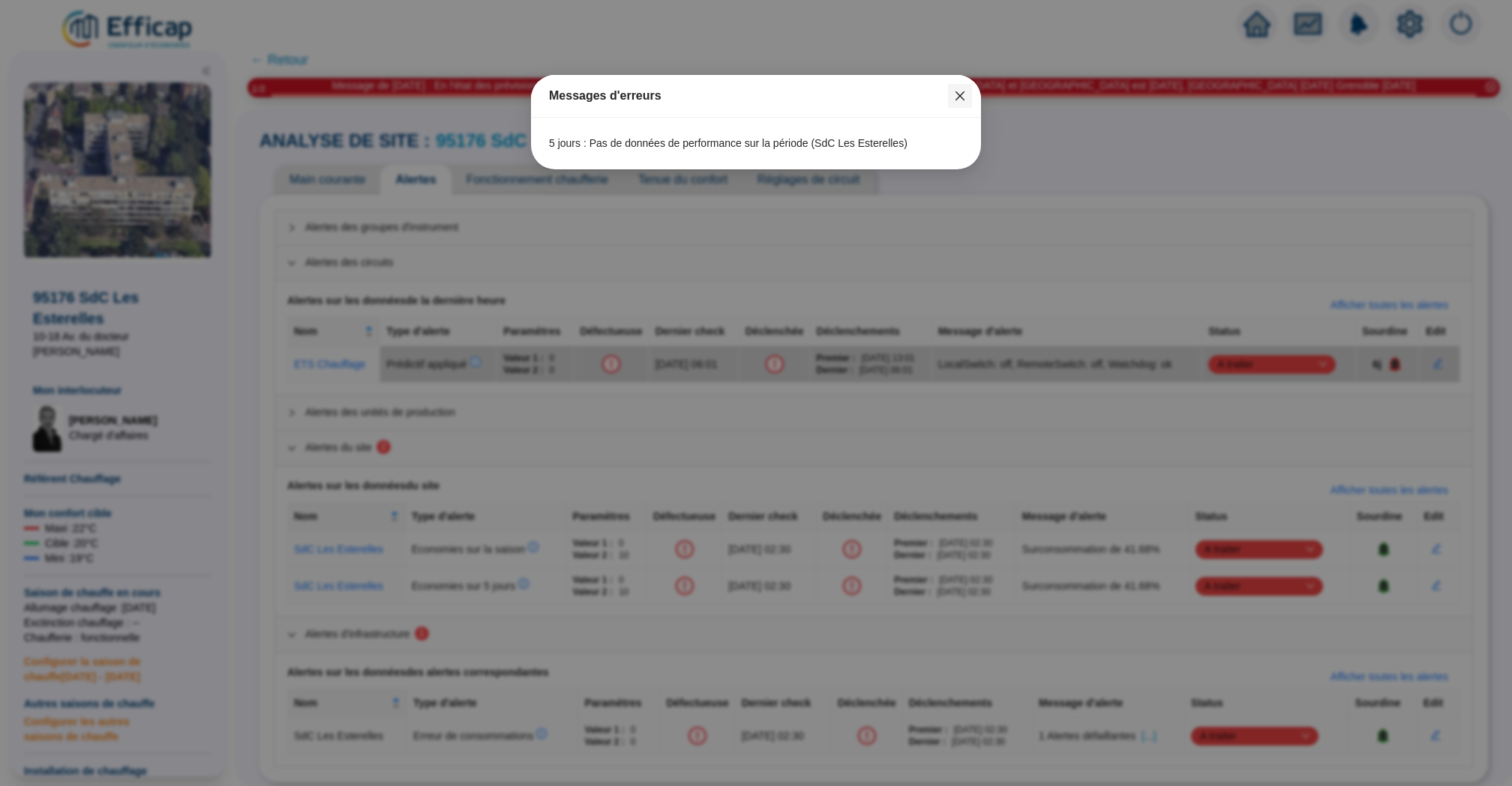
click at [955, 96] on icon "close" at bounding box center [960, 95] width 12 height 12
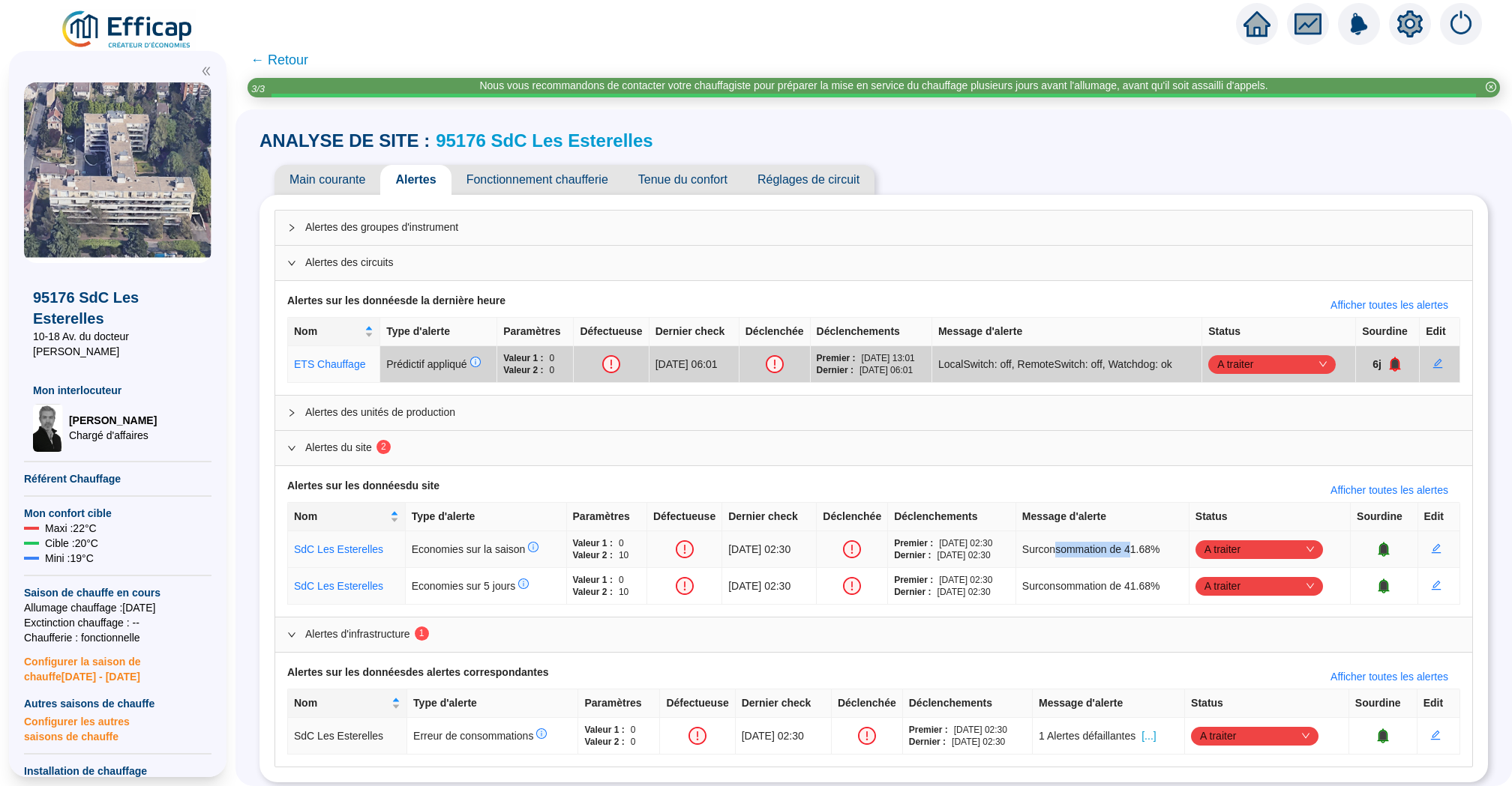
drag, startPoint x: 1161, startPoint y: 546, endPoint x: 1085, endPoint y: 546, distance: 76.0
click at [1085, 546] on span "Surconsommation de 41.68%" at bounding box center [1091, 549] width 138 height 16
click at [503, 139] on link "95176 SdC Les Esterelles" at bounding box center [544, 140] width 218 height 20
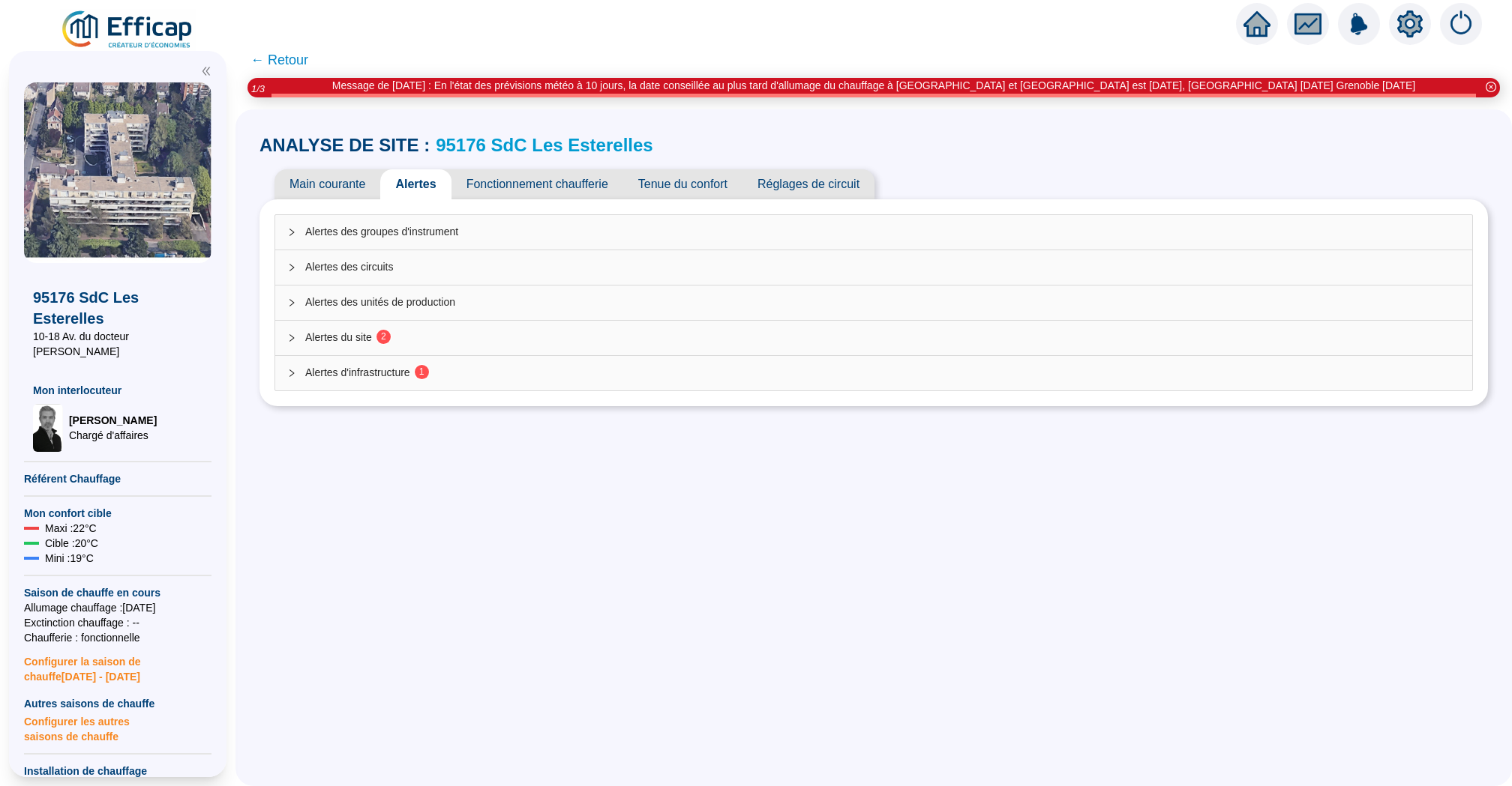
click at [560, 341] on span "Alertes du site 2" at bounding box center [882, 337] width 1155 height 16
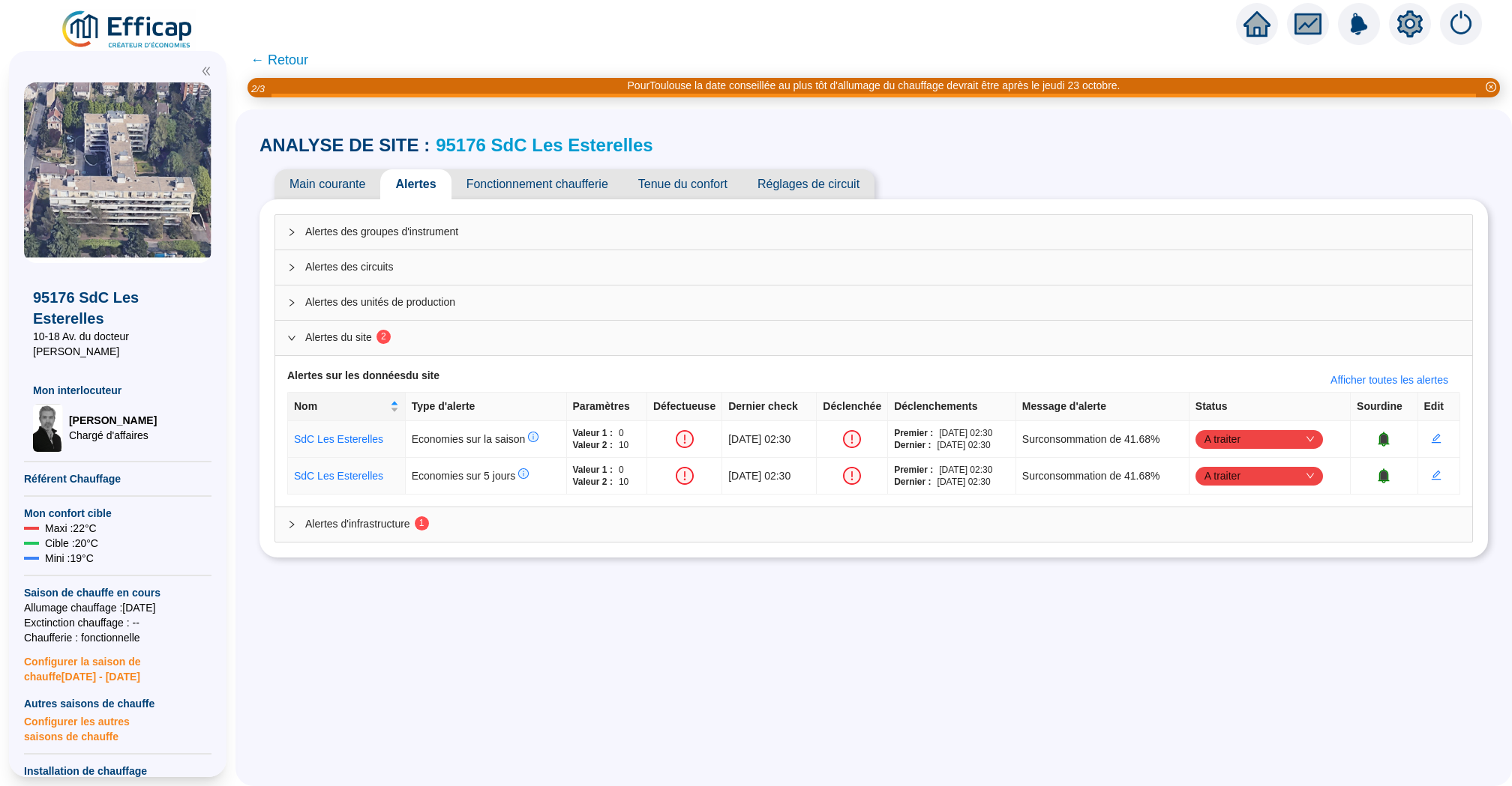
click at [995, 517] on span "Alertes d'infrastructure 1" at bounding box center [882, 524] width 1155 height 16
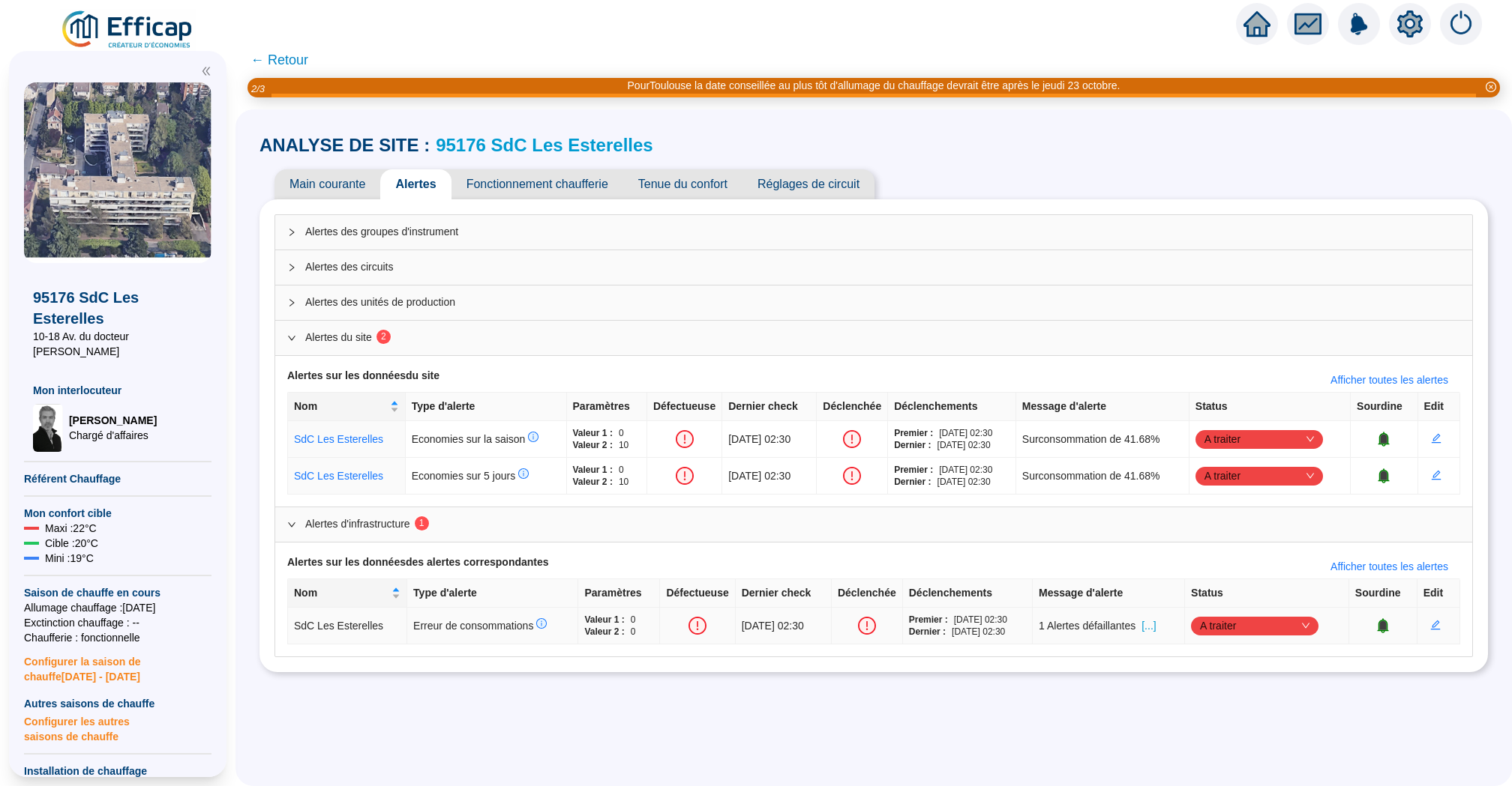
click at [1310, 622] on span "A traiter" at bounding box center [1254, 626] width 109 height 22
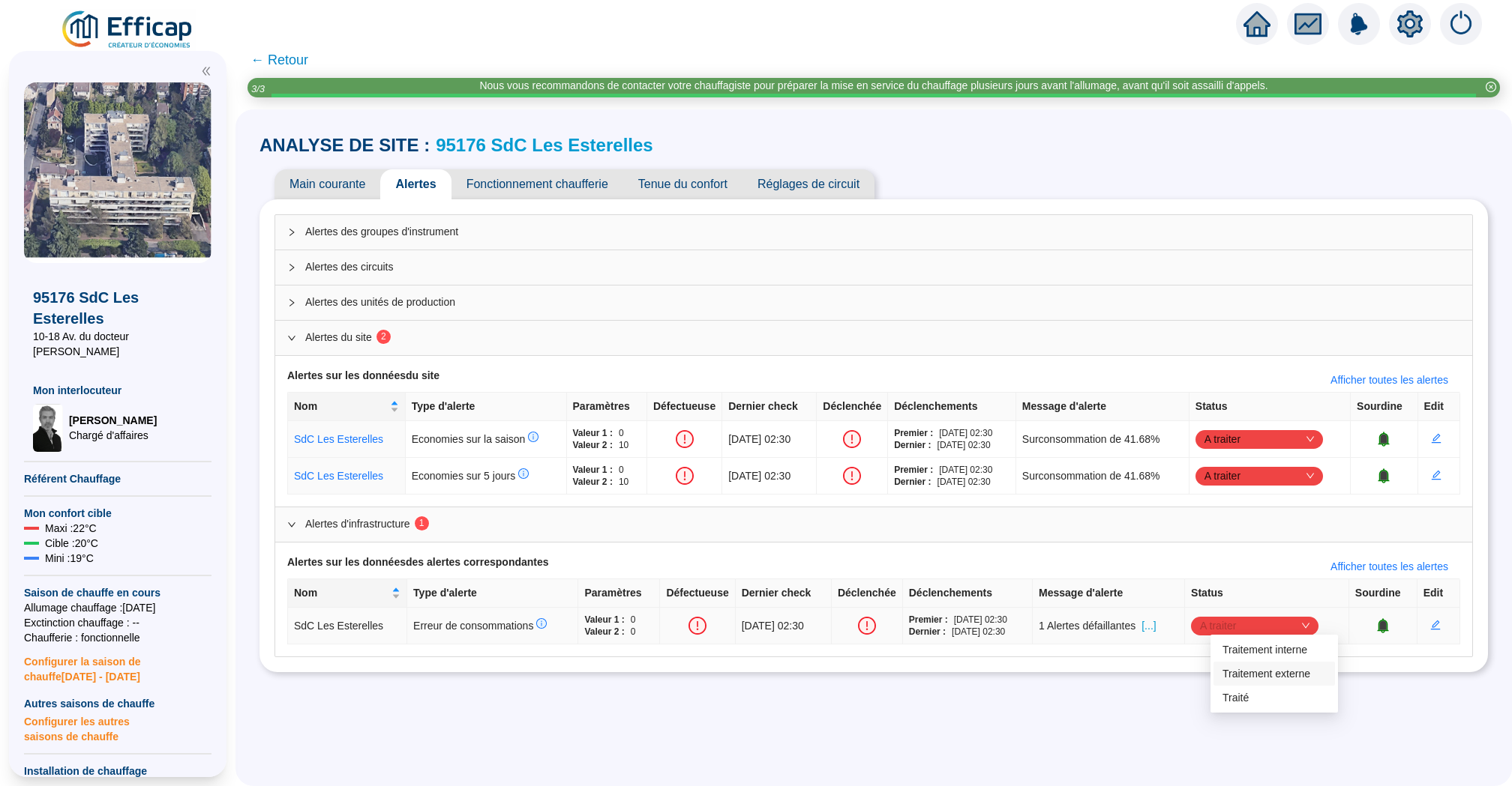
click at [1263, 672] on div "Traitement externe" at bounding box center [1274, 674] width 104 height 16
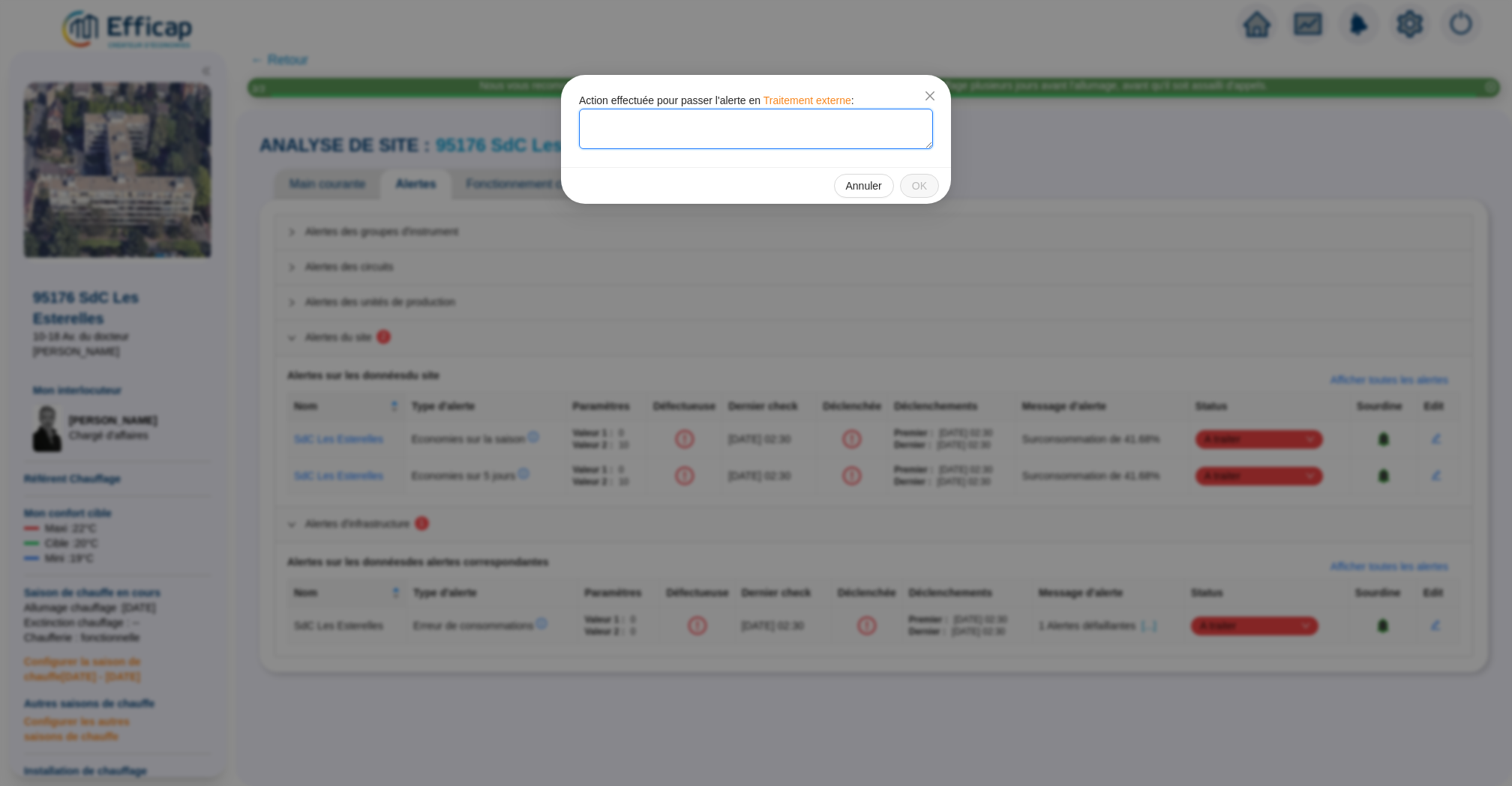
click at [685, 120] on textarea at bounding box center [755, 129] width 354 height 40
type textarea "Demande d'identifiant compteur faite auprès du client. En attente de ses retours"
click at [924, 185] on span "OK" at bounding box center [920, 185] width 15 height 16
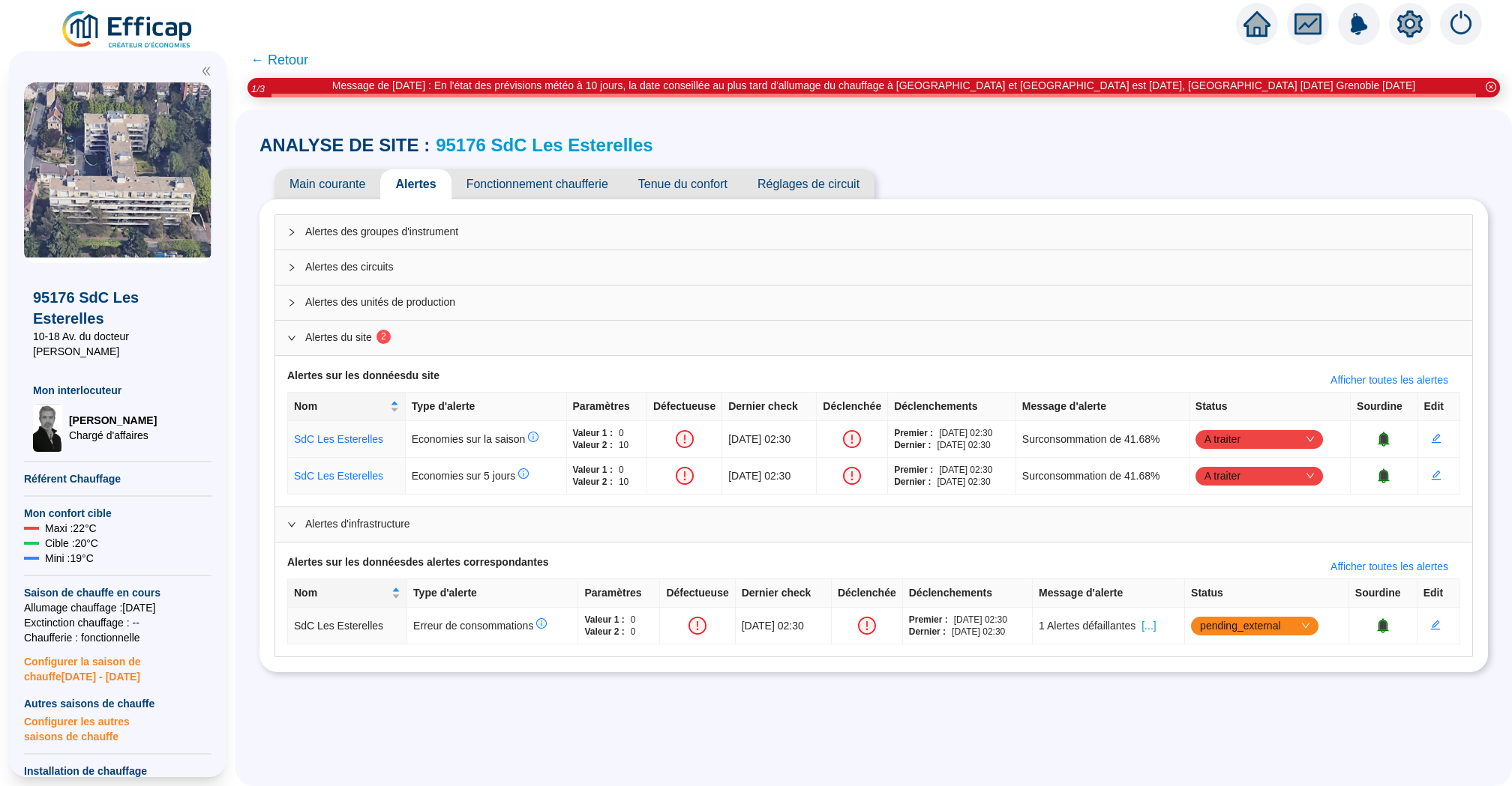
click at [349, 173] on span "Main courante" at bounding box center [327, 185] width 106 height 30
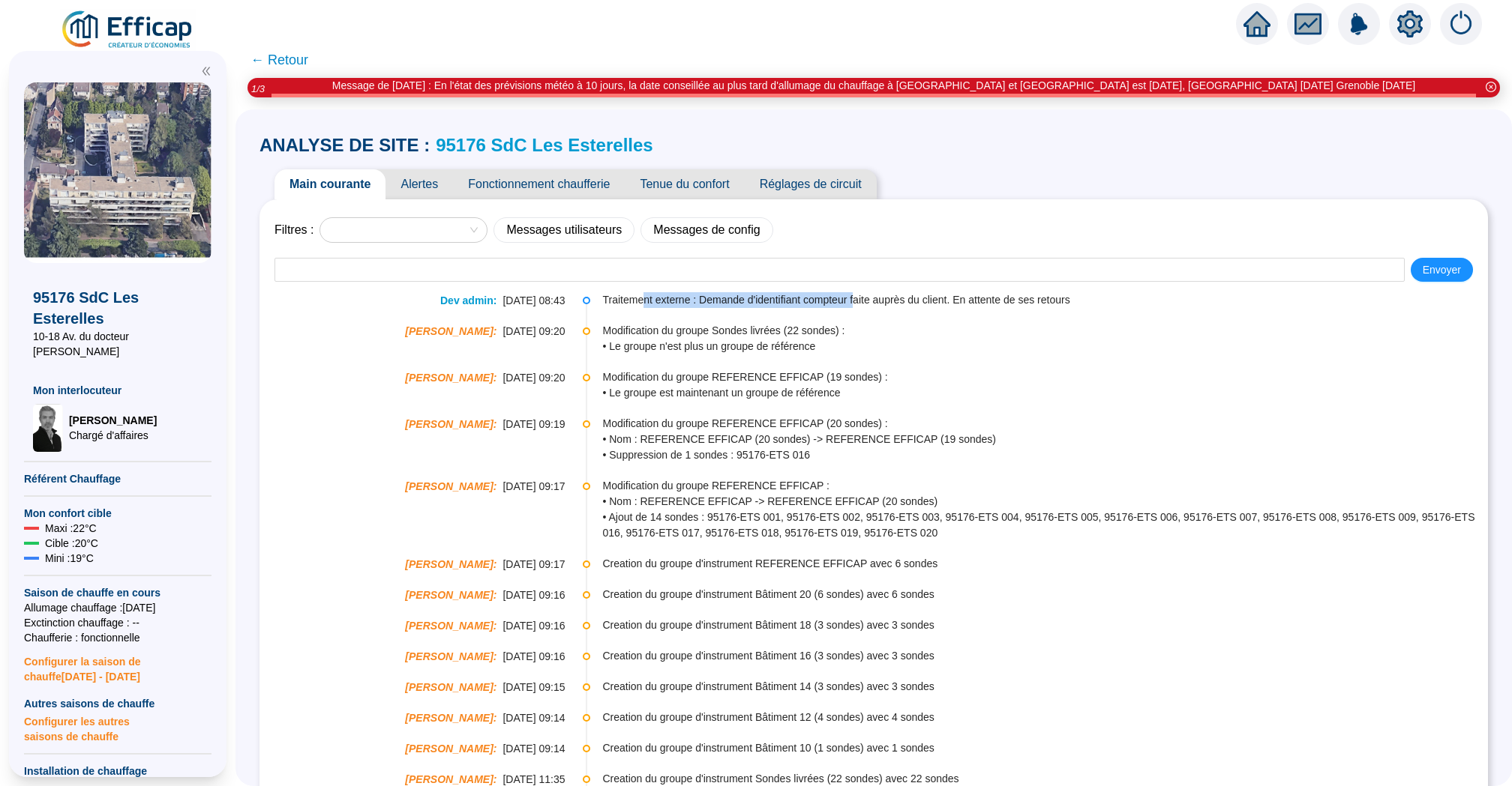
drag, startPoint x: 671, startPoint y: 294, endPoint x: 888, endPoint y: 310, distance: 217.6
click at [867, 306] on span "Traitement externe : Demande d'identifiant compteur faite auprès du client. En …" at bounding box center [1044, 299] width 885 height 16
click at [296, 60] on span "← Retour" at bounding box center [279, 60] width 58 height 21
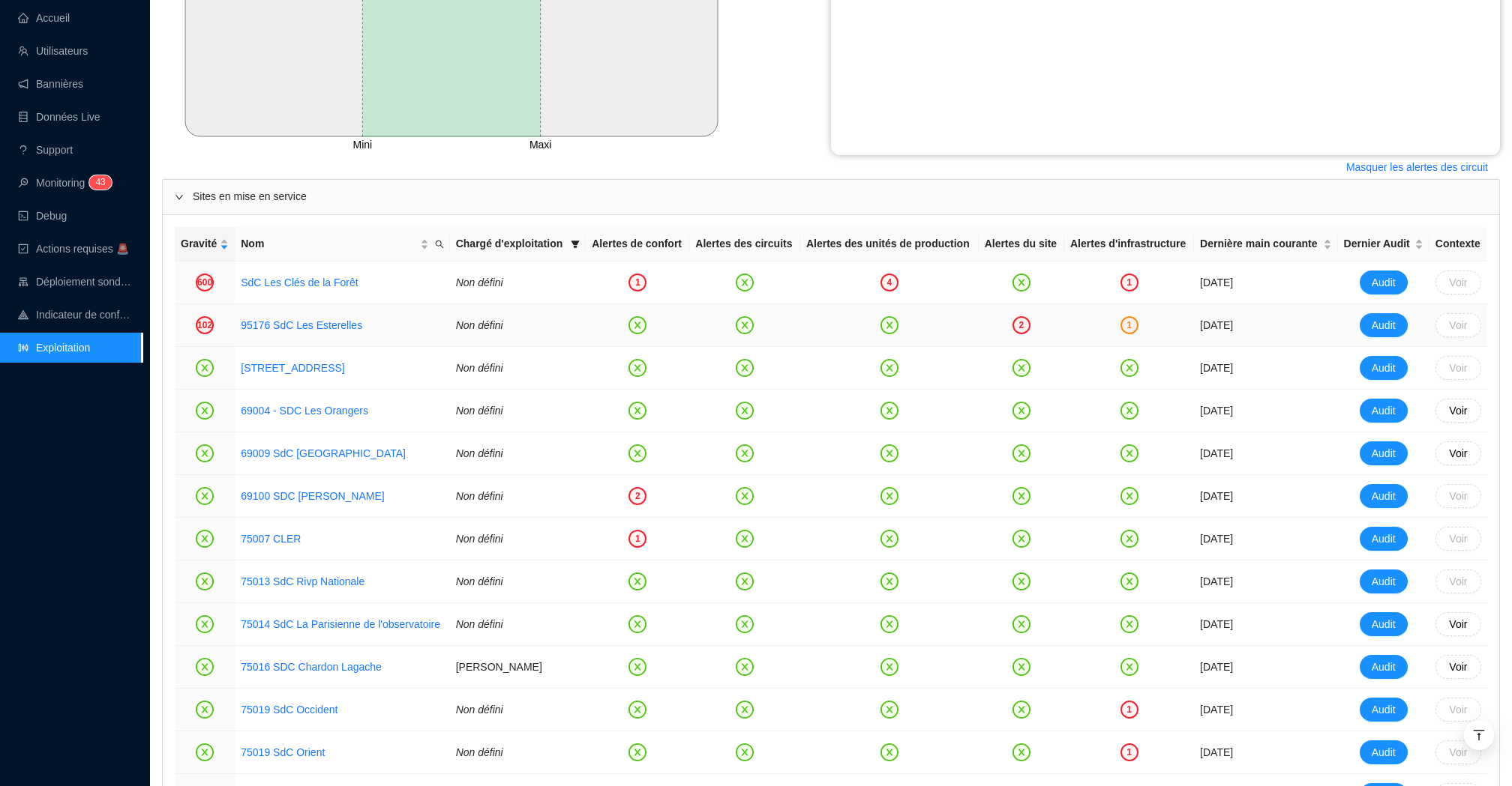
scroll to position [465, 0]
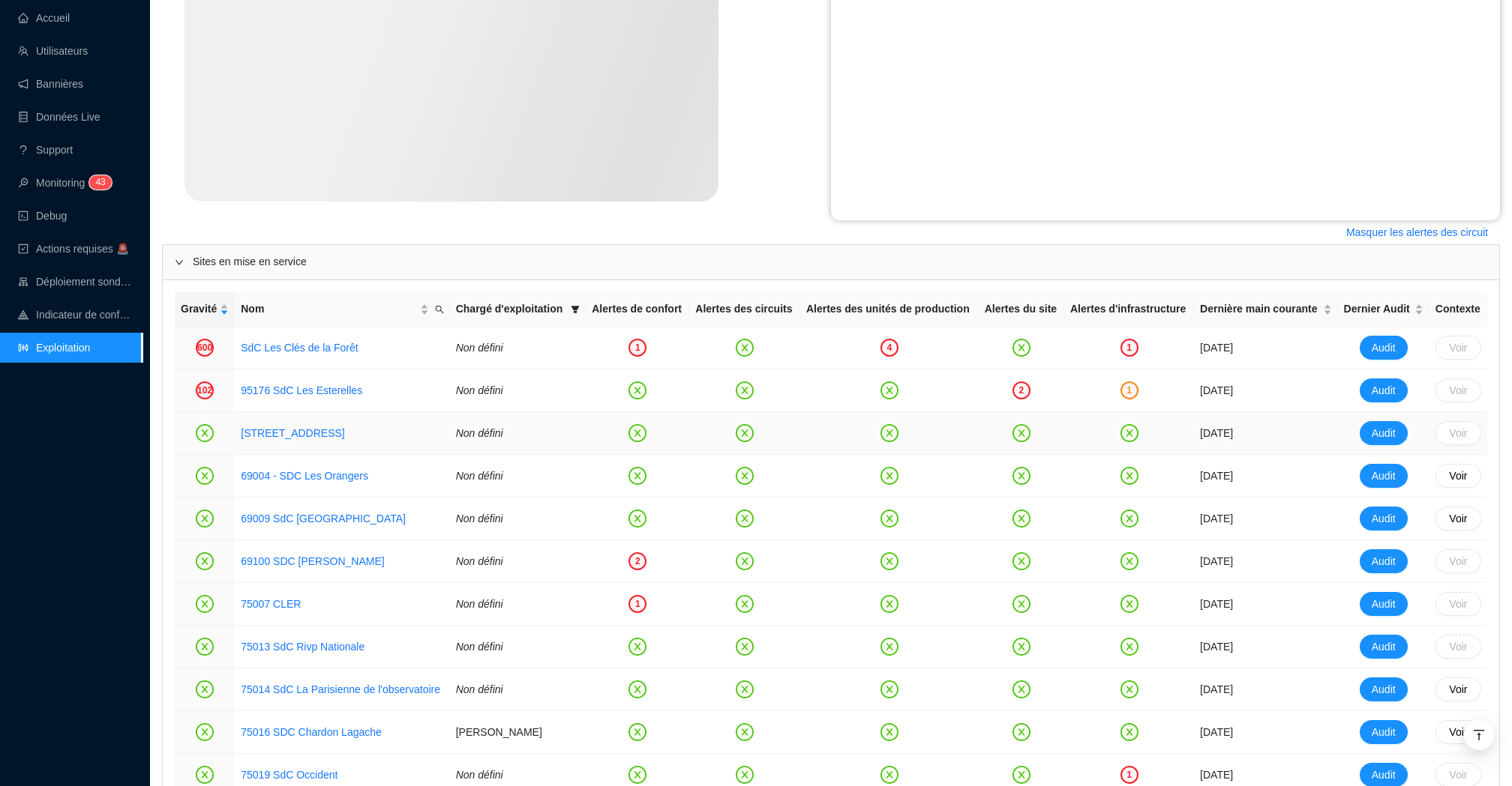
scroll to position [466, 0]
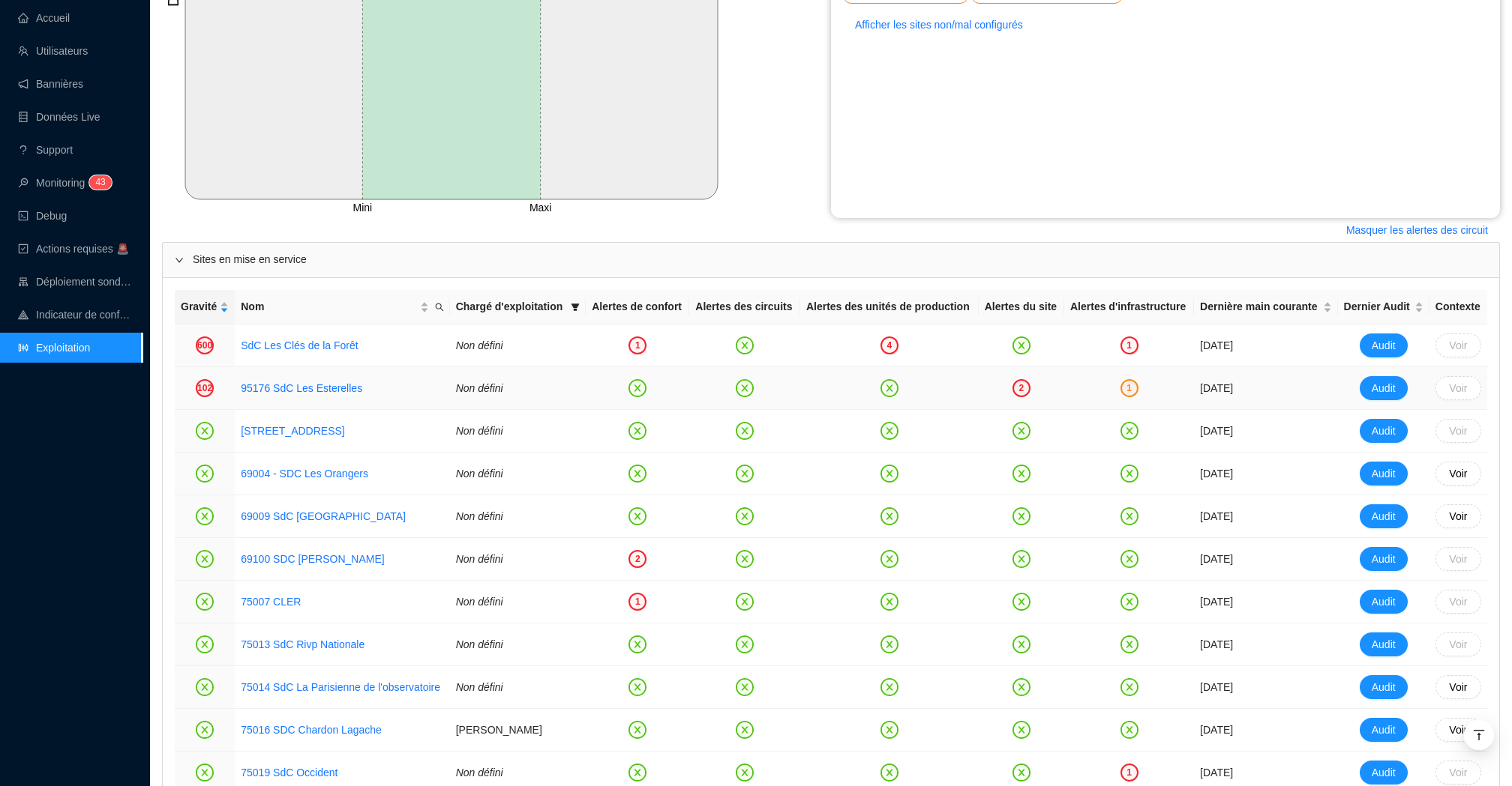
click at [1026, 398] on div "2" at bounding box center [1021, 388] width 18 height 18
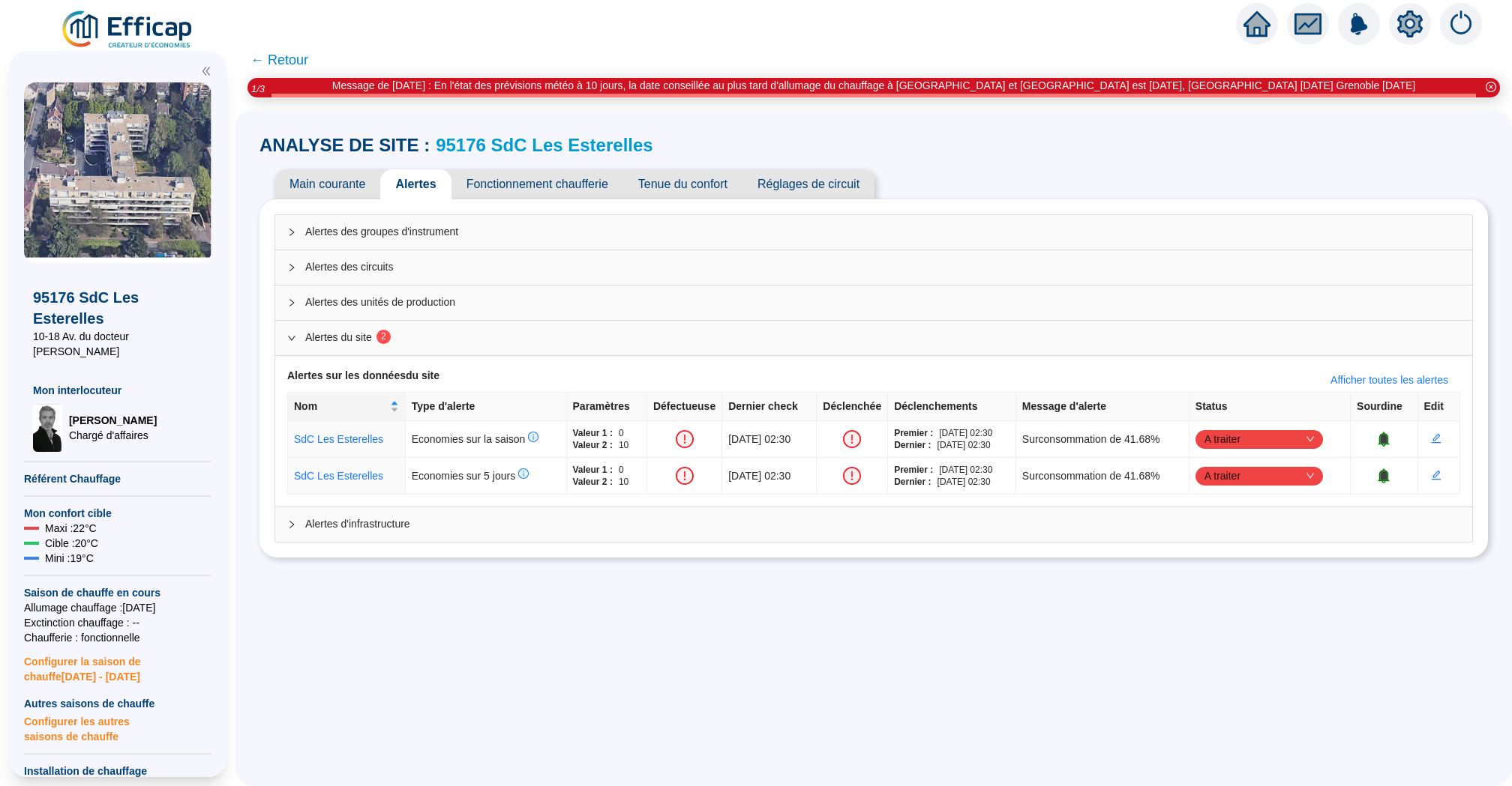
click at [280, 76] on span "← Retour" at bounding box center [874, 60] width 1277 height 36
click at [283, 57] on span "← Retour" at bounding box center [279, 60] width 58 height 21
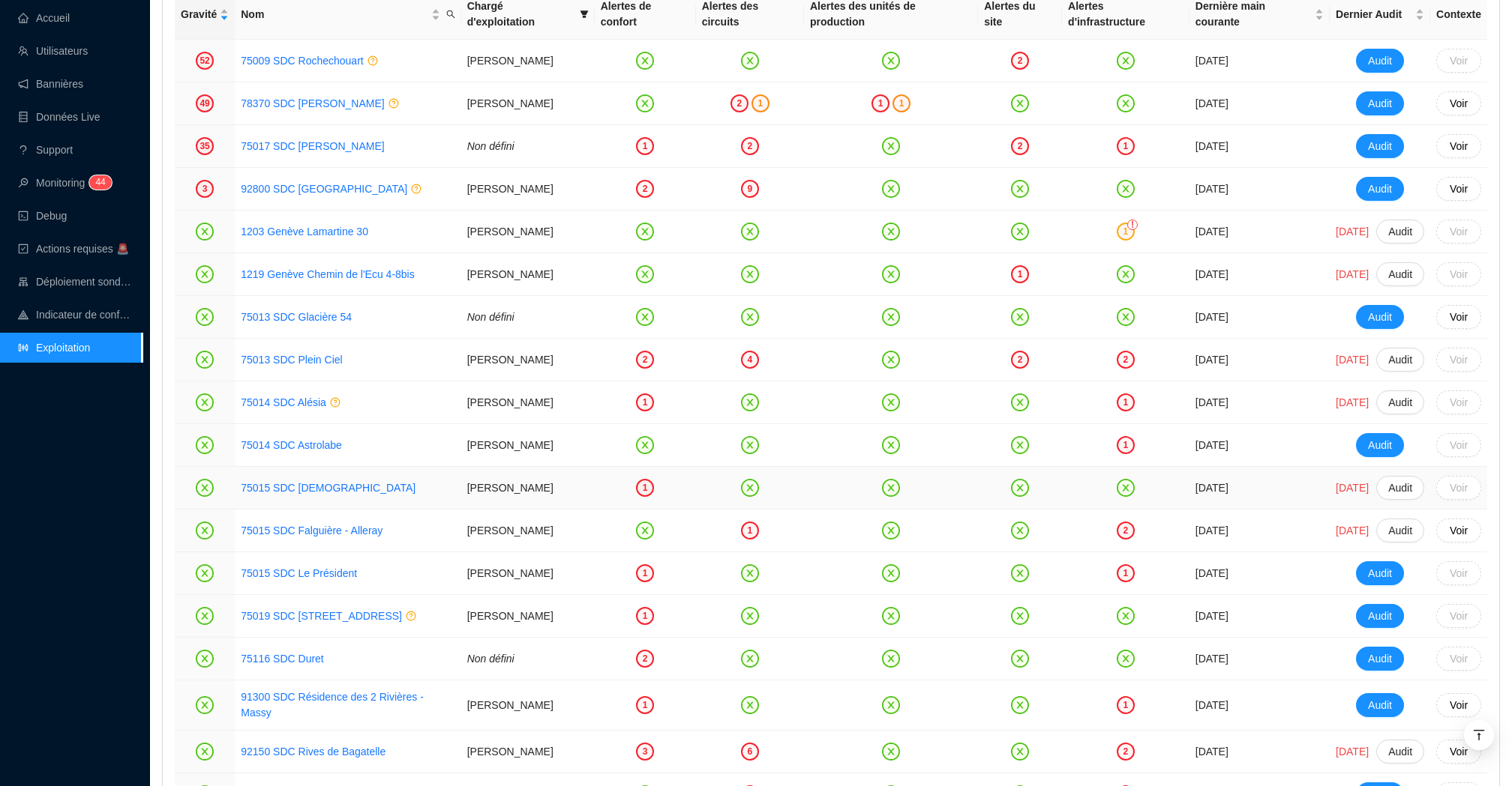
scroll to position [1841, 0]
click at [354, 152] on link "75017 SDC [PERSON_NAME]" at bounding box center [312, 145] width 143 height 12
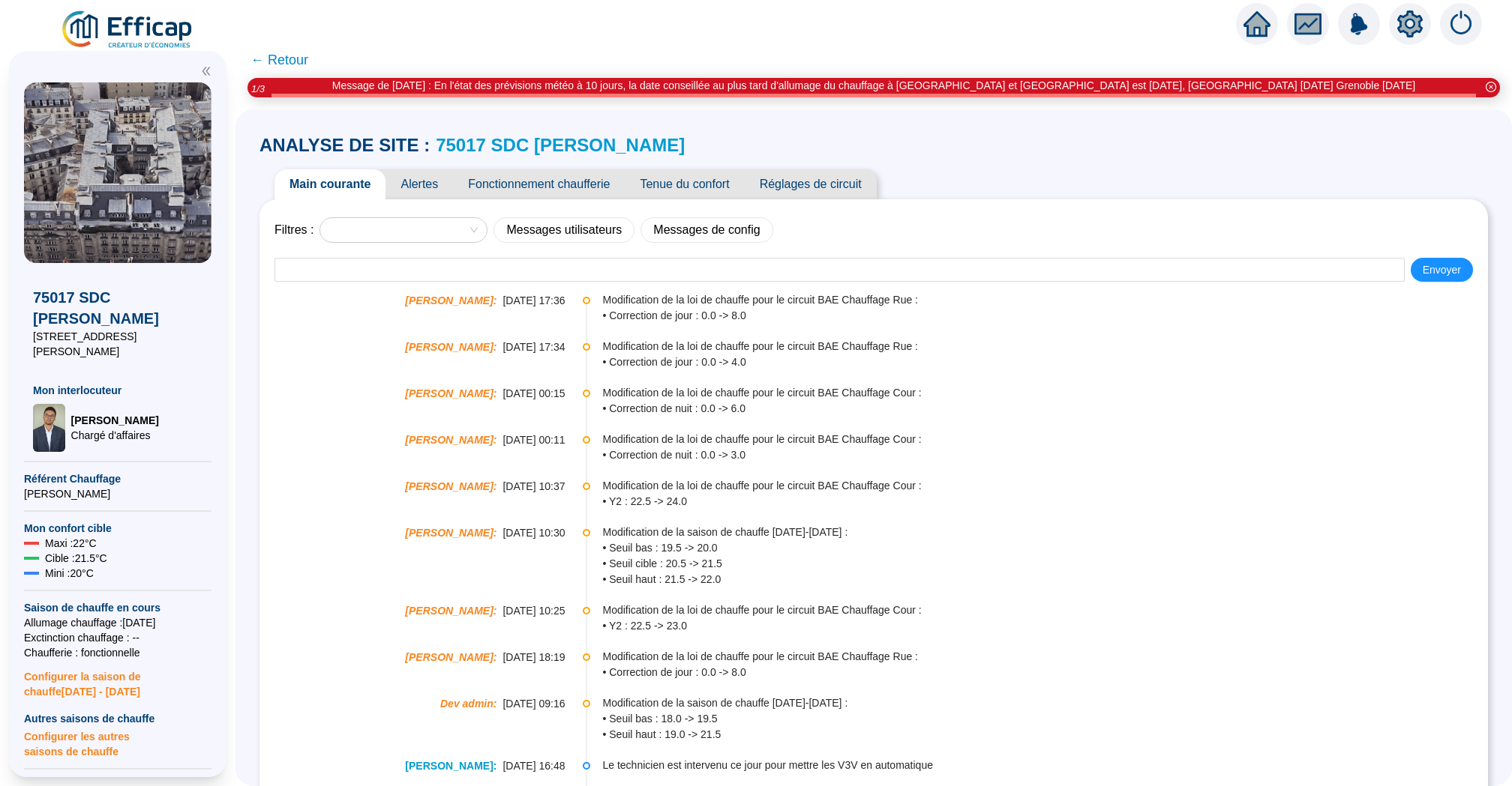
click at [676, 182] on span "Tenue du confort" at bounding box center [684, 185] width 119 height 30
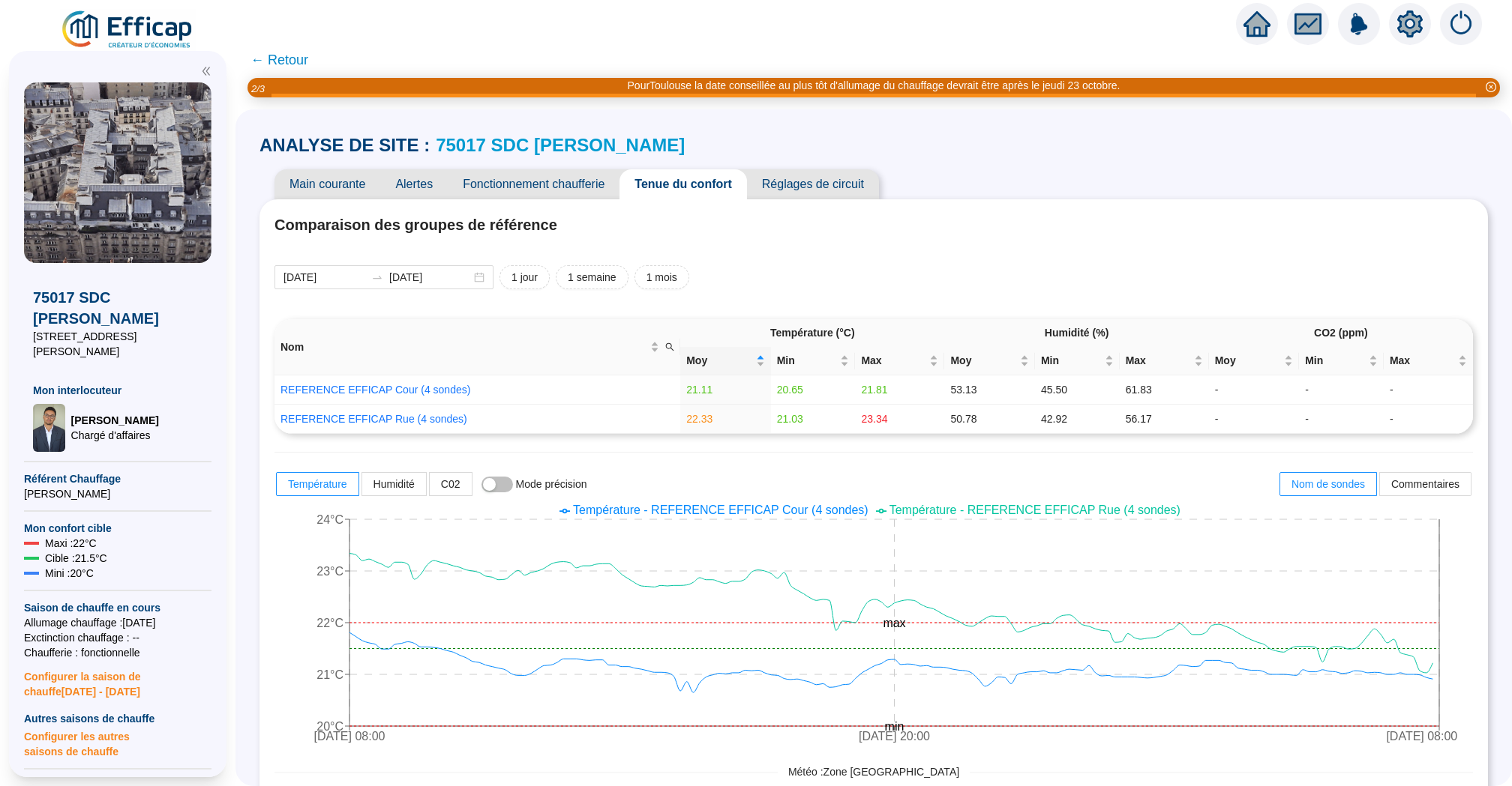
click at [327, 186] on span "Main courante" at bounding box center [327, 185] width 106 height 30
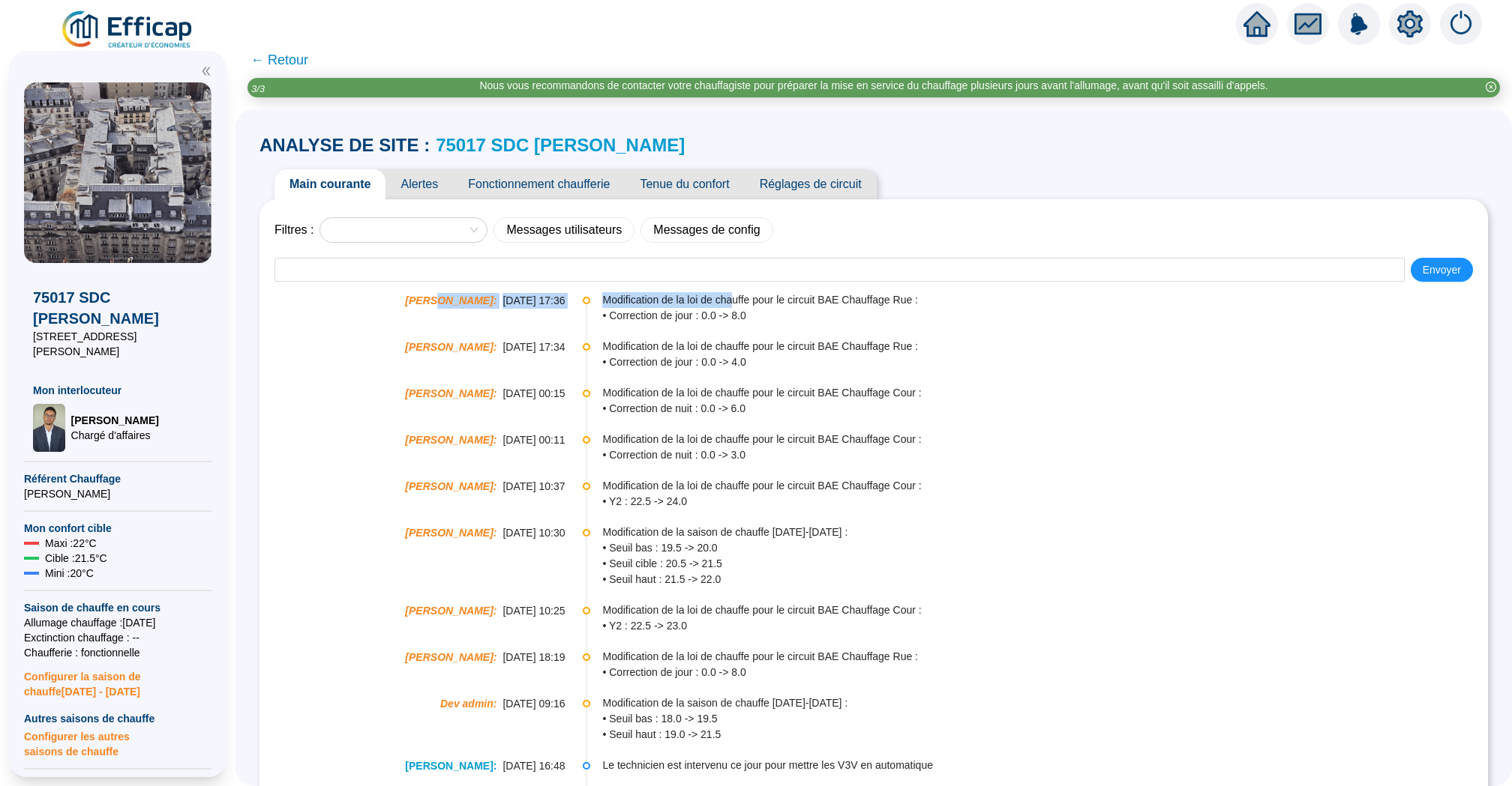
drag, startPoint x: 416, startPoint y: 304, endPoint x: 737, endPoint y: 304, distance: 321.0
click at [737, 304] on li "Youssef JANAH : 10-10-2025 17:36 Modification de la loi de chauffe pour le circ…" at bounding box center [874, 320] width 1199 height 47
drag, startPoint x: 640, startPoint y: 309, endPoint x: 705, endPoint y: 309, distance: 65.0
click at [705, 309] on span "• Correction de jour : 0.0 -> 8.0" at bounding box center [1044, 316] width 885 height 16
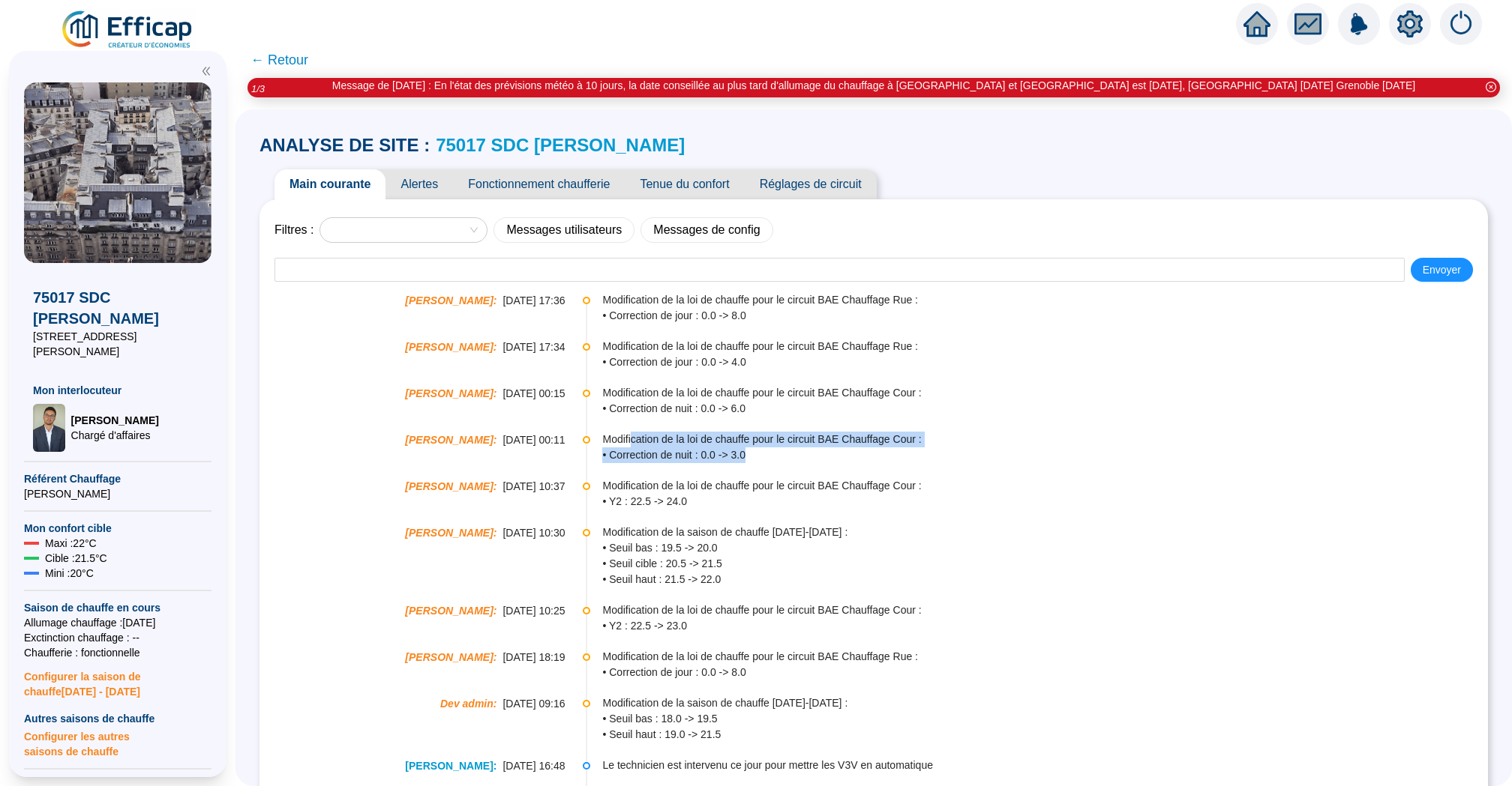
drag, startPoint x: 634, startPoint y: 435, endPoint x: 748, endPoint y: 454, distance: 115.6
click at [749, 454] on div "Modification de la loi de chauffe pour le circuit BAE Chauffage Cour : • Correc…" at bounding box center [1044, 447] width 885 height 31
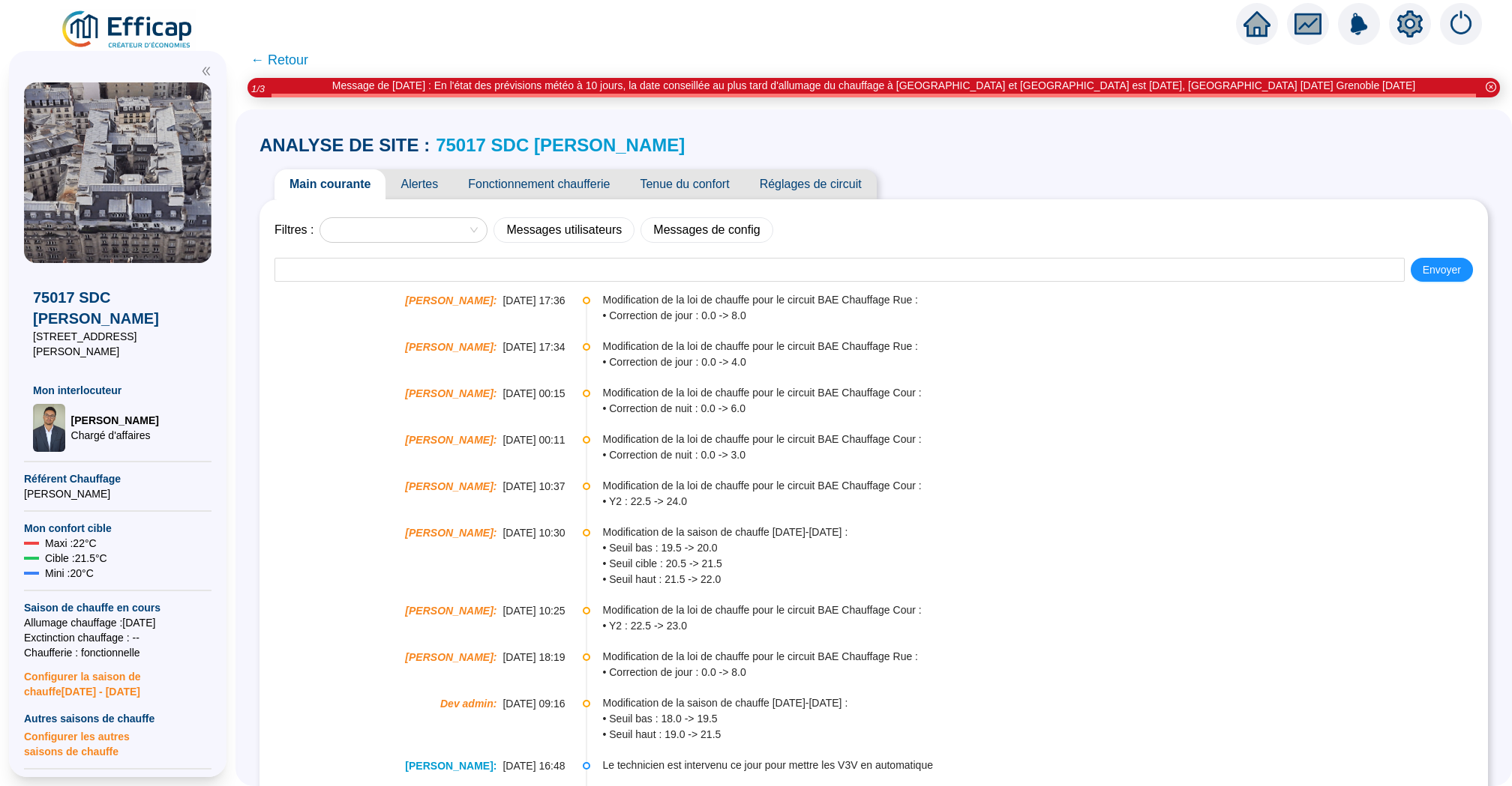
click at [752, 480] on span "Modification de la loi de chauffe pour le circuit BAE Chauffage Cour :" at bounding box center [1044, 486] width 885 height 16
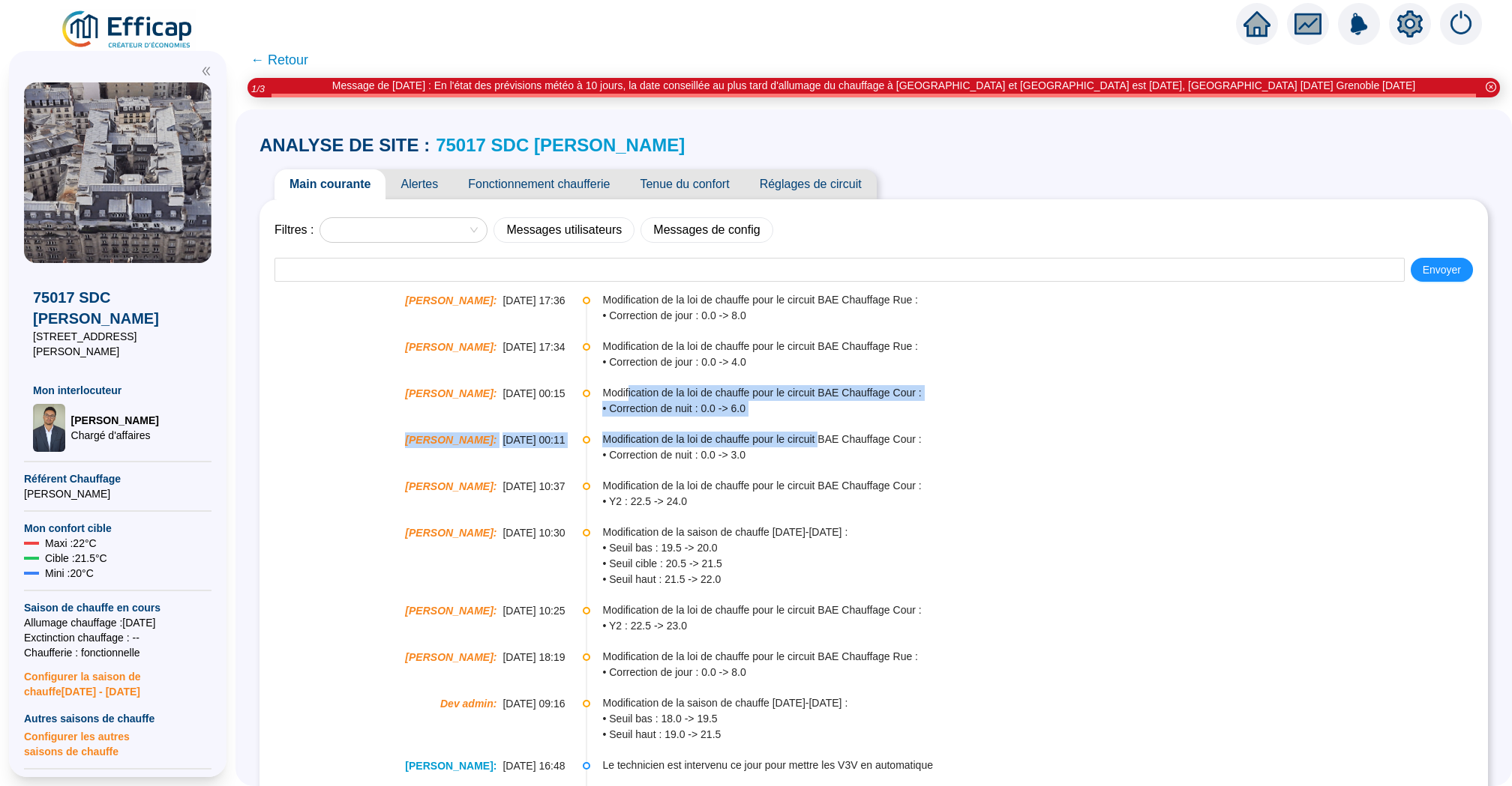
drag, startPoint x: 829, startPoint y: 439, endPoint x: 631, endPoint y: 393, distance: 203.3
click at [702, 403] on span "• Correction de nuit : 0.0 -> 6.0" at bounding box center [1044, 409] width 885 height 16
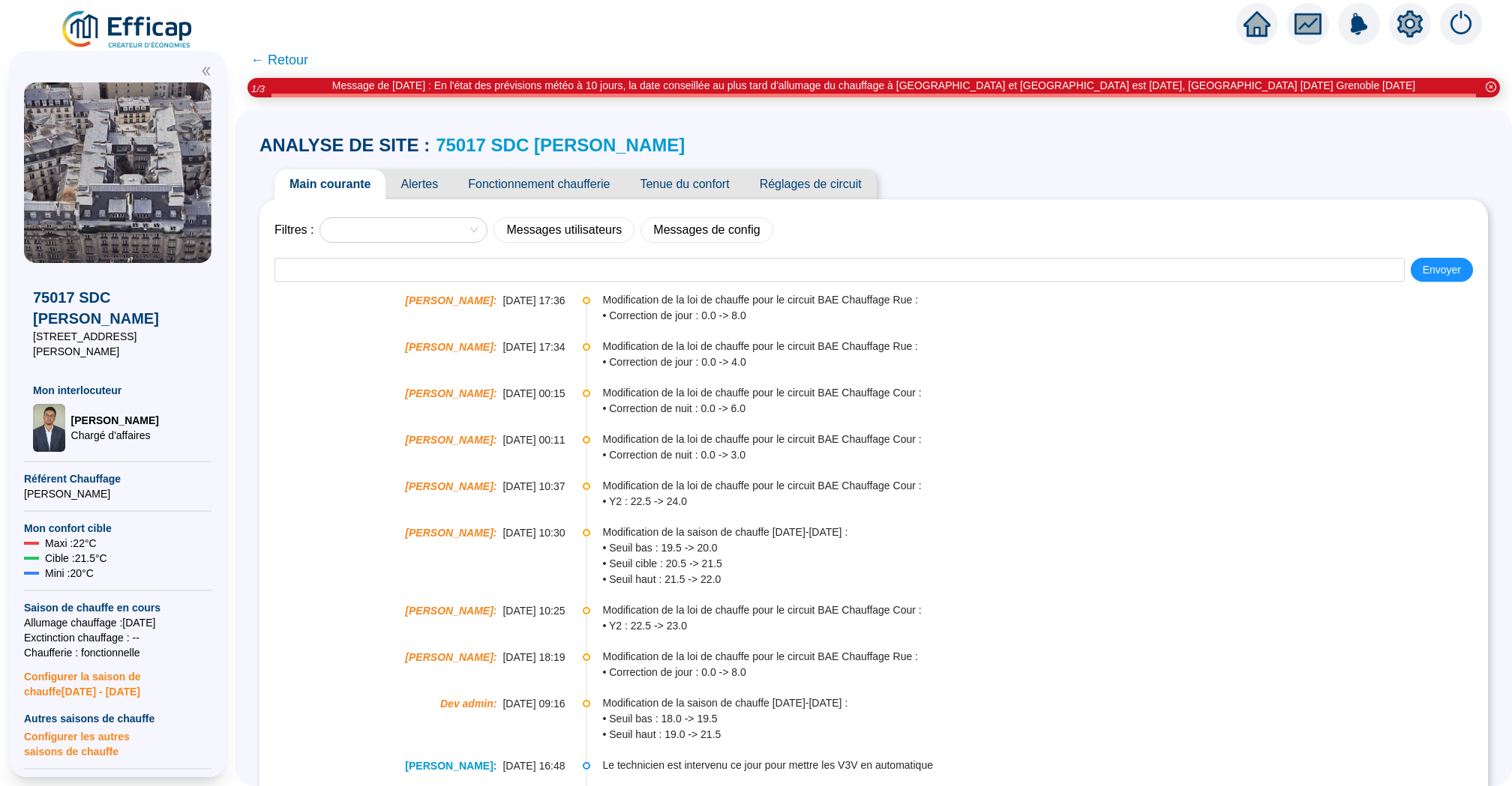
drag, startPoint x: 649, startPoint y: 301, endPoint x: 696, endPoint y: 357, distance: 73.1
click at [696, 357] on span "• Correction de jour : 0.0 -> 4.0" at bounding box center [1044, 362] width 885 height 16
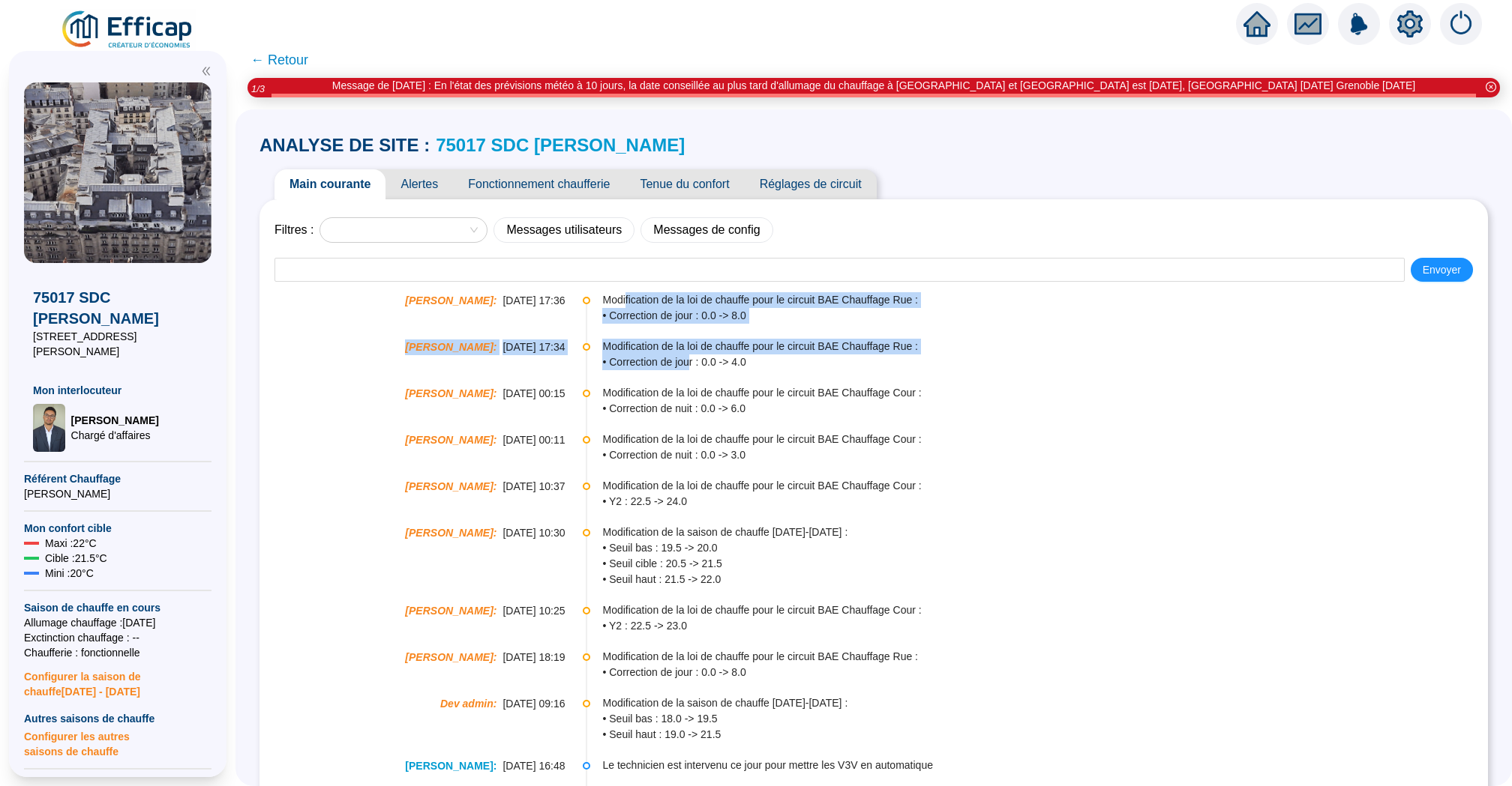
drag, startPoint x: 690, startPoint y: 360, endPoint x: 627, endPoint y: 300, distance: 87.0
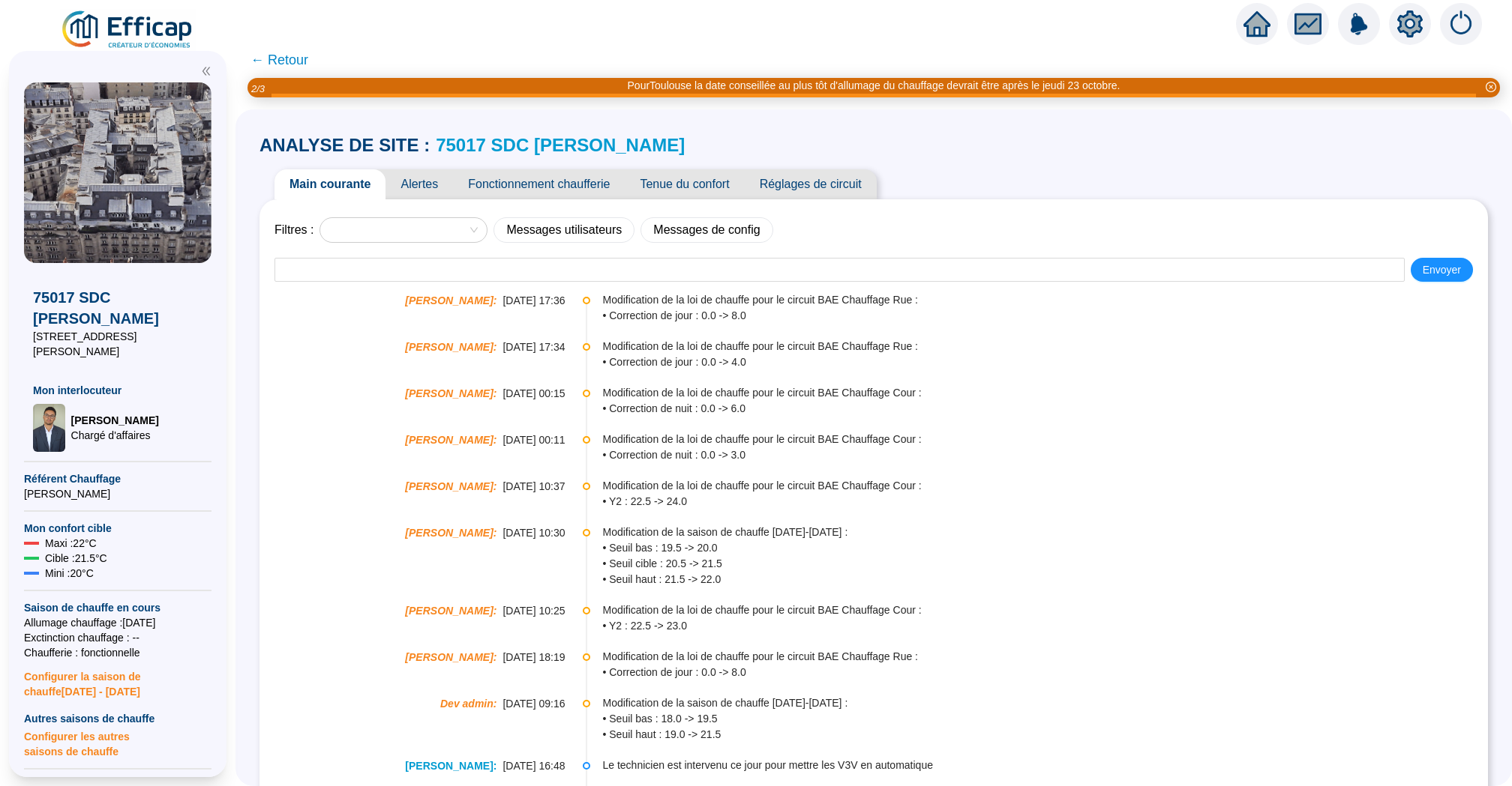
click at [789, 190] on span "Réglages de circuit" at bounding box center [811, 185] width 132 height 30
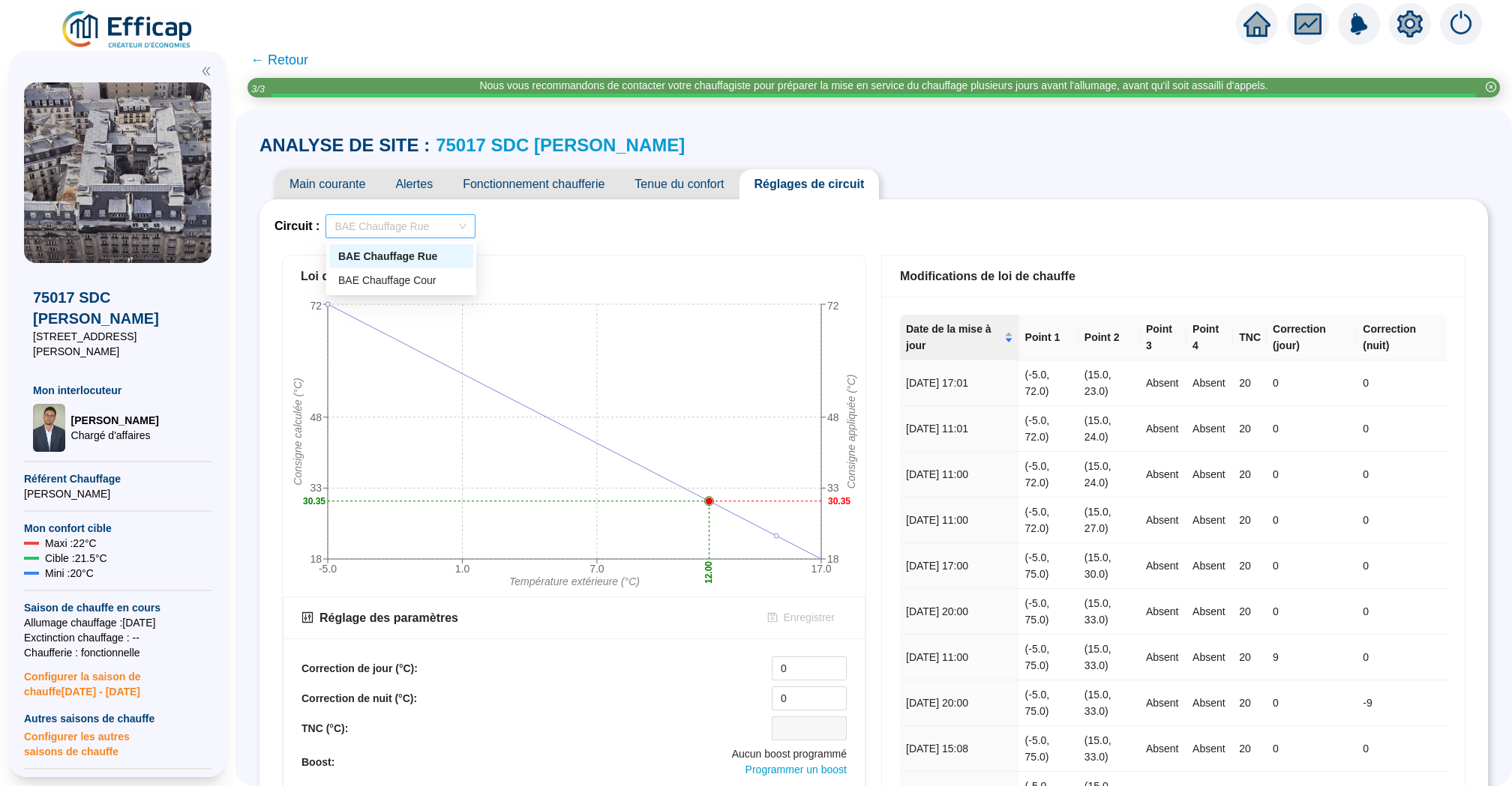
click at [433, 227] on span "BAE Chauffage Rue" at bounding box center [401, 226] width 132 height 22
click at [434, 283] on div "BAE Chauffage Cour" at bounding box center [401, 280] width 126 height 16
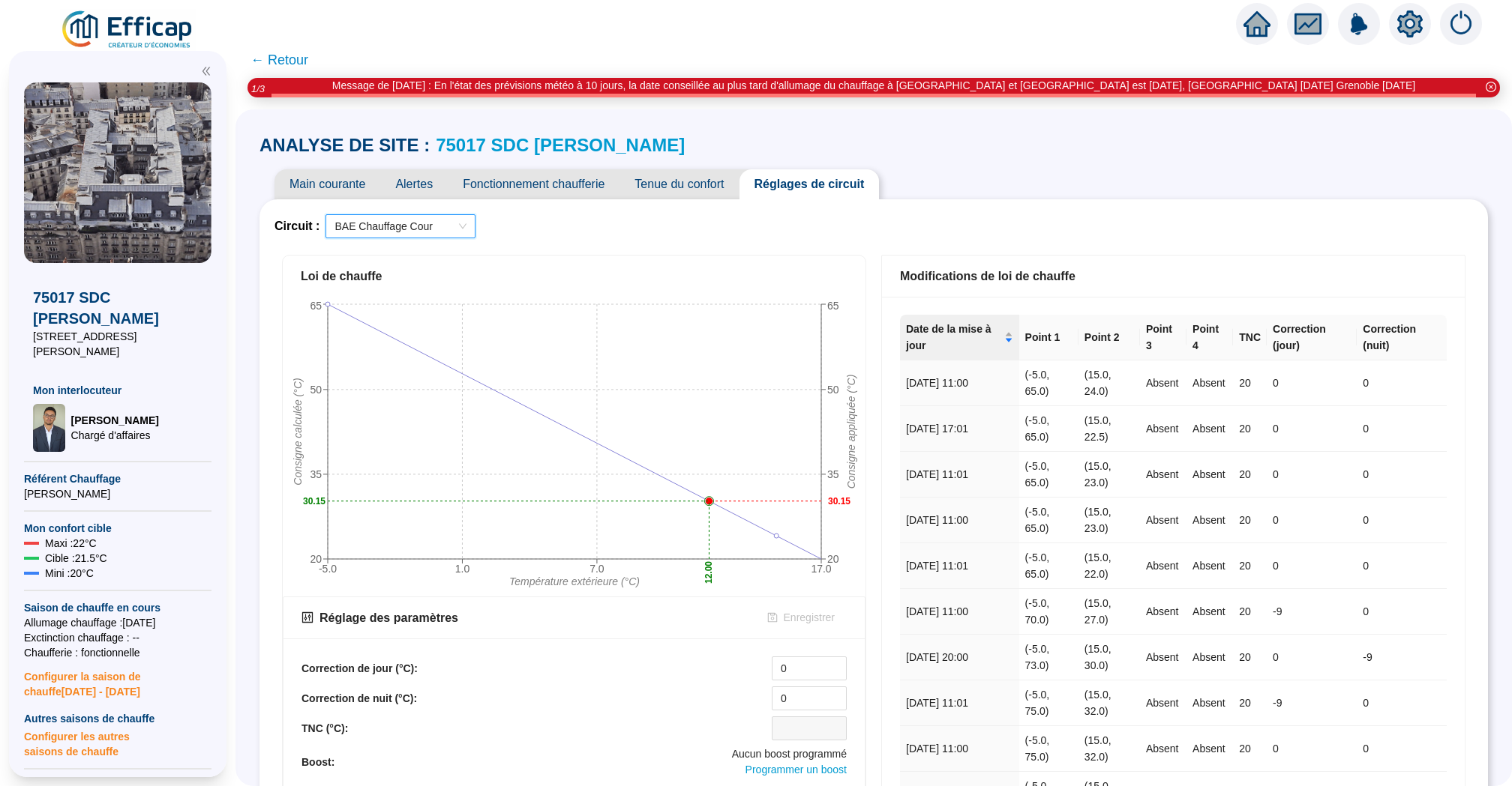
click at [434, 183] on span "Alertes" at bounding box center [413, 185] width 67 height 30
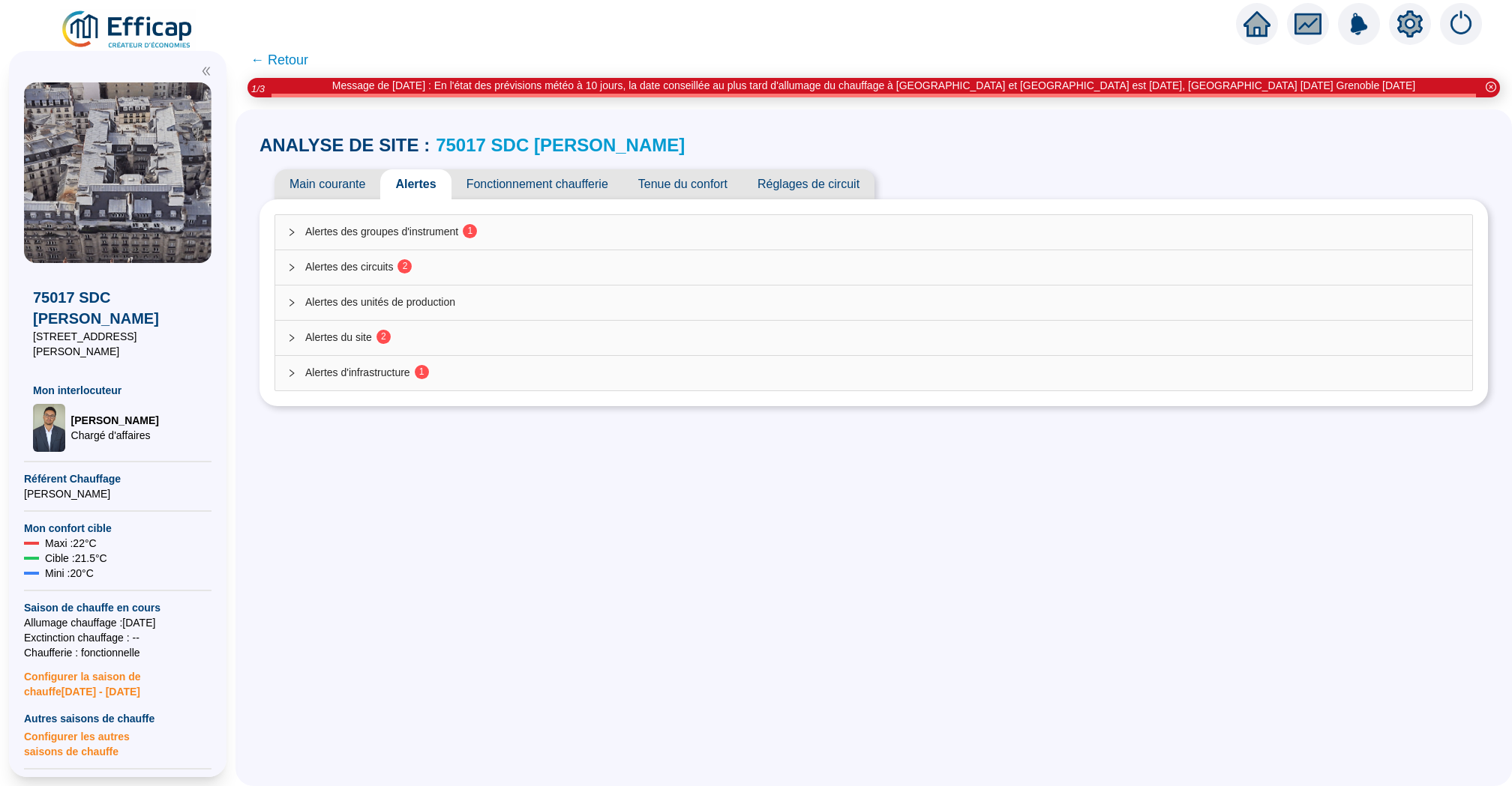
click at [355, 185] on span "Main courante" at bounding box center [327, 185] width 106 height 30
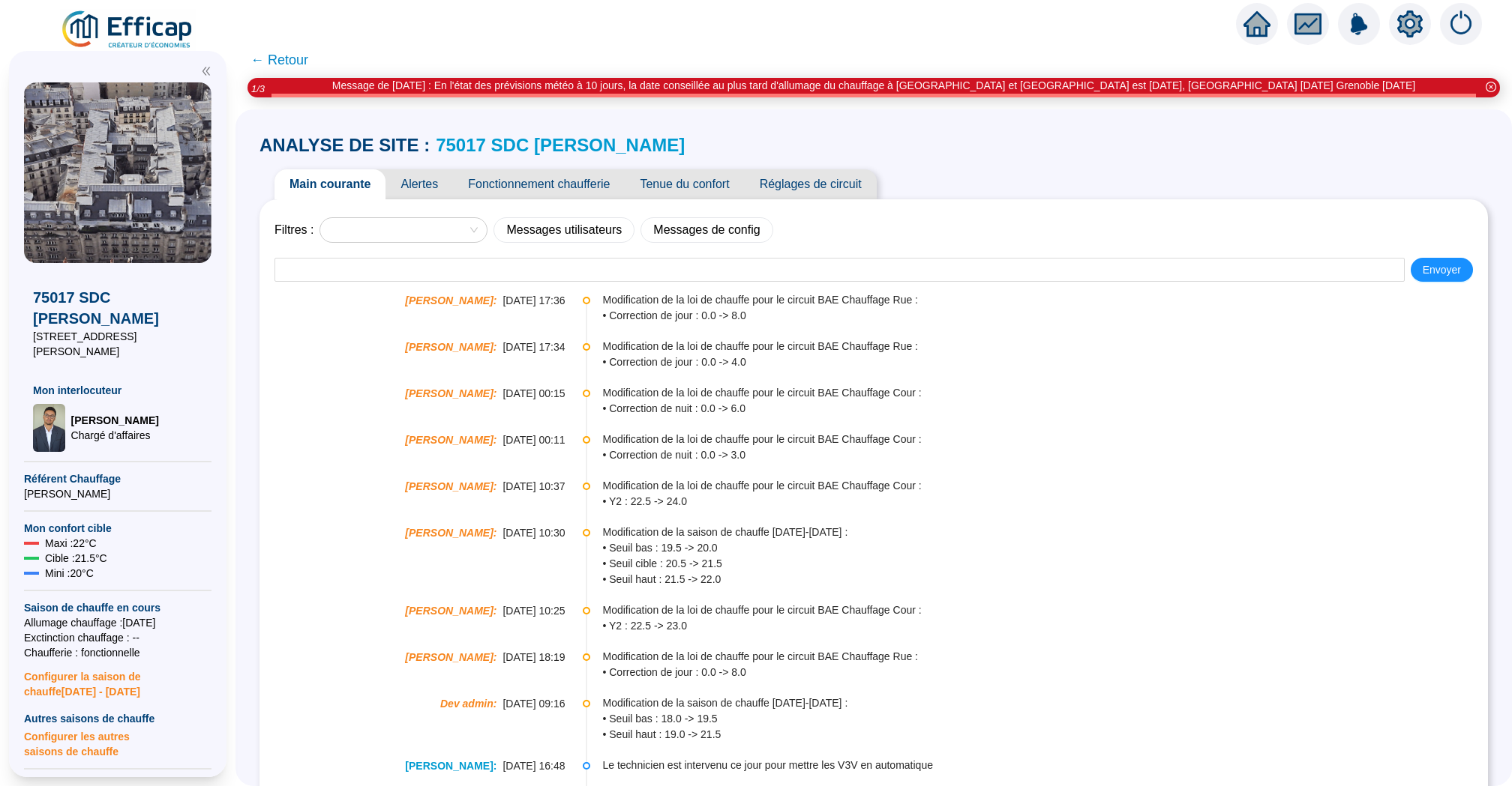
click at [278, 58] on span "← Retour" at bounding box center [279, 60] width 58 height 21
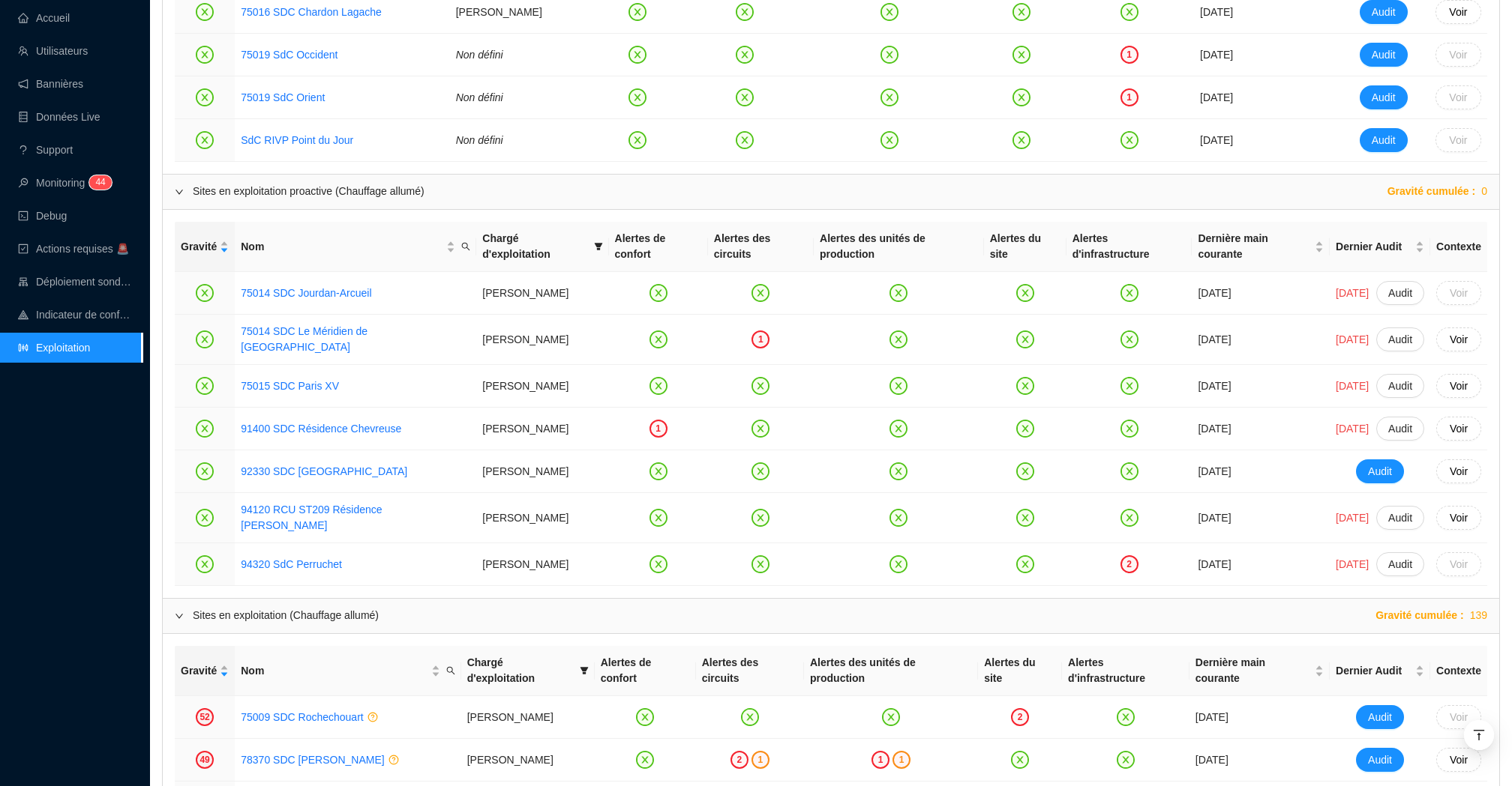
scroll to position [1137, 0]
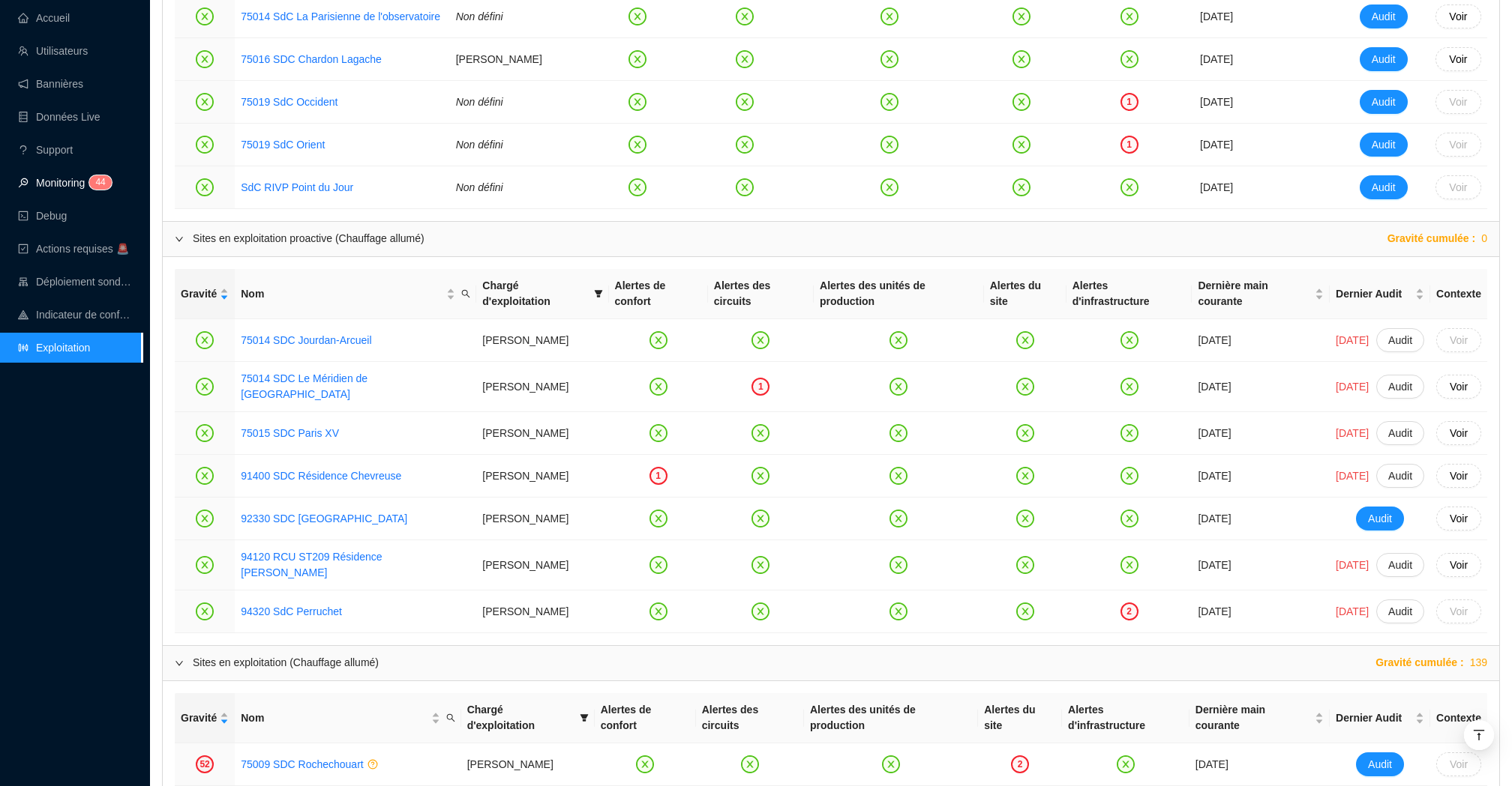
click at [100, 178] on span "4" at bounding box center [98, 182] width 6 height 10
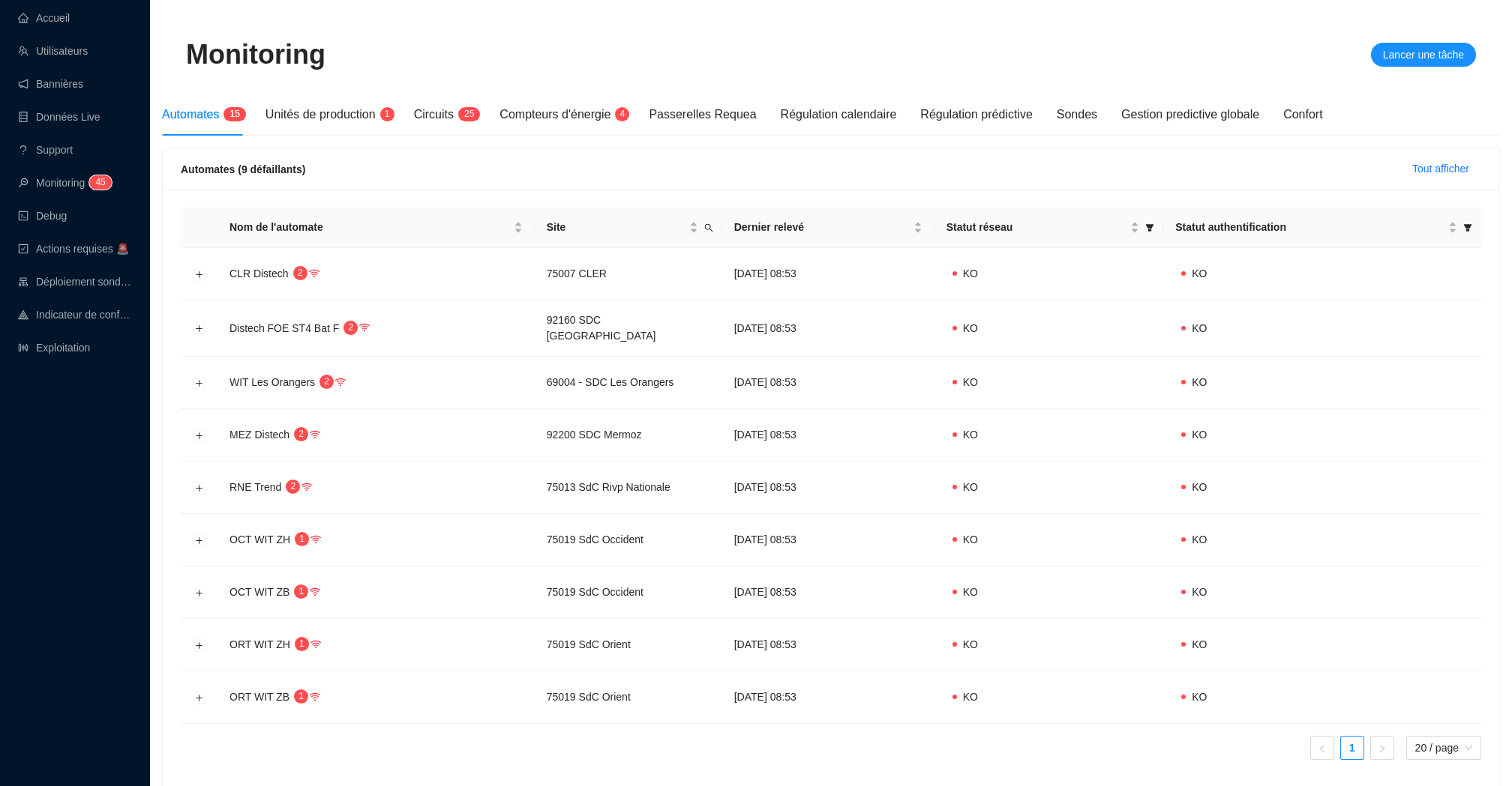
scroll to position [106, 0]
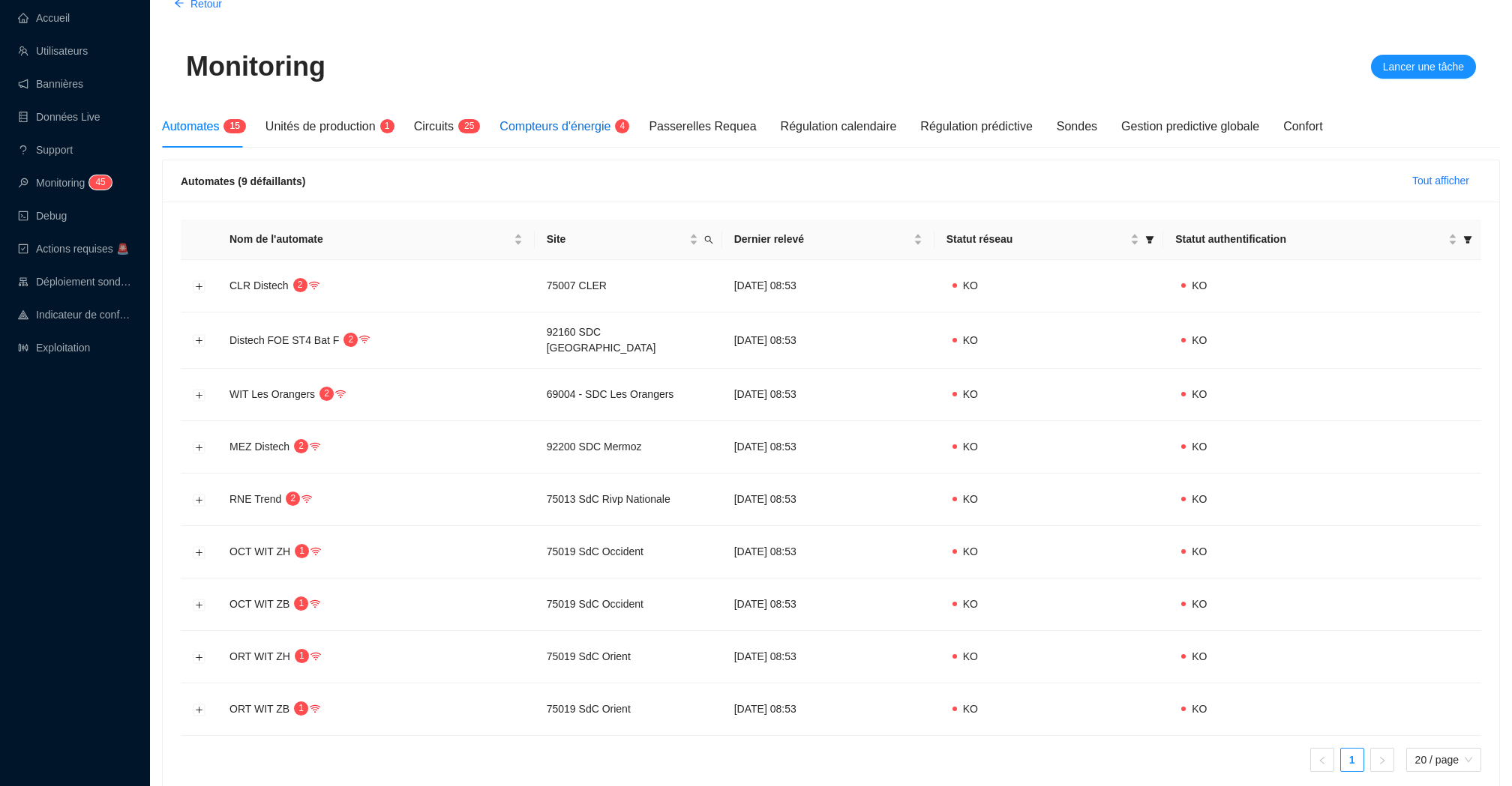
click at [584, 129] on span "Compteurs d'énergie" at bounding box center [555, 127] width 111 height 13
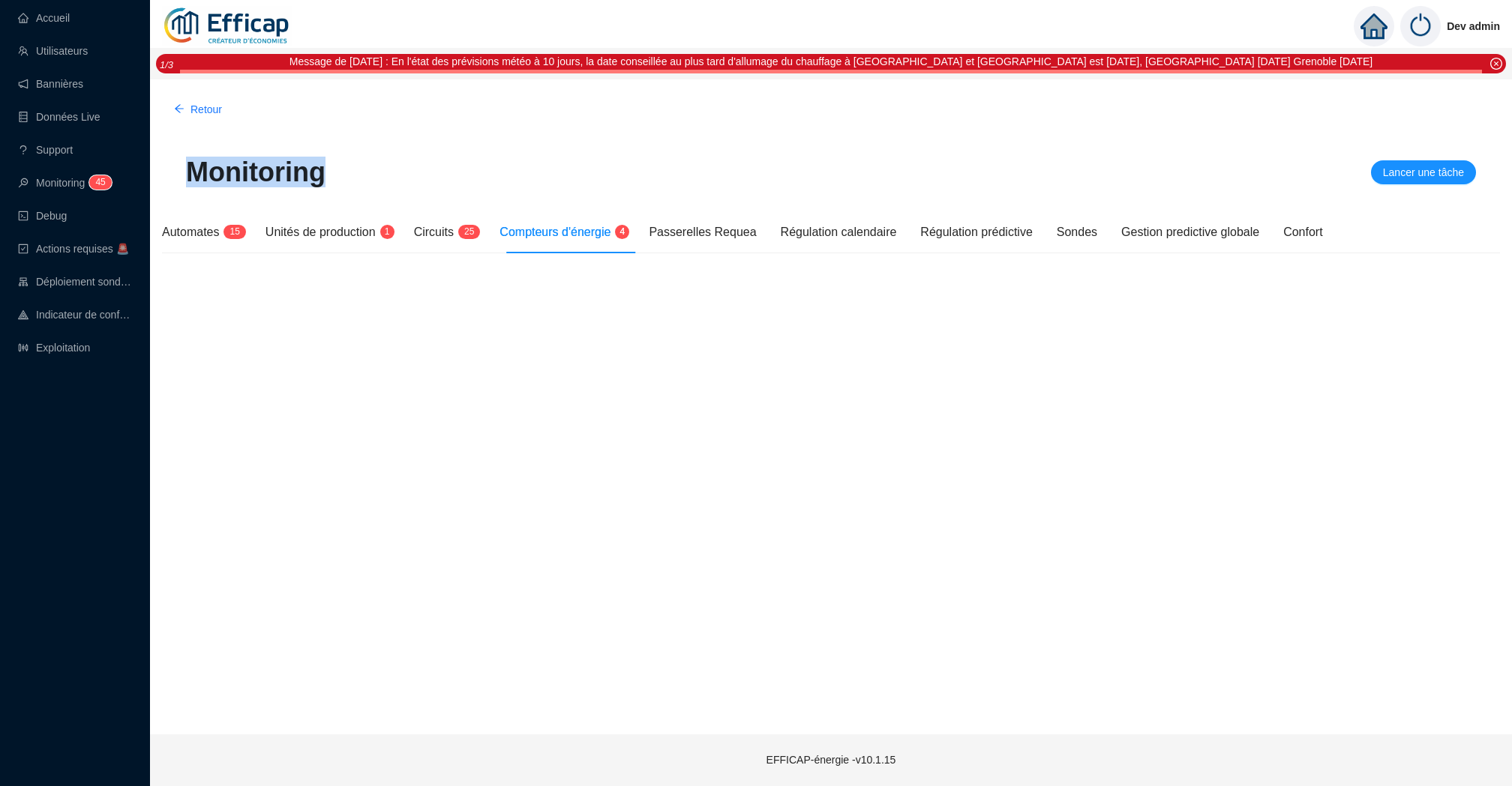
click at [584, 129] on div "Retour Monitoring Lancer une tâche Automates 1 5 Unités de production 1 Circuit…" at bounding box center [830, 408] width 1362 height 656
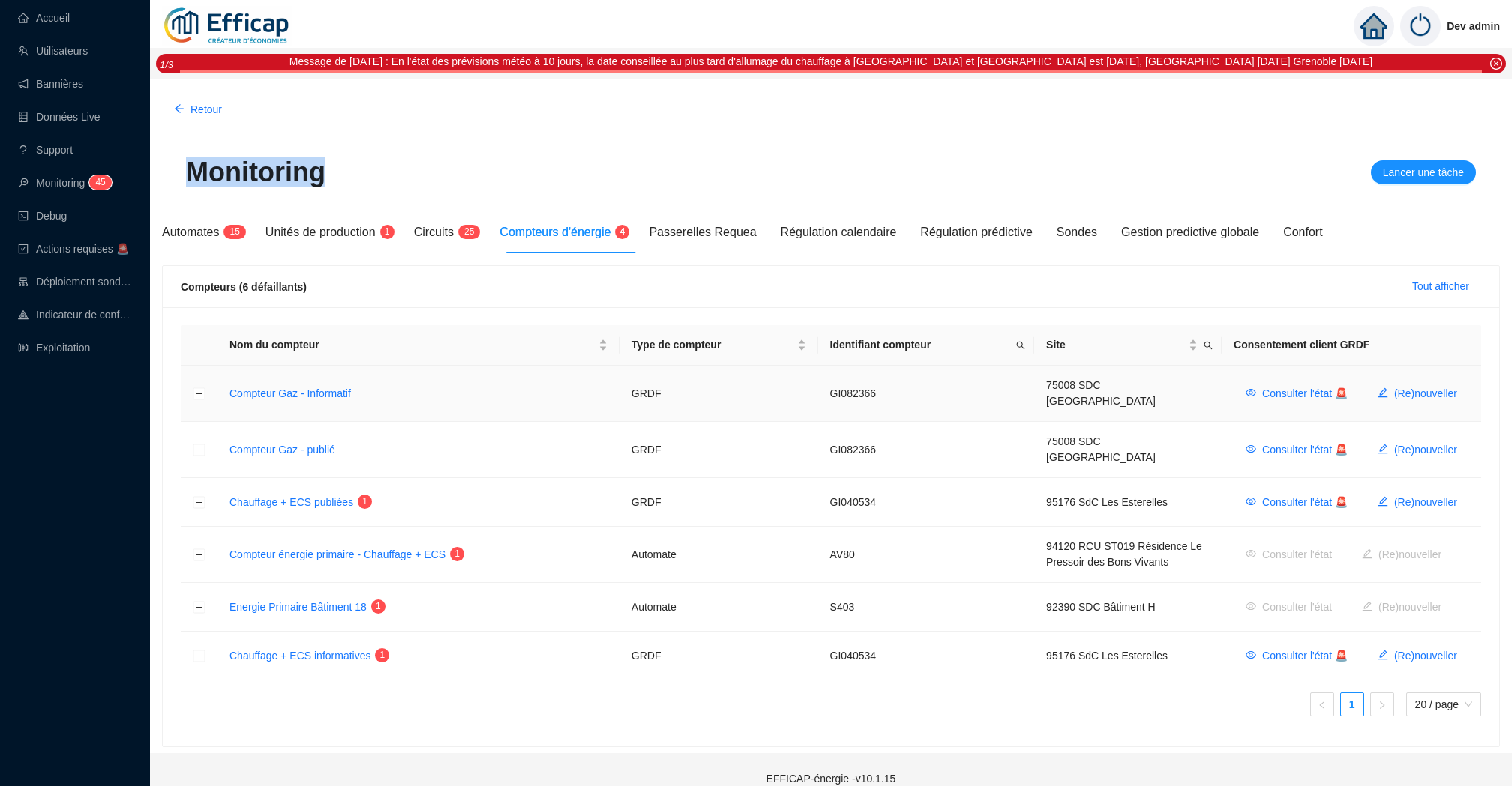
scroll to position [2, 0]
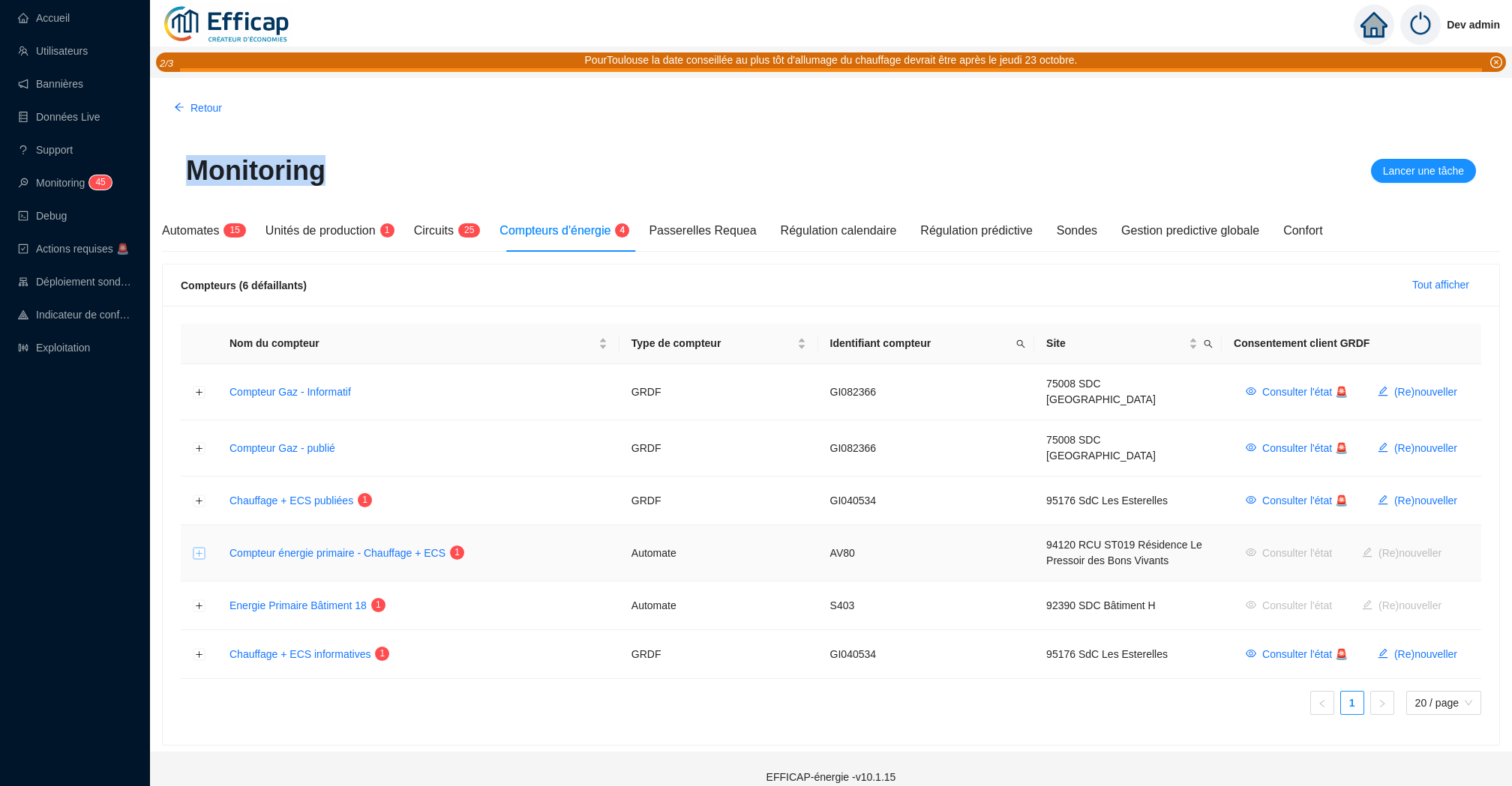
click at [202, 548] on button "Développer la ligne" at bounding box center [199, 554] width 12 height 12
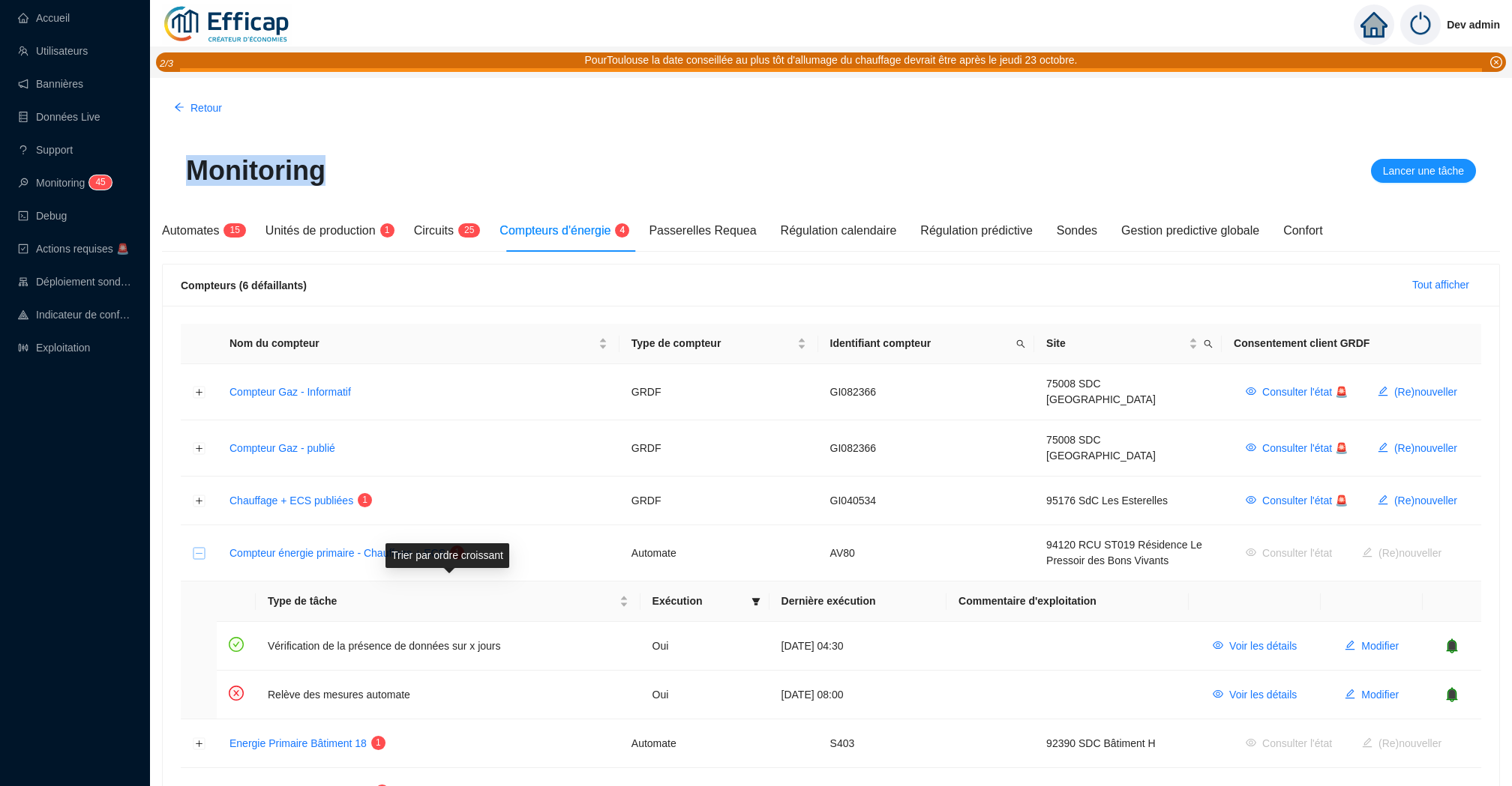
scroll to position [138, 0]
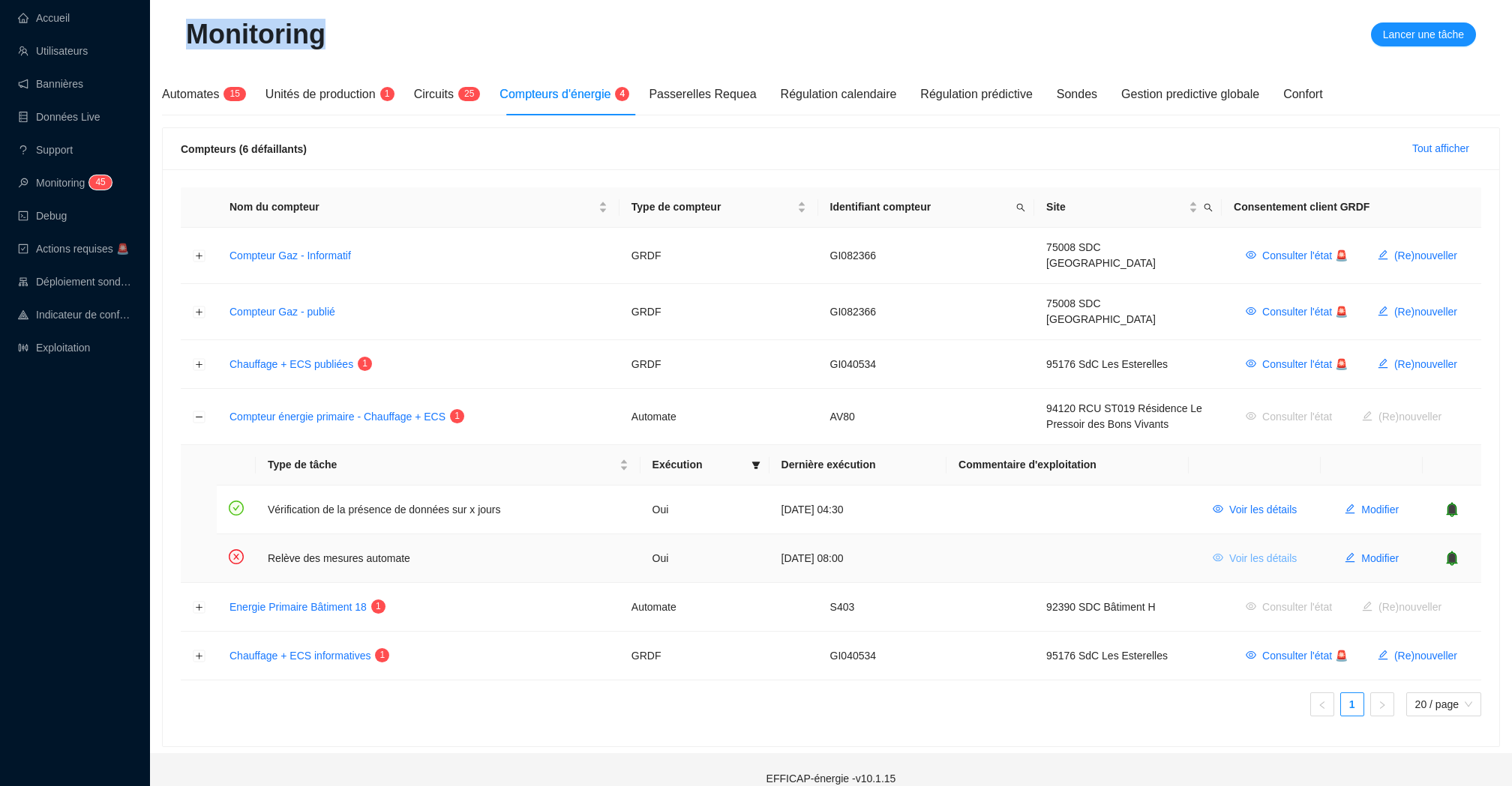
click at [1297, 546] on button "Voir les détails" at bounding box center [1255, 558] width 108 height 24
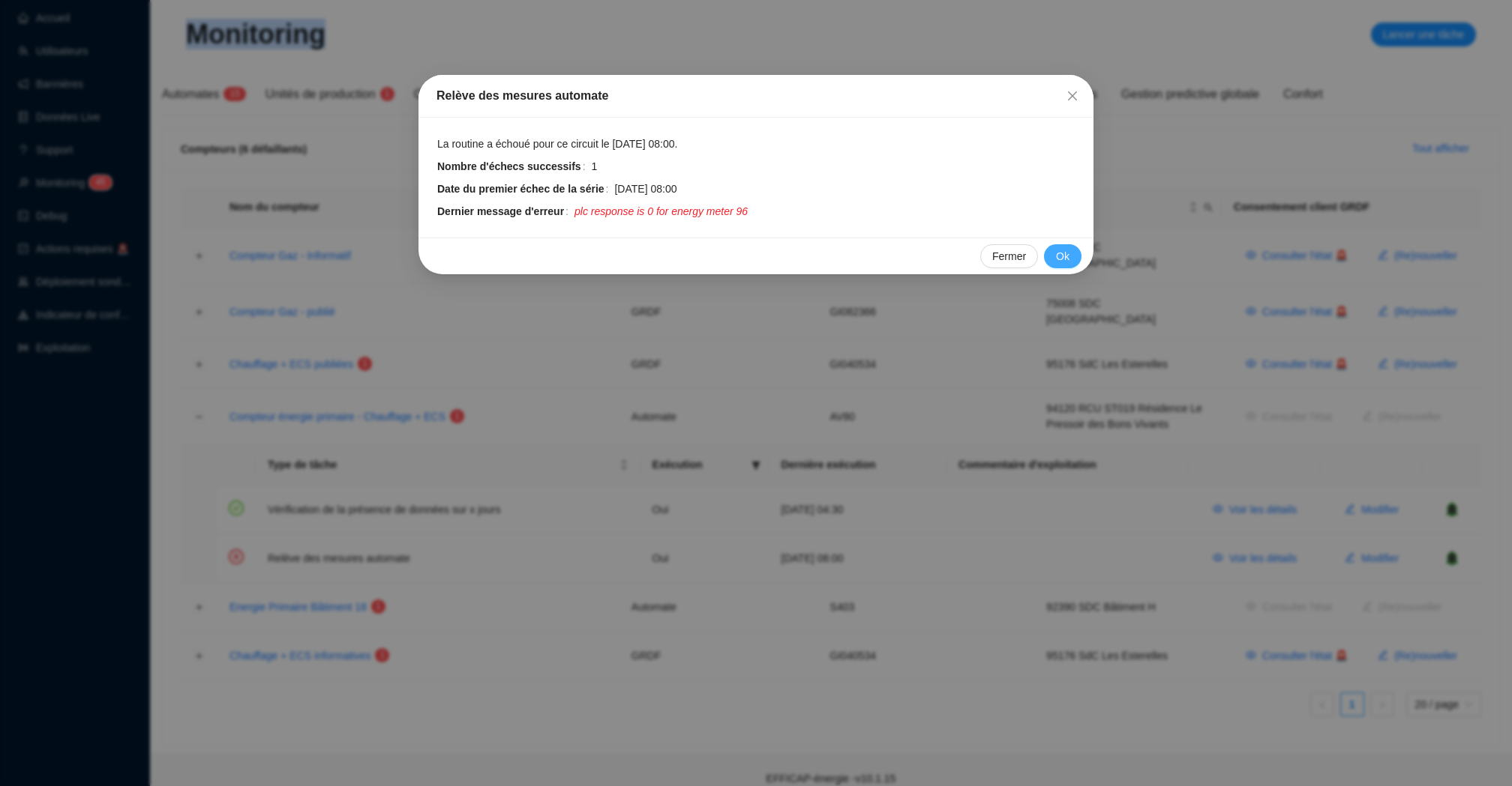
click at [1066, 255] on span "Ok" at bounding box center [1063, 256] width 14 height 16
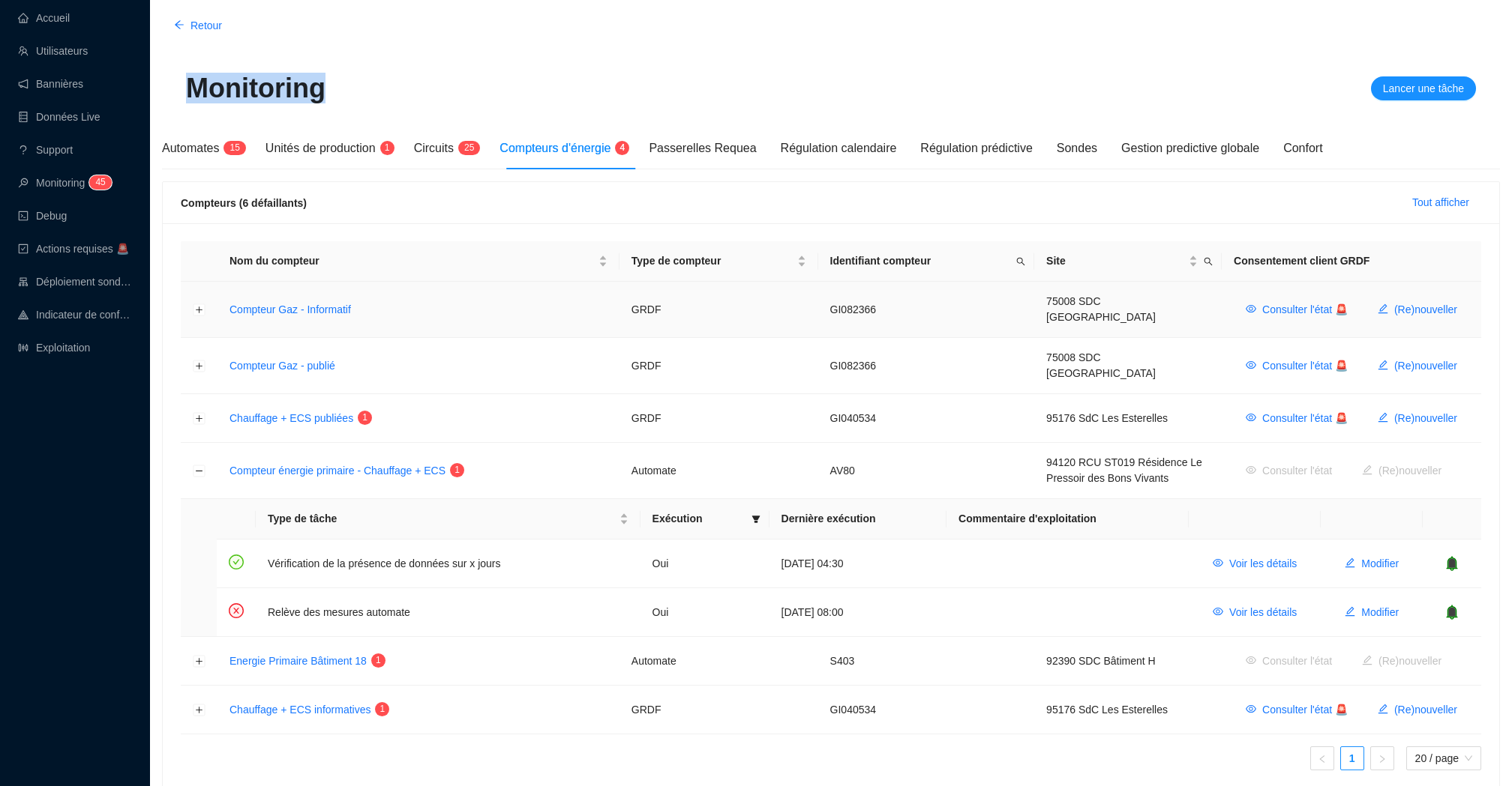
scroll to position [0, 0]
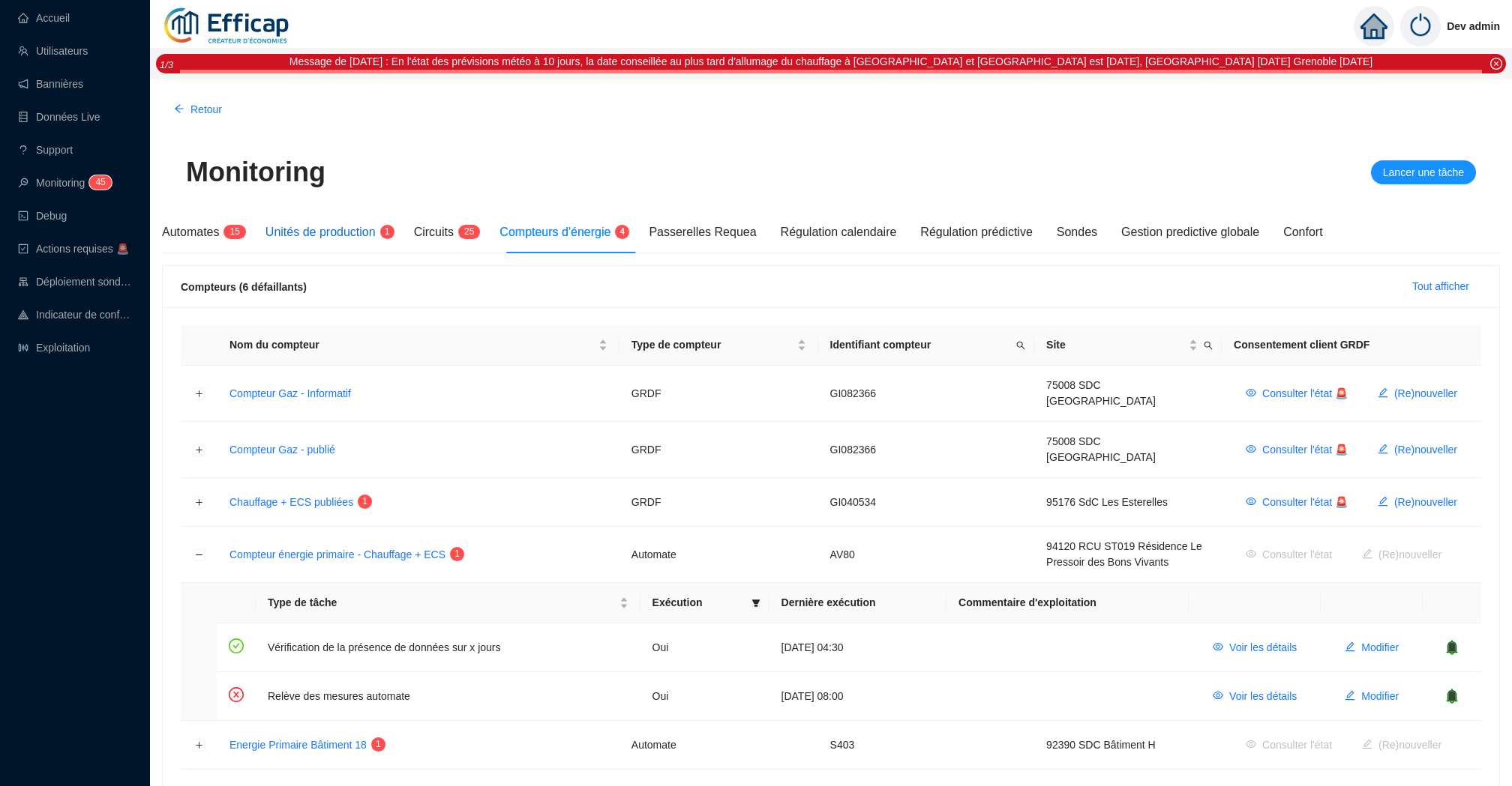
click at [372, 226] on span "Unités de production" at bounding box center [321, 232] width 110 height 13
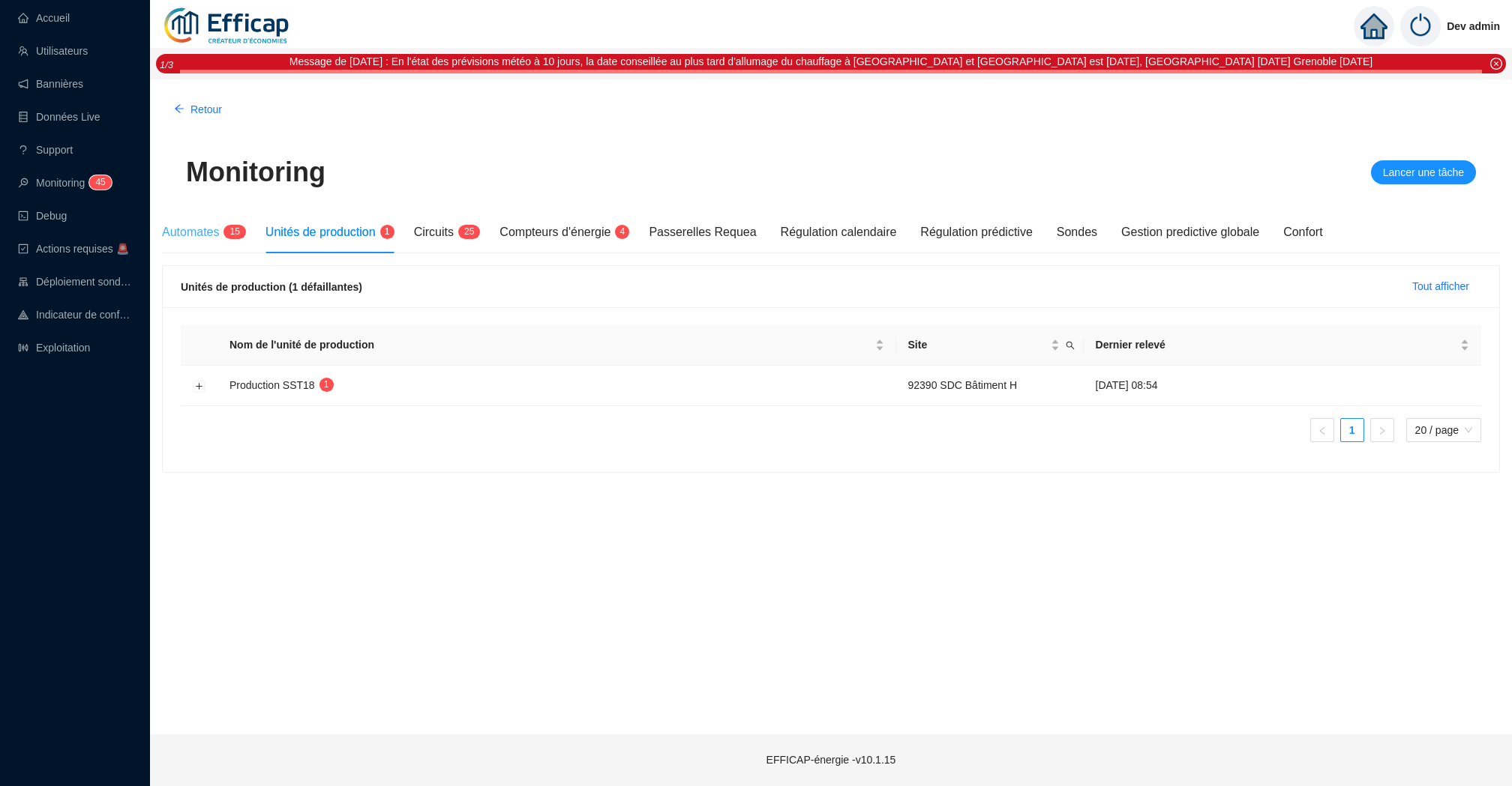
click at [217, 251] on div "Automates 1 5" at bounding box center [201, 232] width 80 height 42
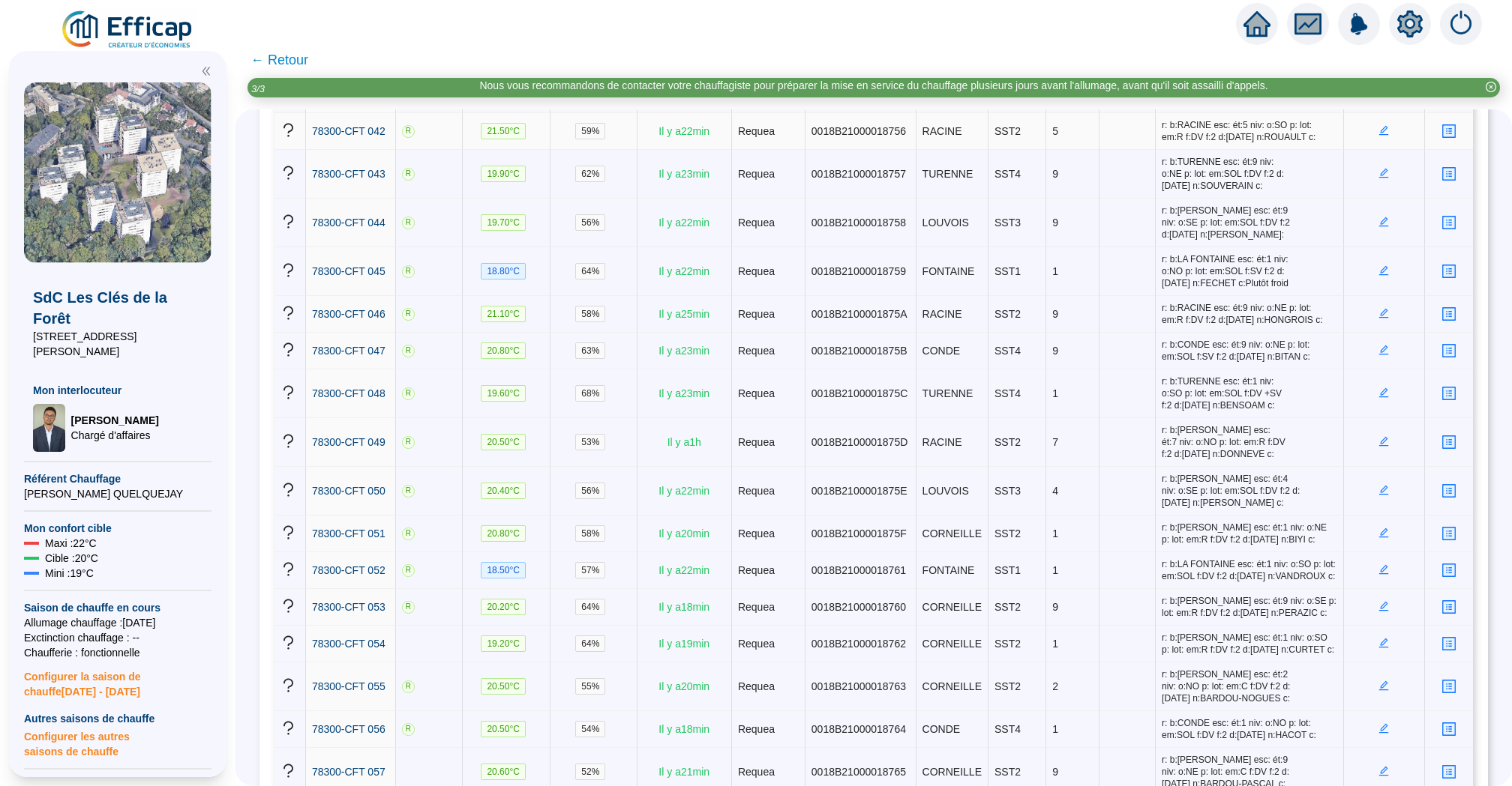
scroll to position [1845, 0]
